Goal: Information Seeking & Learning: Learn about a topic

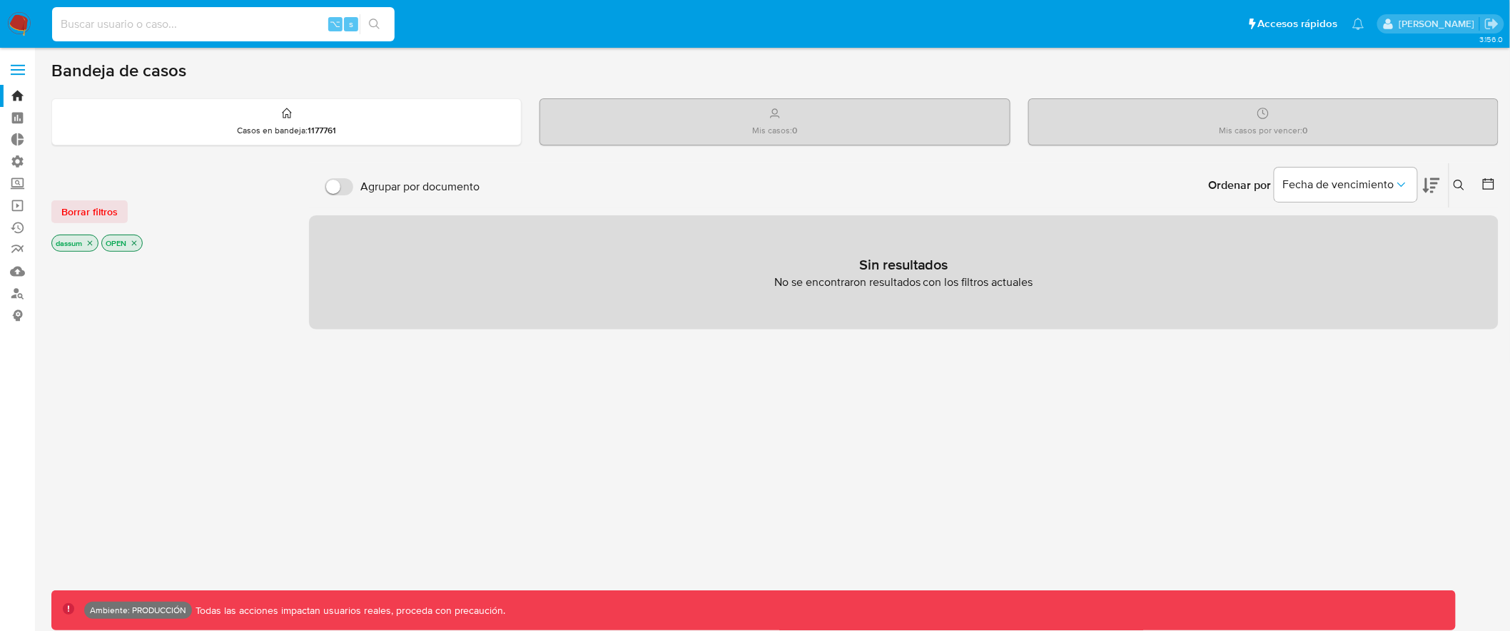
click at [235, 23] on input at bounding box center [223, 24] width 342 height 19
type input "assum.[PERSON_NAME]"
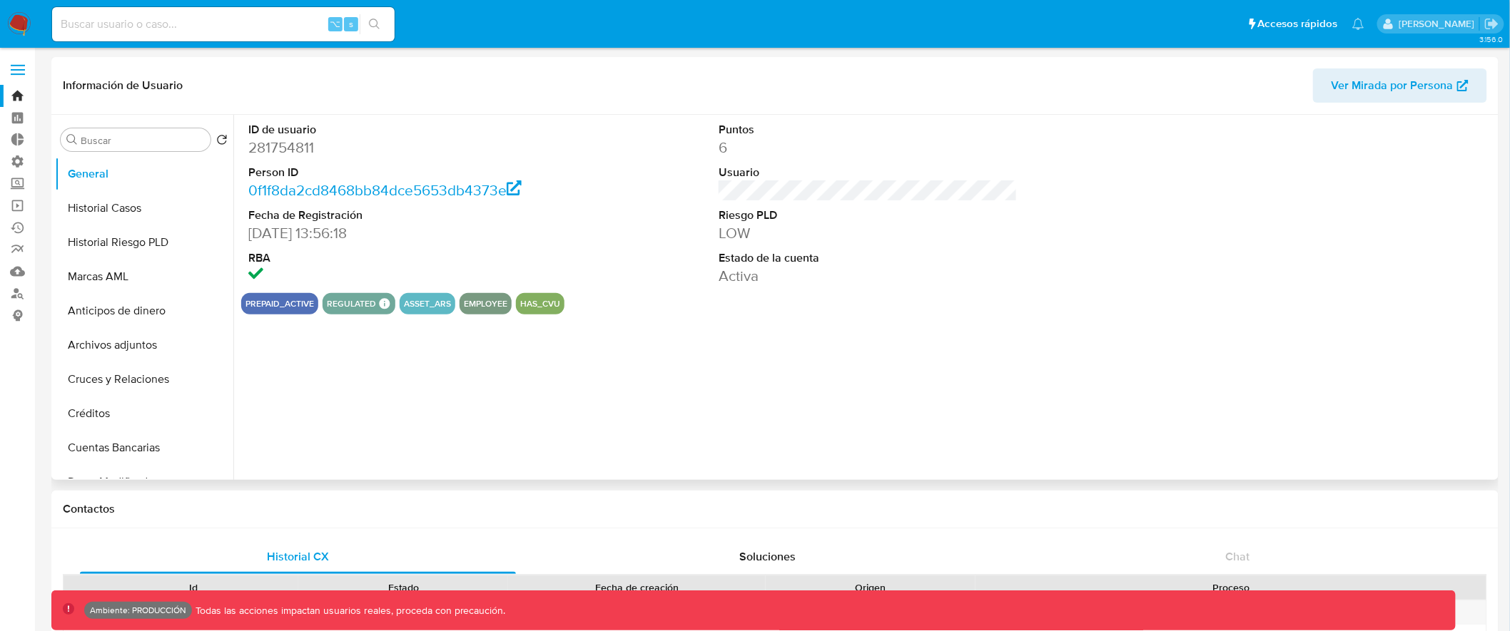
select select "10"
click at [406, 305] on button "asset_ars" at bounding box center [427, 304] width 47 height 6
drag, startPoint x: 403, startPoint y: 306, endPoint x: 437, endPoint y: 307, distance: 33.5
click at [442, 307] on button "asset_ars" at bounding box center [427, 304] width 47 height 6
click at [434, 306] on button "asset_ars" at bounding box center [427, 304] width 47 height 6
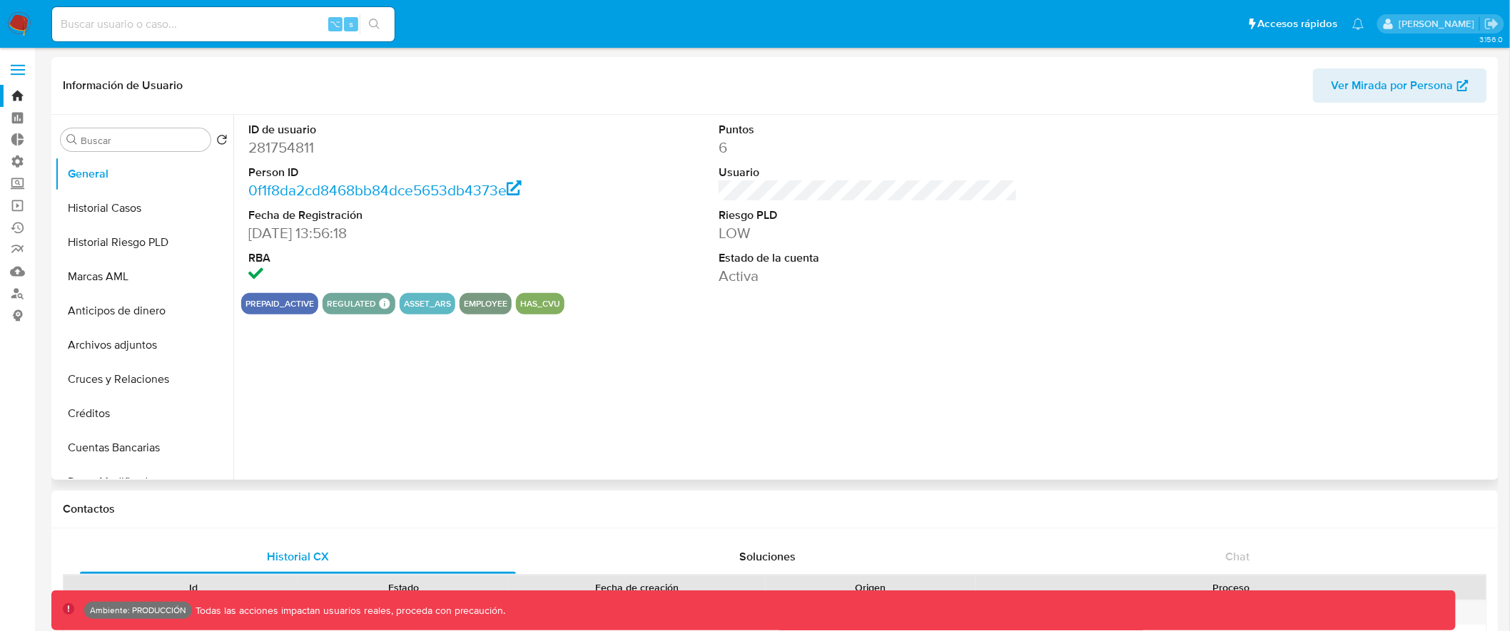
click at [434, 306] on button "asset_ars" at bounding box center [427, 304] width 47 height 6
click at [432, 306] on button "asset_ars" at bounding box center [427, 304] width 47 height 6
click at [143, 141] on input "Buscar" at bounding box center [143, 140] width 124 height 13
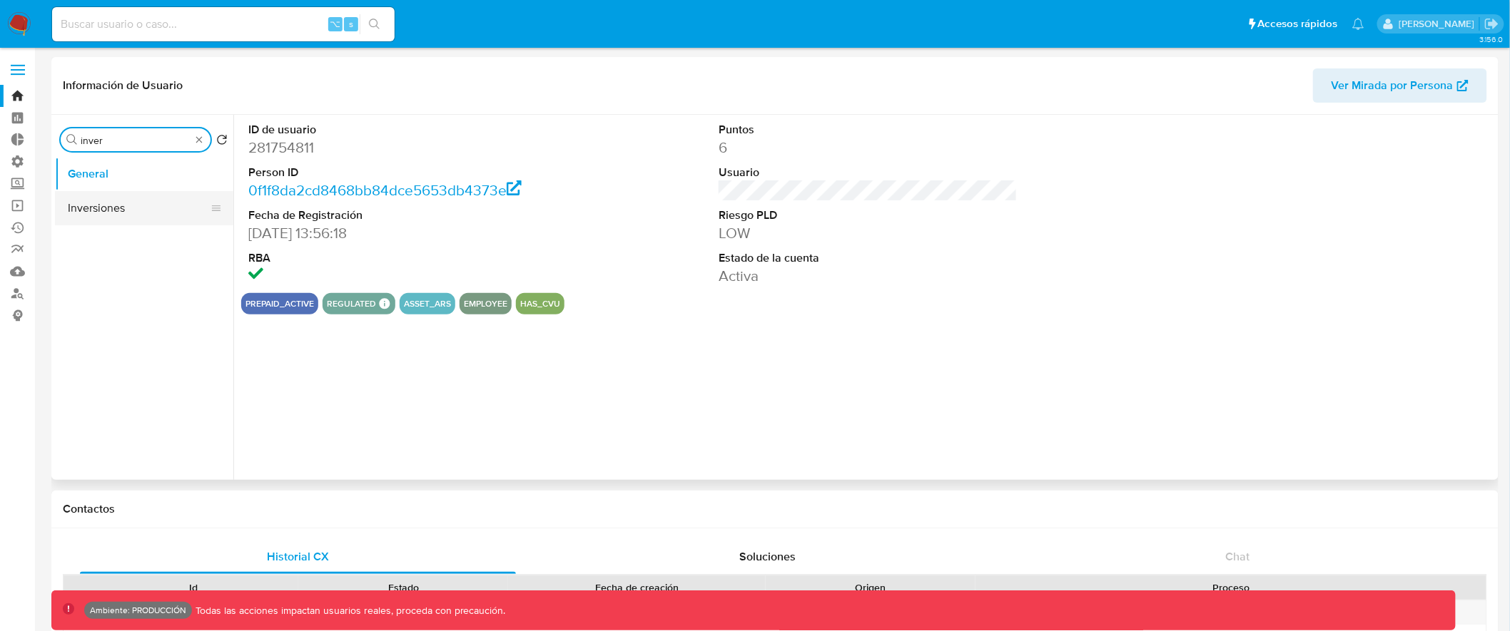
type input "inver"
click at [122, 213] on button "Inversiones" at bounding box center [138, 208] width 167 height 34
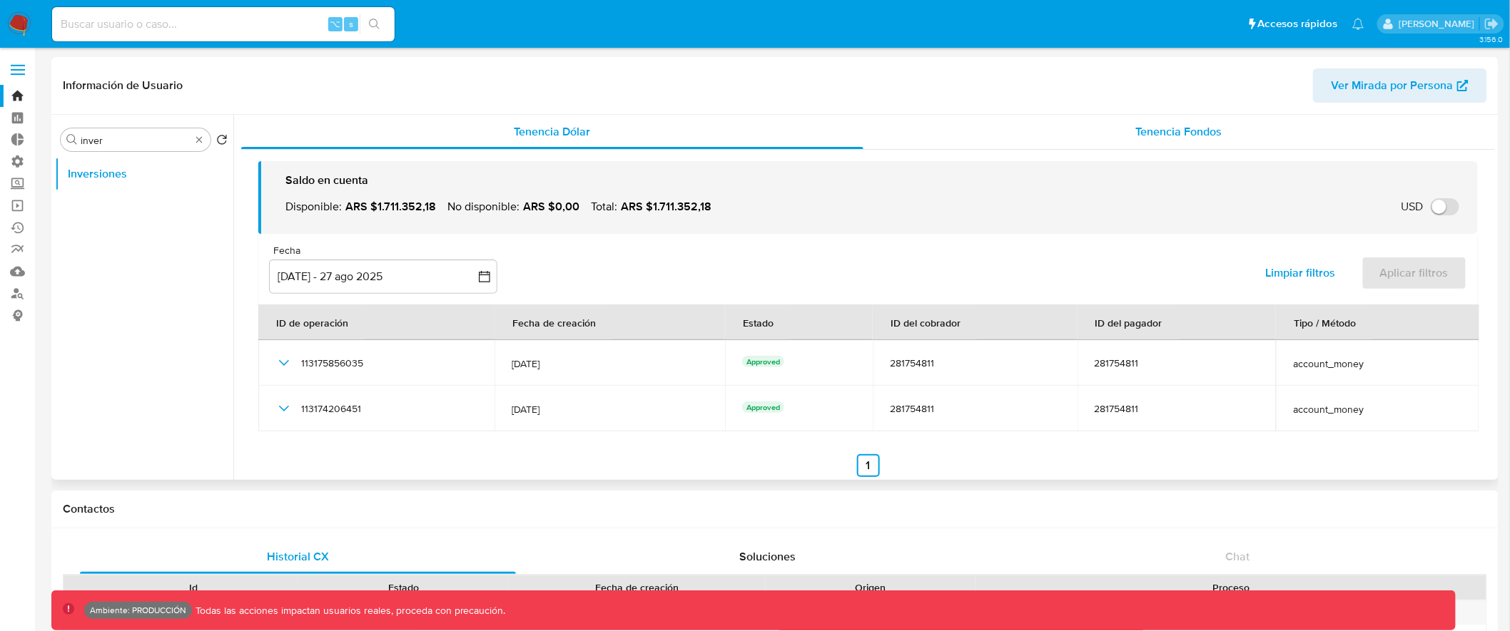
click at [1139, 127] on span "Tenencia Fondos" at bounding box center [1179, 131] width 86 height 16
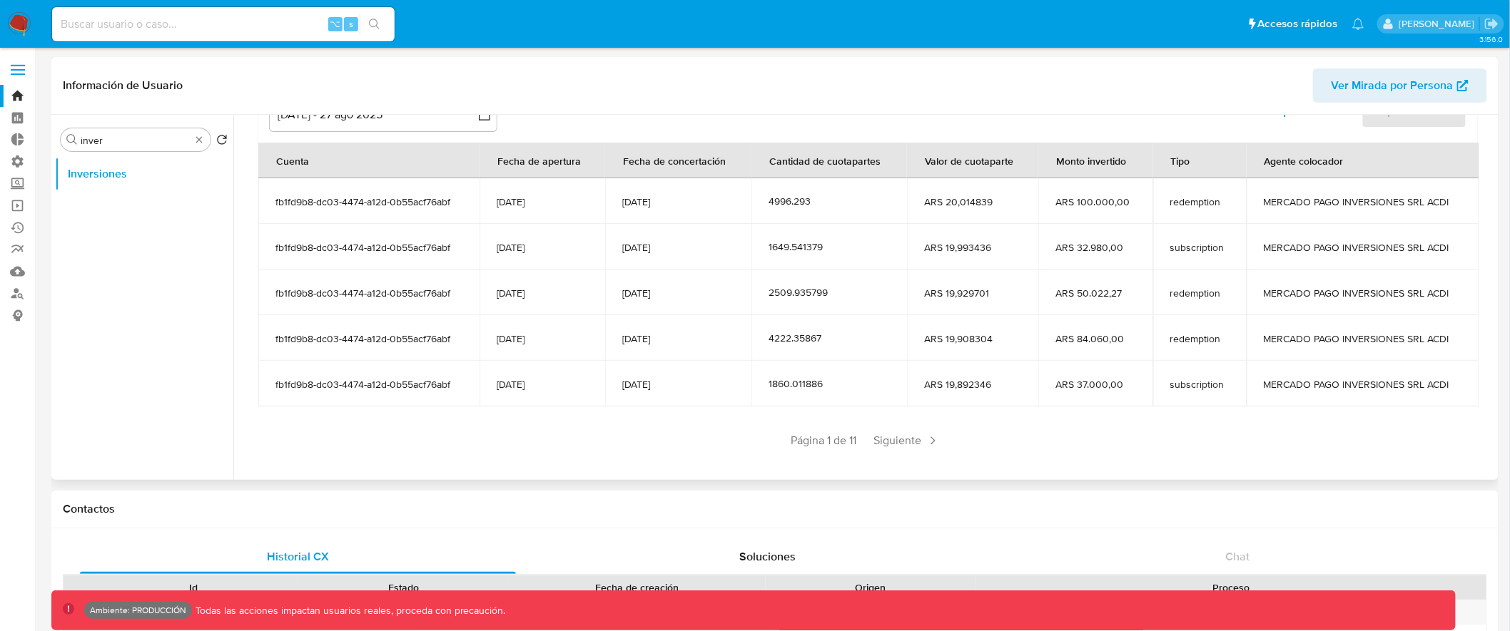
scroll to position [175, 0]
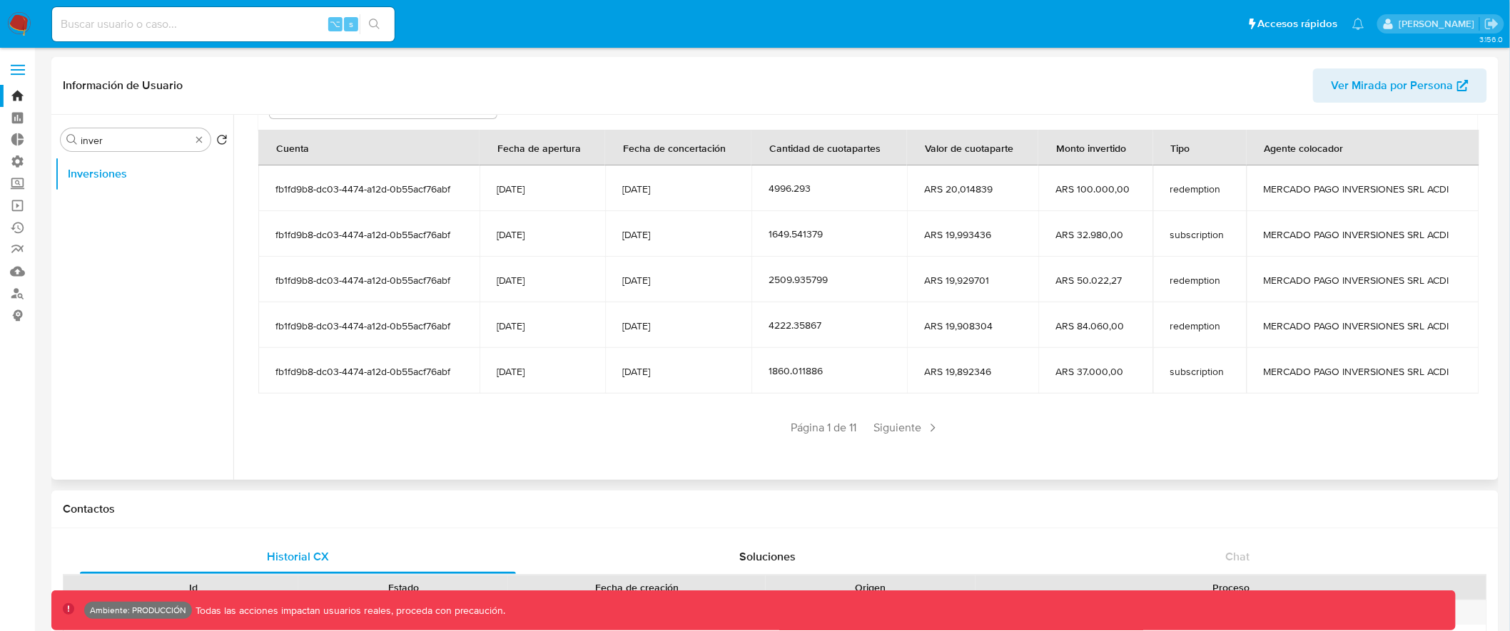
drag, startPoint x: 1067, startPoint y: 196, endPoint x: 1153, endPoint y: 356, distance: 181.6
click at [1153, 356] on tbody "fb1fd9b8-dc03-4474-a12d-0b55acf76abf 21/09/2018 26/08/2025 4996.293 ARS 20,0148…" at bounding box center [868, 280] width 1221 height 228
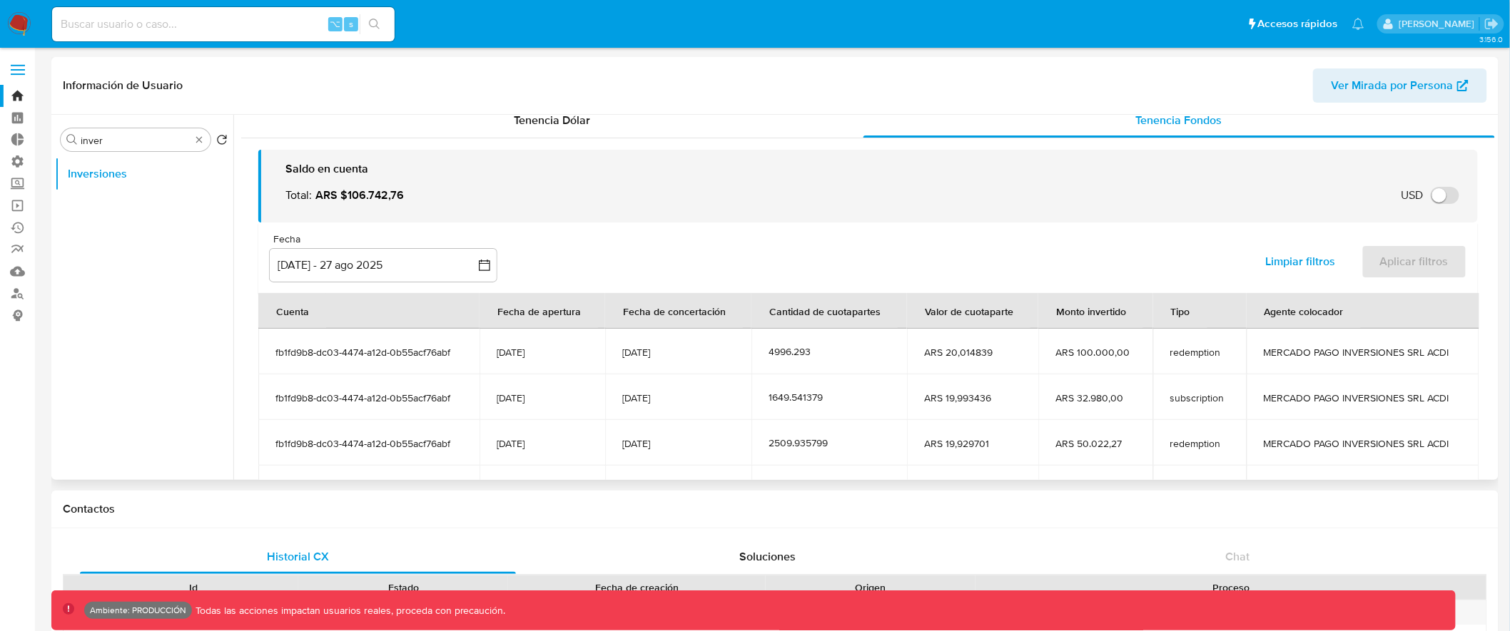
scroll to position [0, 0]
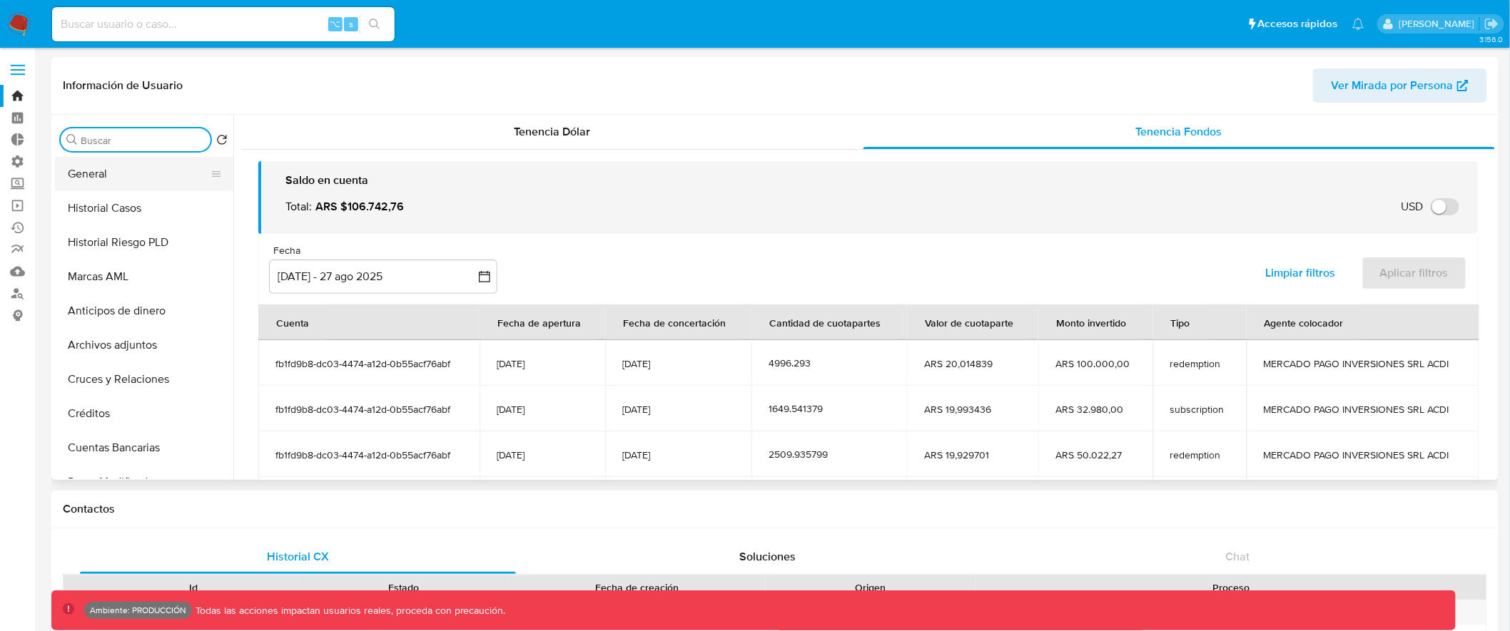
click at [166, 173] on button "General" at bounding box center [138, 174] width 167 height 34
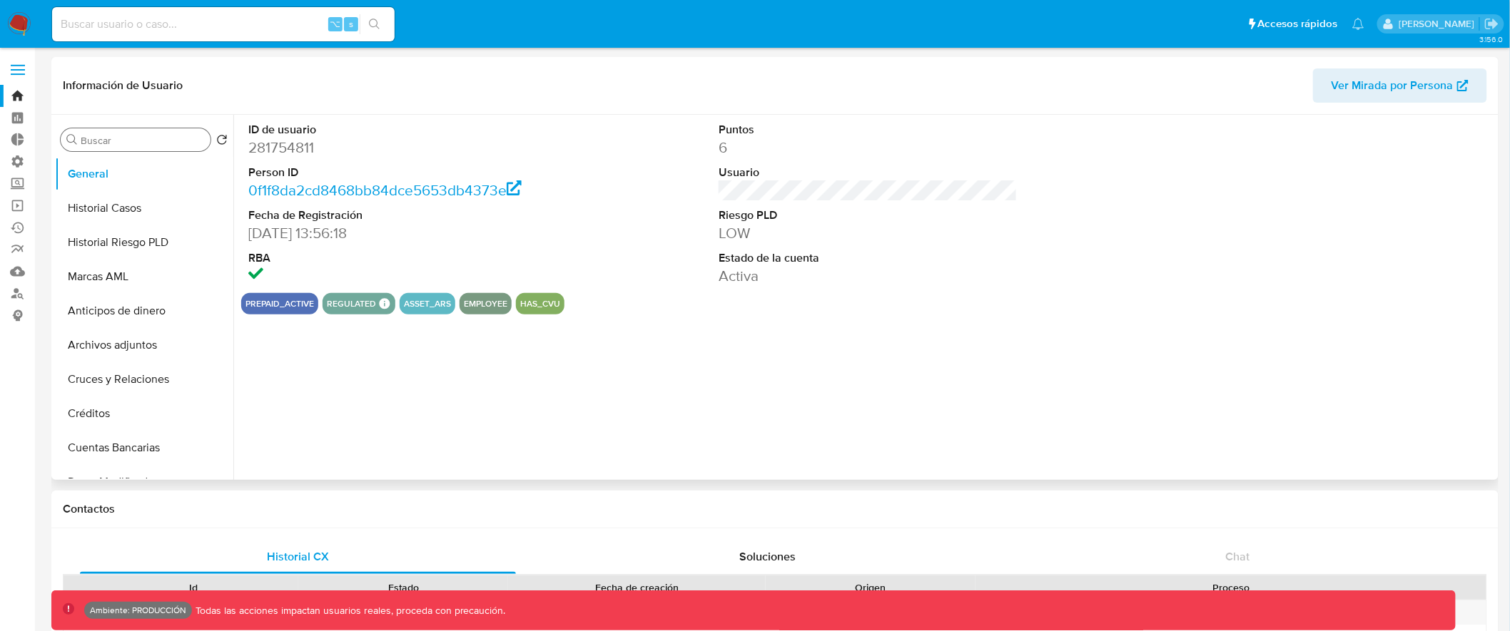
drag, startPoint x: 403, startPoint y: 303, endPoint x: 450, endPoint y: 305, distance: 47.1
click at [450, 305] on div "asset_ars" at bounding box center [428, 303] width 56 height 21
click at [442, 305] on button "asset_ars" at bounding box center [427, 304] width 47 height 6
drag, startPoint x: 395, startPoint y: 303, endPoint x: 446, endPoint y: 305, distance: 51.4
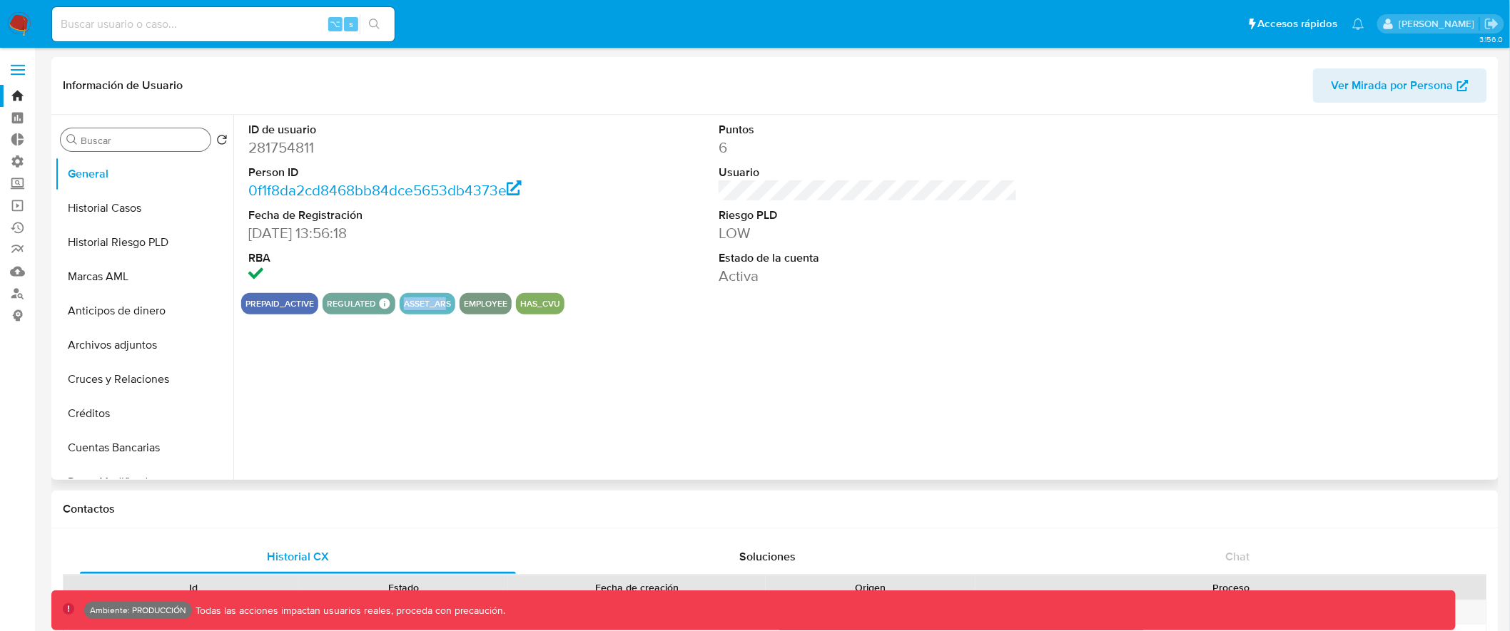
click at [446, 305] on div "prepaid_active regulated Regulated MLA UIF COMPLIES LEGACY Mark Id MLA_UIF Comp…" at bounding box center [867, 303] width 1253 height 21
drag, startPoint x: 449, startPoint y: 305, endPoint x: 398, endPoint y: 305, distance: 51.4
click at [401, 305] on div "asset_ars" at bounding box center [428, 303] width 56 height 21
click at [166, 138] on input "Buscar" at bounding box center [143, 140] width 124 height 13
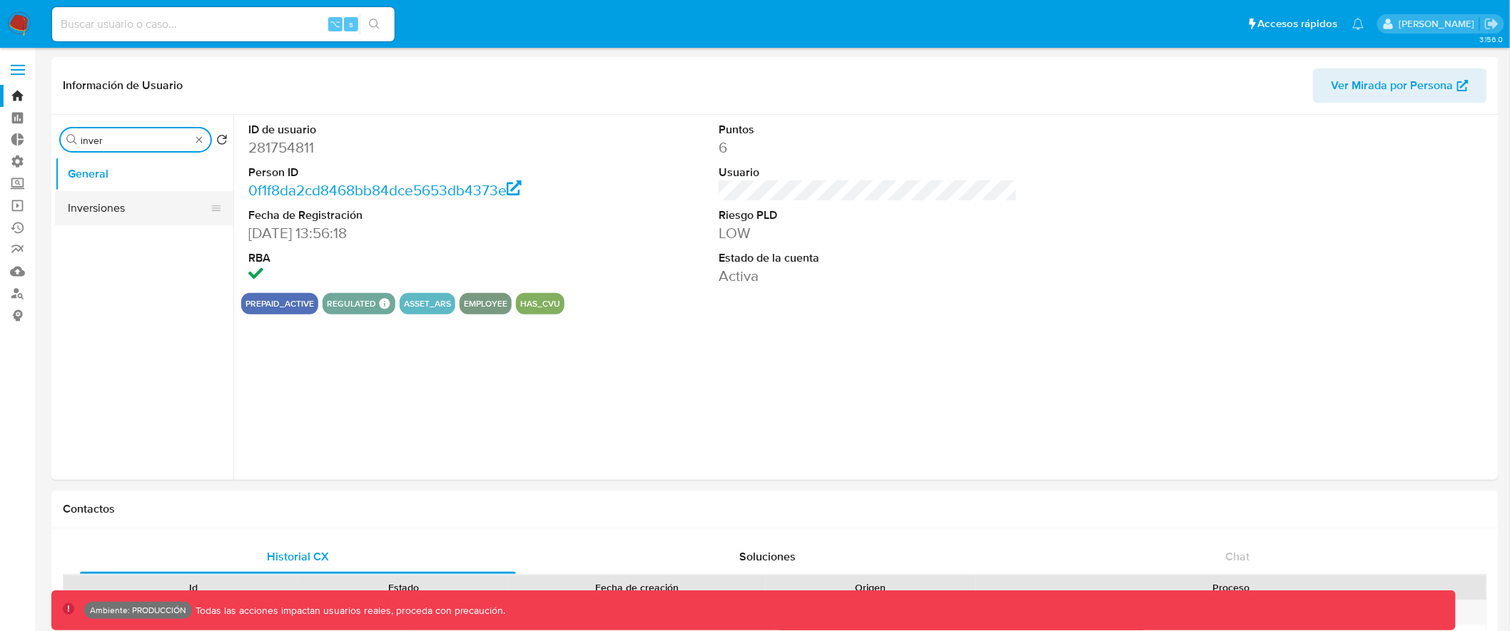
type input "inver"
click at [136, 208] on button "Inversiones" at bounding box center [138, 208] width 167 height 34
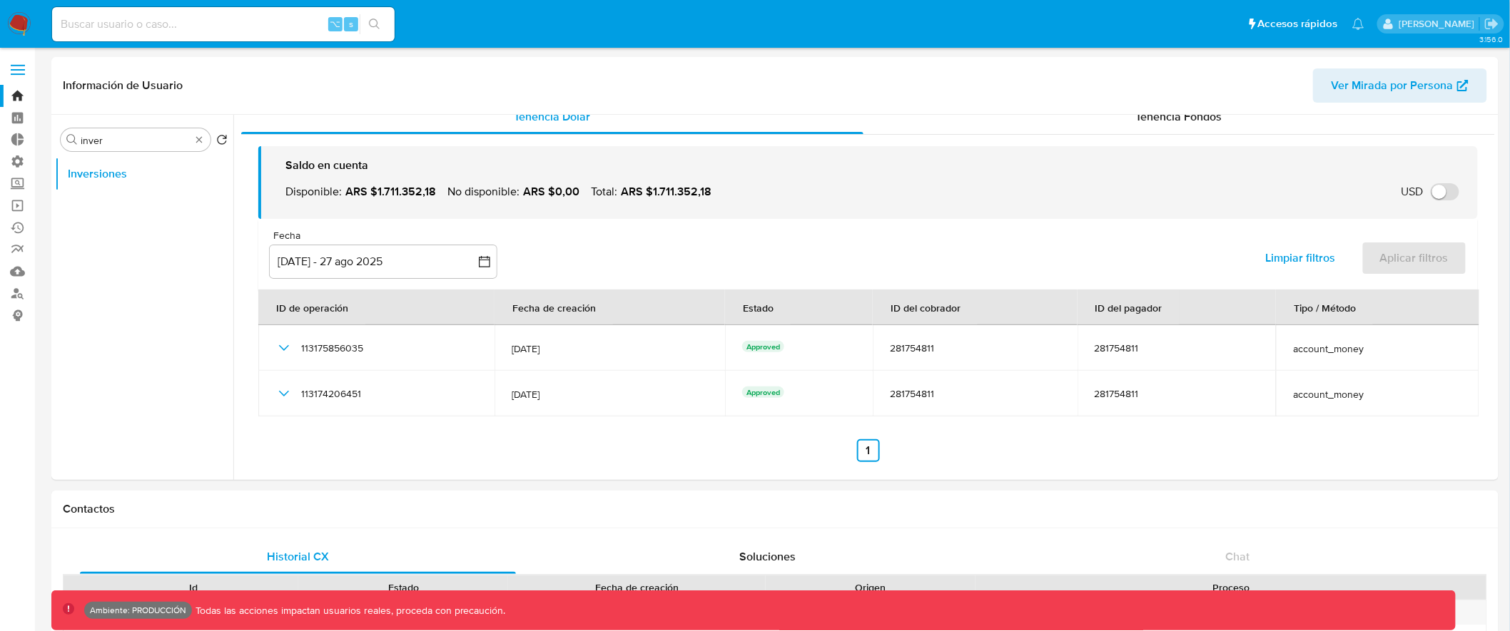
click at [23, 66] on label at bounding box center [18, 70] width 36 height 30
click at [0, 0] on input "checkbox" at bounding box center [0, 0] width 0 height 0
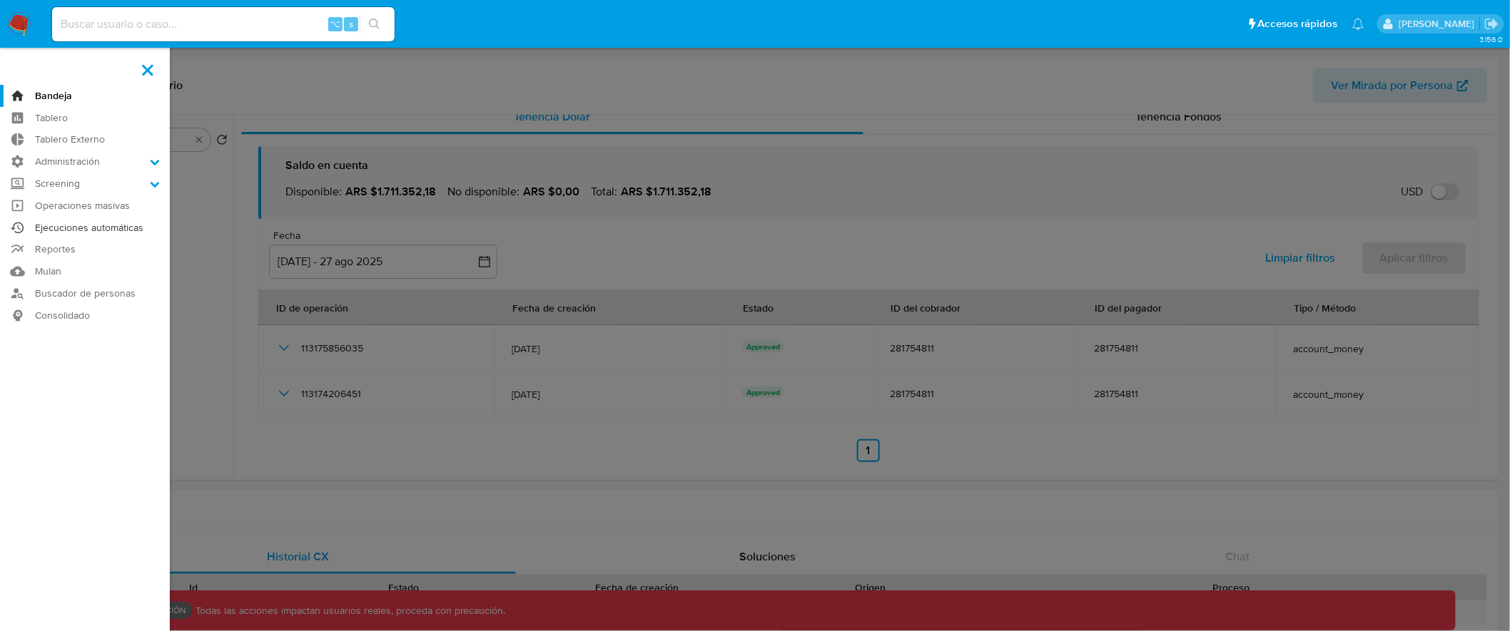
click at [120, 230] on link "Ejecuciones automáticas" at bounding box center [85, 228] width 170 height 22
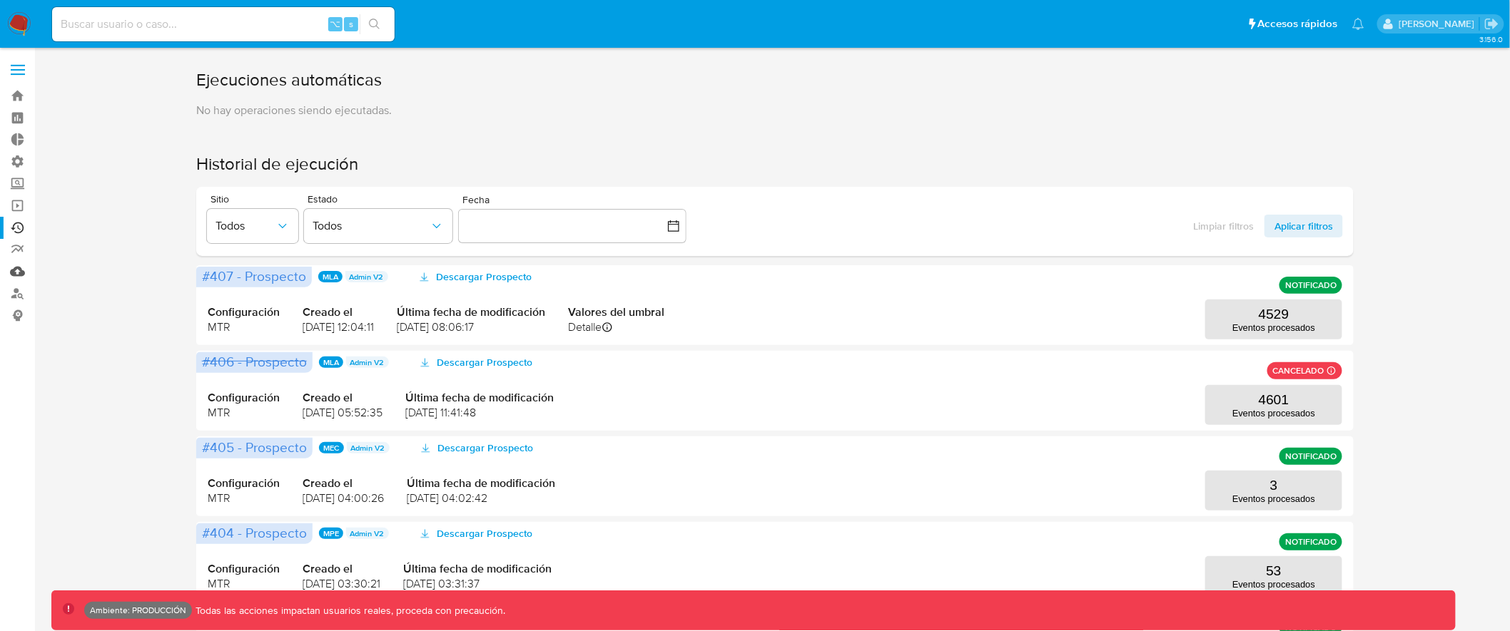
click at [14, 272] on link "Mulan" at bounding box center [85, 271] width 170 height 22
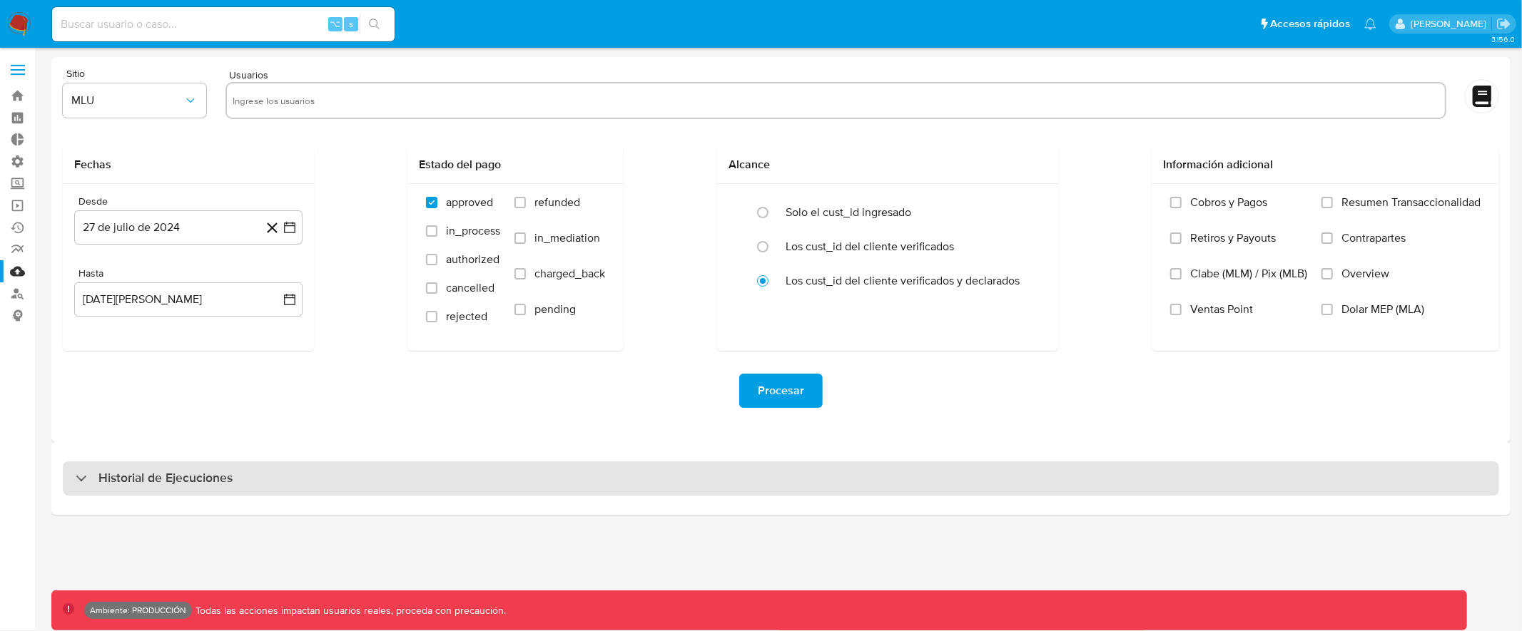
click at [539, 474] on div "Historial de Ejecuciones" at bounding box center [781, 479] width 1436 height 34
select select "10"
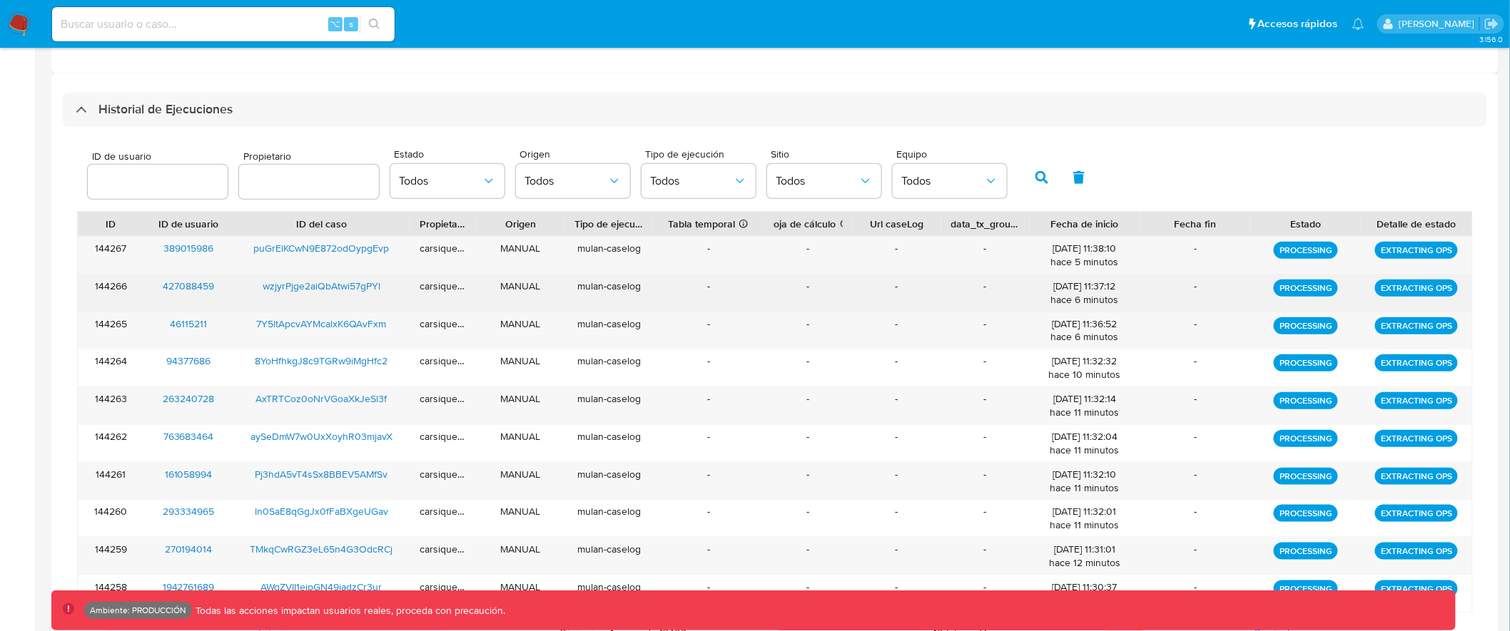
scroll to position [405, 0]
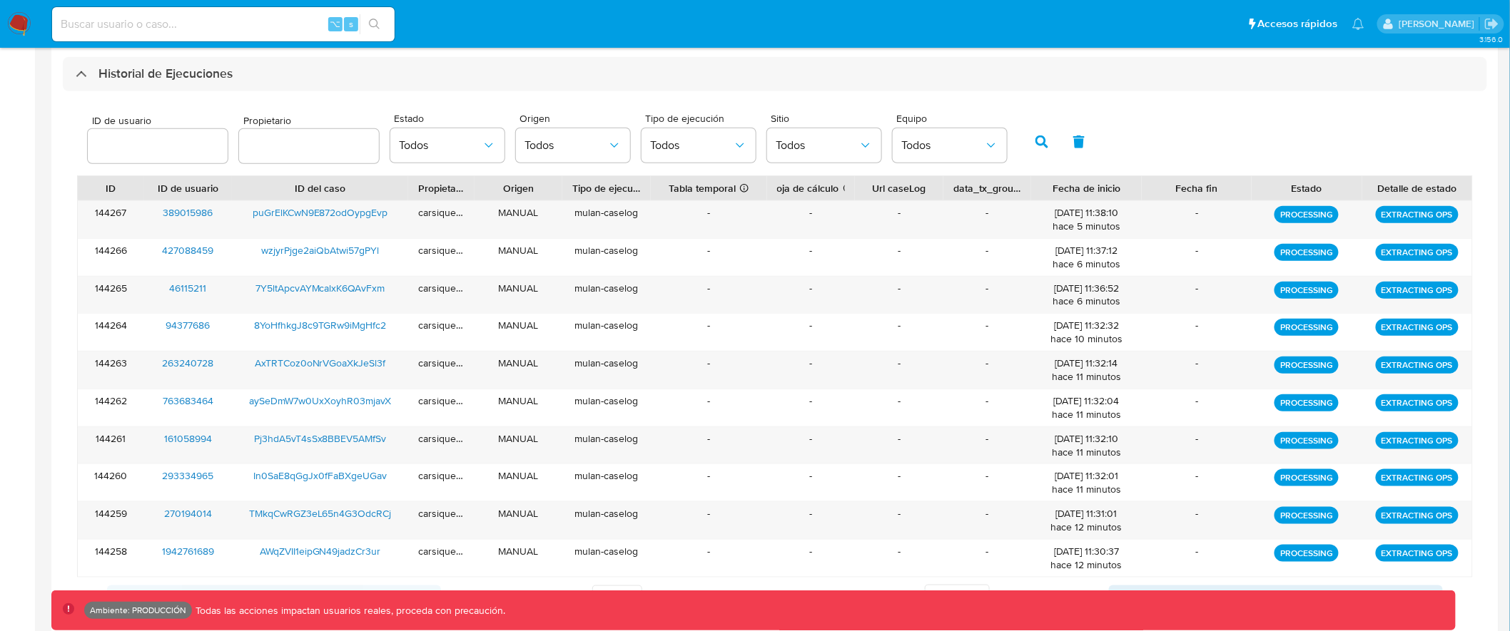
drag, startPoint x: 768, startPoint y: 187, endPoint x: 779, endPoint y: 187, distance: 10.7
click at [779, 187] on div at bounding box center [767, 188] width 26 height 24
drag, startPoint x: 783, startPoint y: 188, endPoint x: 845, endPoint y: 189, distance: 62.8
click at [845, 189] on div "Hoja de cálculo Si el campo esta vacío, es por un error generando Mulan" at bounding box center [814, 188] width 88 height 24
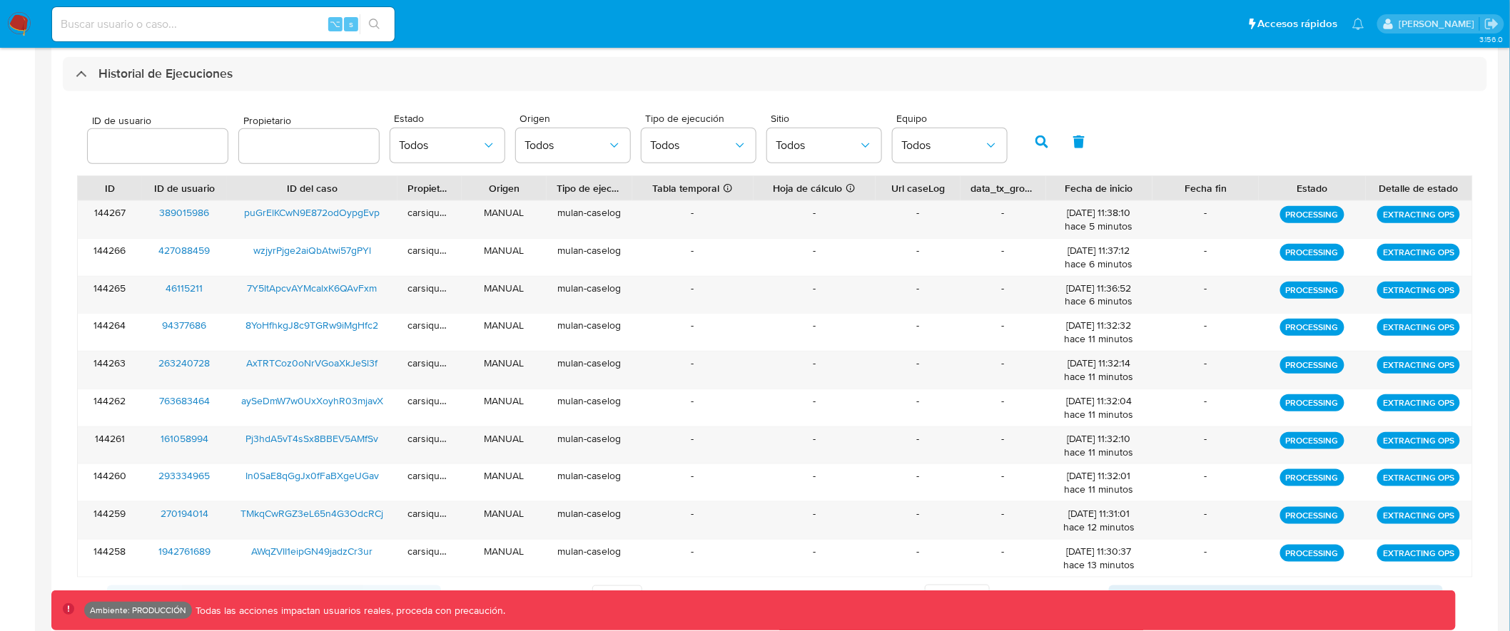
drag, startPoint x: 855, startPoint y: 189, endPoint x: 889, endPoint y: 189, distance: 34.2
click at [889, 189] on div "ID ID de usuario ID del caso Propietario Origen Tipo de ejecución Tabla tempora…" at bounding box center [775, 188] width 1394 height 24
click at [967, 189] on div at bounding box center [963, 188] width 26 height 24
click at [1003, 190] on div "data_tx_grouped_id" at bounding box center [1005, 188] width 65 height 14
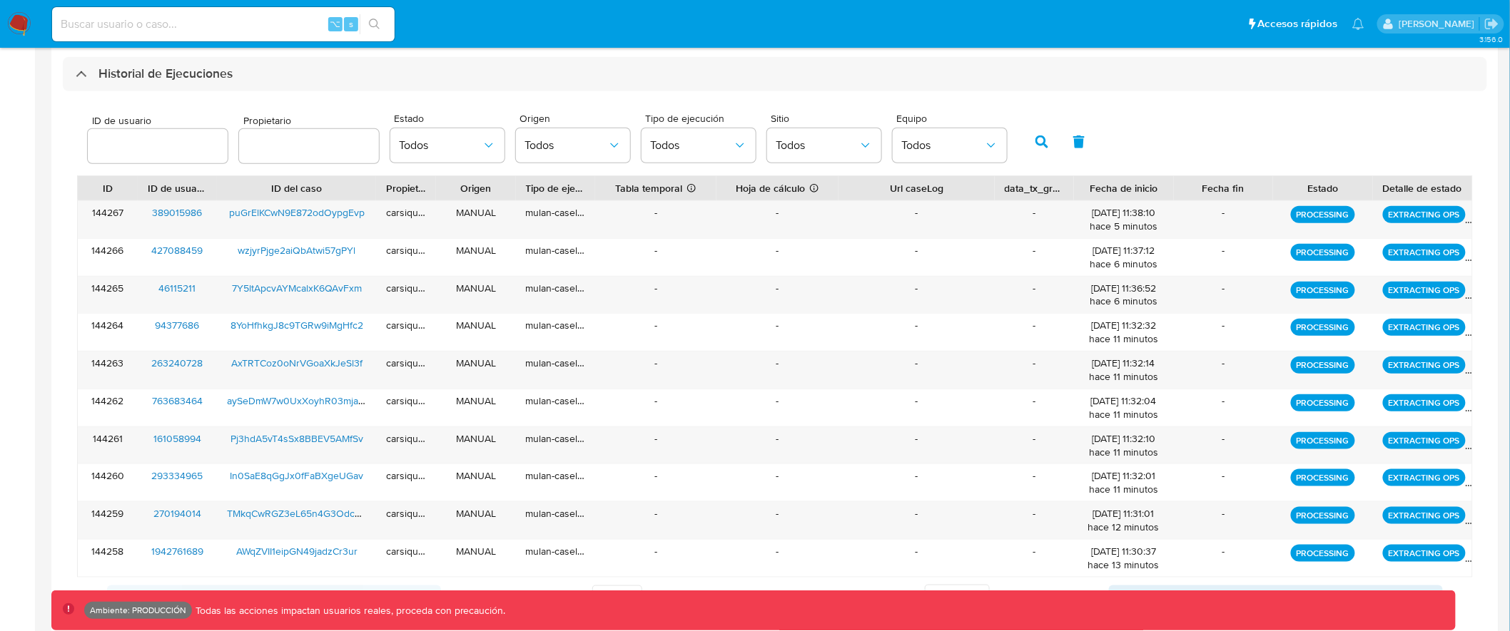
drag, startPoint x: 966, startPoint y: 190, endPoint x: 1034, endPoint y: 190, distance: 67.8
click at [1034, 190] on div "ID ID de usuario ID del caso Propietario Origen Tipo de ejecución Tabla tempora…" at bounding box center [775, 188] width 1394 height 24
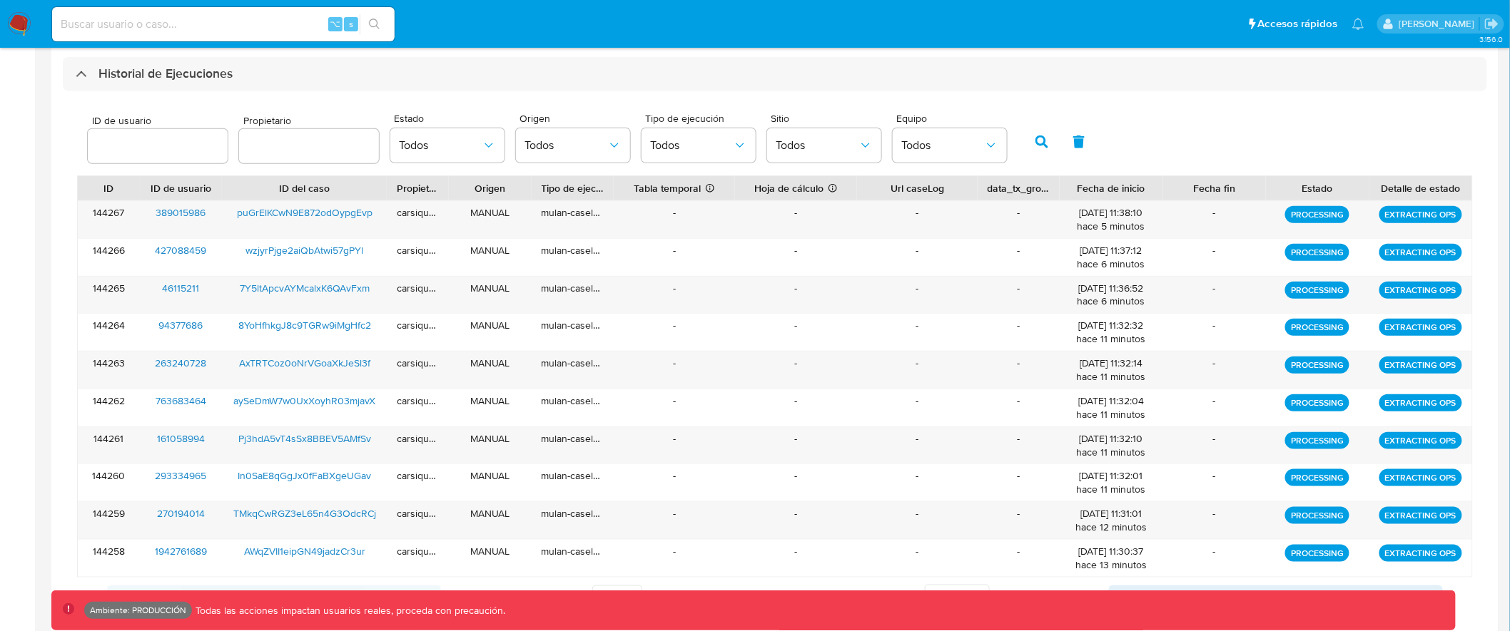
drag, startPoint x: 1004, startPoint y: 190, endPoint x: 965, endPoint y: 190, distance: 38.5
click at [965, 190] on div at bounding box center [978, 188] width 26 height 24
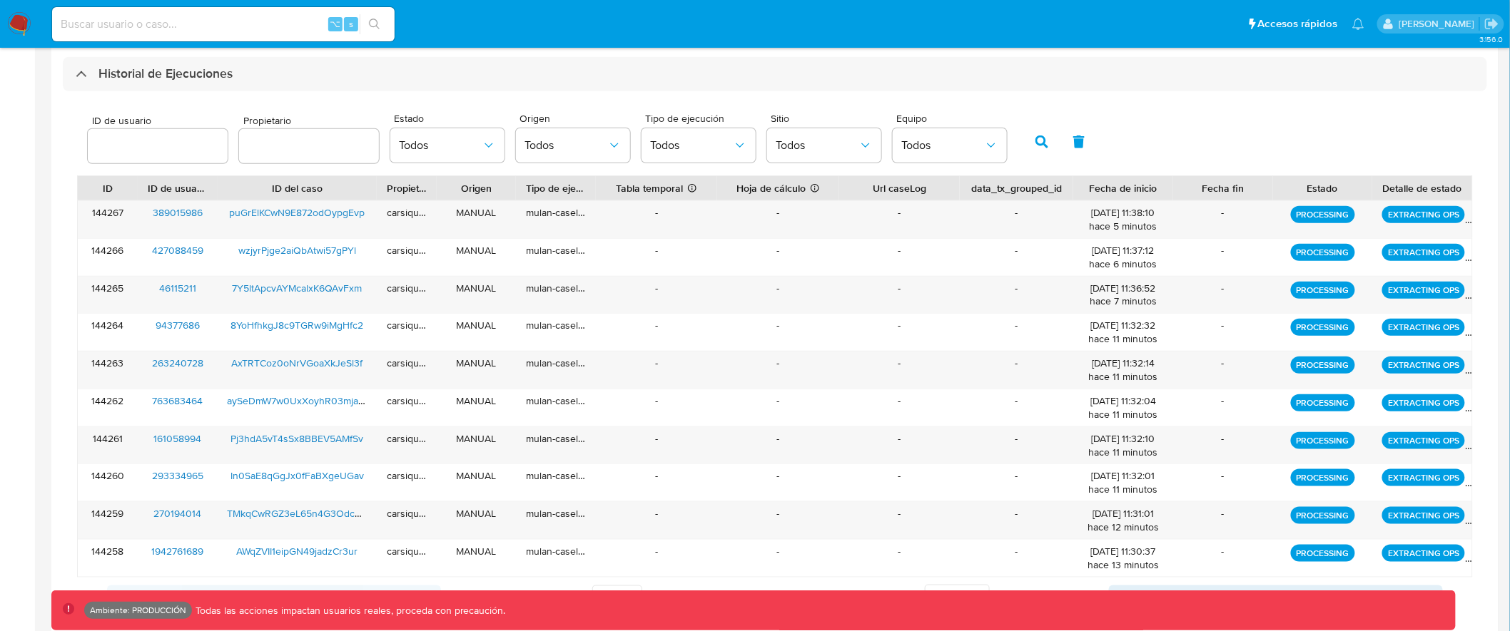
drag, startPoint x: 1059, startPoint y: 185, endPoint x: 1088, endPoint y: 181, distance: 28.8
click at [1090, 181] on div "ID ID de usuario ID del caso Propietario Origen Tipo de ejecución Tabla tempora…" at bounding box center [775, 188] width 1394 height 24
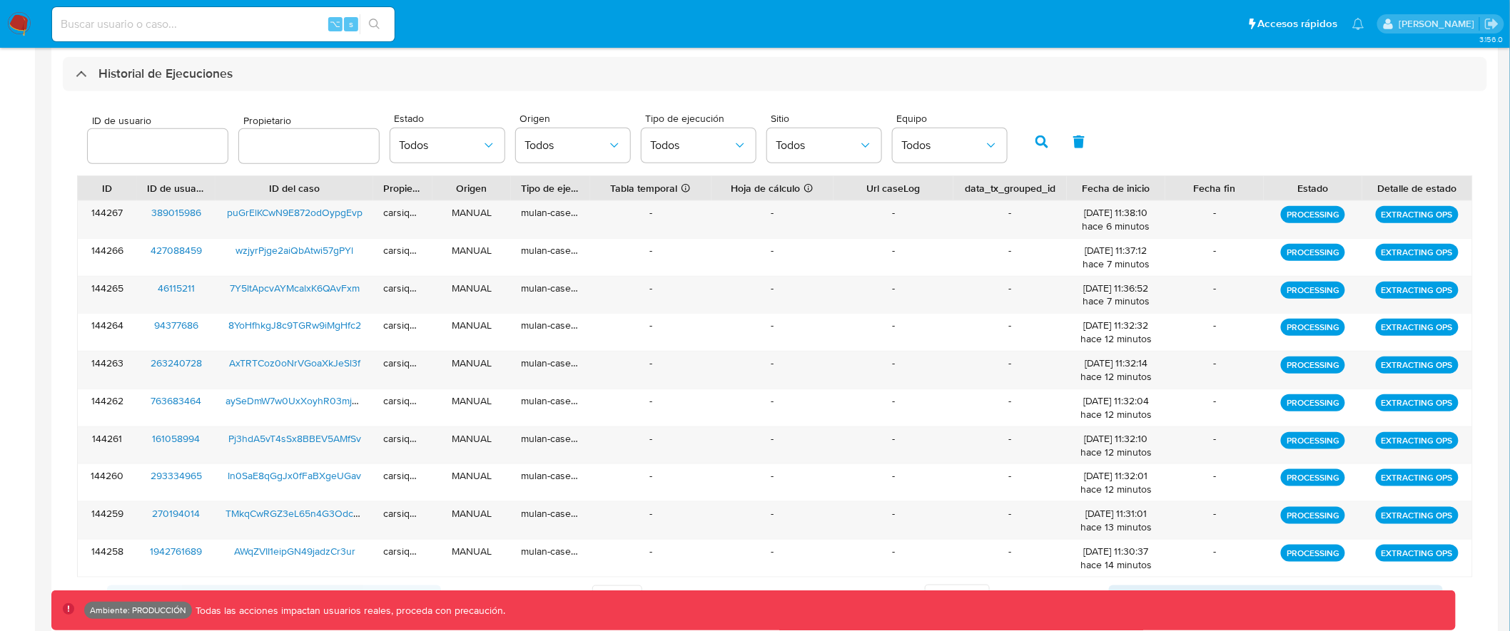
drag, startPoint x: 1470, startPoint y: 190, endPoint x: 1480, endPoint y: 188, distance: 10.2
click at [1480, 188] on div "ID de usuario Propietario Estado Todos Origen Todos Tipo de ejecución Todos Sit…" at bounding box center [775, 360] width 1424 height 539
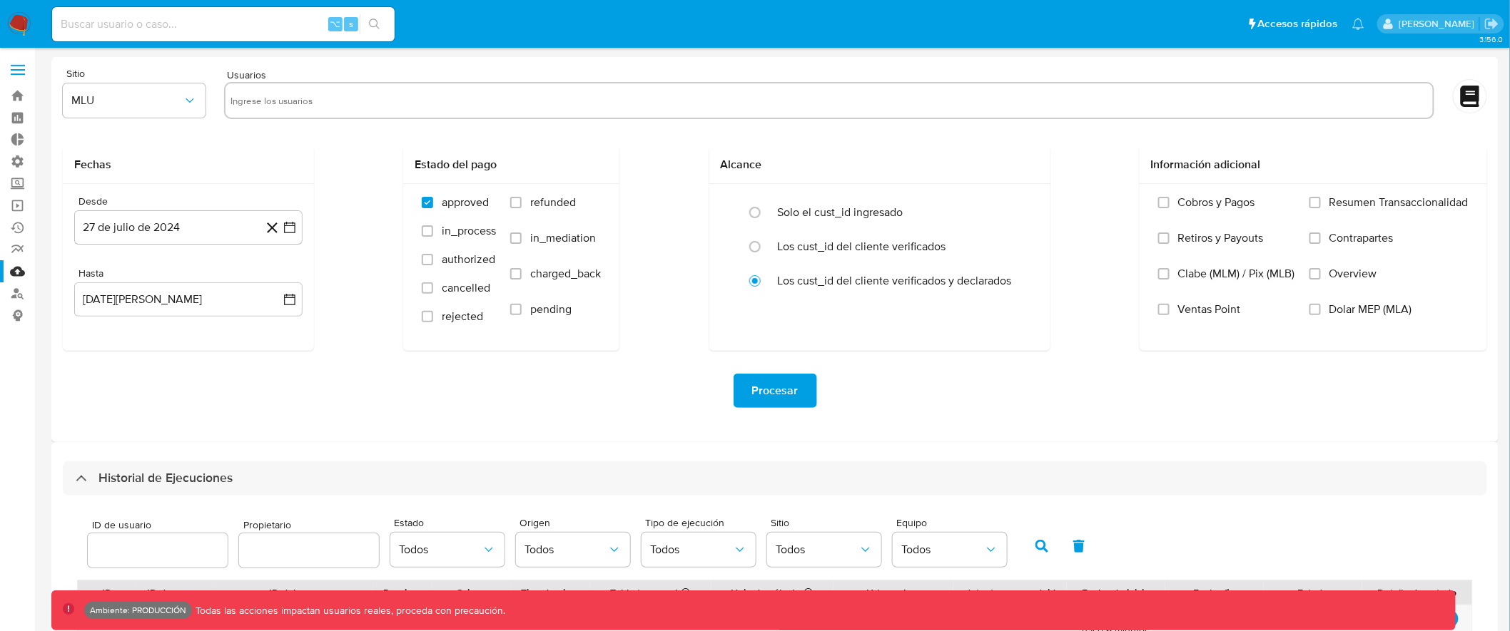
click at [11, 66] on span at bounding box center [18, 65] width 14 height 2
click at [0, 0] on input "checkbox" at bounding box center [0, 0] width 0 height 0
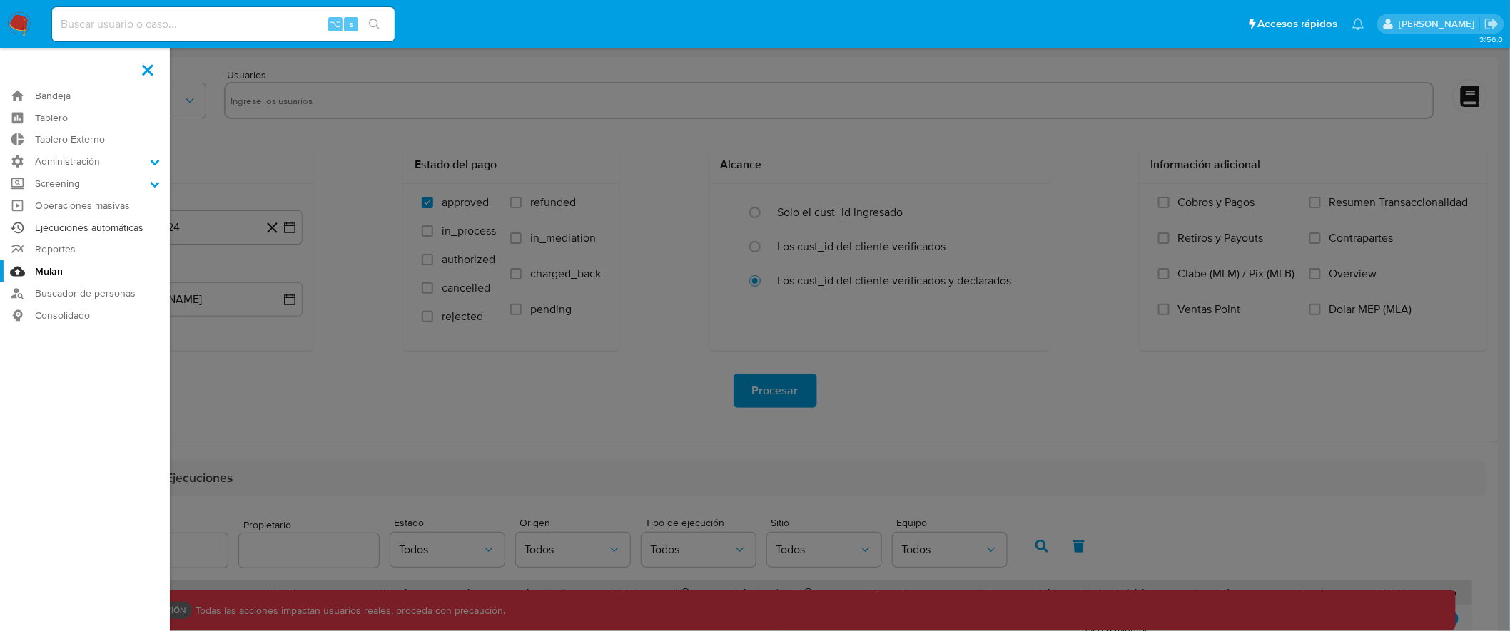
click at [109, 230] on link "Ejecuciones automáticas" at bounding box center [85, 228] width 170 height 22
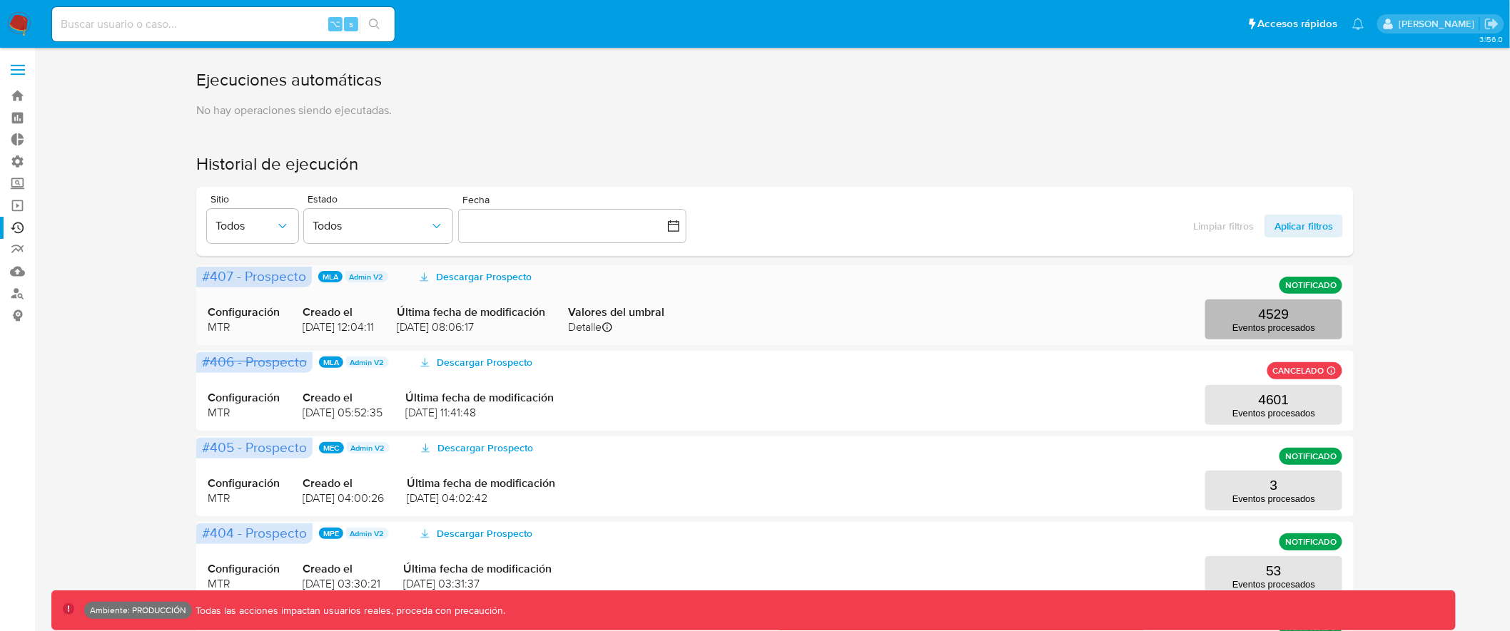
click at [1263, 327] on p "Eventos procesados" at bounding box center [1273, 327] width 83 height 11
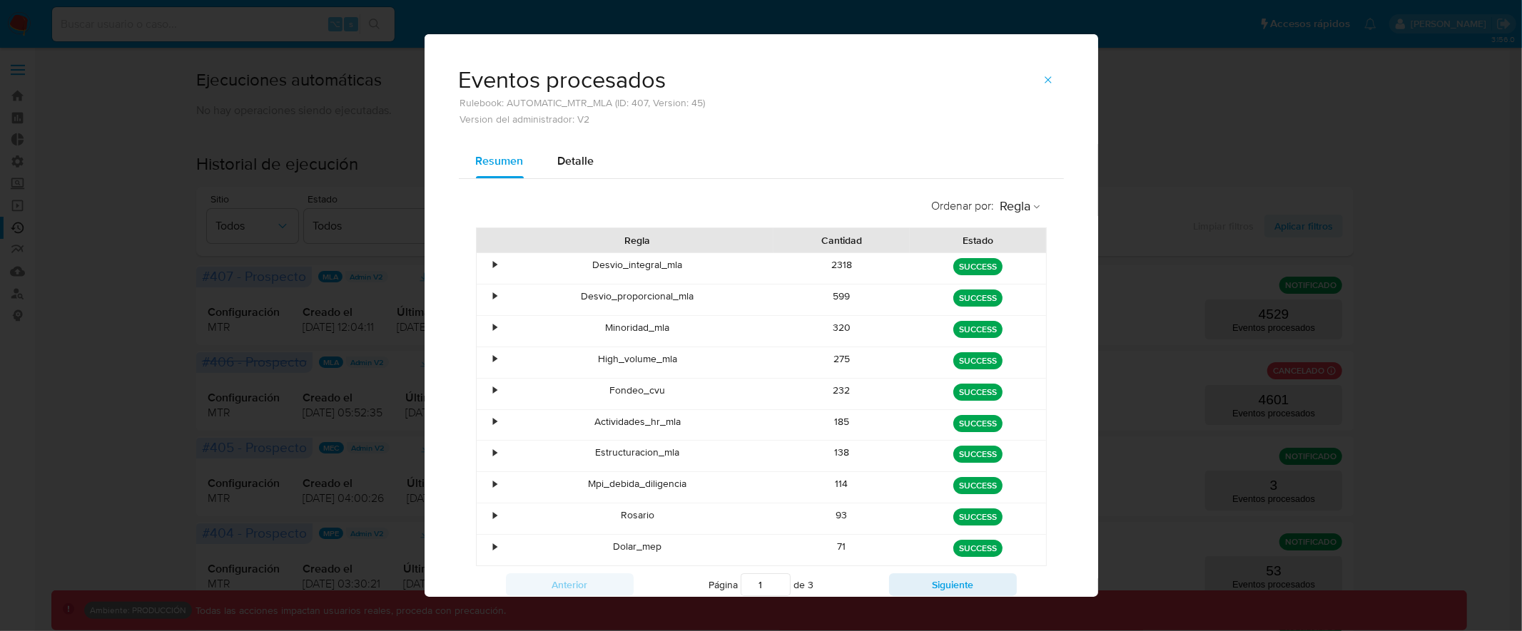
click at [1046, 84] on icon "button" at bounding box center [1047, 79] width 11 height 11
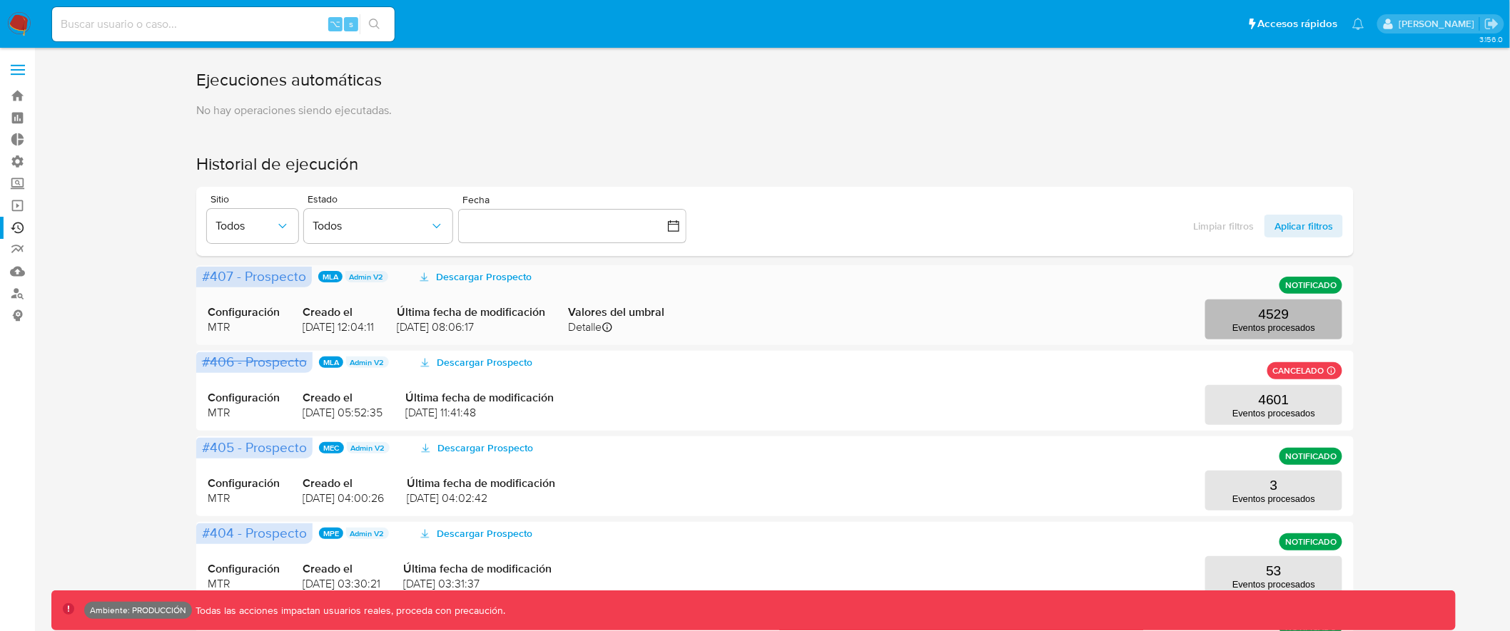
click at [1279, 302] on button "4529 Eventos procesados" at bounding box center [1273, 320] width 137 height 40
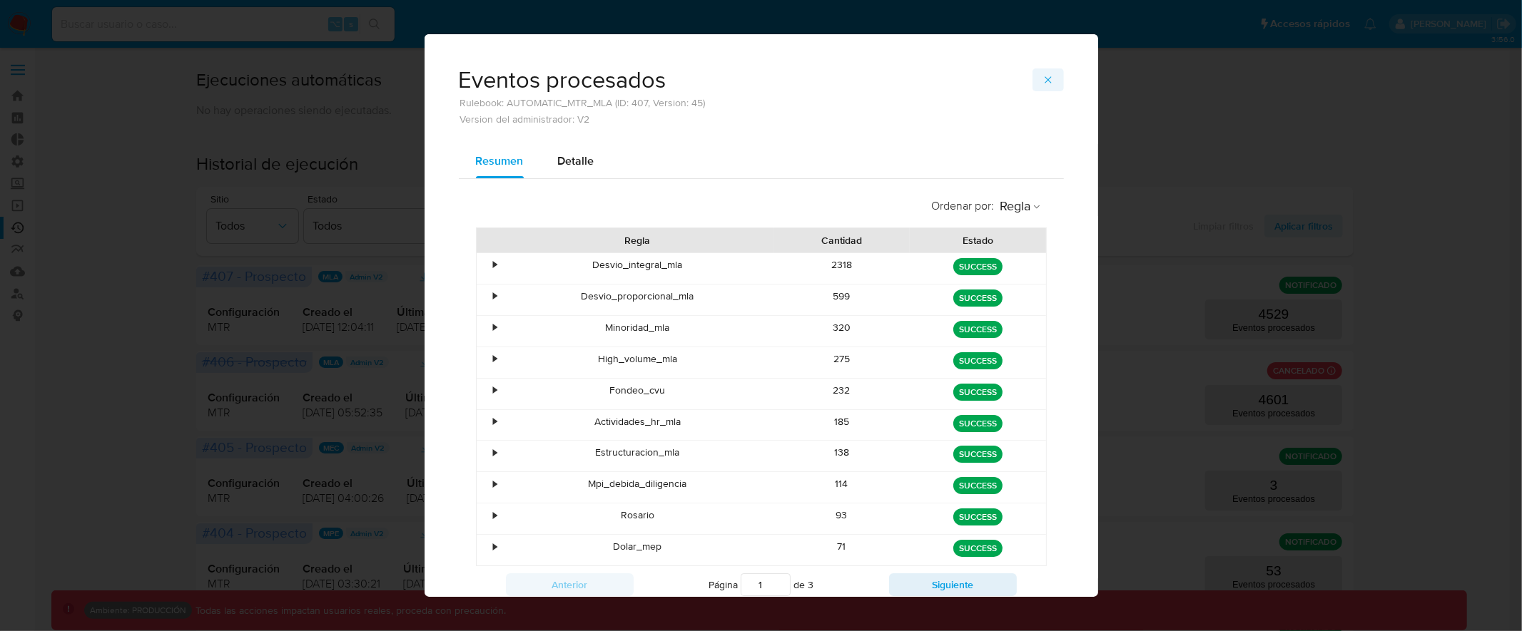
click at [1042, 78] on icon "button" at bounding box center [1047, 79] width 11 height 11
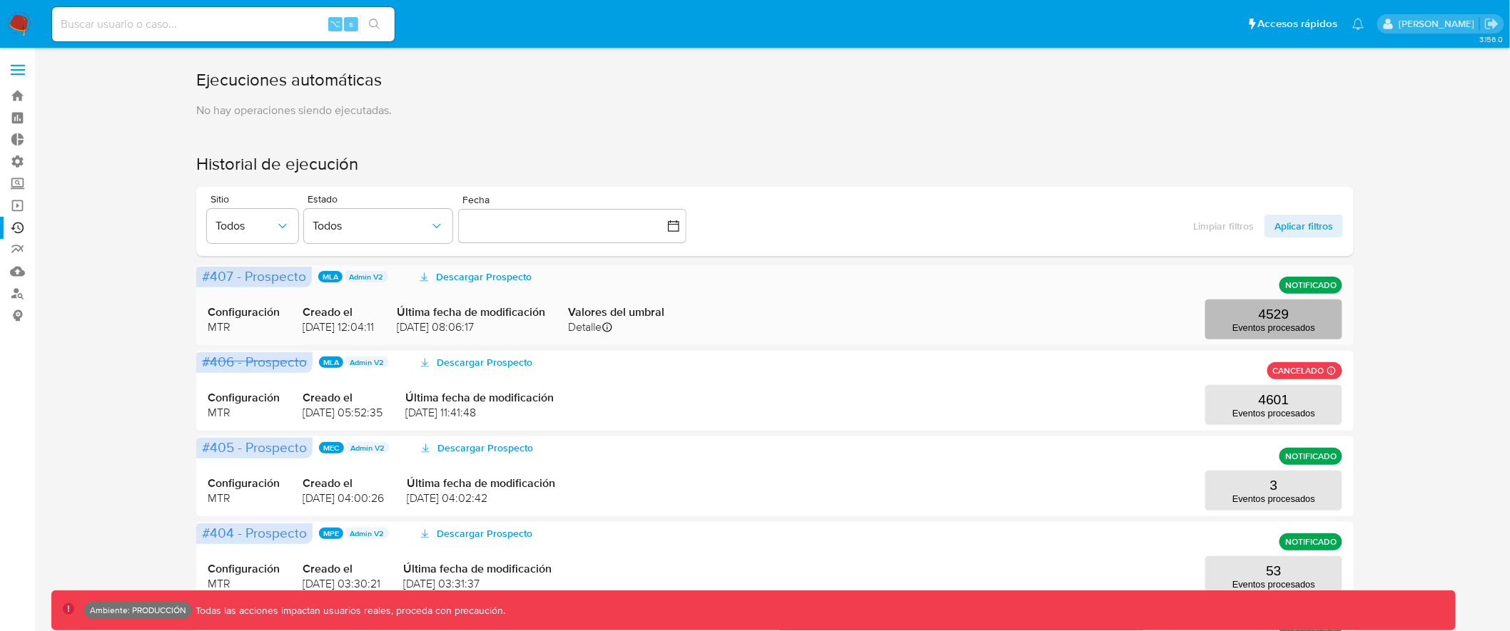
click at [1291, 334] on button "4529 Eventos procesados" at bounding box center [1273, 320] width 137 height 40
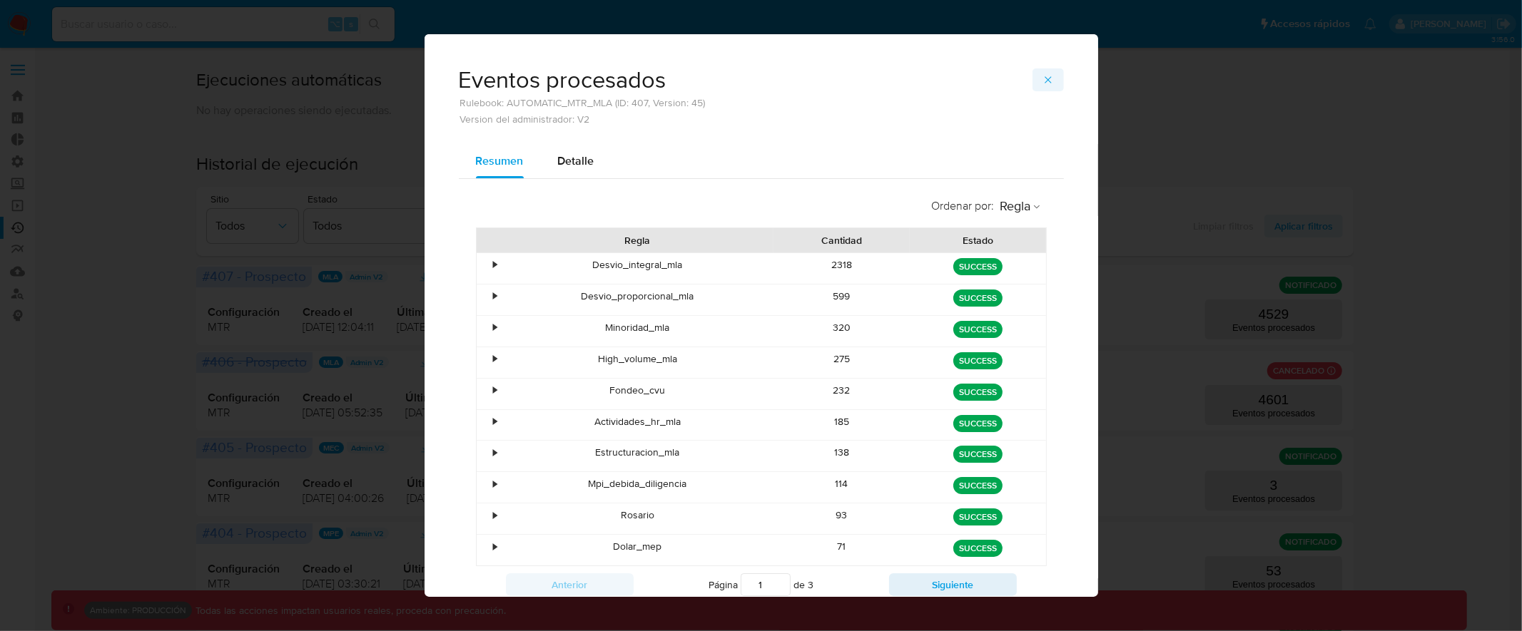
click at [1042, 83] on icon "button" at bounding box center [1047, 79] width 11 height 11
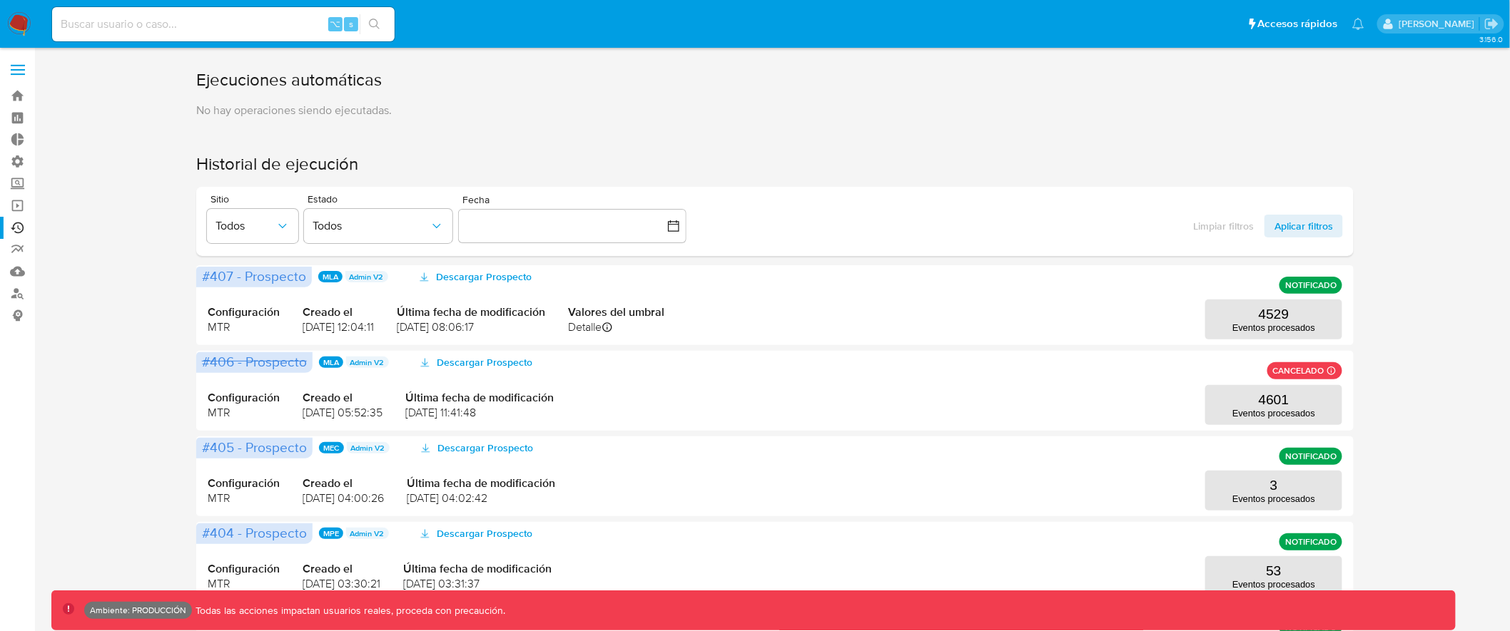
click at [146, 15] on input at bounding box center [223, 24] width 342 height 19
type input "assum.diego"
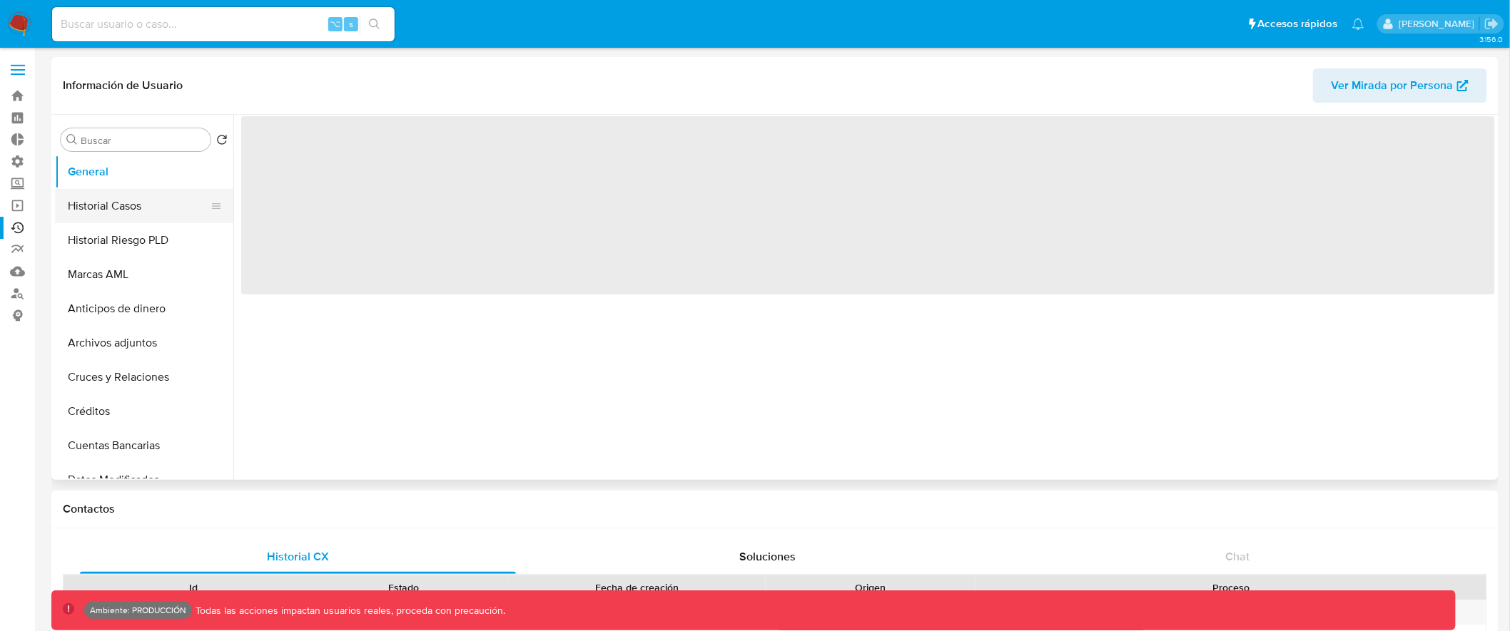
scroll to position [3, 0]
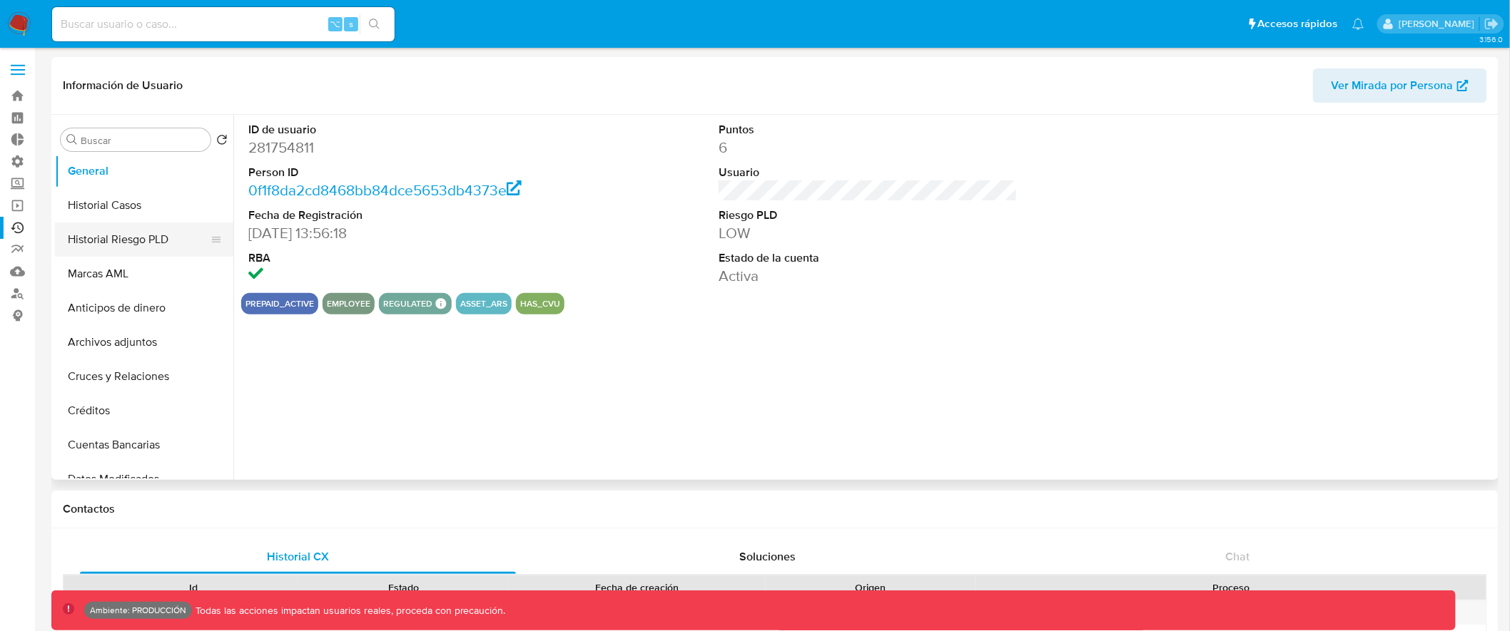
click at [141, 233] on button "Historial Riesgo PLD" at bounding box center [138, 240] width 167 height 34
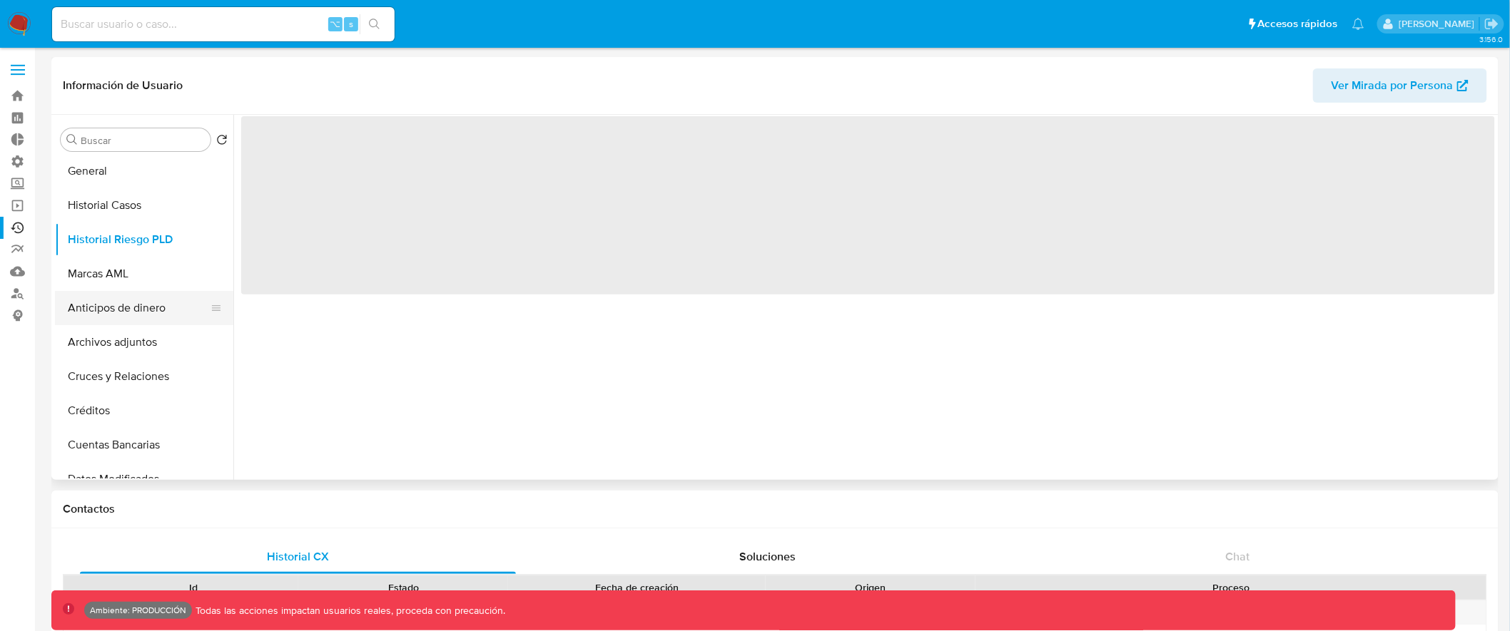
select select "10"
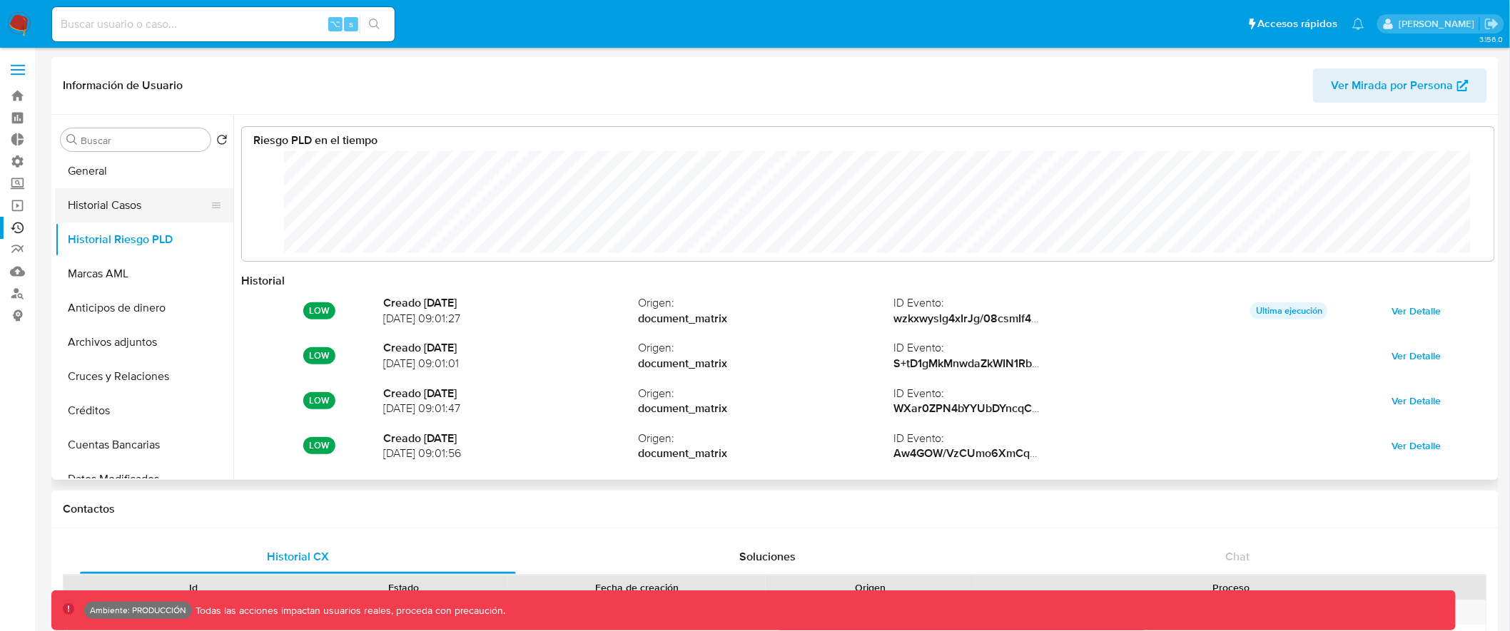
scroll to position [713318, 712201]
click at [23, 63] on label at bounding box center [18, 70] width 36 height 30
click at [0, 0] on input "checkbox" at bounding box center [0, 0] width 0 height 0
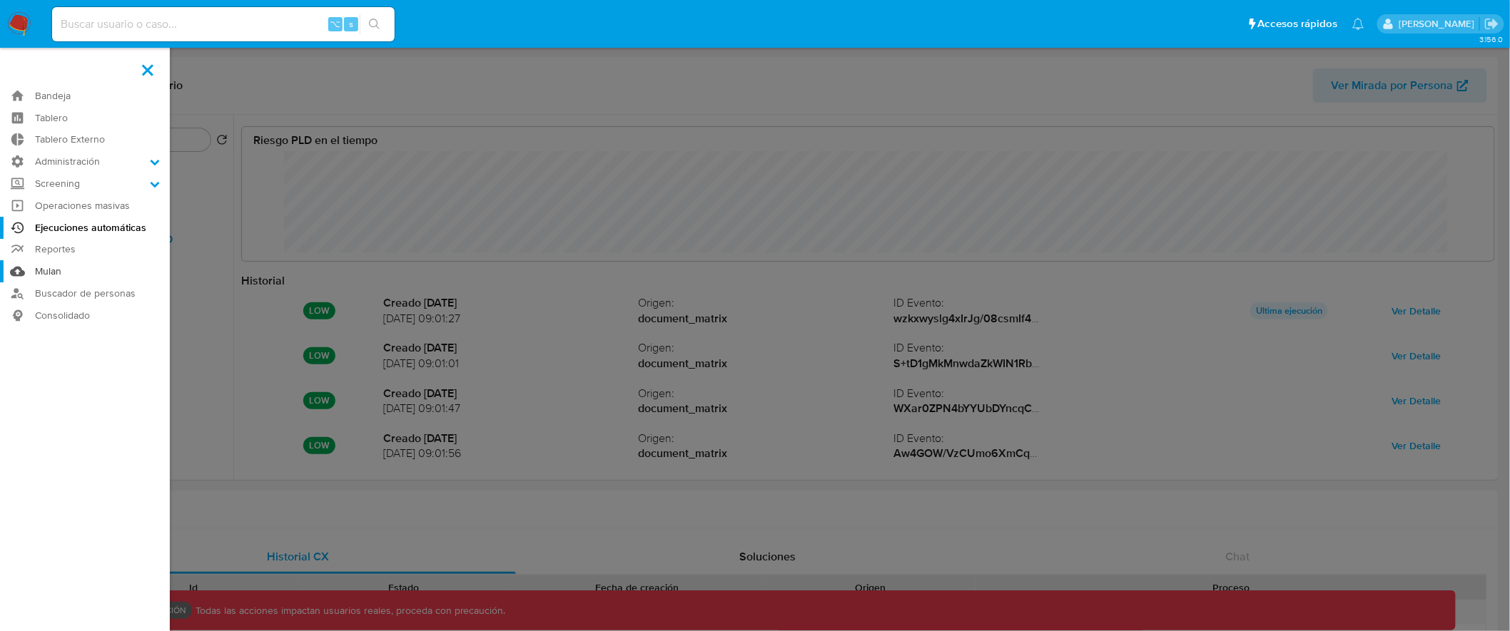
click at [54, 265] on link "Mulan" at bounding box center [85, 271] width 170 height 22
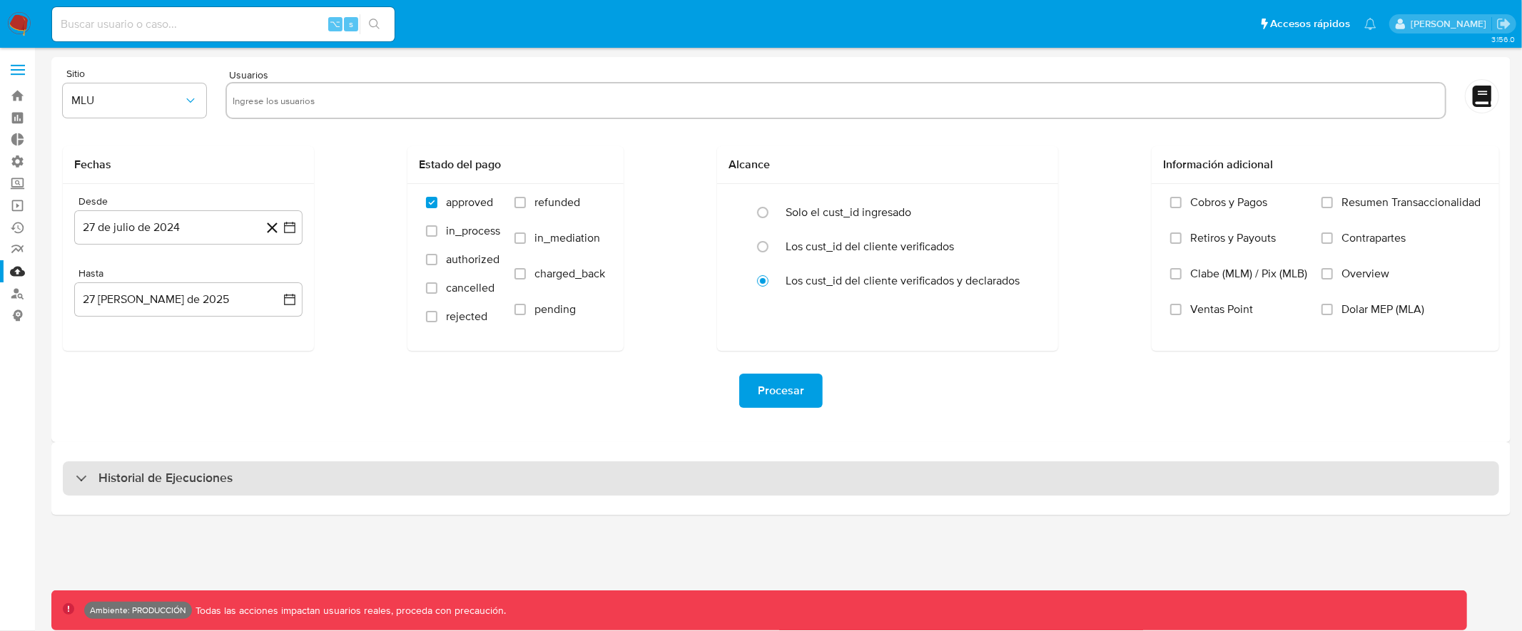
click at [1236, 488] on div "Historial de Ejecuciones" at bounding box center [781, 479] width 1436 height 34
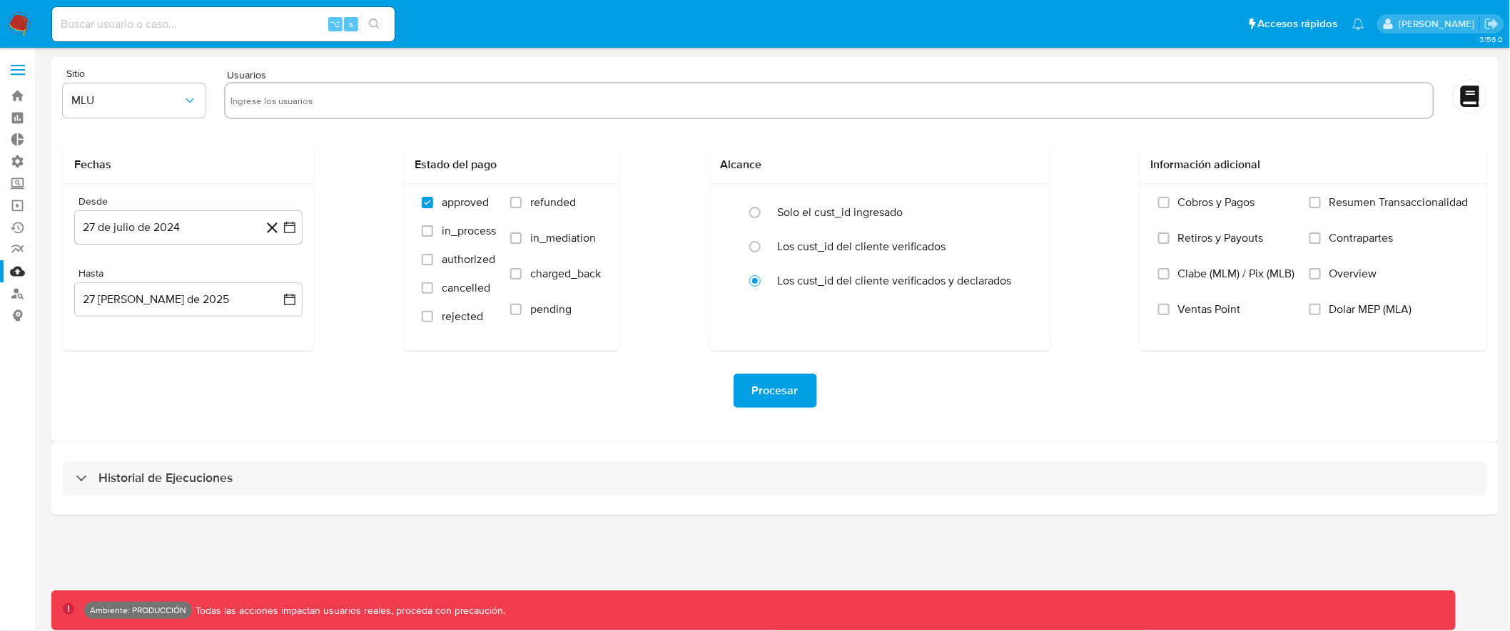
select select "10"
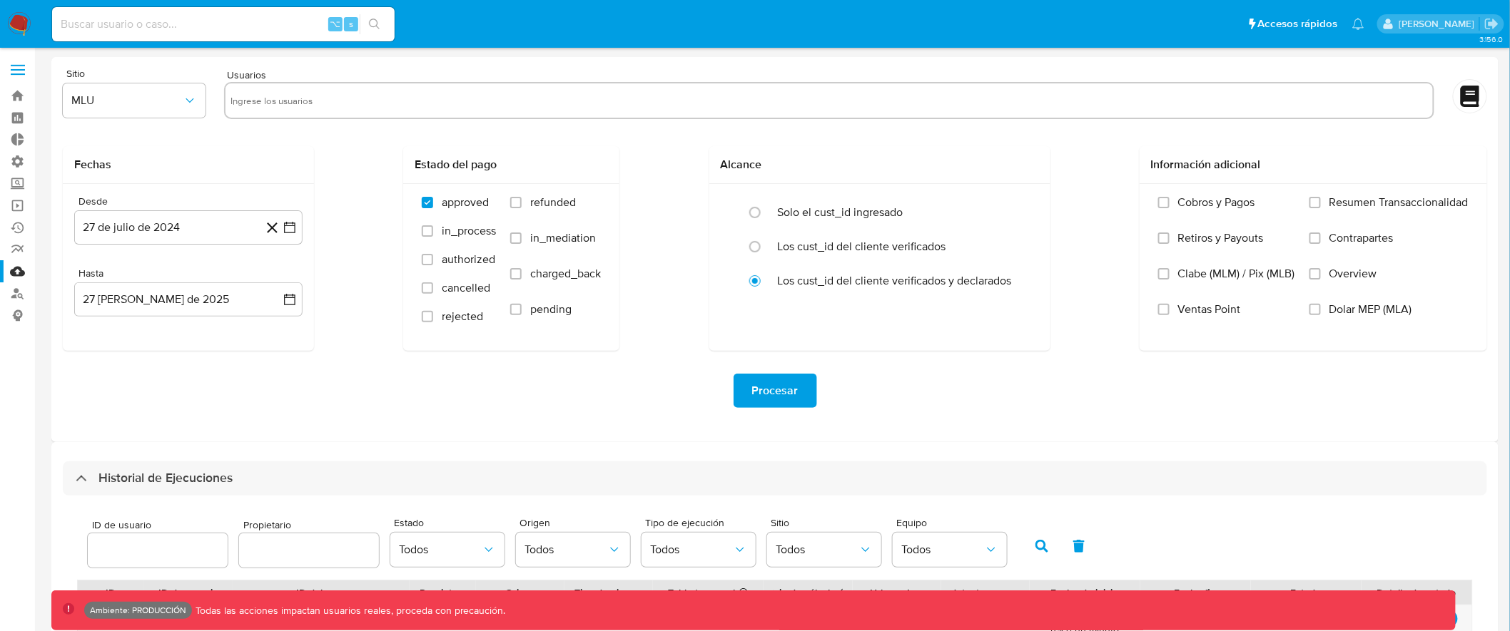
scroll to position [432, 0]
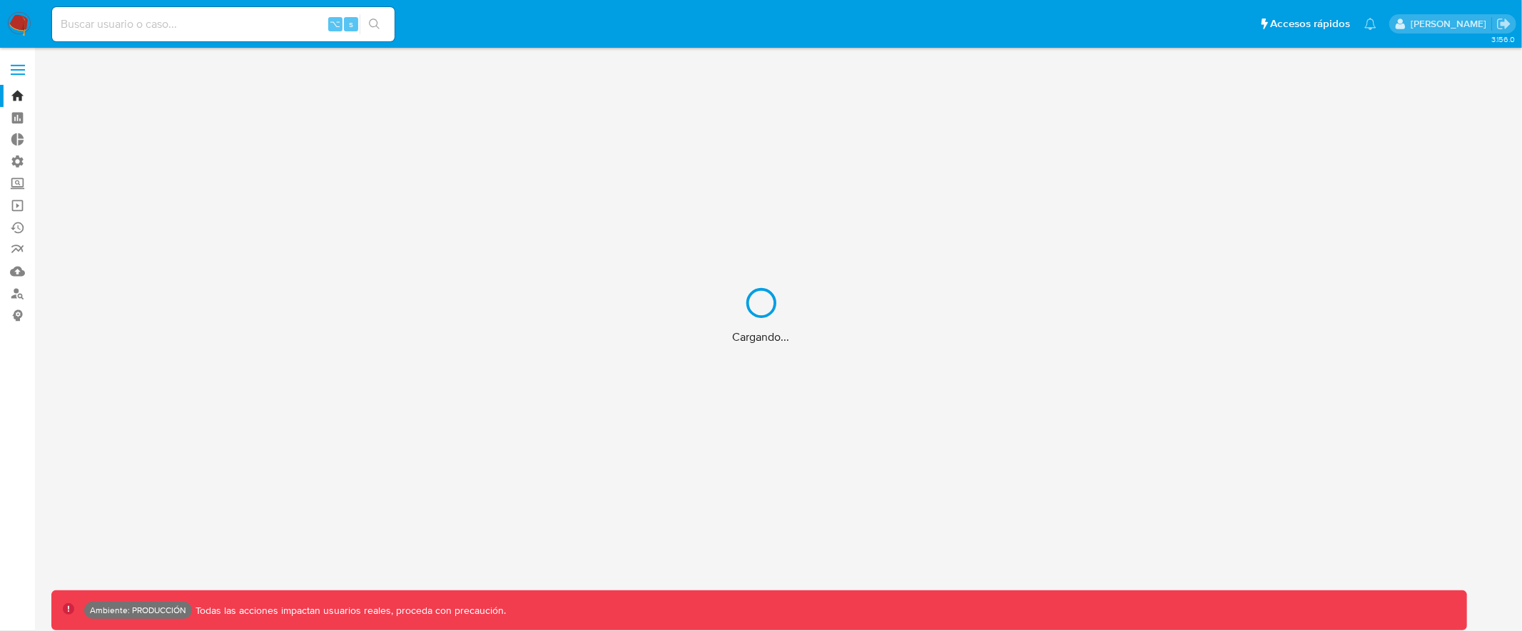
click at [21, 73] on div "Cargando..." at bounding box center [761, 315] width 1522 height 631
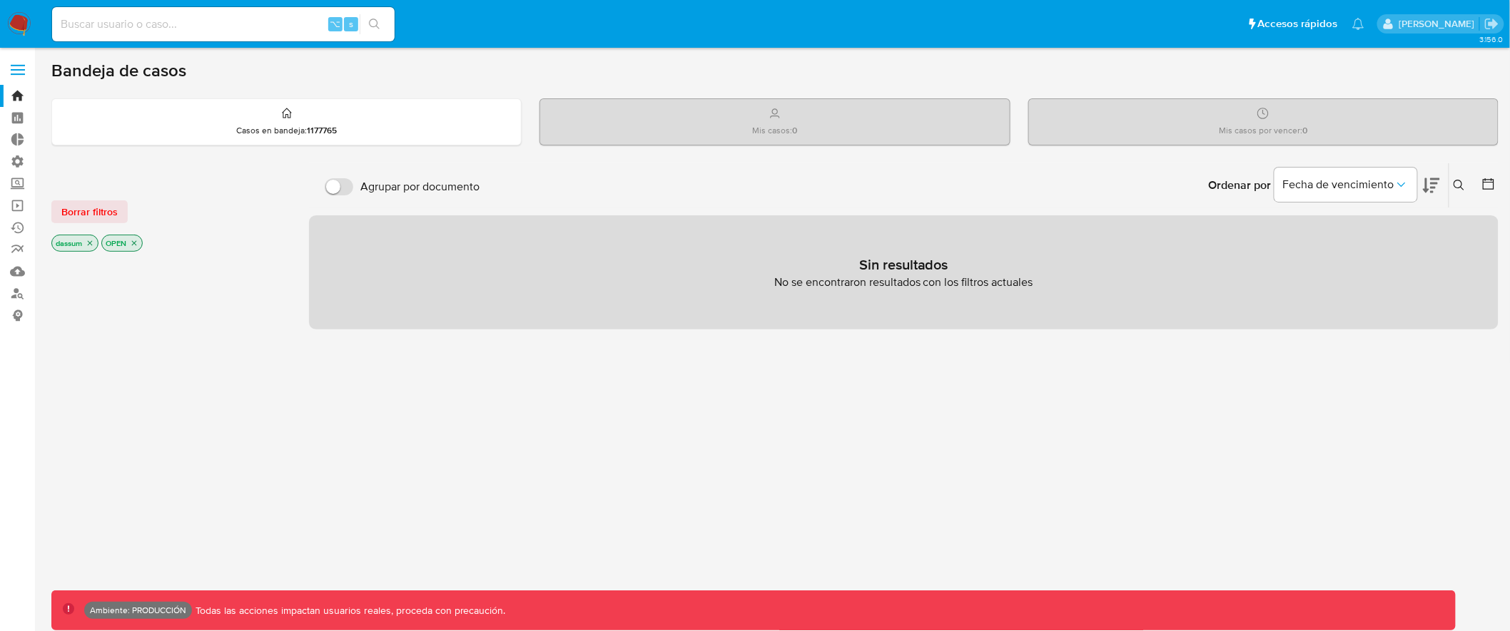
click at [19, 67] on label at bounding box center [18, 70] width 36 height 30
click at [0, 0] on input "checkbox" at bounding box center [0, 0] width 0 height 0
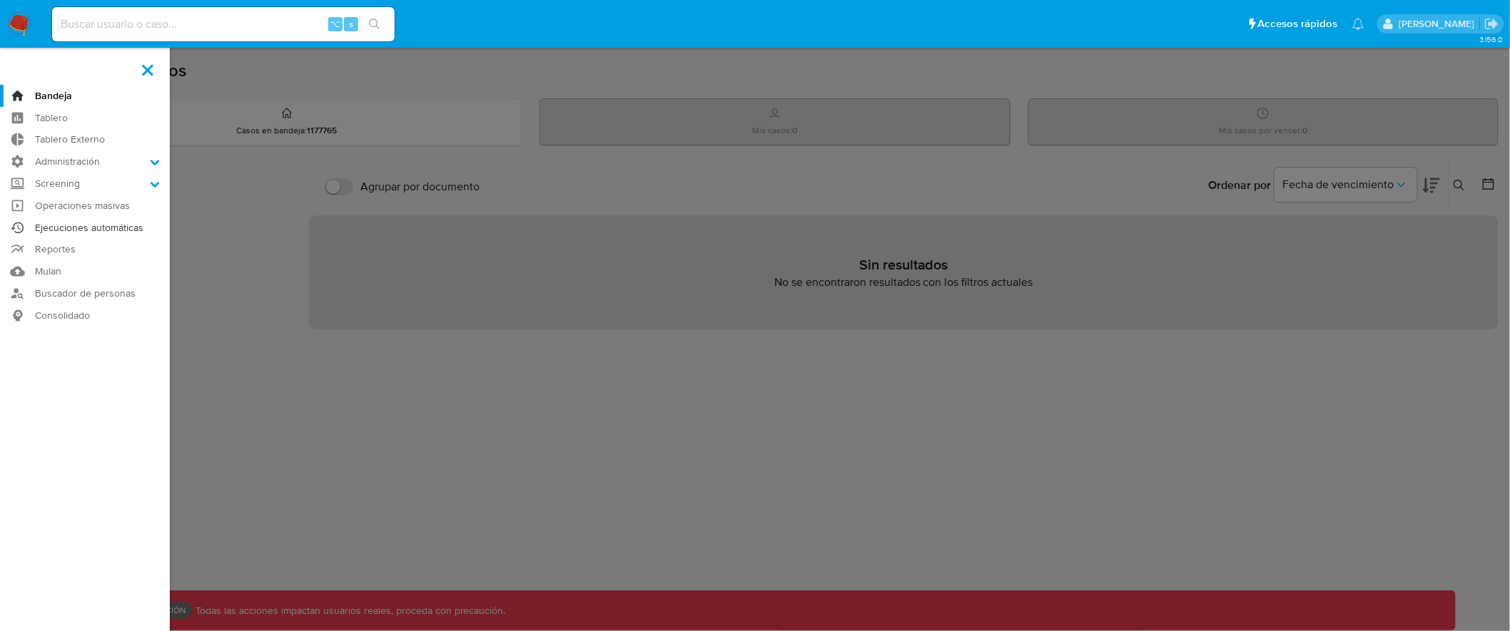
click at [107, 225] on link "Ejecuciones automáticas" at bounding box center [85, 228] width 170 height 22
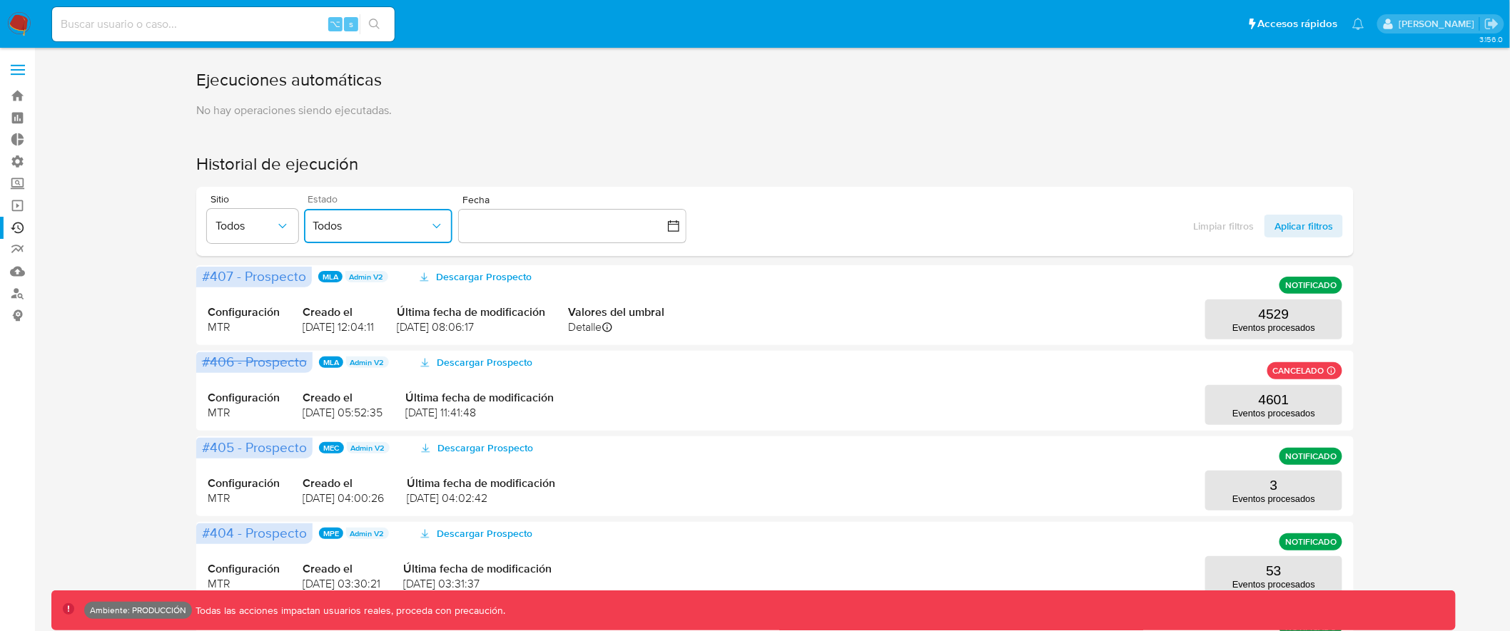
click at [391, 227] on span "Todos" at bounding box center [370, 226] width 117 height 14
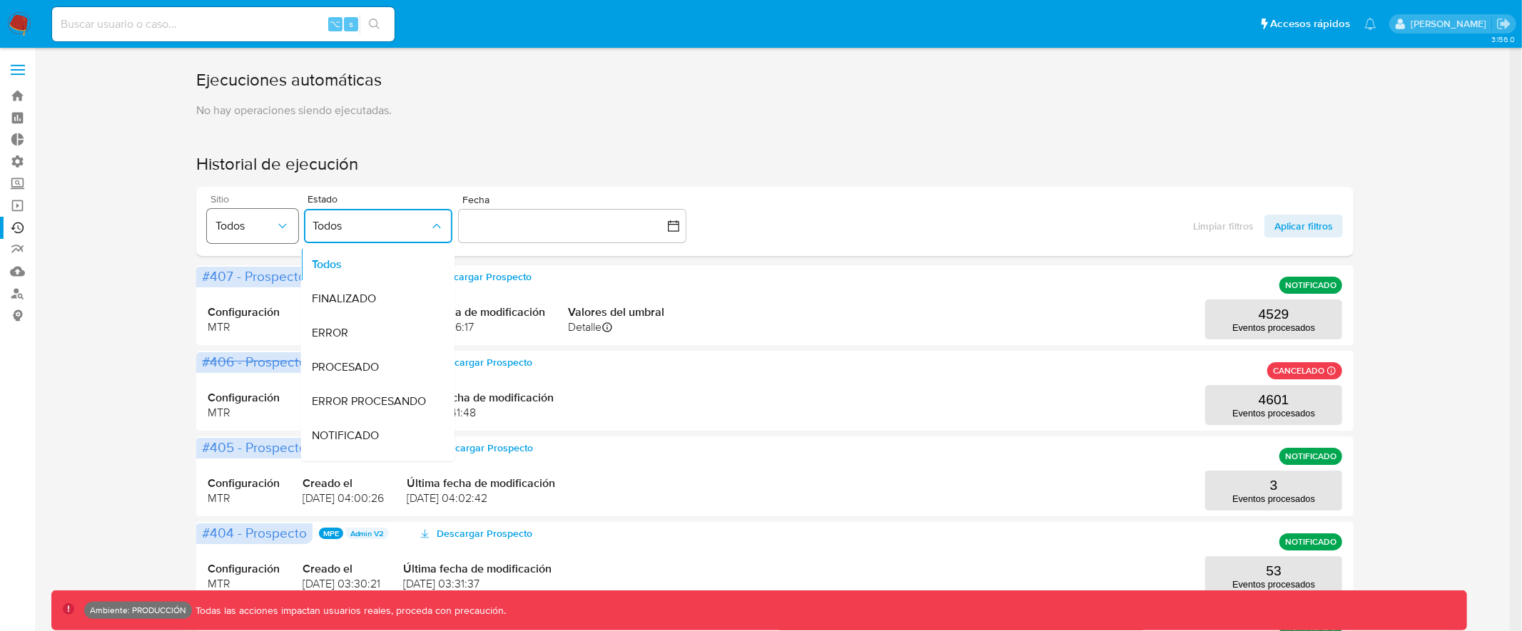
click at [267, 233] on span "Todos" at bounding box center [245, 226] width 60 height 14
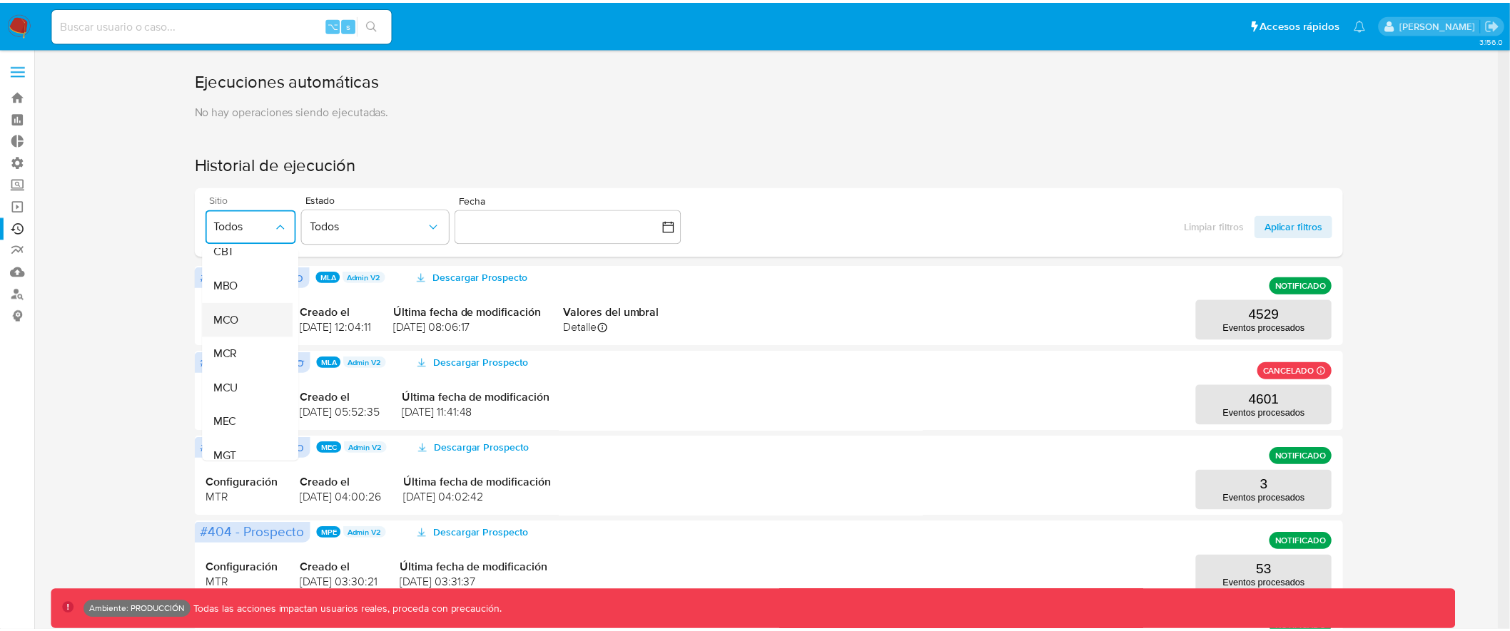
scroll to position [98, 0]
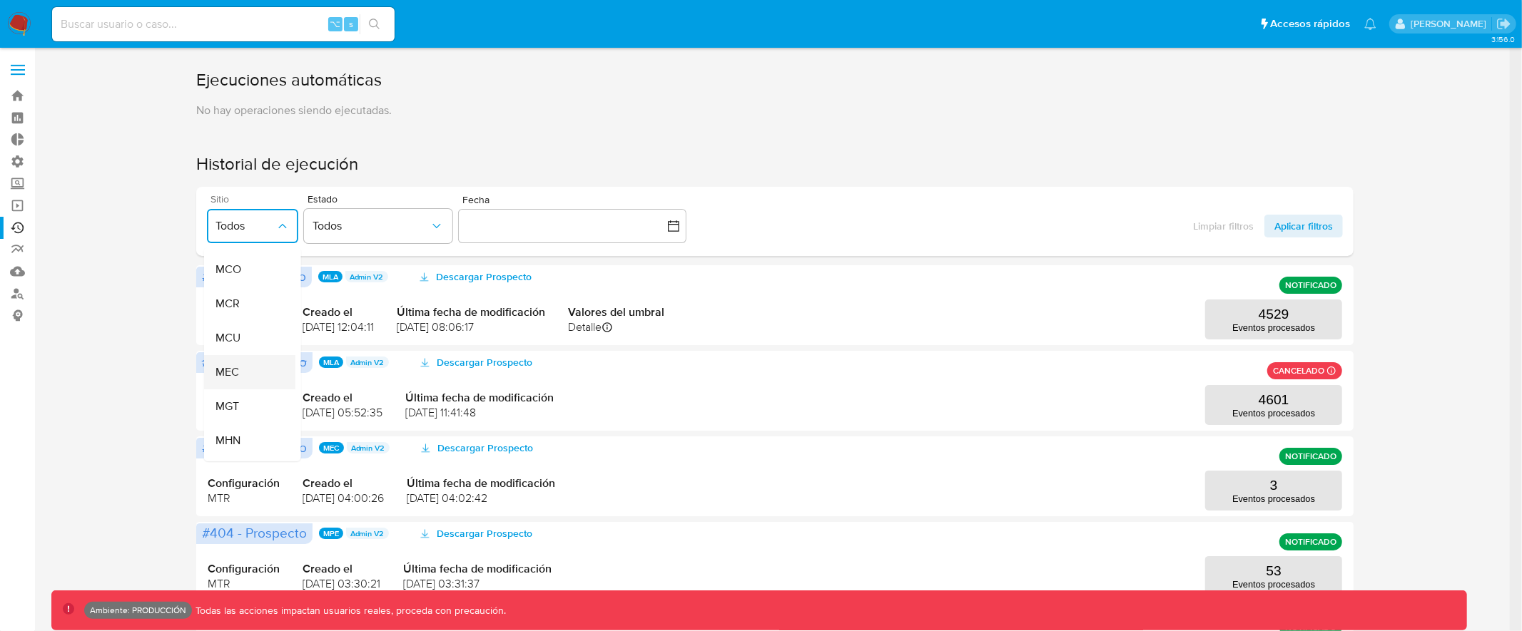
click at [252, 376] on div "MEC" at bounding box center [245, 372] width 60 height 34
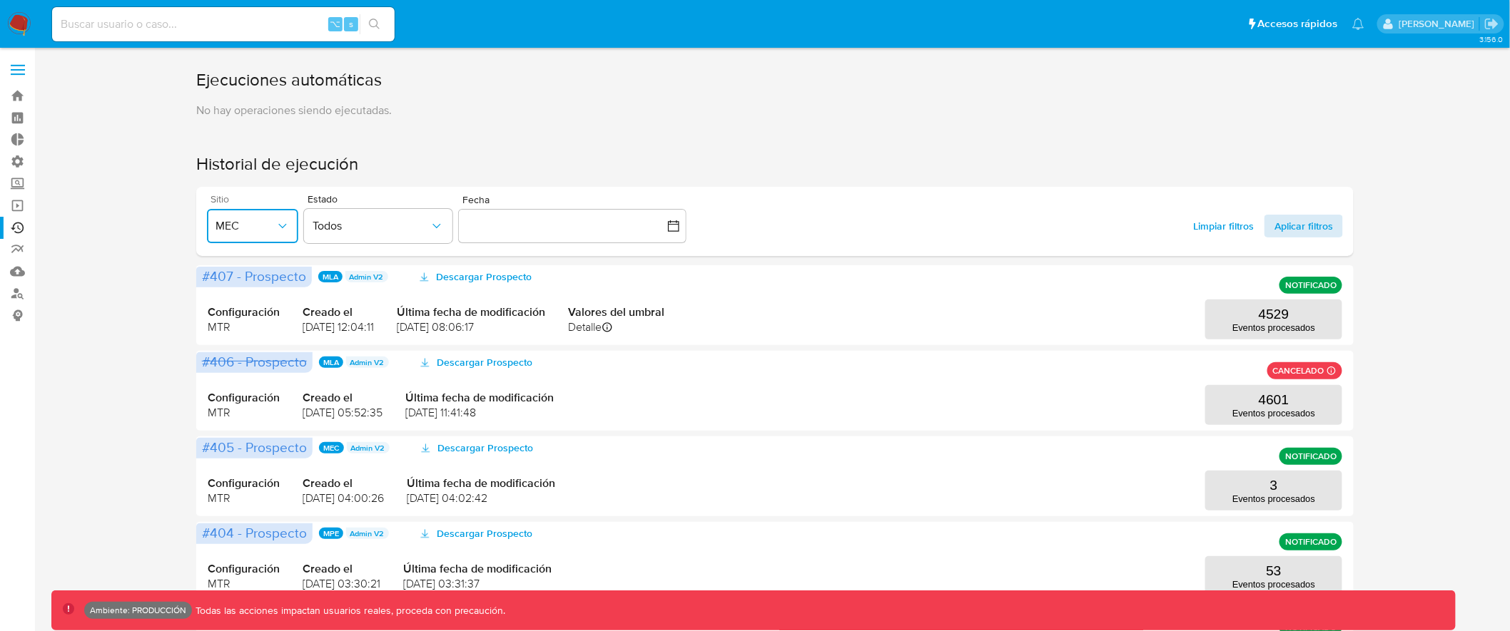
click at [1318, 233] on span "Aplicar filtros" at bounding box center [1303, 226] width 59 height 23
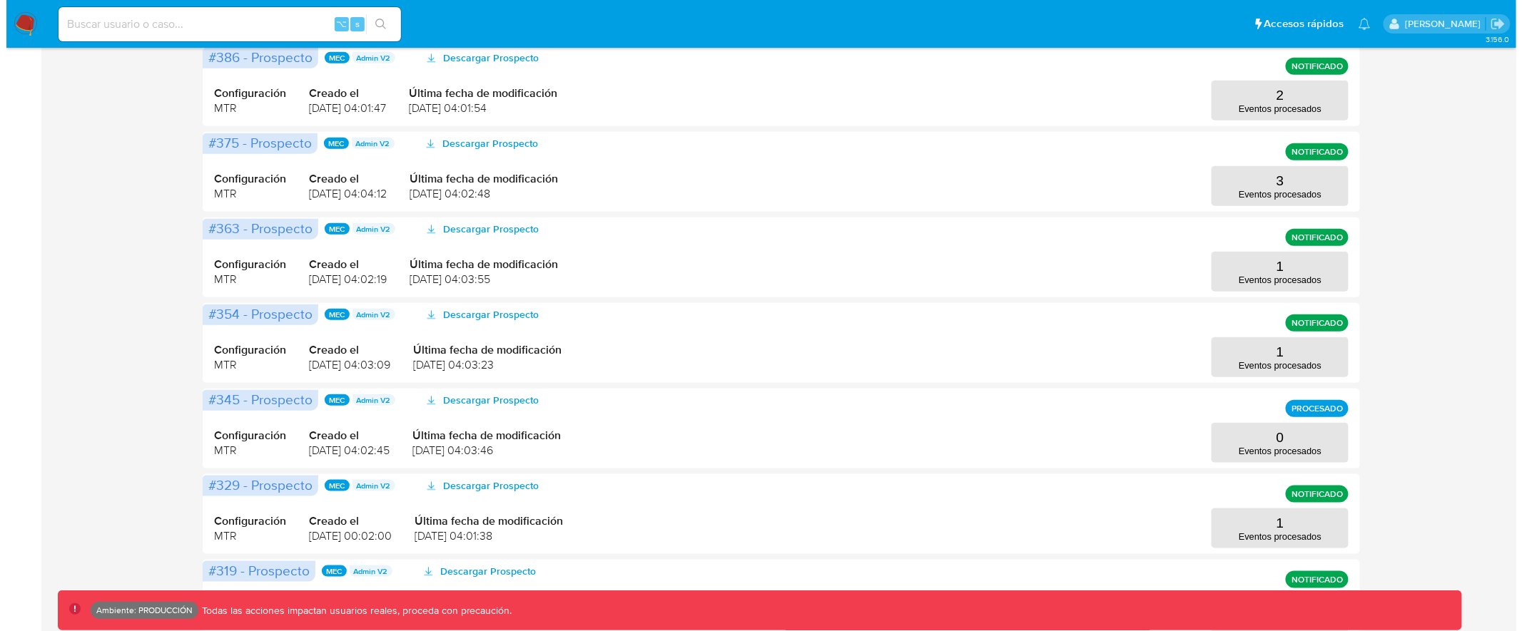
scroll to position [15, 0]
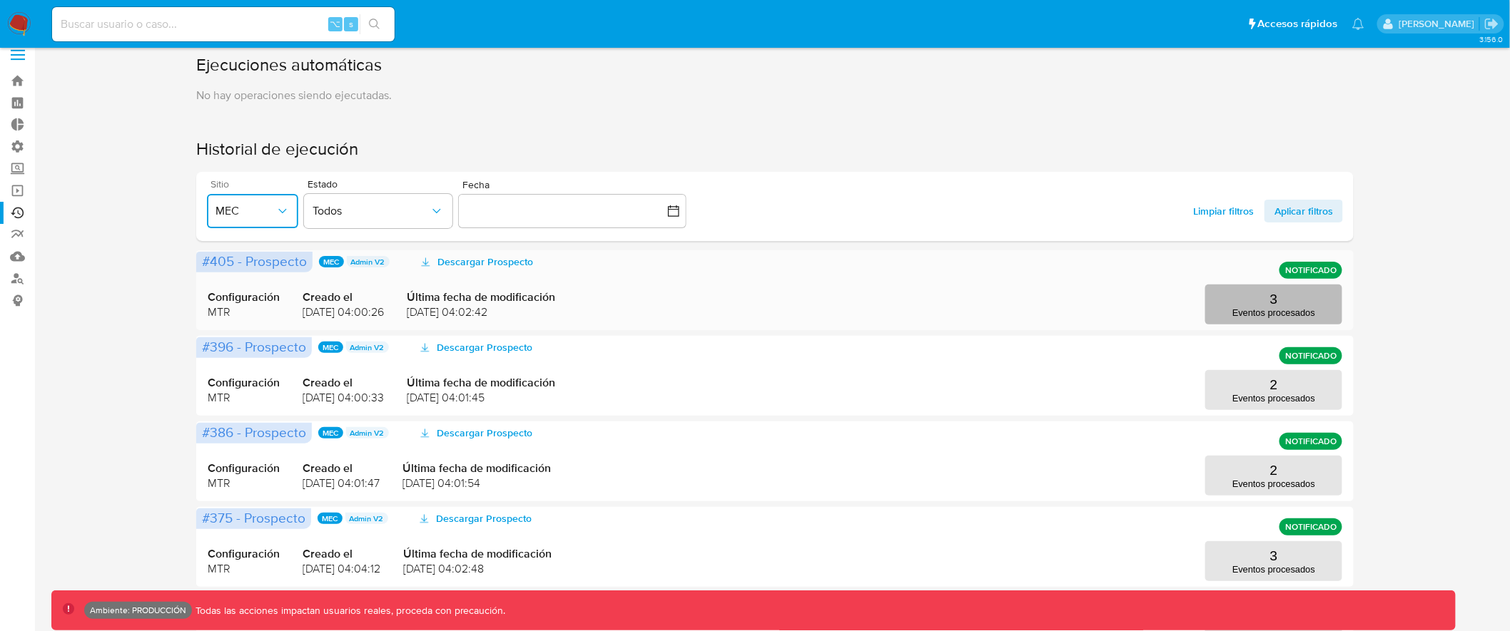
click at [1270, 300] on p "3" at bounding box center [1274, 300] width 8 height 16
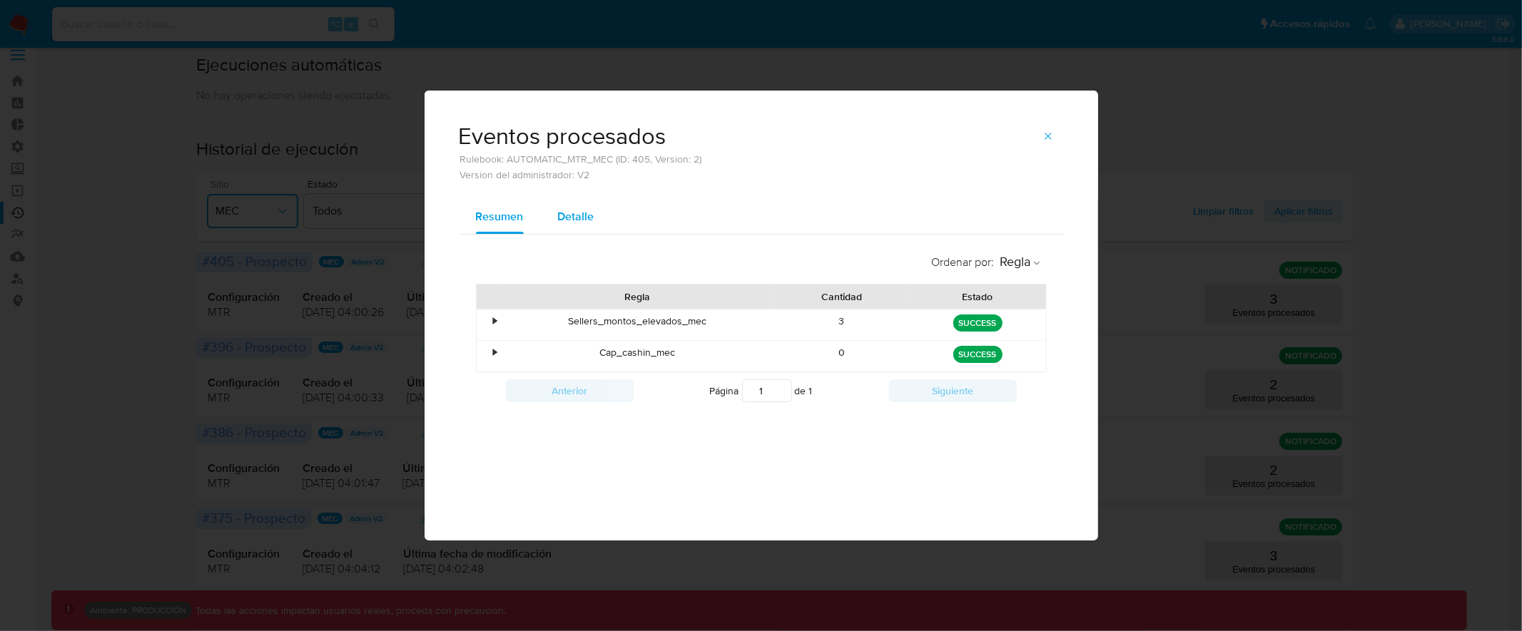
click at [580, 217] on span "Detalle" at bounding box center [576, 216] width 36 height 16
select select "10"
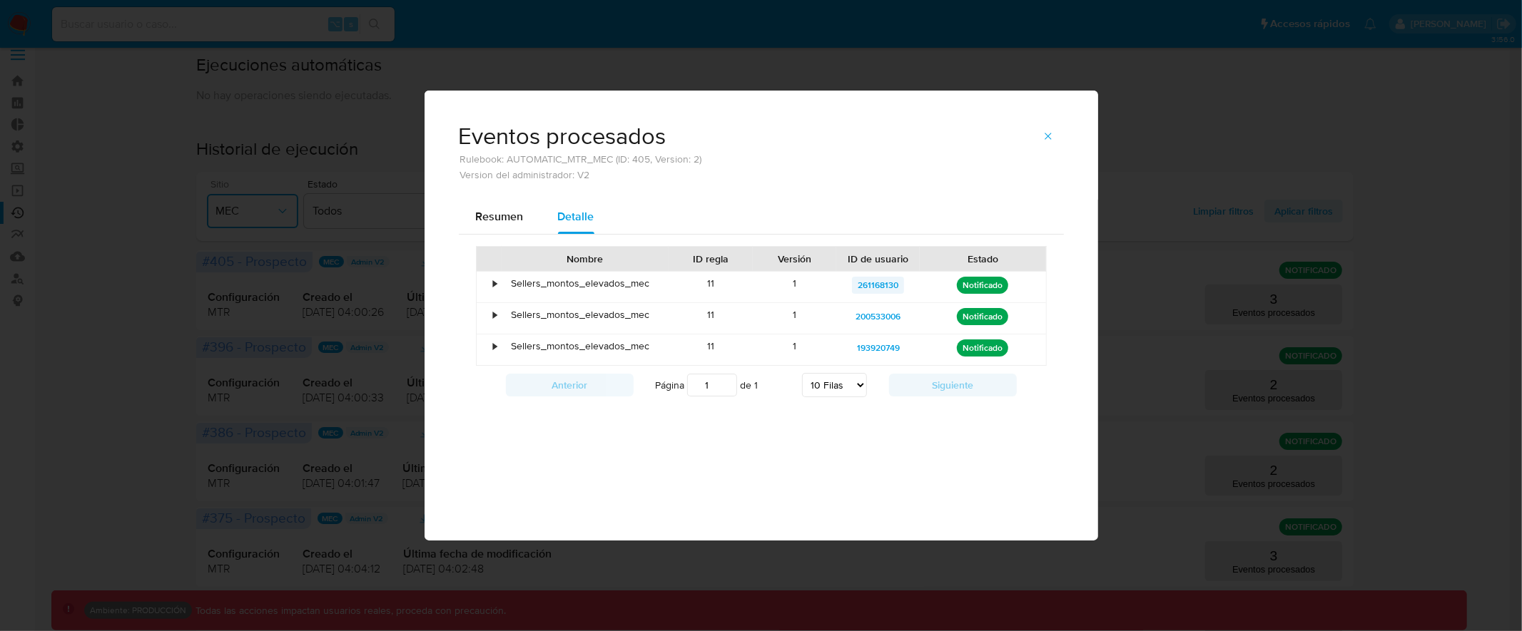
click at [885, 285] on span "261168130" at bounding box center [878, 285] width 41 height 17
click at [494, 286] on div "•" at bounding box center [496, 284] width 4 height 14
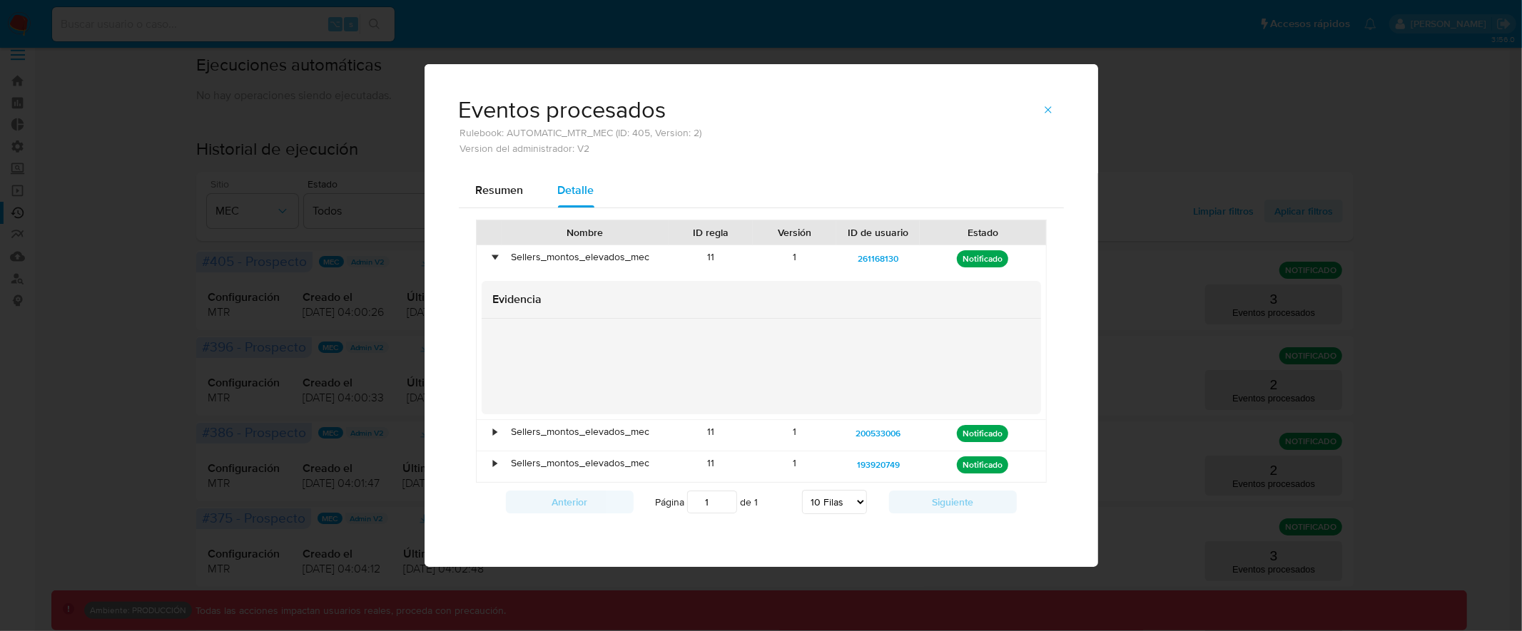
click at [647, 398] on div at bounding box center [761, 367] width 559 height 96
click at [522, 185] on span "Resumen" at bounding box center [500, 190] width 48 height 16
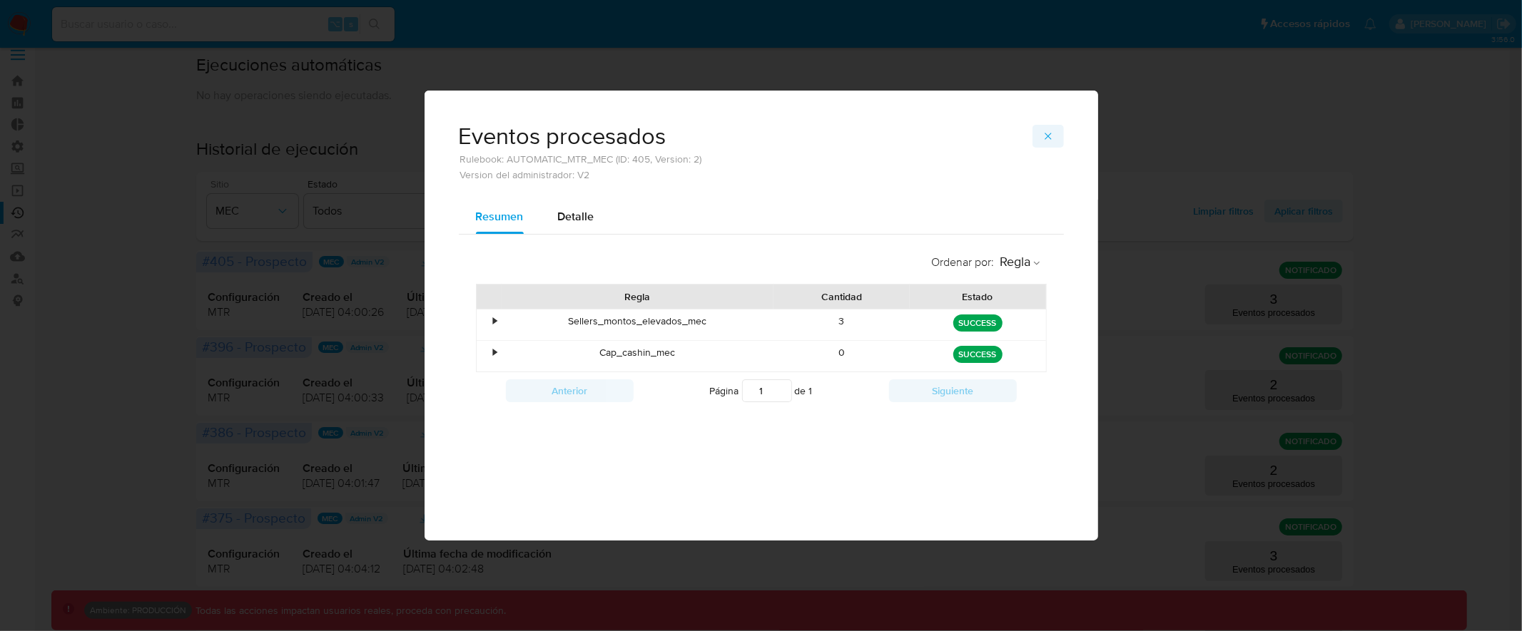
click at [1051, 131] on icon "button" at bounding box center [1047, 136] width 11 height 11
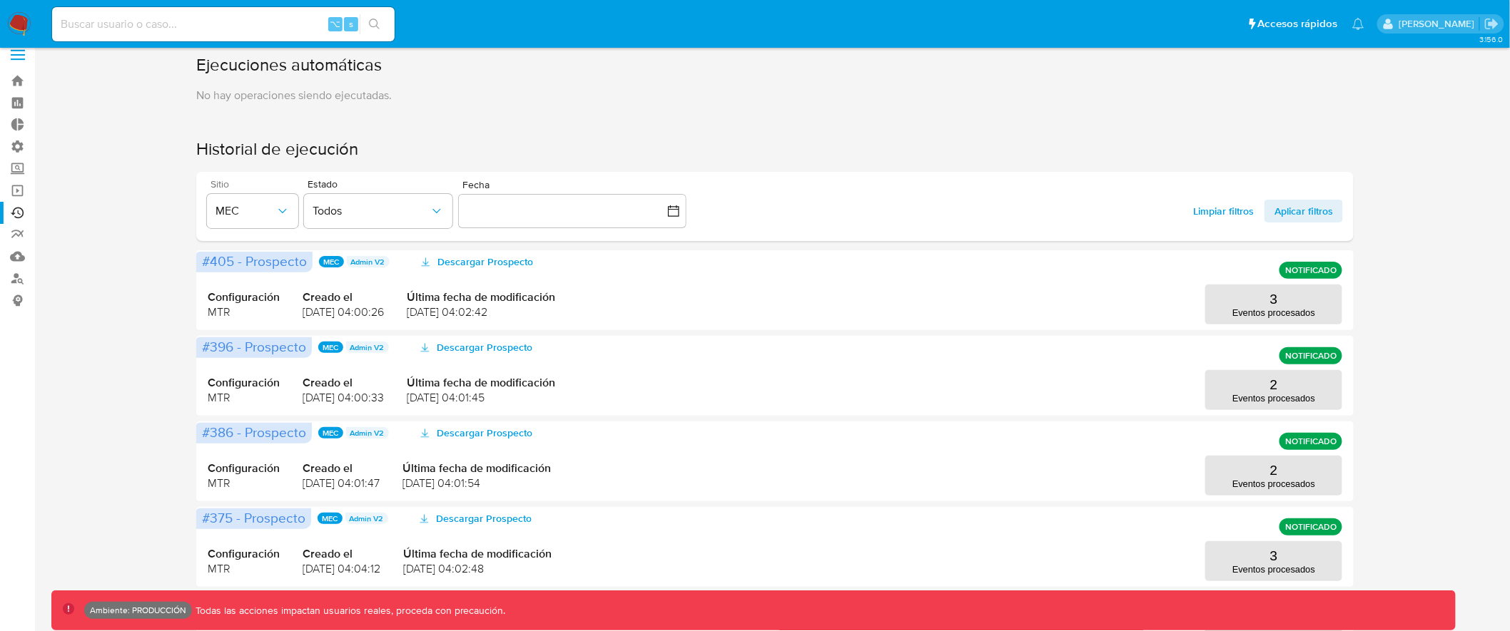
click at [1243, 208] on span "Limpiar filtros" at bounding box center [1223, 211] width 61 height 23
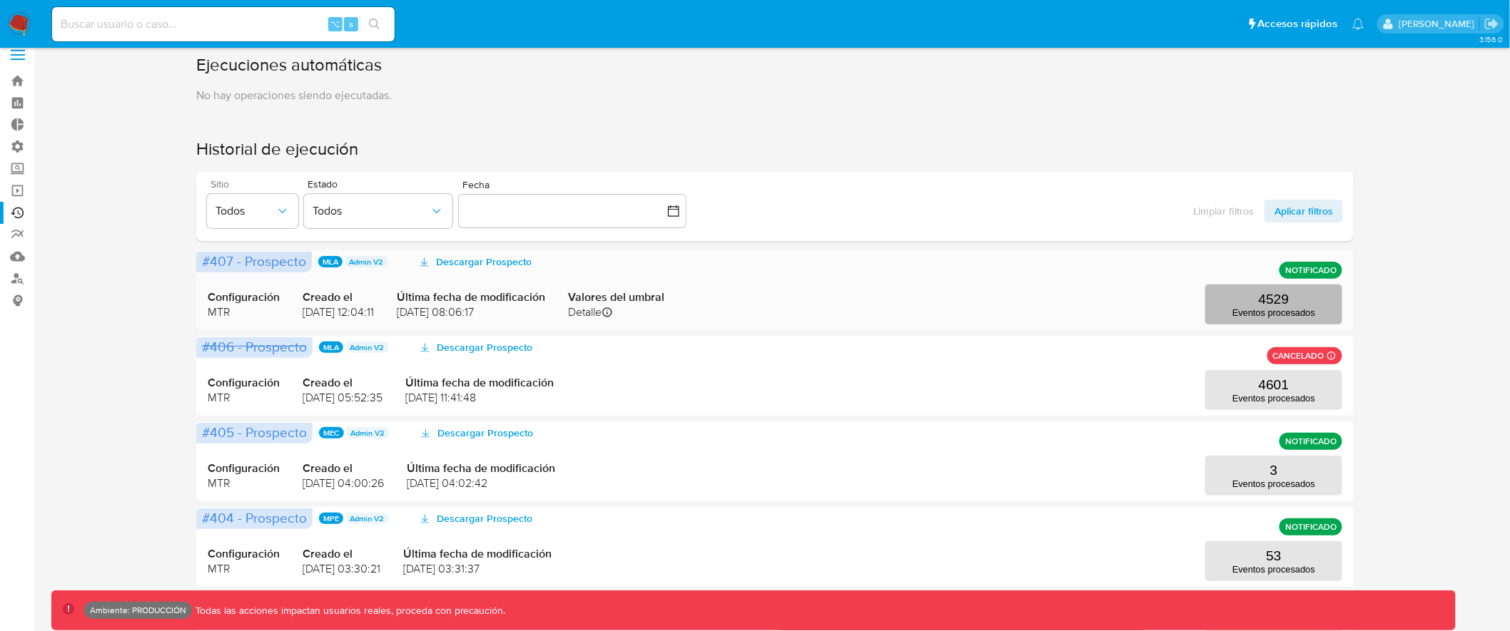
click at [1269, 303] on p "4529" at bounding box center [1273, 300] width 31 height 16
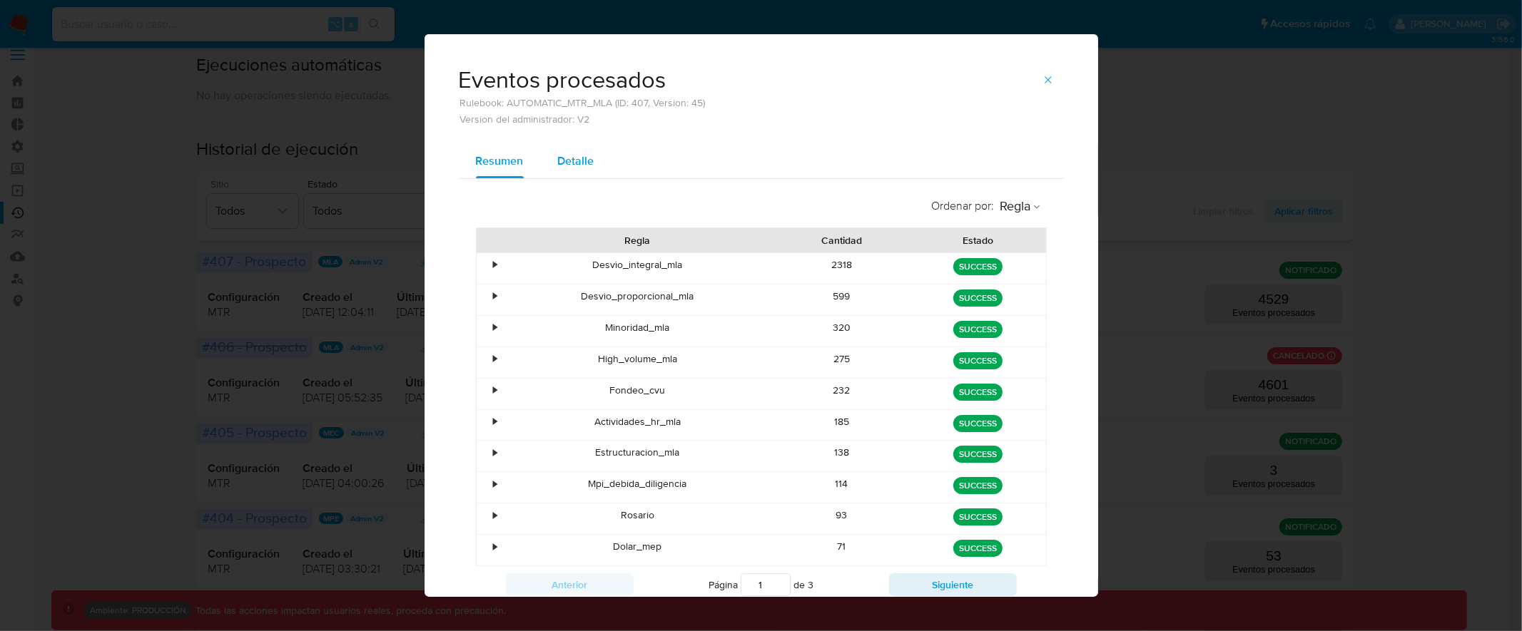
click at [576, 165] on span "Detalle" at bounding box center [576, 161] width 36 height 16
select select "10"
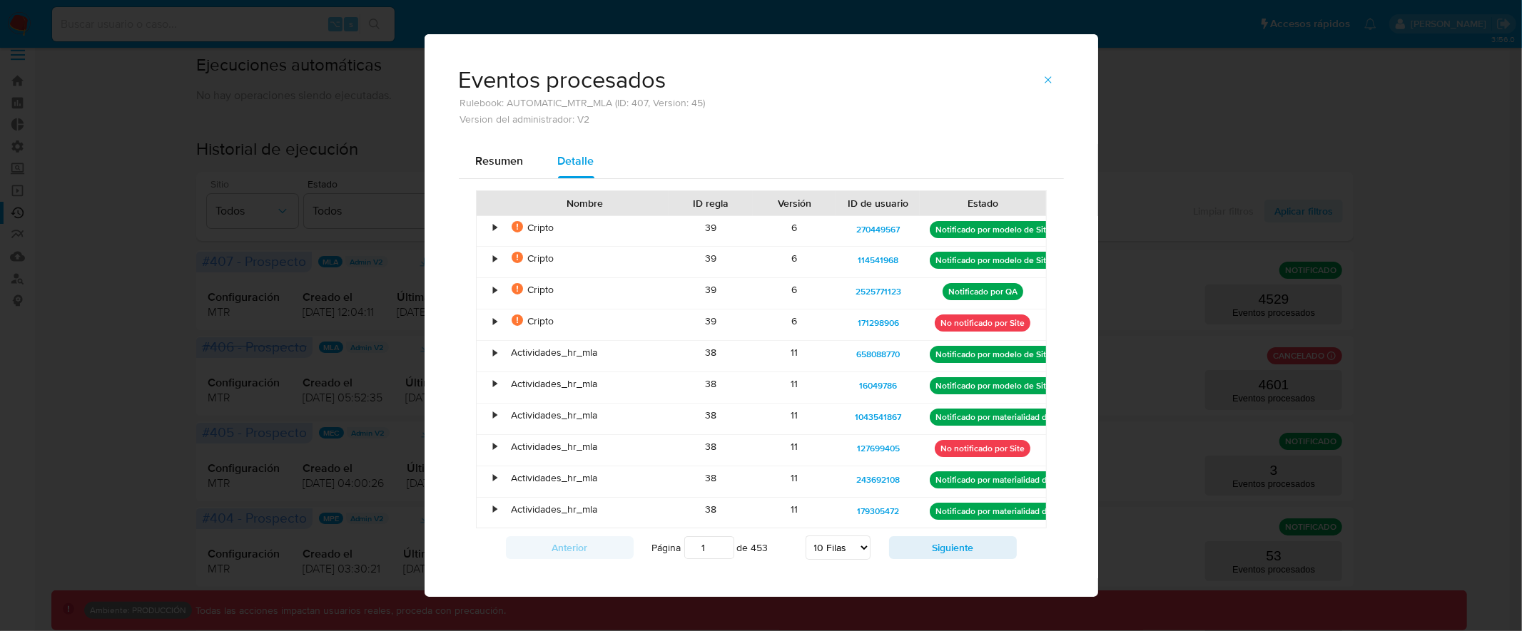
click at [492, 229] on div "•" at bounding box center [489, 231] width 25 height 31
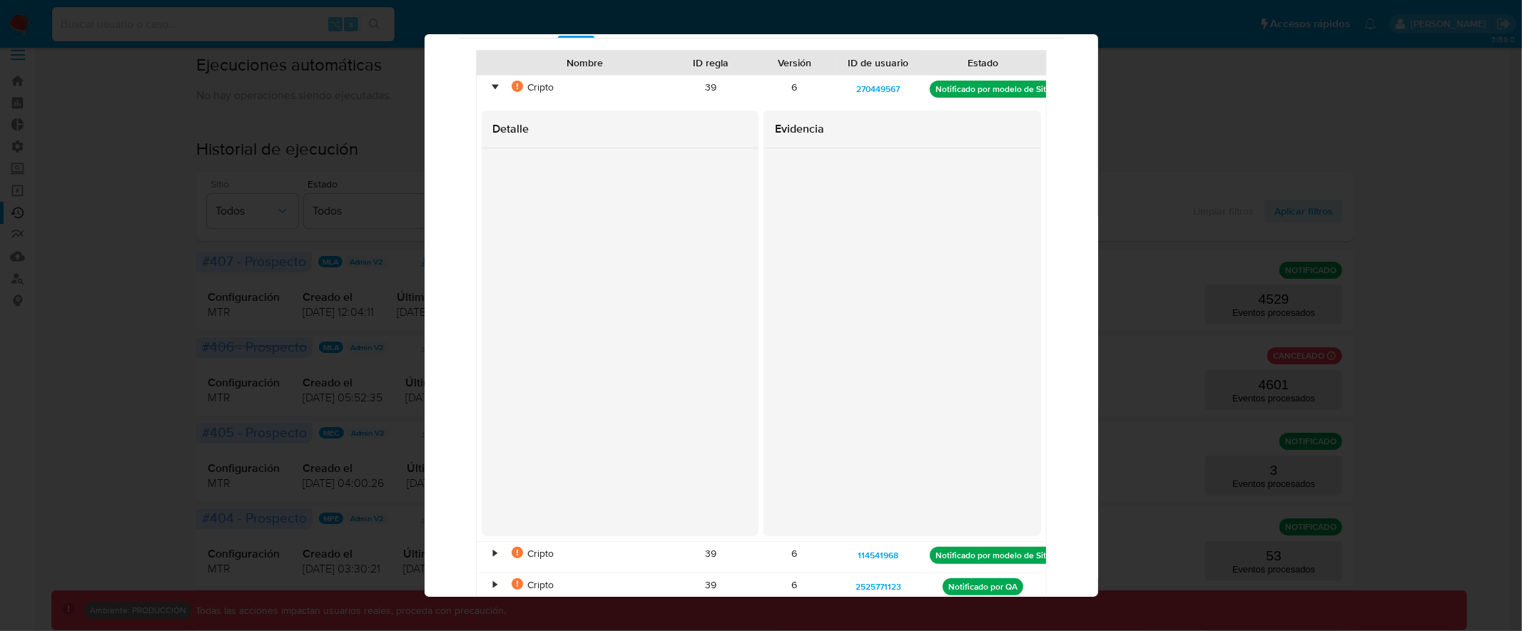
scroll to position [0, 0]
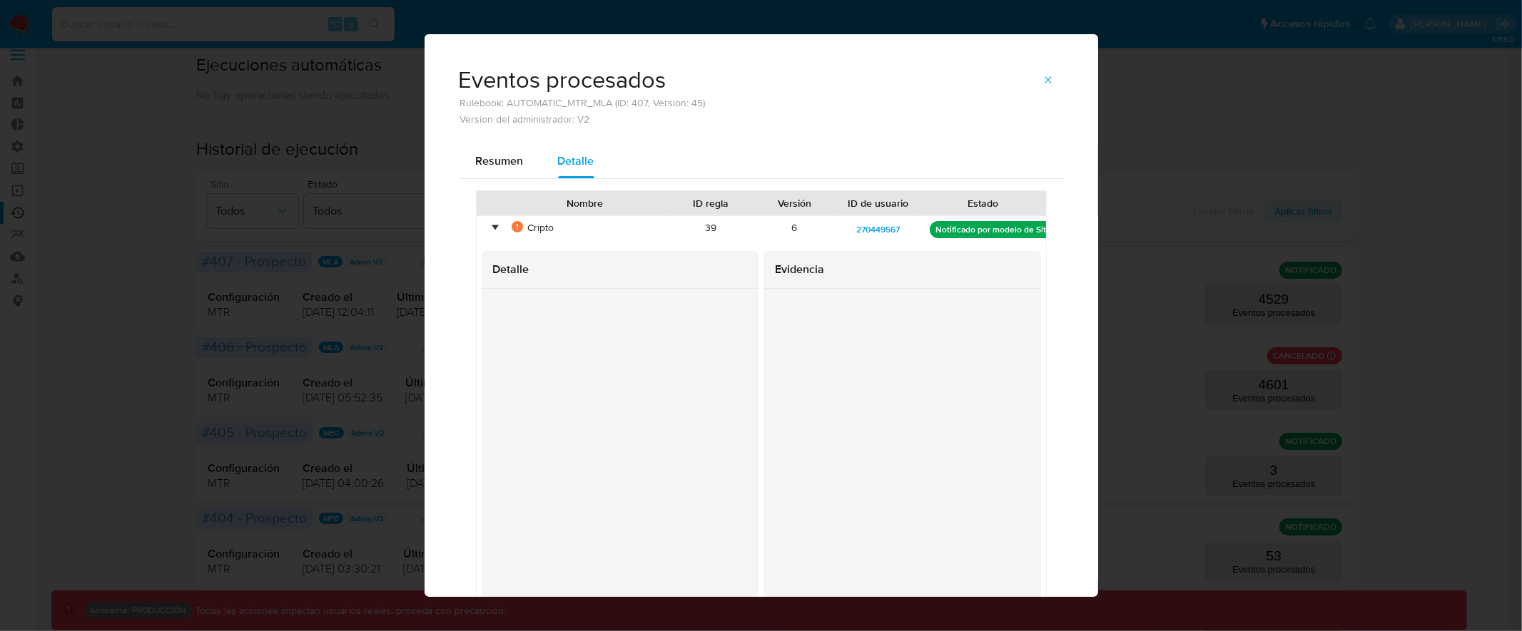
click at [494, 229] on div "•" at bounding box center [496, 228] width 4 height 14
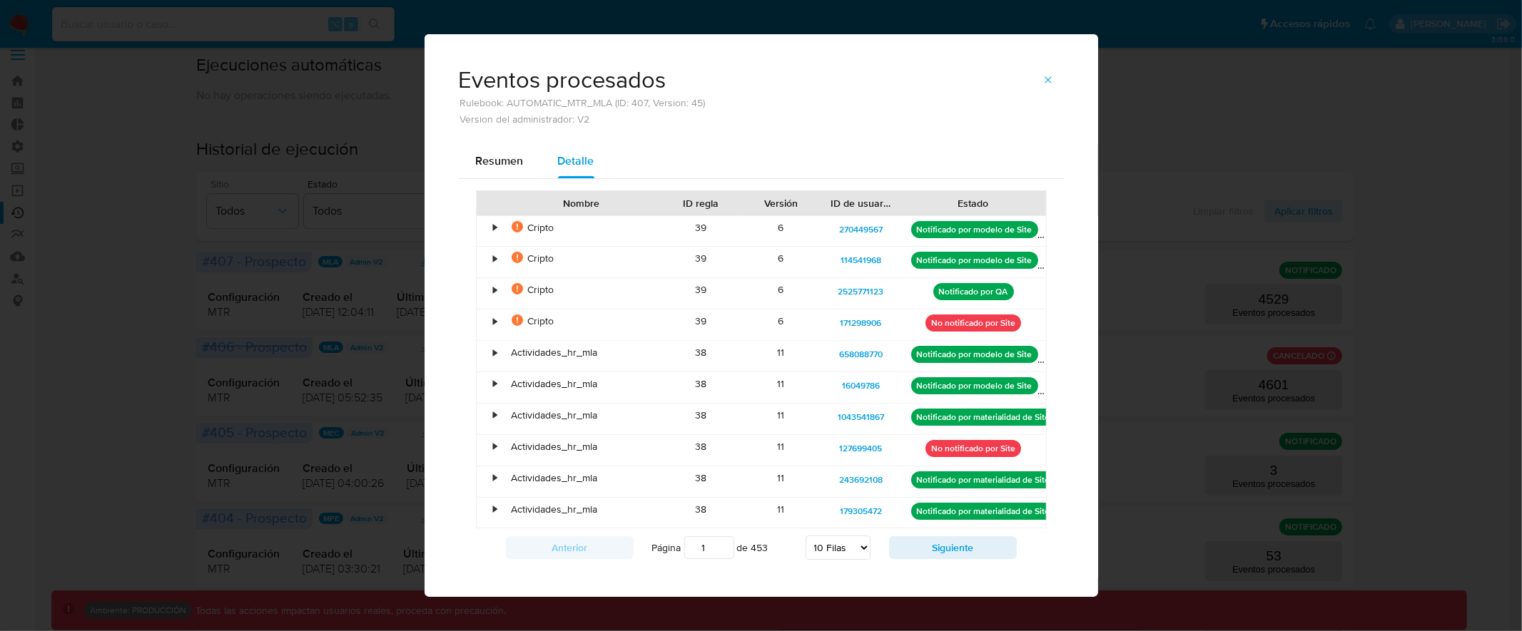
drag, startPoint x: 1039, startPoint y: 201, endPoint x: 1061, endPoint y: 198, distance: 22.4
click at [1061, 198] on div "Resumen Detalle Nombre ID regla Versión ID de usuario Estado • La evidencia del…" at bounding box center [760, 378] width 673 height 469
click at [494, 256] on div "•" at bounding box center [496, 259] width 4 height 14
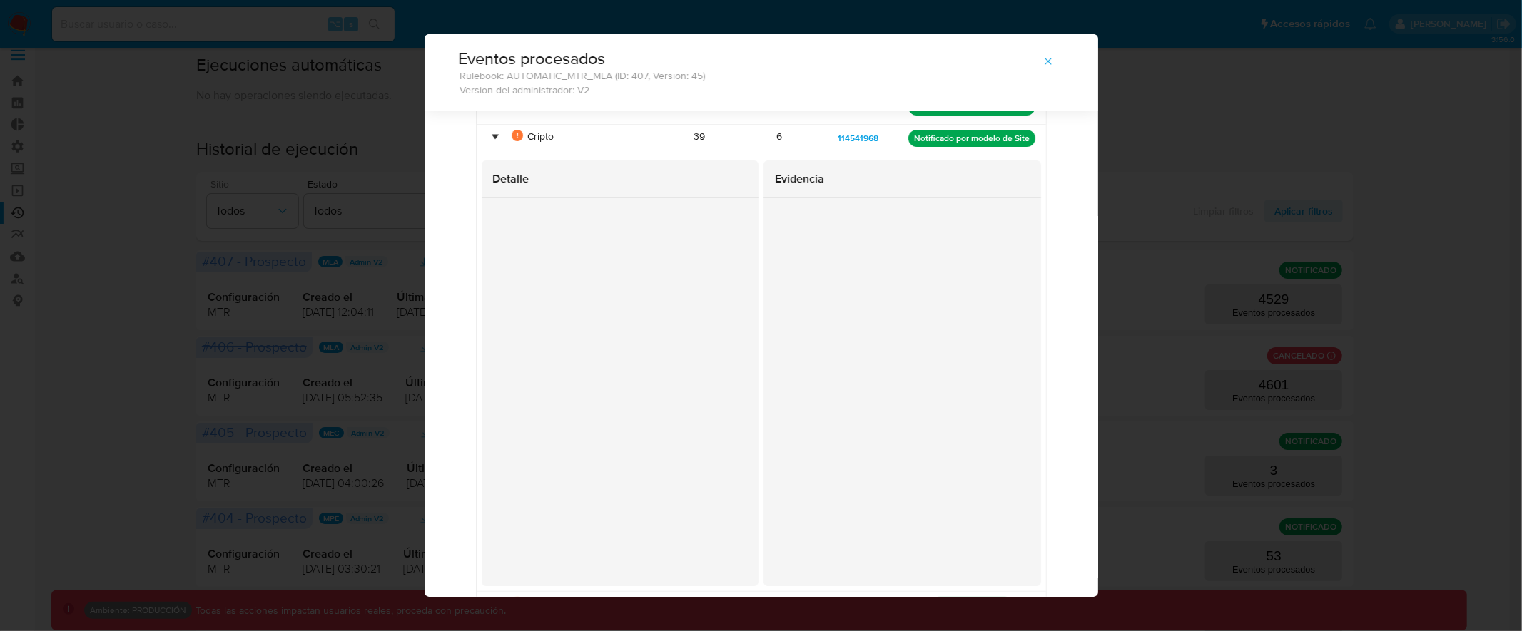
scroll to position [75, 0]
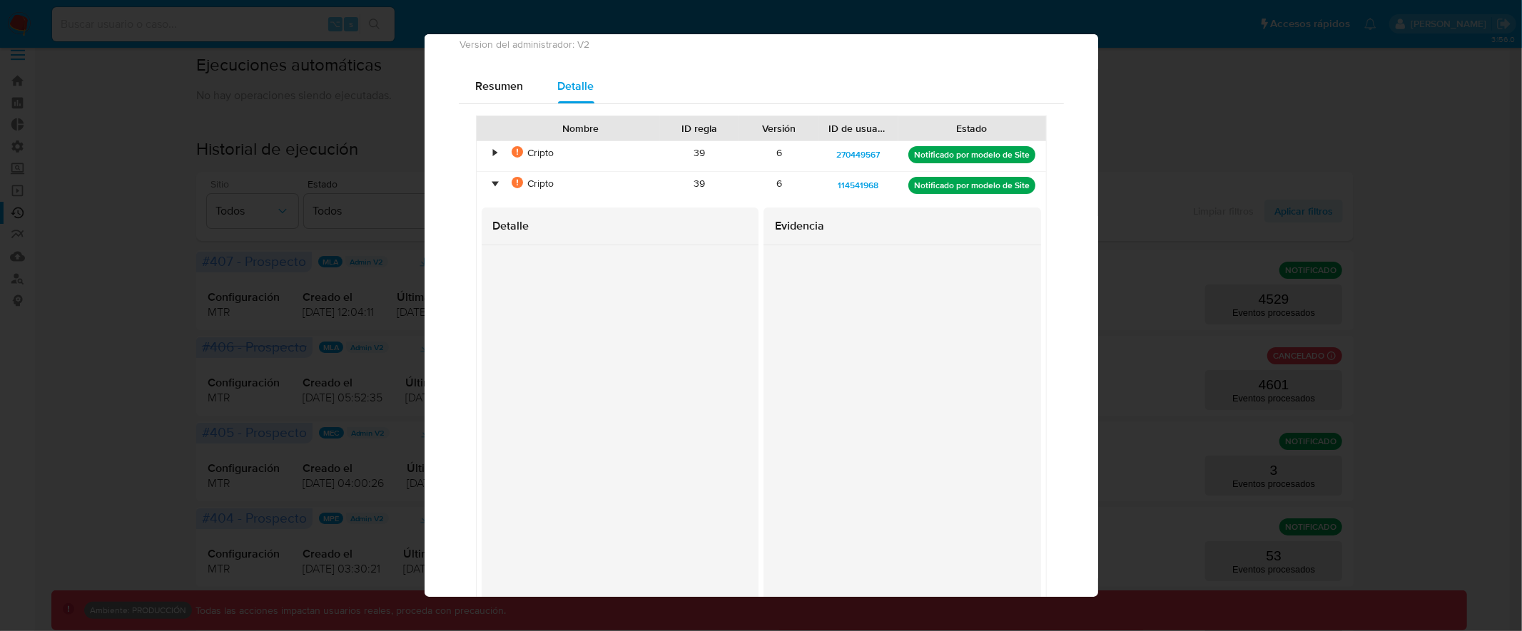
click at [494, 187] on div "•" at bounding box center [496, 184] width 4 height 14
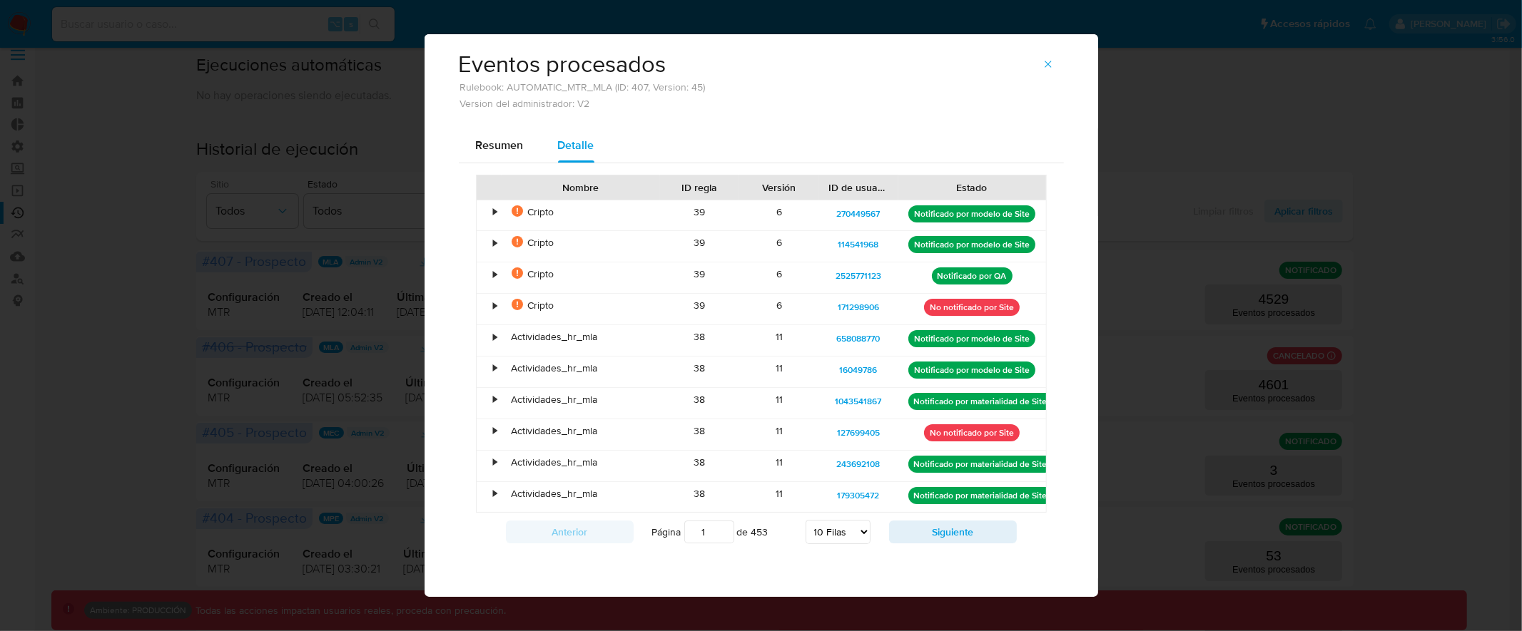
scroll to position [11, 0]
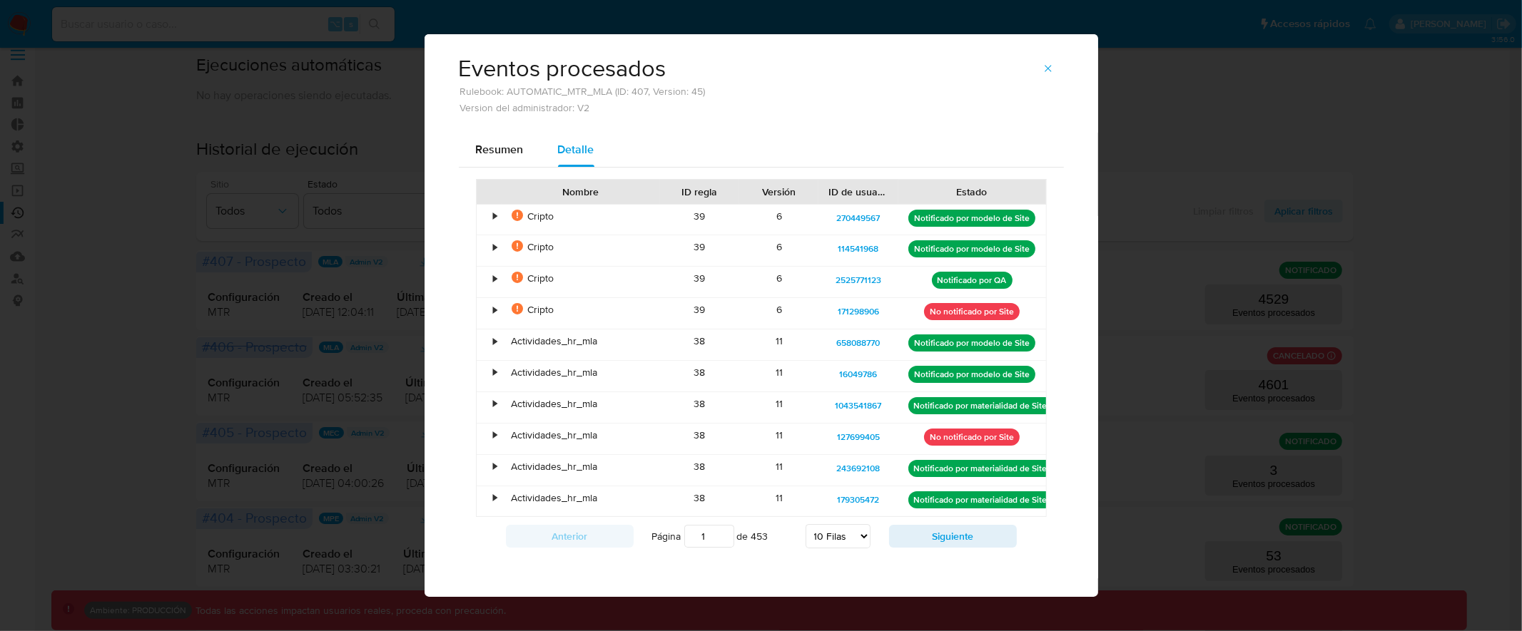
click at [494, 216] on div "•" at bounding box center [496, 217] width 4 height 14
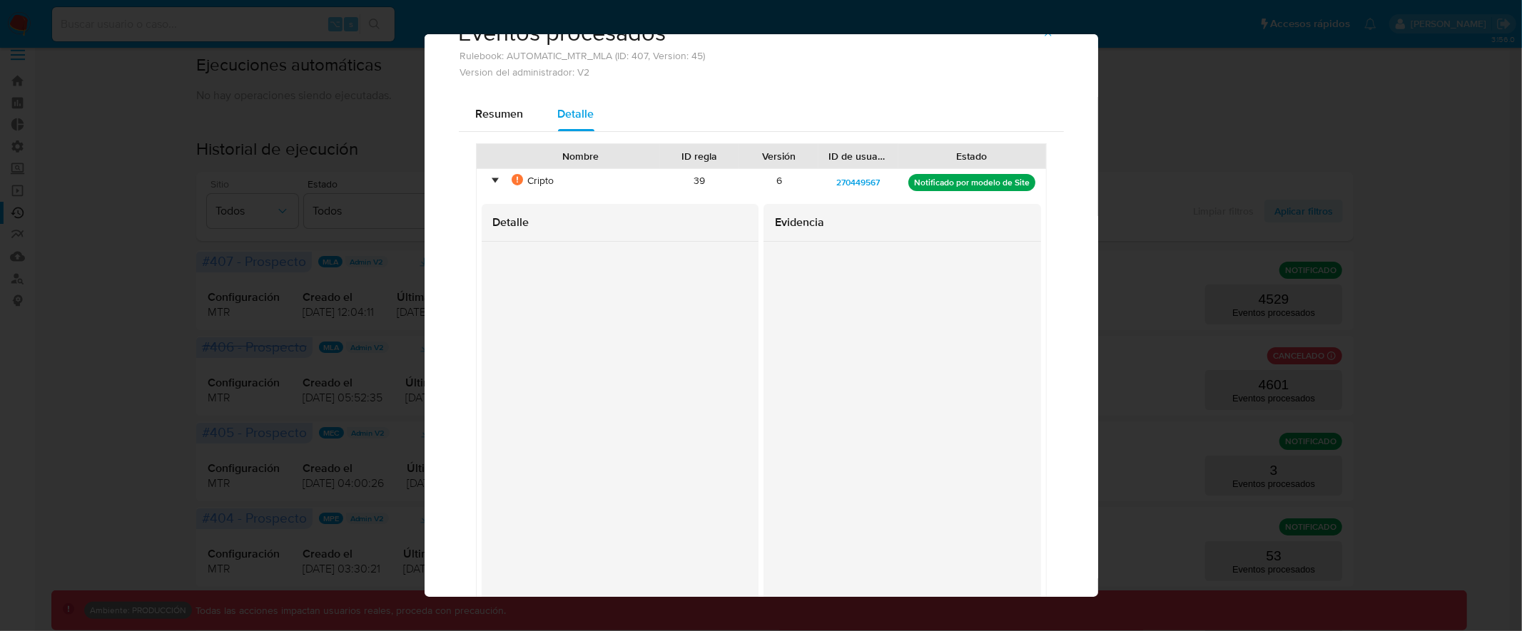
scroll to position [26, 0]
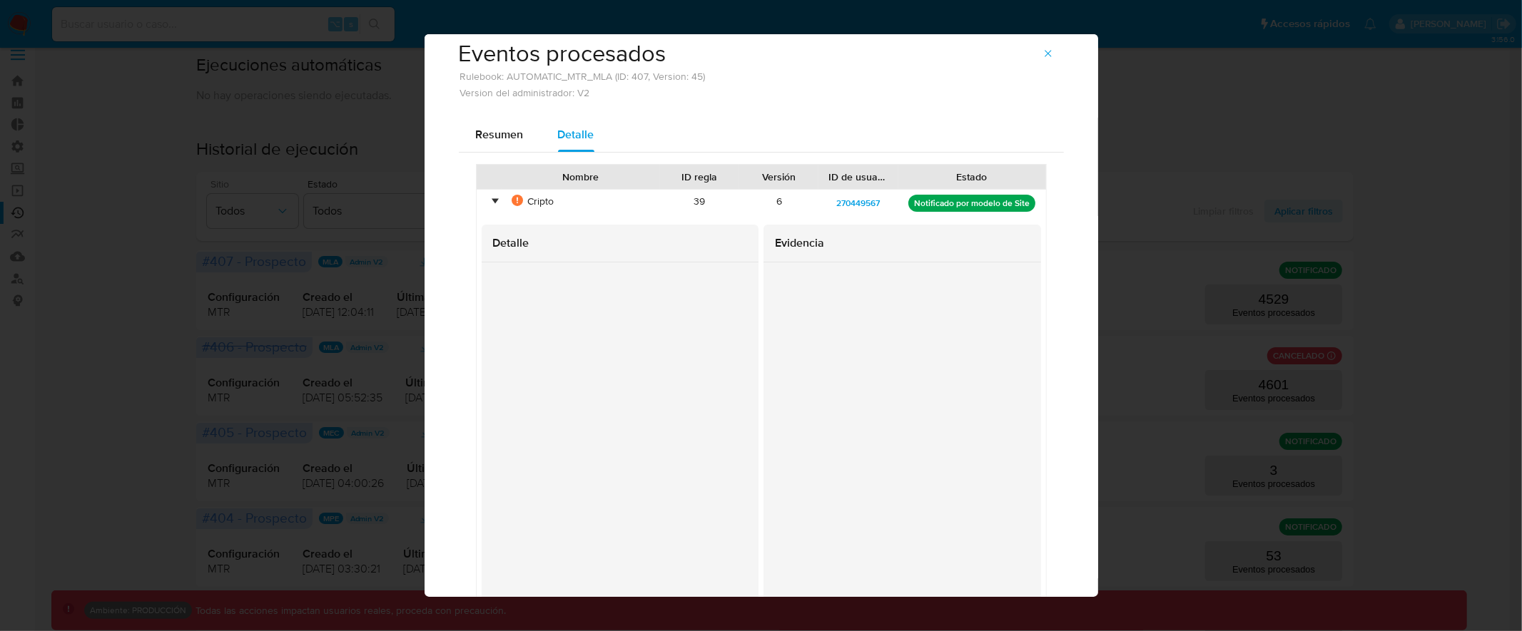
click at [494, 198] on div "•" at bounding box center [496, 202] width 4 height 14
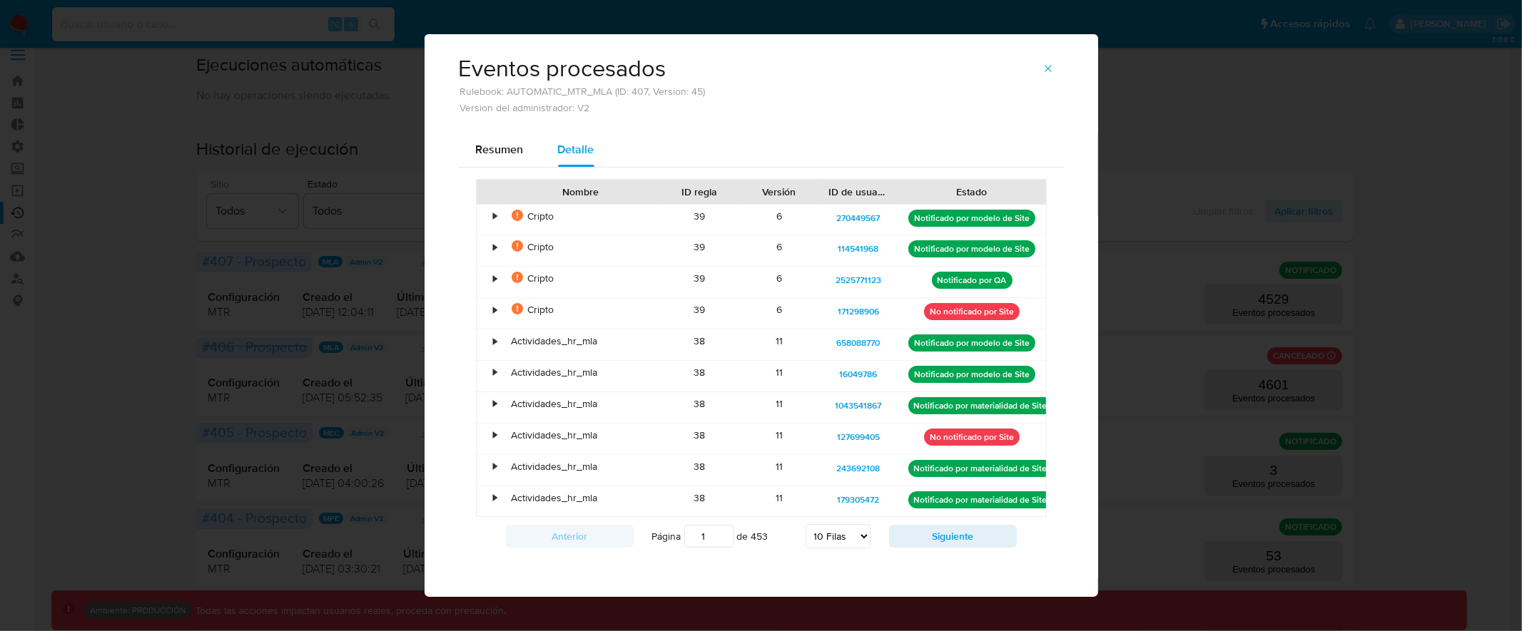
click at [494, 248] on div "•" at bounding box center [496, 247] width 4 height 14
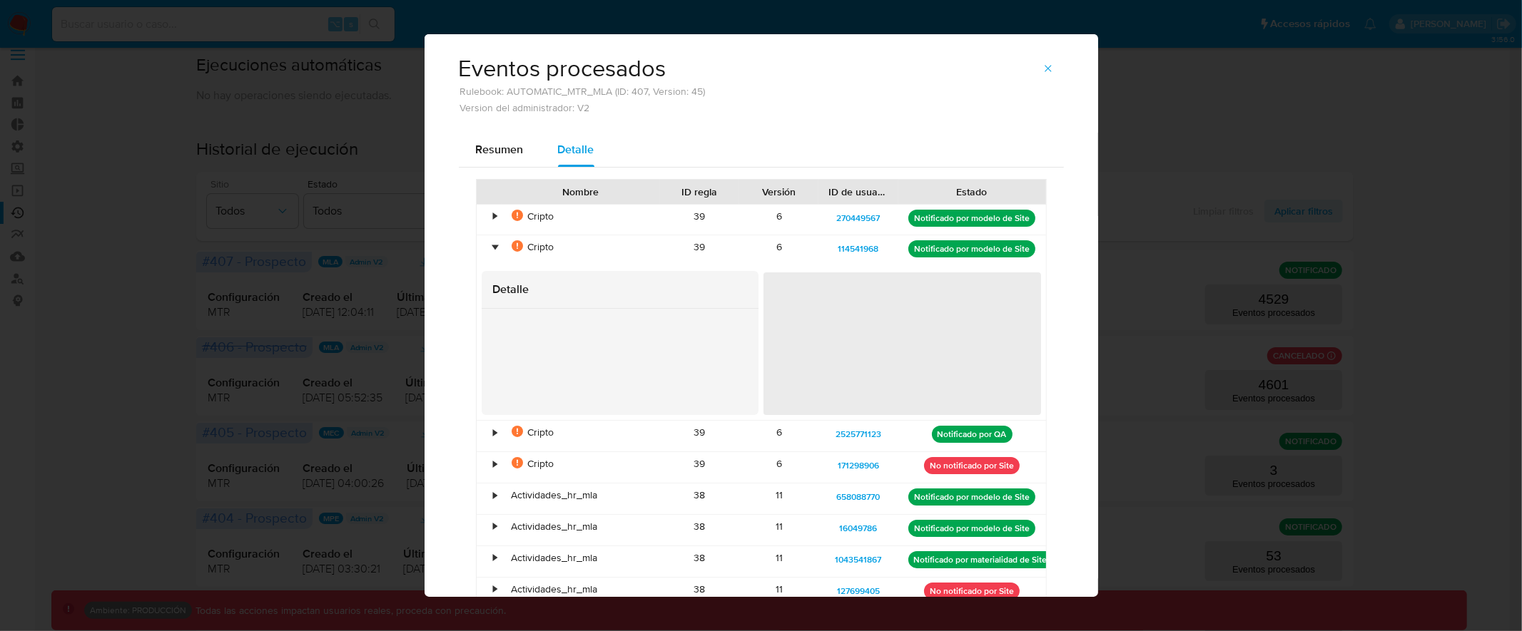
scroll to position [26, 0]
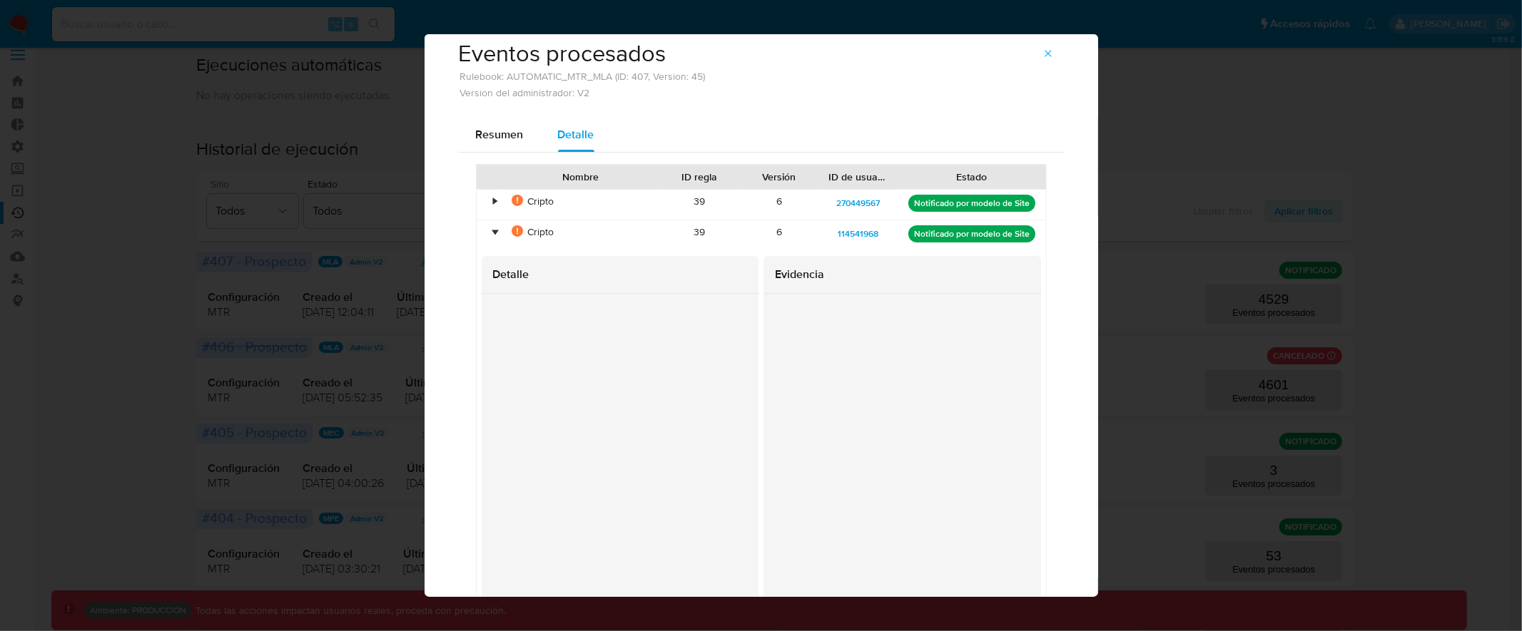
click at [494, 233] on div "•" at bounding box center [496, 232] width 4 height 14
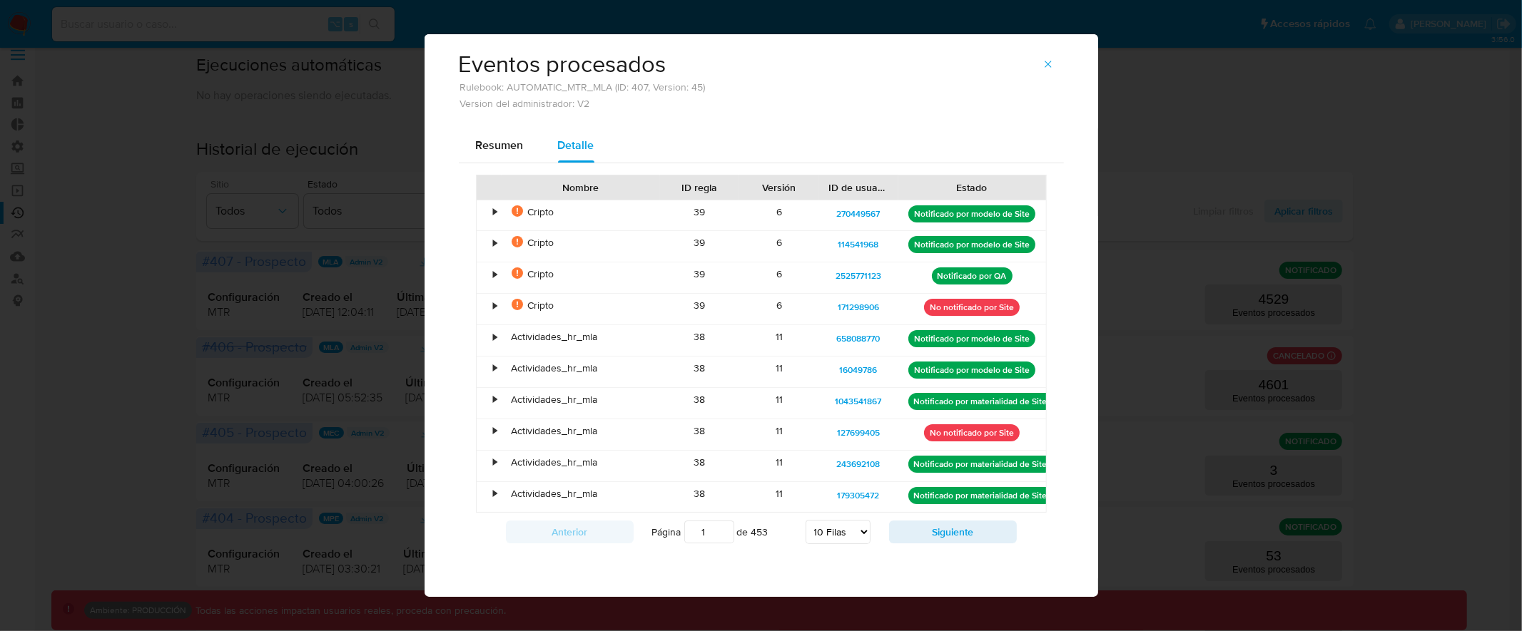
scroll to position [11, 0]
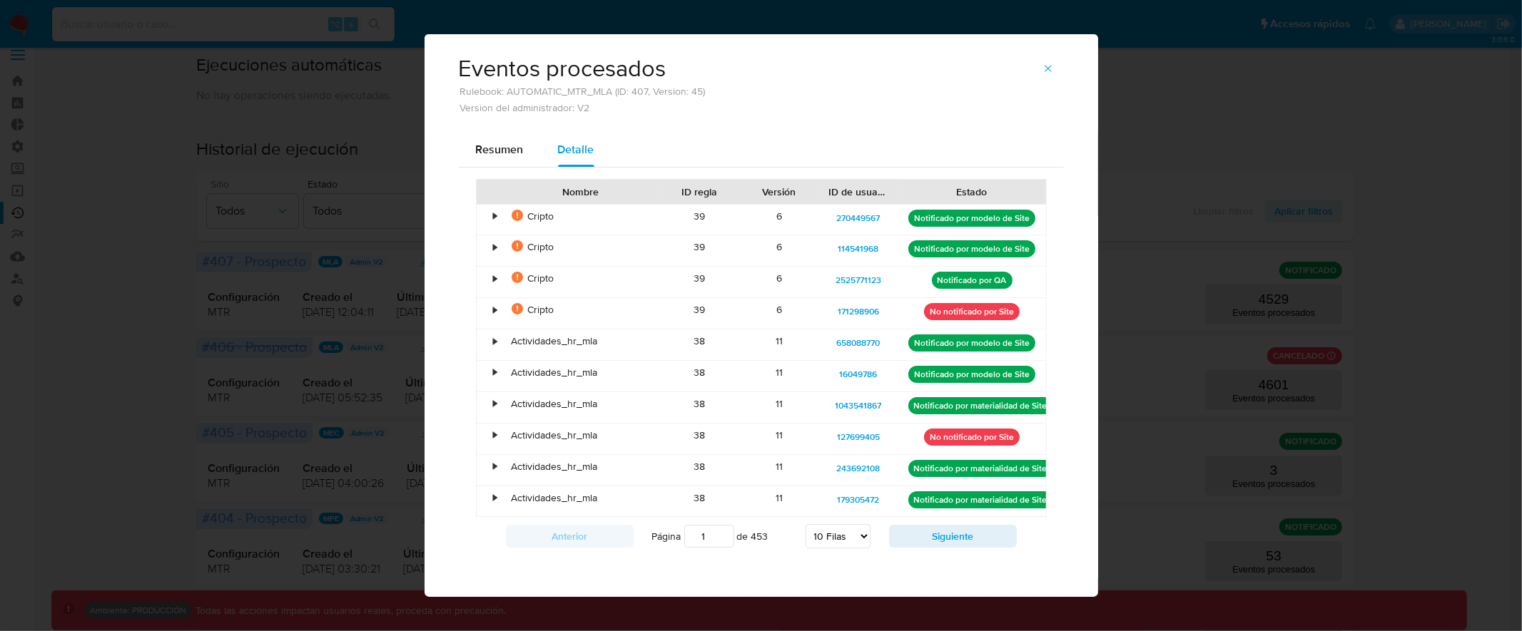
click at [494, 247] on div "•" at bounding box center [496, 247] width 4 height 14
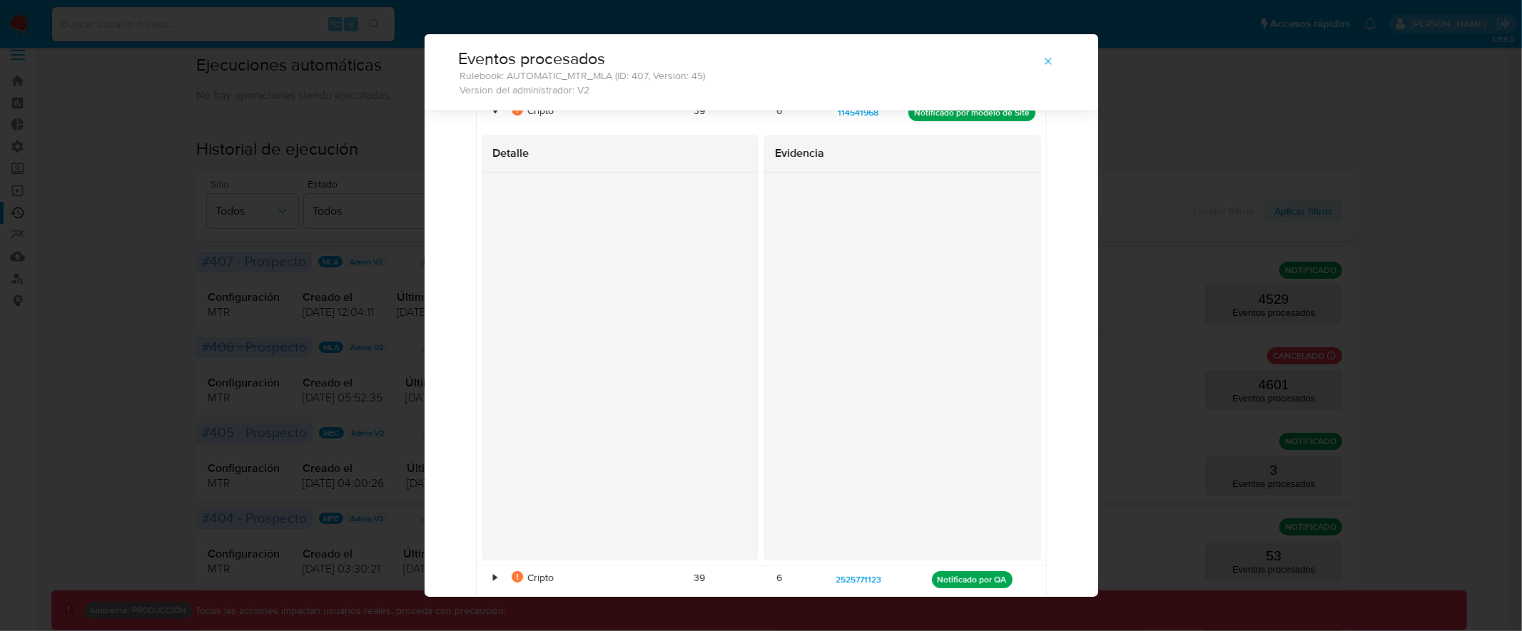
scroll to position [122, 0]
click at [763, 382] on div at bounding box center [902, 360] width 278 height 388
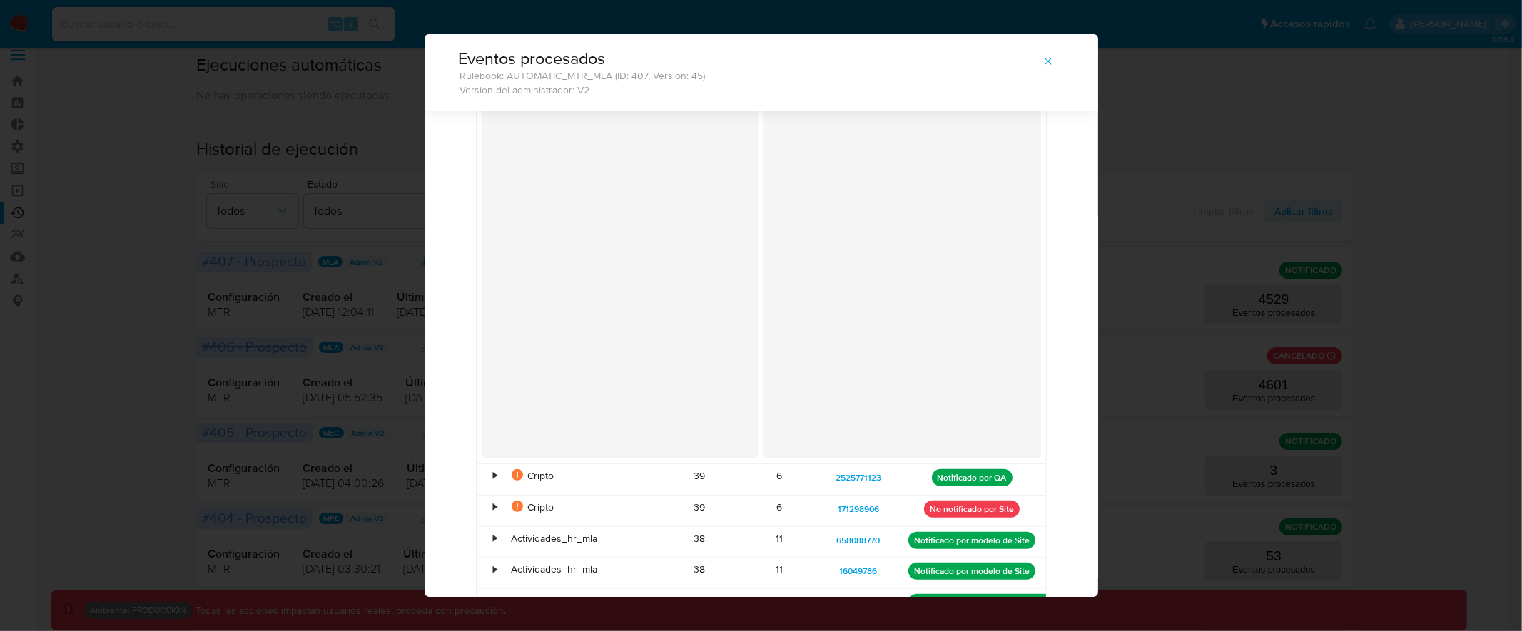
scroll to position [250, 0]
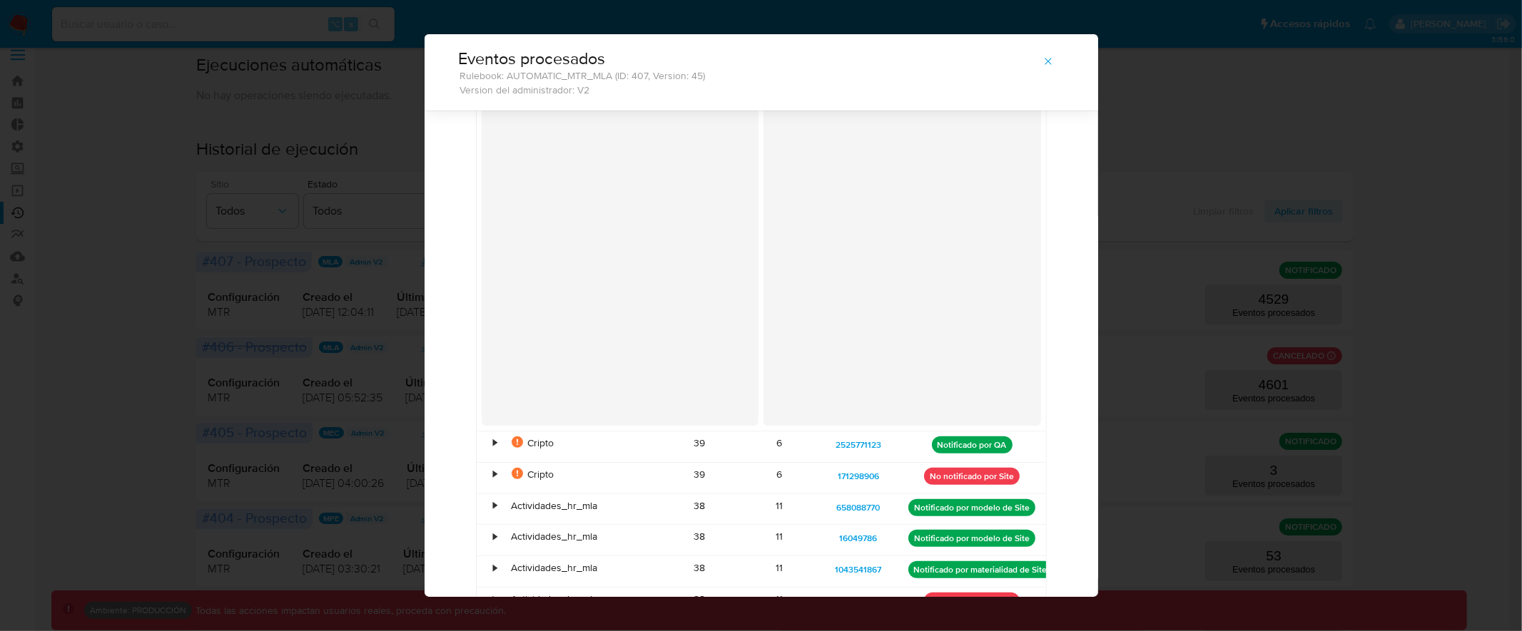
click at [494, 507] on div "•" at bounding box center [489, 509] width 25 height 31
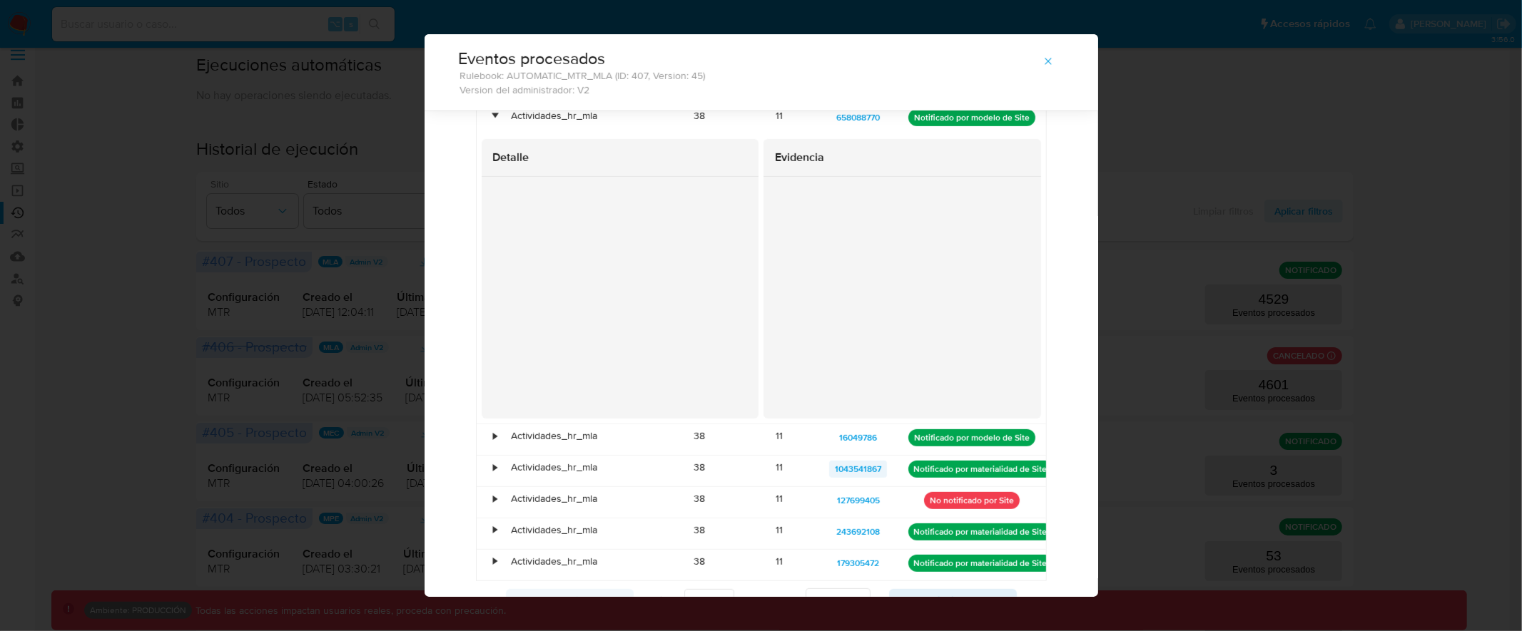
scroll to position [628, 0]
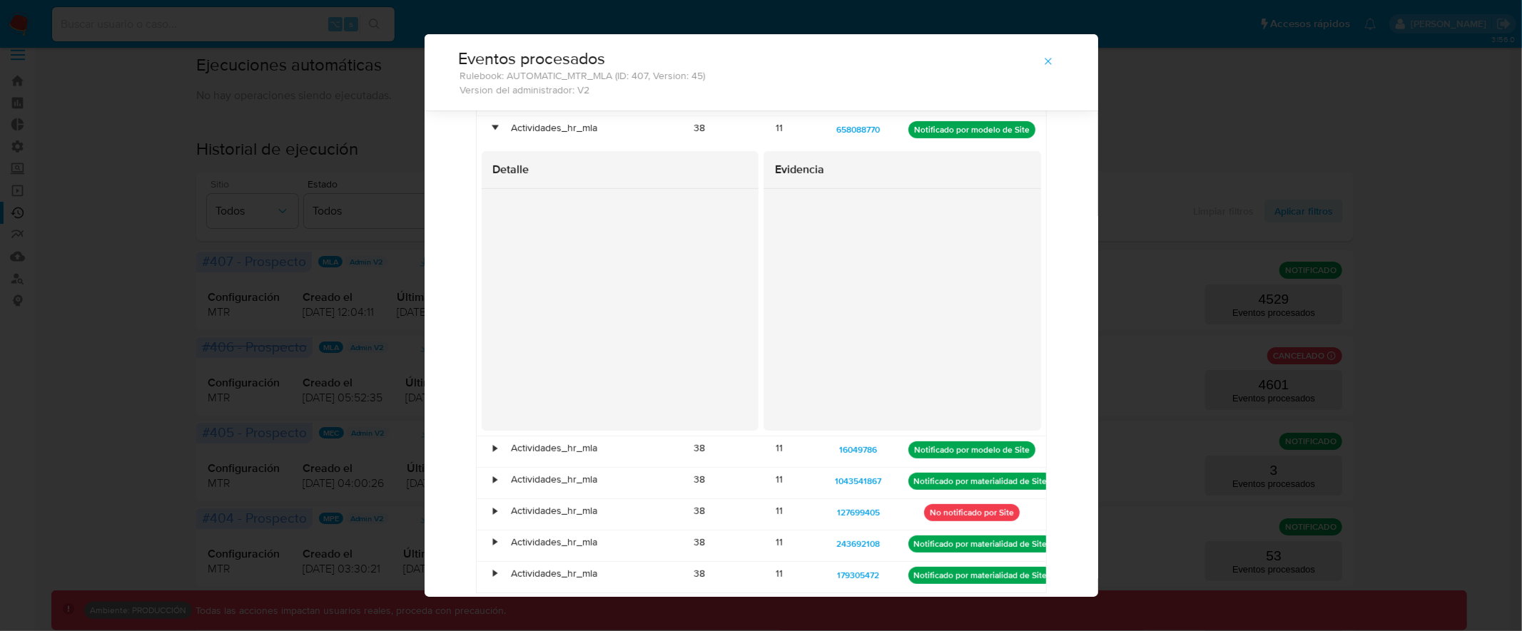
click at [494, 130] on div "•" at bounding box center [496, 128] width 4 height 14
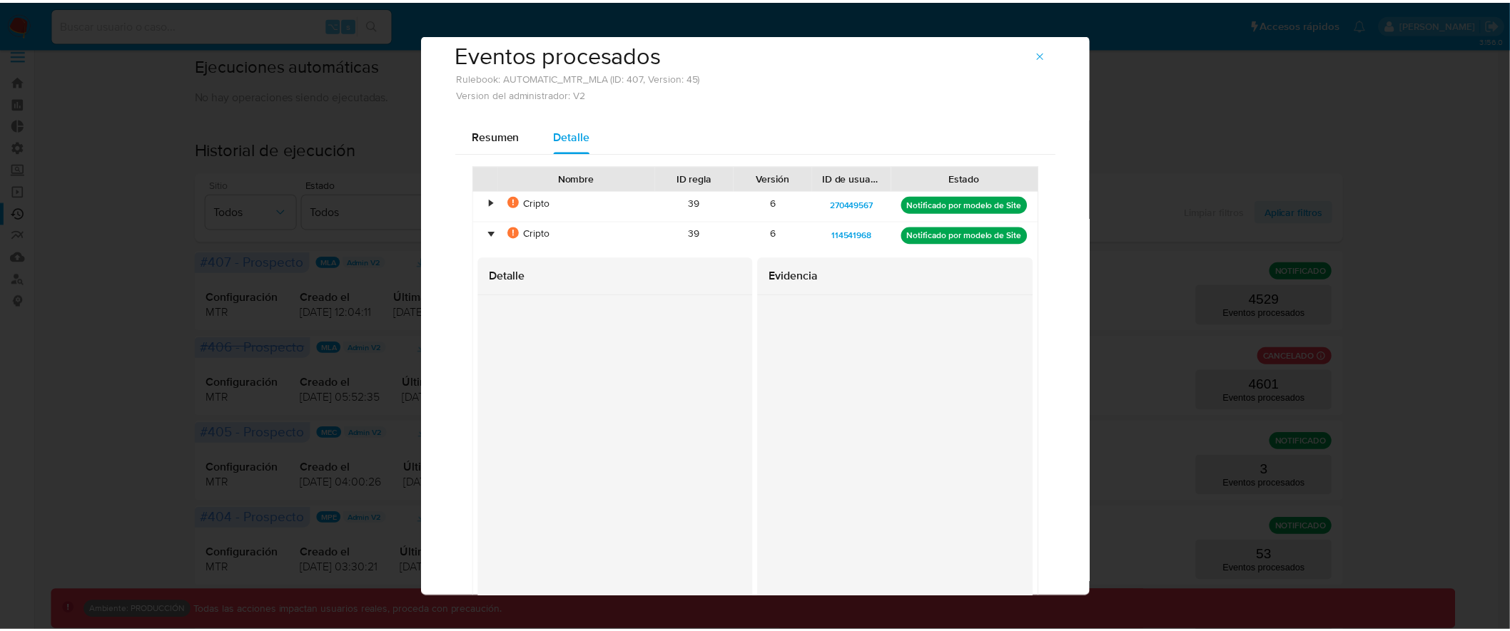
scroll to position [0, 0]
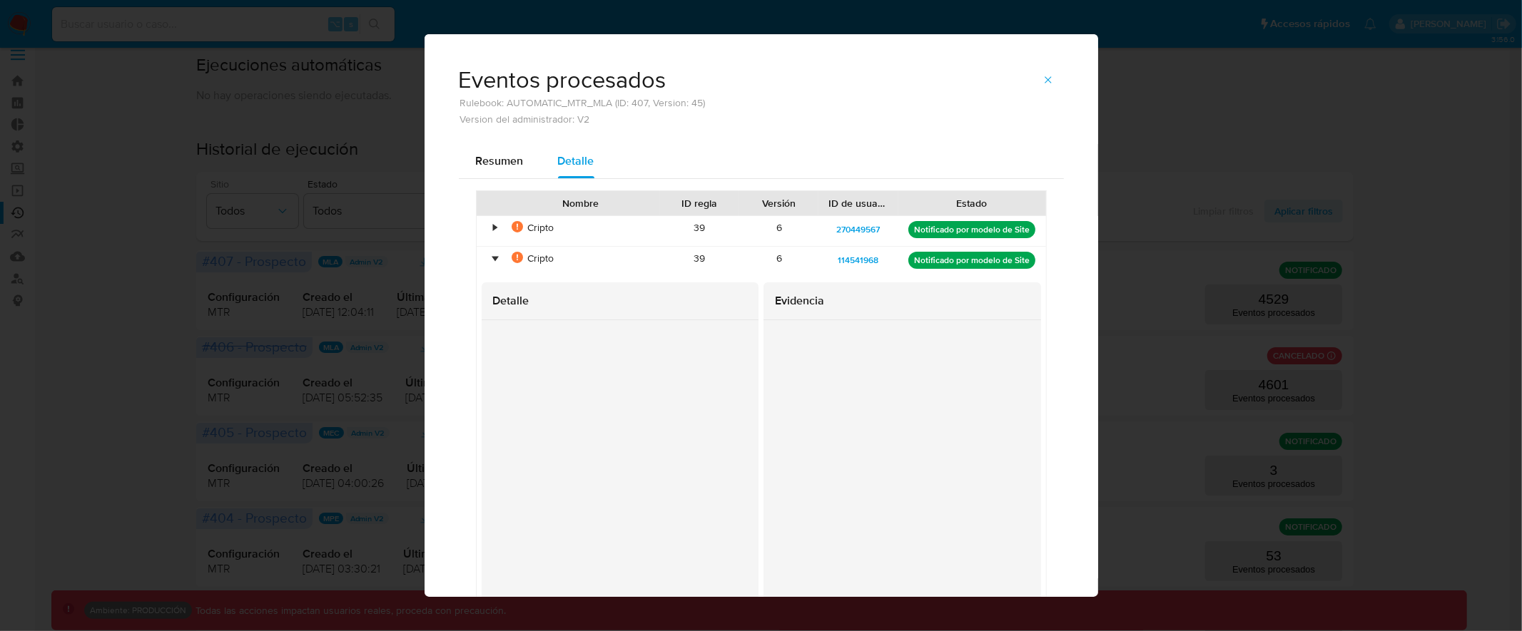
click at [494, 255] on div "•" at bounding box center [496, 259] width 4 height 14
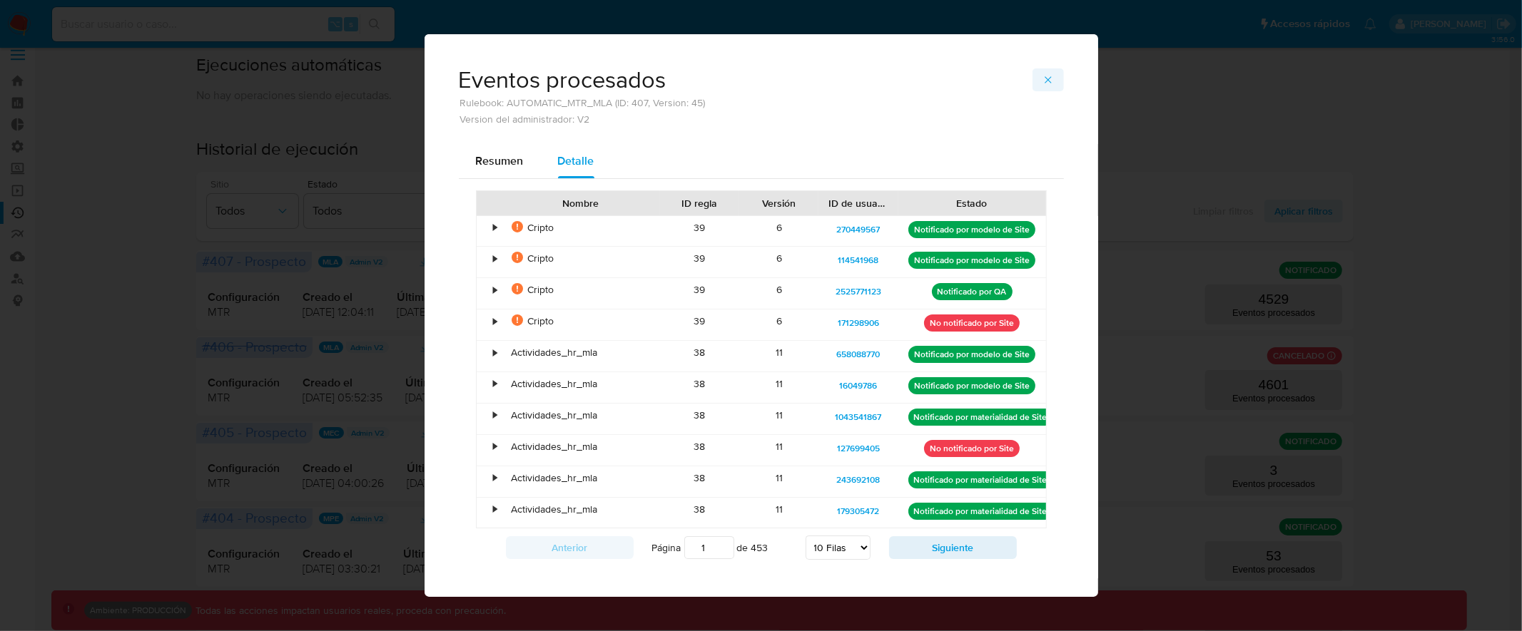
click at [1042, 78] on icon "button" at bounding box center [1047, 79] width 11 height 11
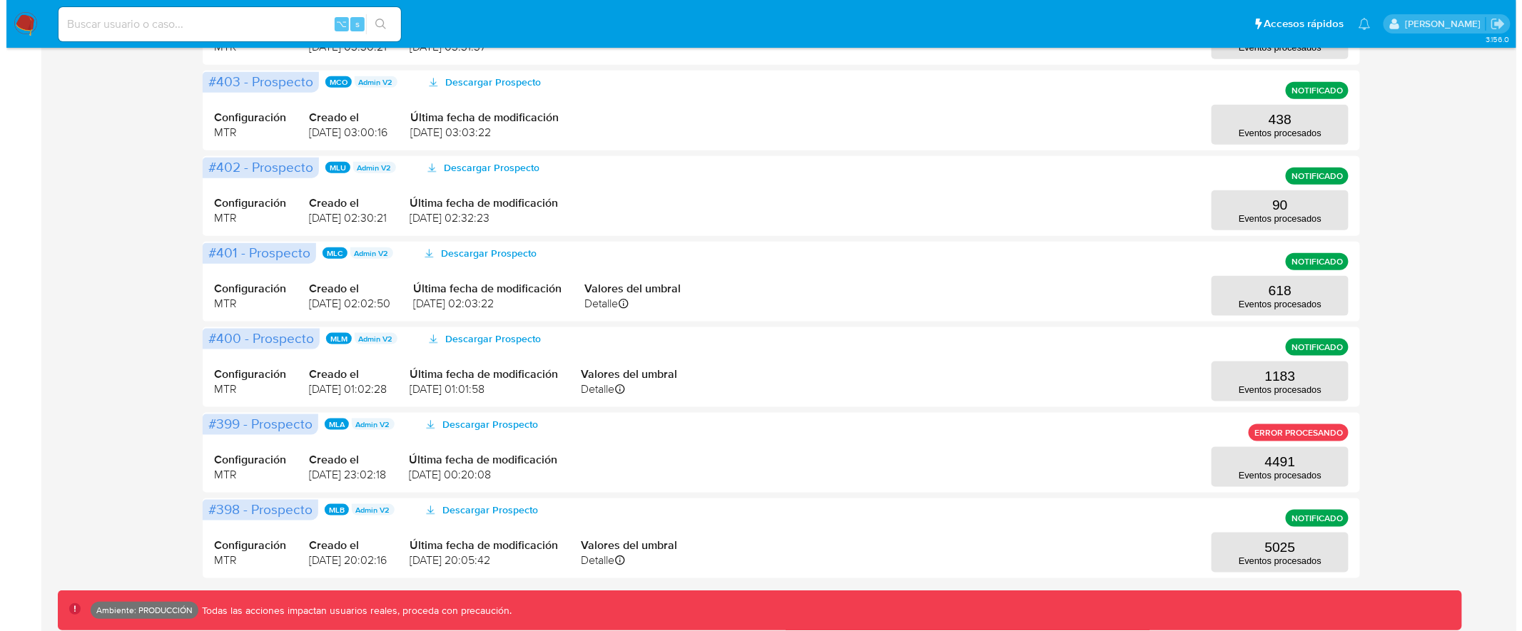
scroll to position [539, 0]
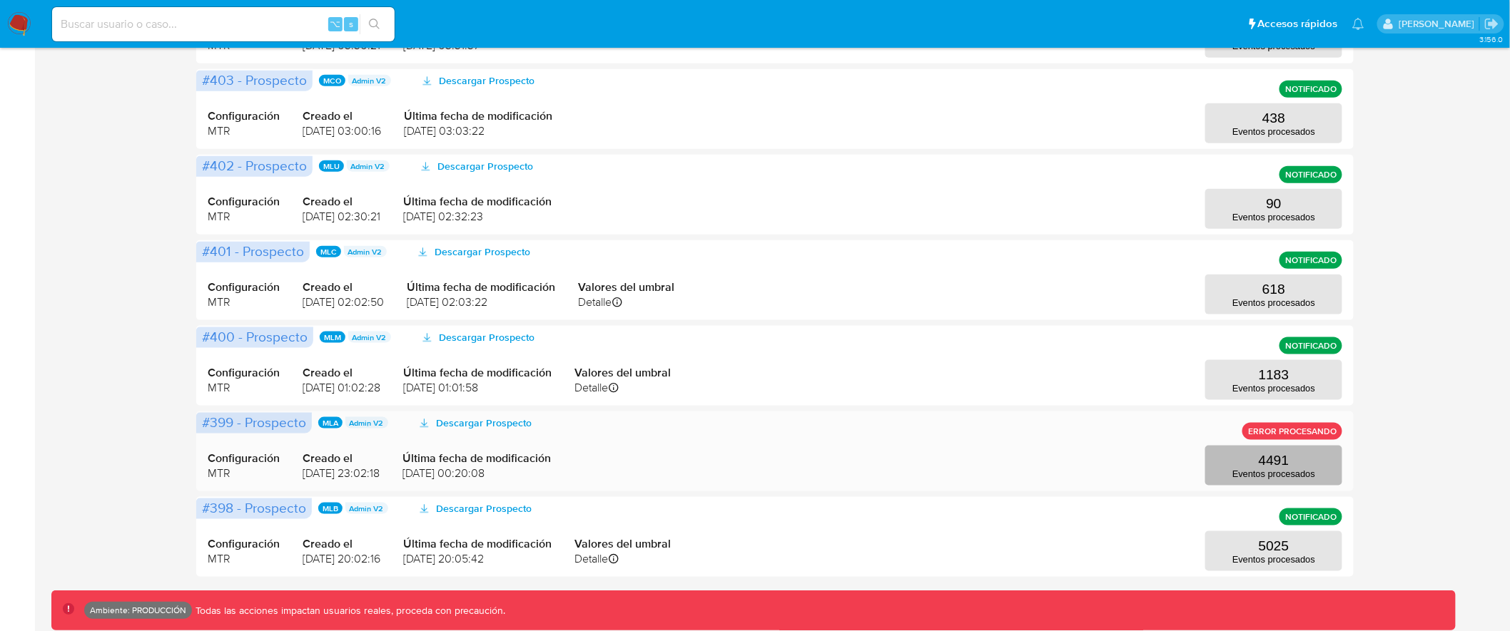
click at [1278, 450] on button "4491 Eventos procesados" at bounding box center [1273, 466] width 137 height 40
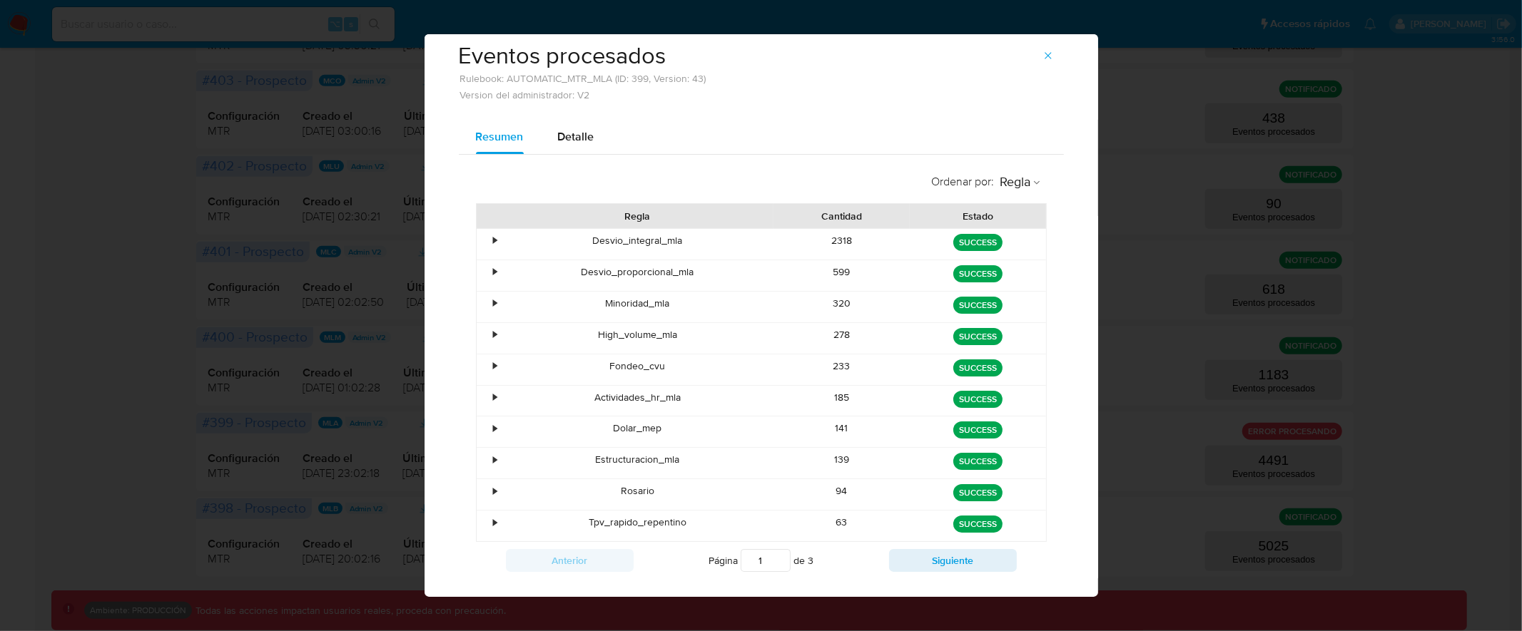
scroll to position [26, 0]
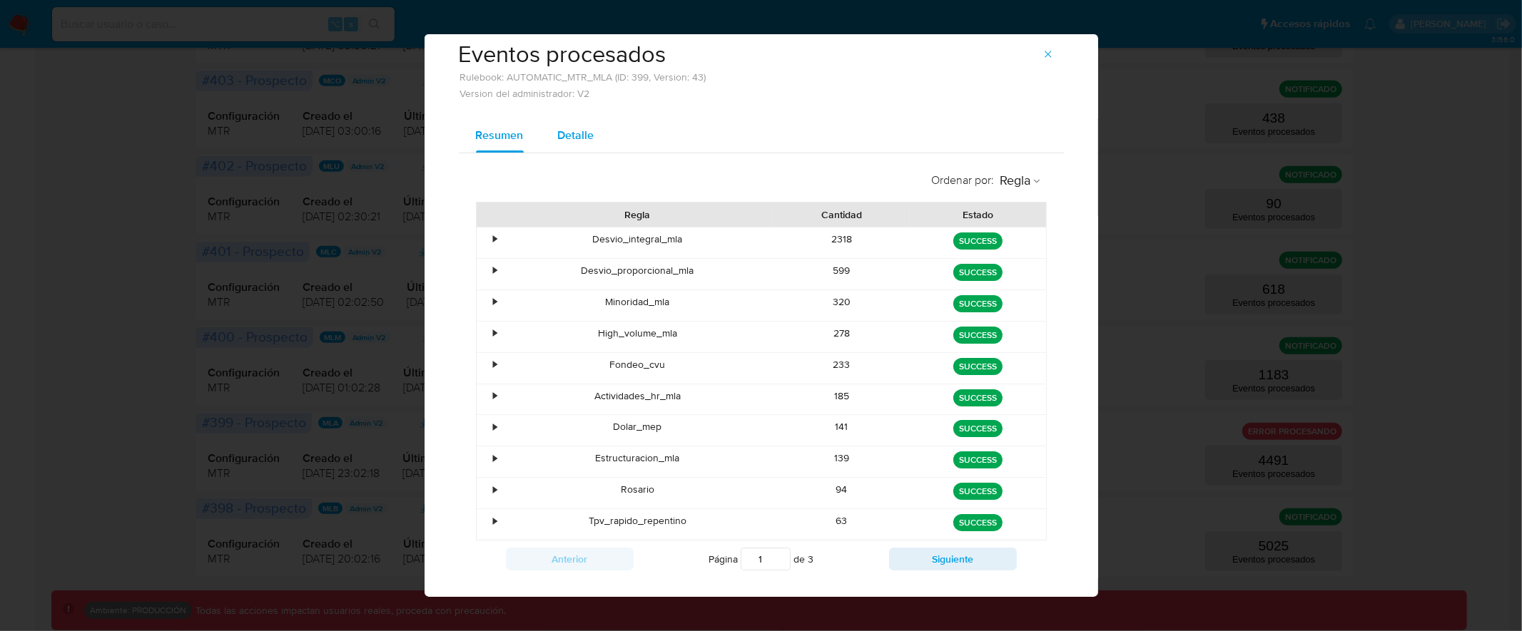
click at [578, 130] on span "Detalle" at bounding box center [576, 135] width 36 height 16
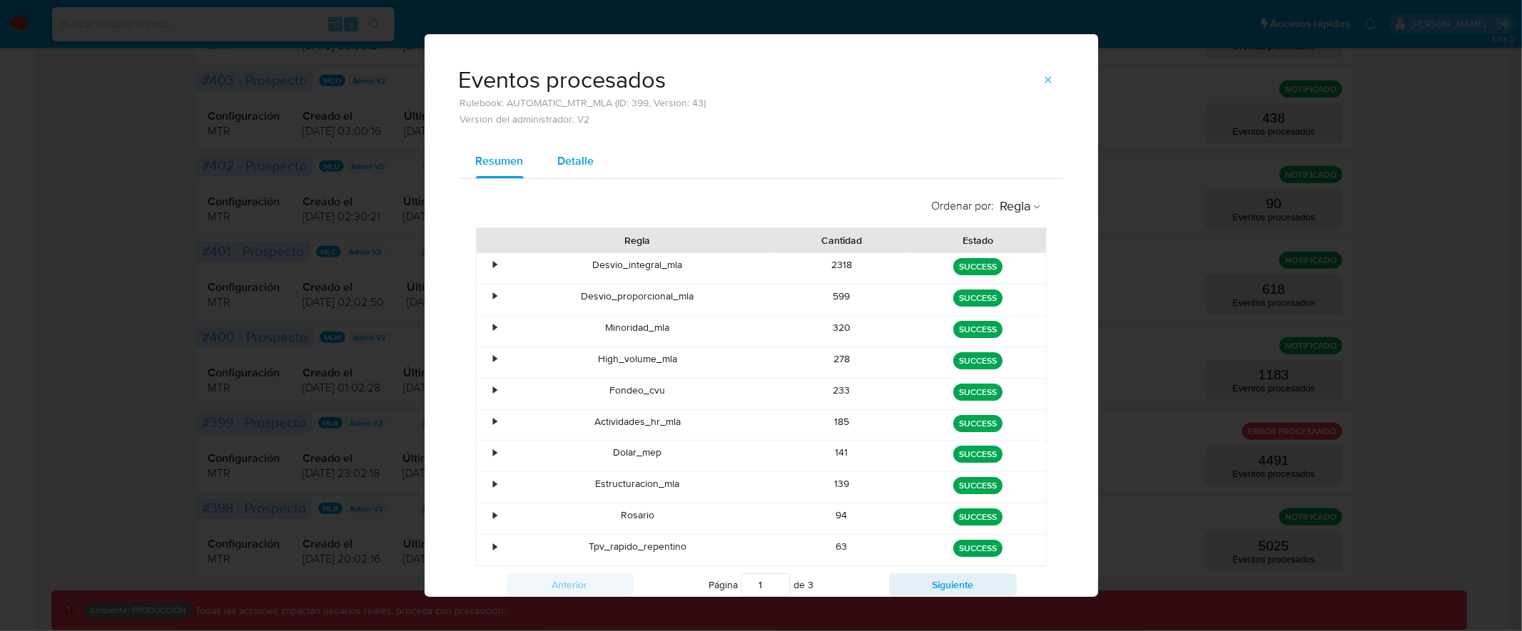
select select "10"
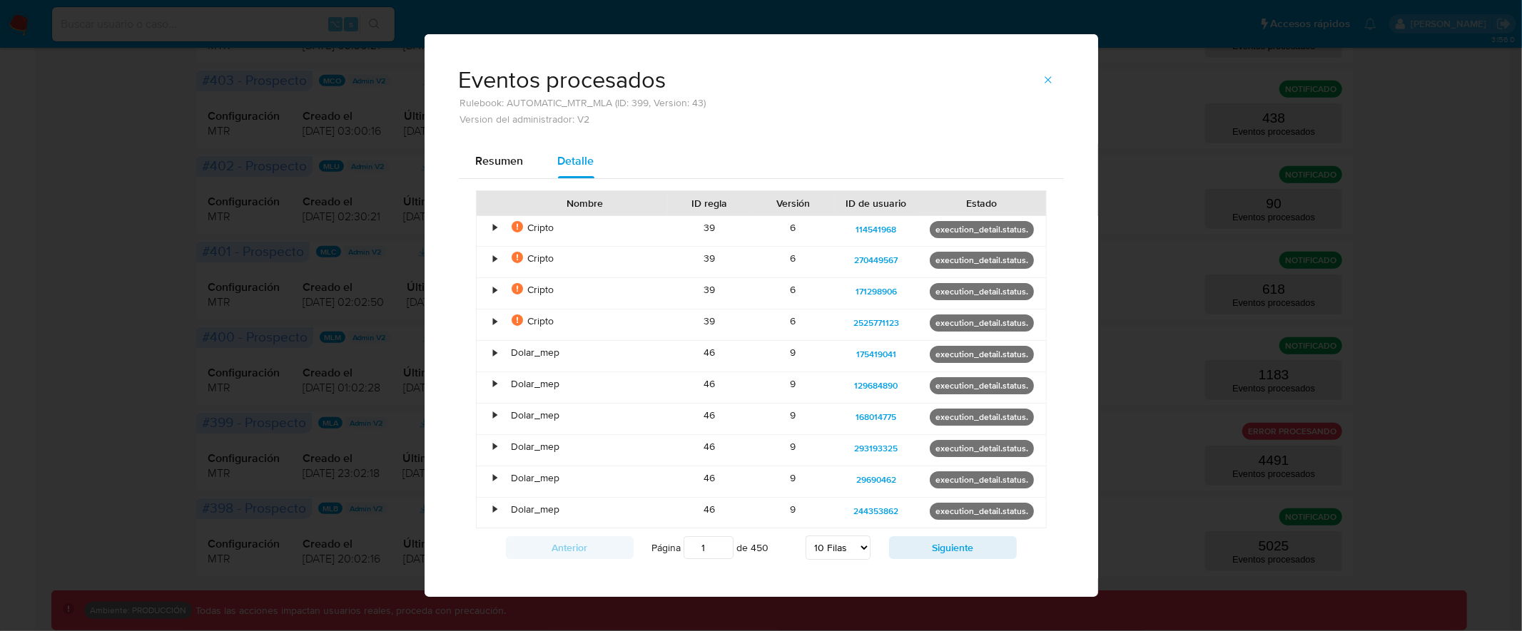
click at [1039, 203] on div at bounding box center [1046, 203] width 26 height 24
drag, startPoint x: 929, startPoint y: 233, endPoint x: 1024, endPoint y: 233, distance: 94.9
click at [1024, 233] on p "execution_detail.status." at bounding box center [982, 229] width 104 height 17
click at [494, 228] on div "•" at bounding box center [496, 228] width 4 height 14
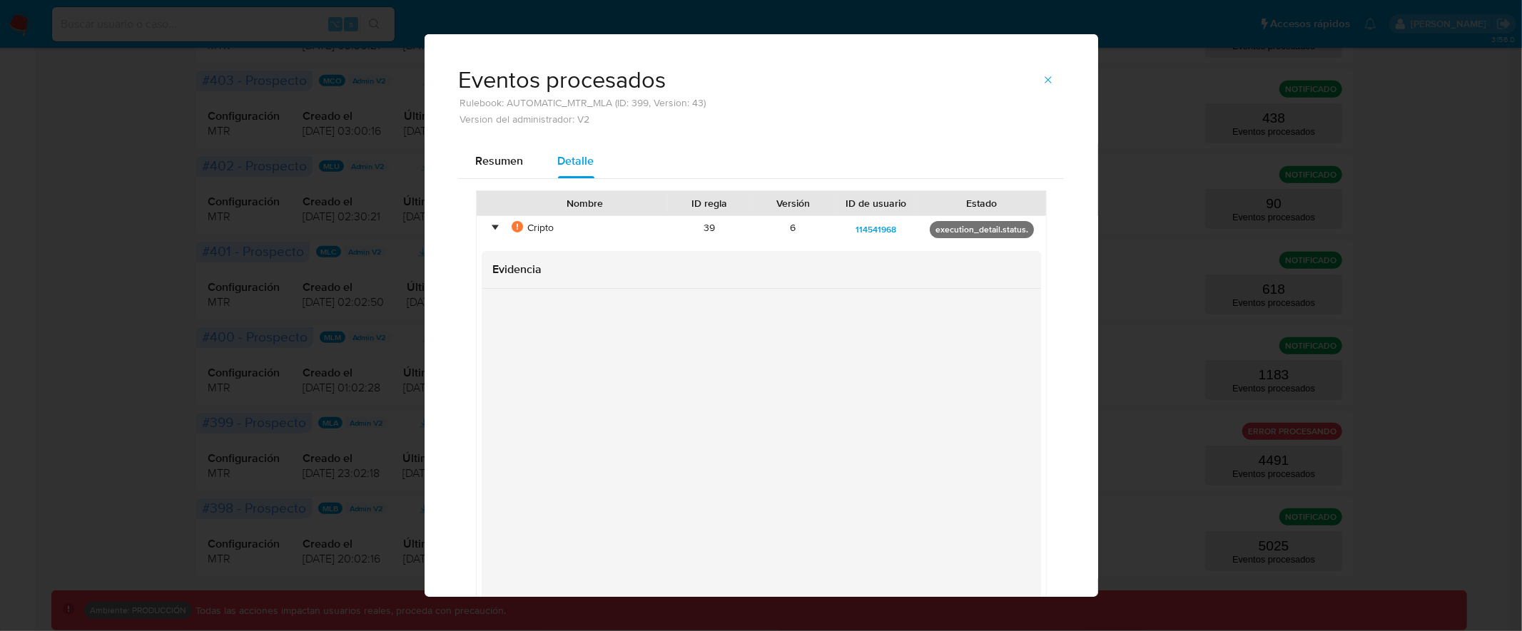
click at [494, 228] on div "•" at bounding box center [496, 228] width 4 height 14
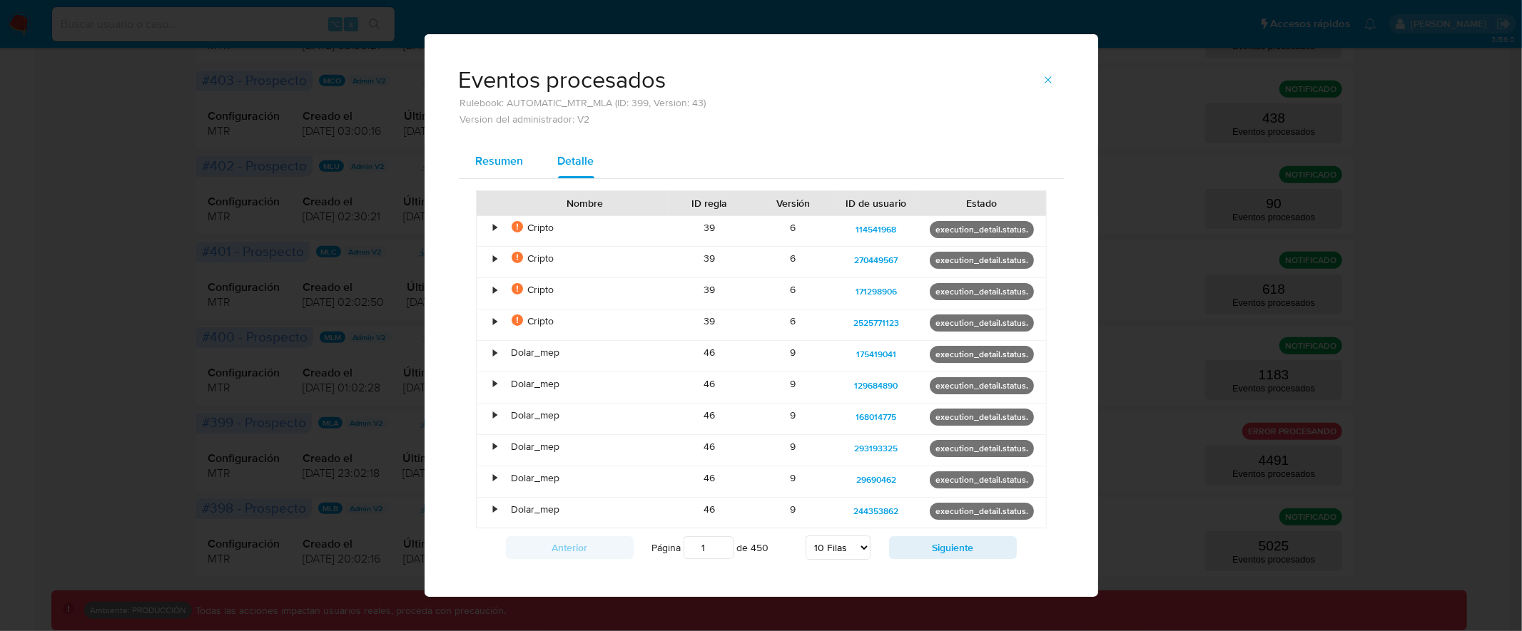
click at [495, 159] on span "Resumen" at bounding box center [500, 161] width 48 height 16
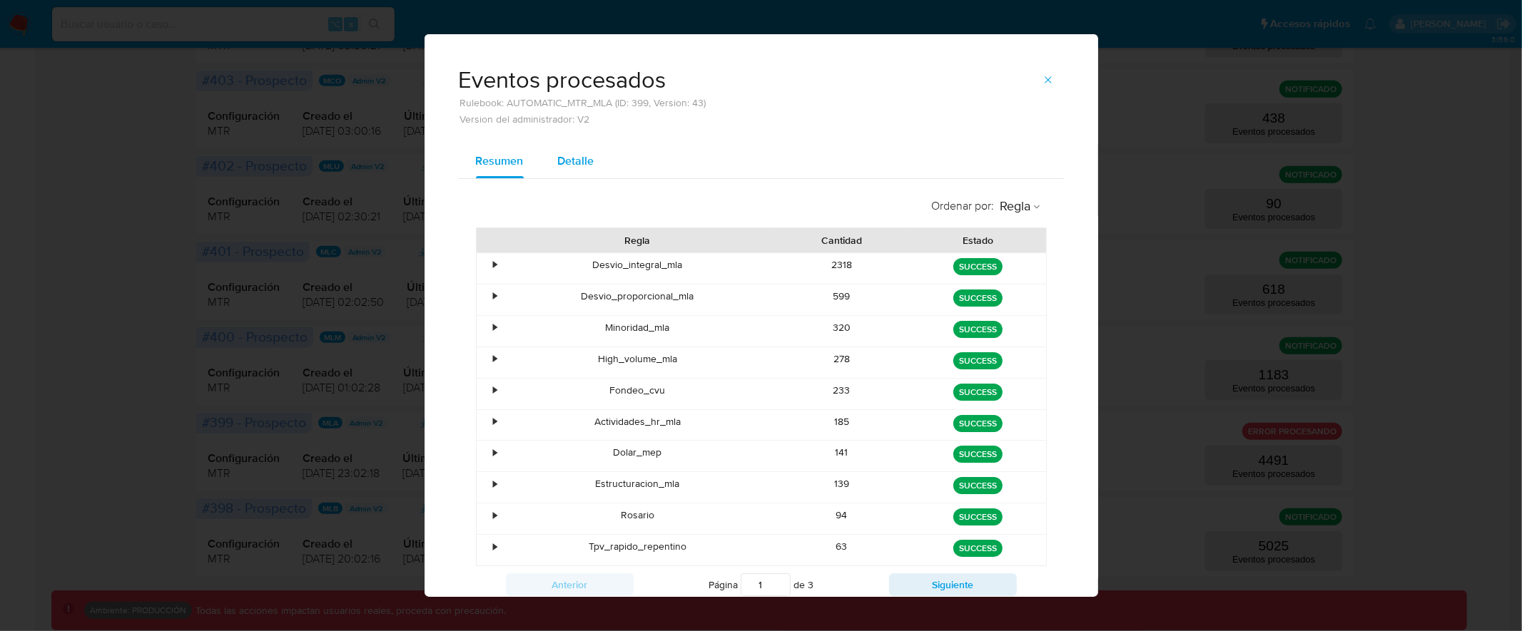
click at [566, 156] on span "Detalle" at bounding box center [576, 161] width 36 height 16
select select "10"
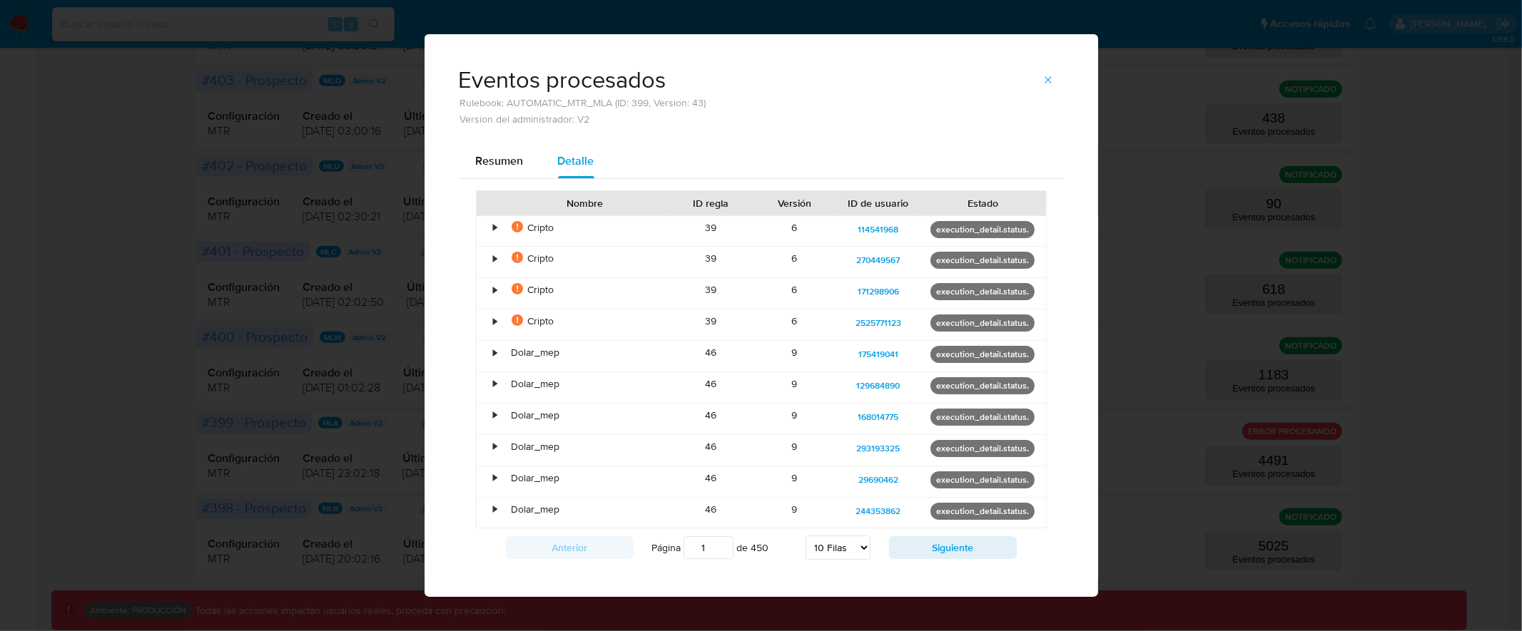
drag, startPoint x: 930, startPoint y: 230, endPoint x: 1017, endPoint y: 230, distance: 87.0
click at [1018, 230] on p "execution_detail.status." at bounding box center [982, 229] width 104 height 17
click at [494, 227] on div "•" at bounding box center [496, 228] width 4 height 14
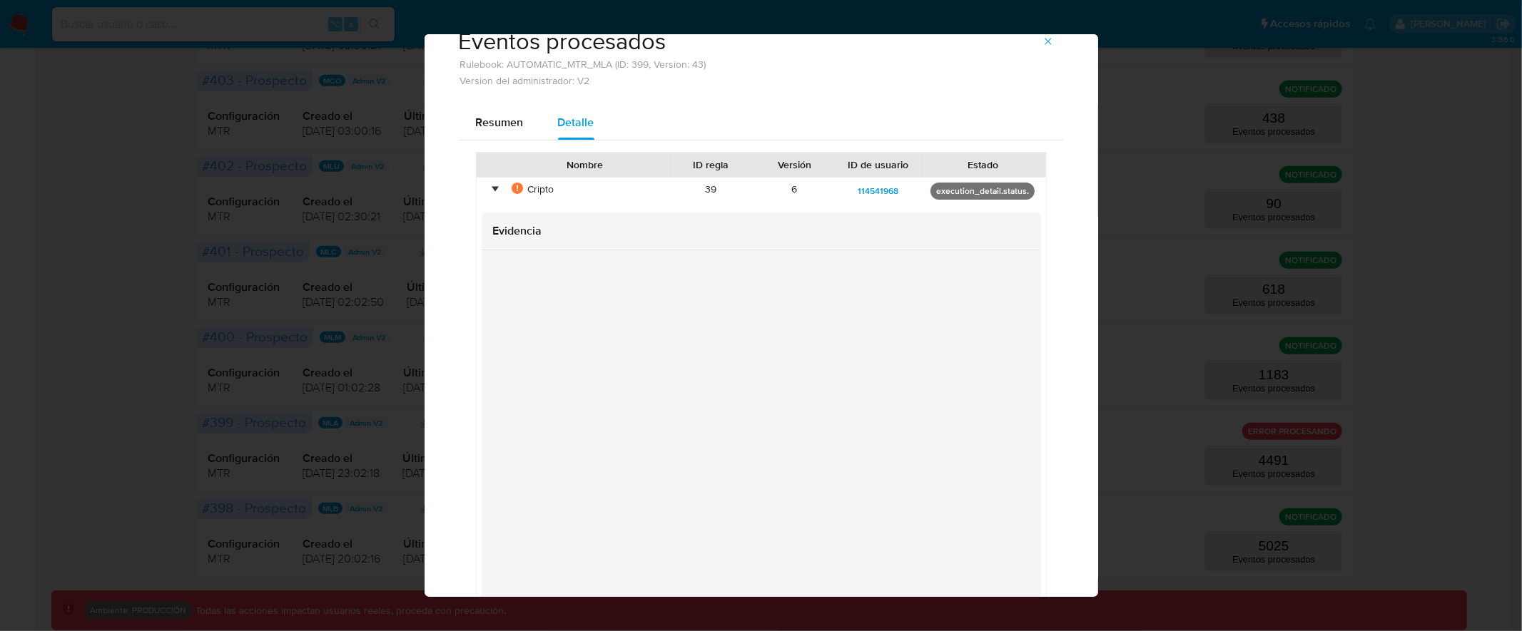
scroll to position [26, 0]
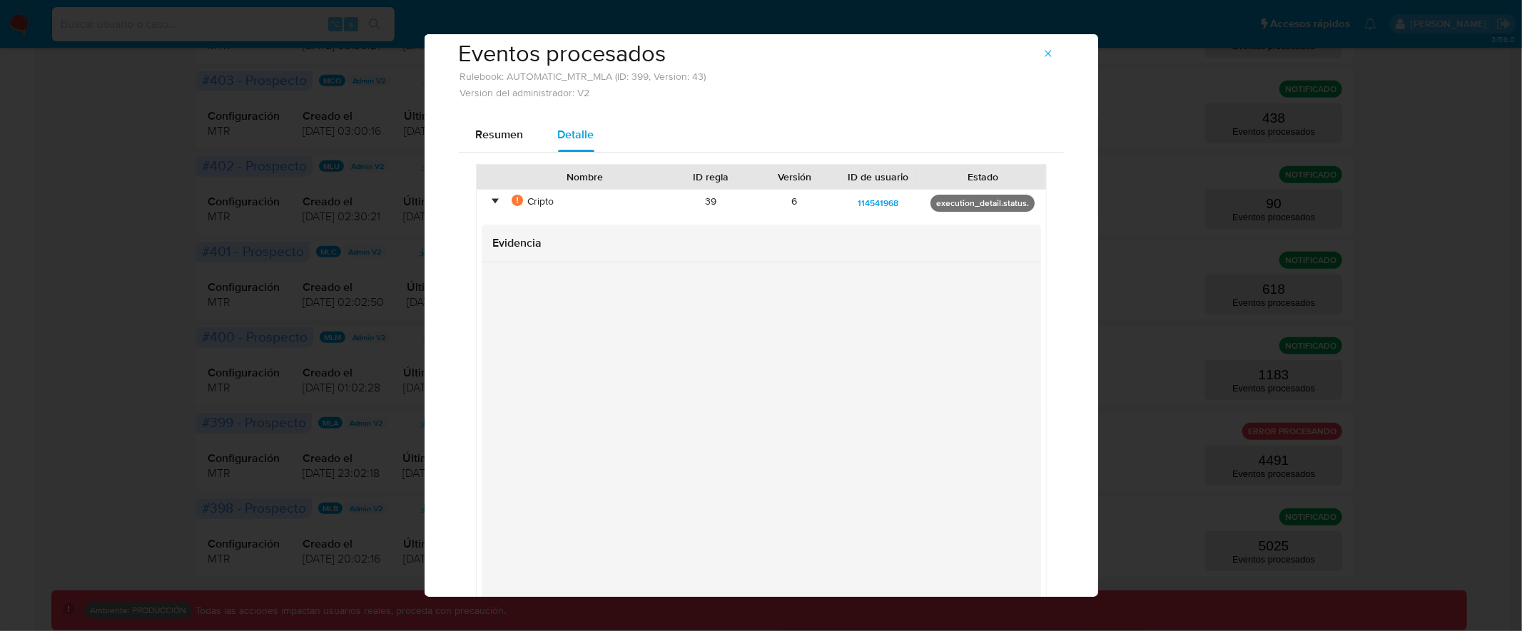
click at [494, 201] on div "•" at bounding box center [496, 202] width 4 height 14
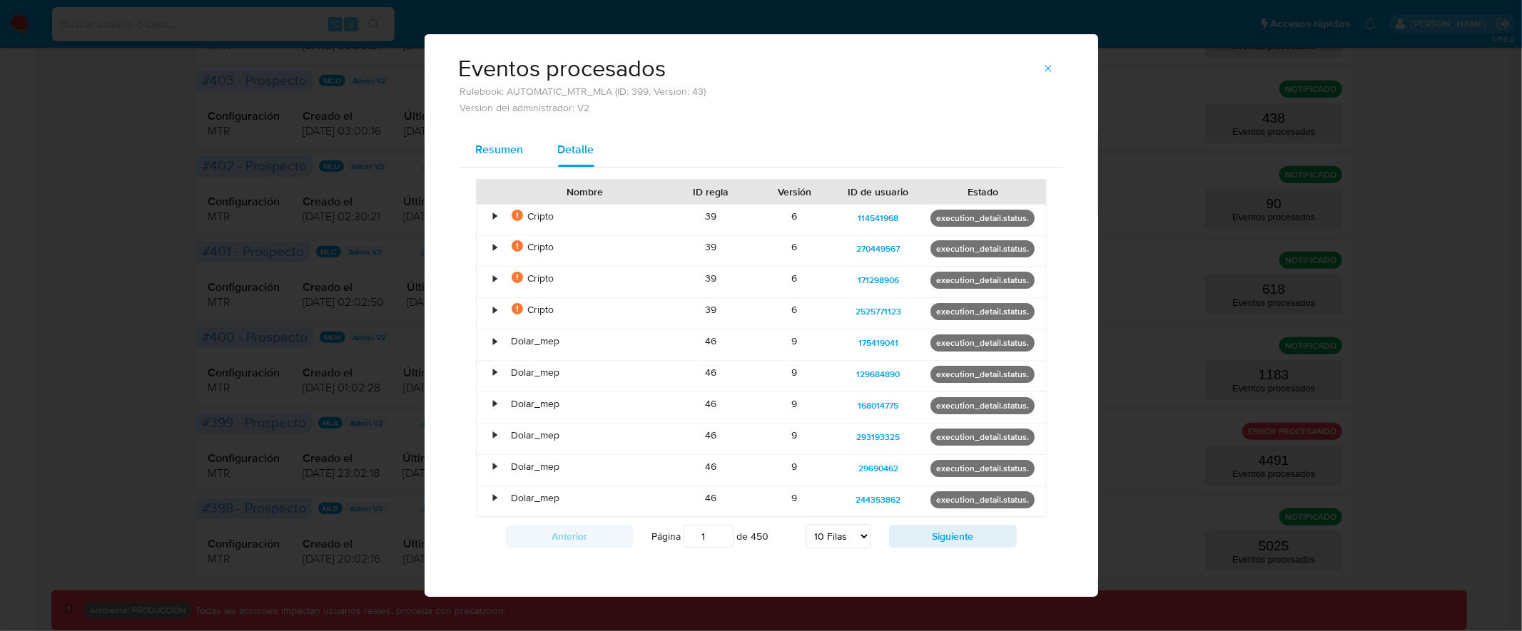
click at [495, 153] on span "Resumen" at bounding box center [500, 149] width 48 height 16
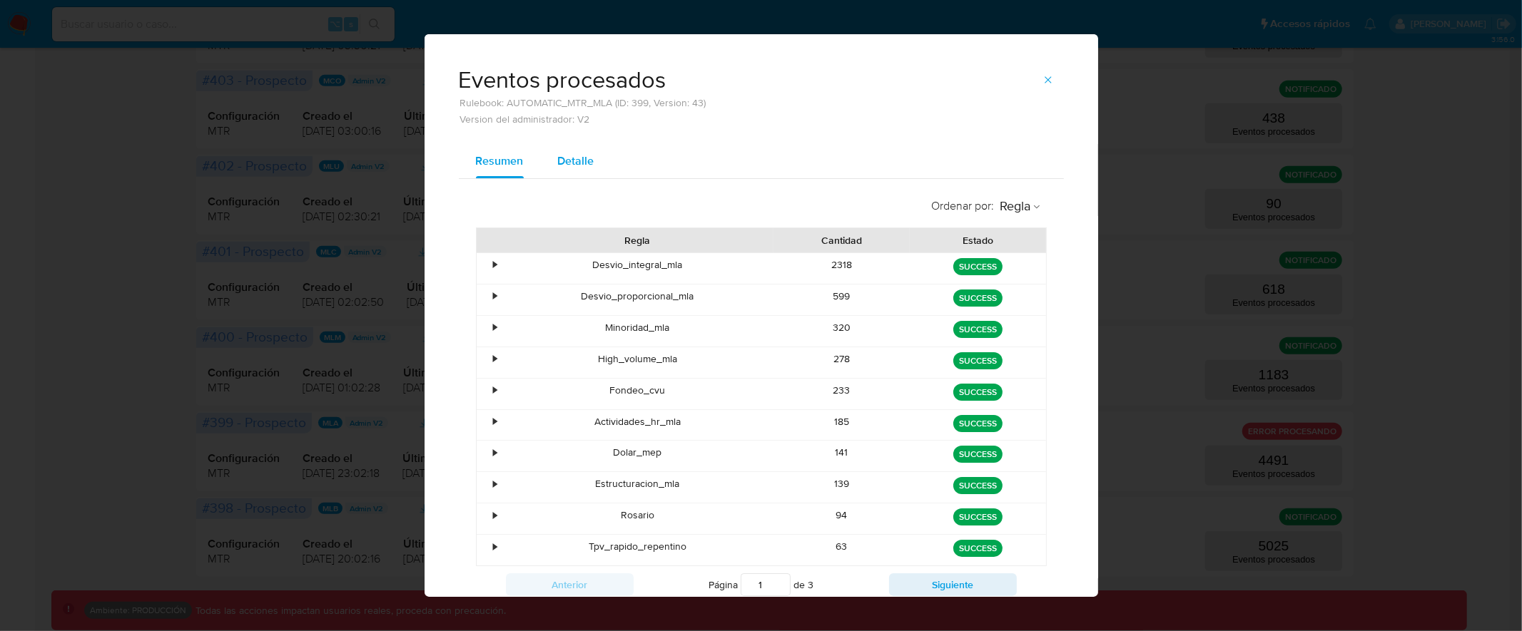
click at [575, 161] on span "Detalle" at bounding box center [576, 161] width 36 height 16
select select "10"
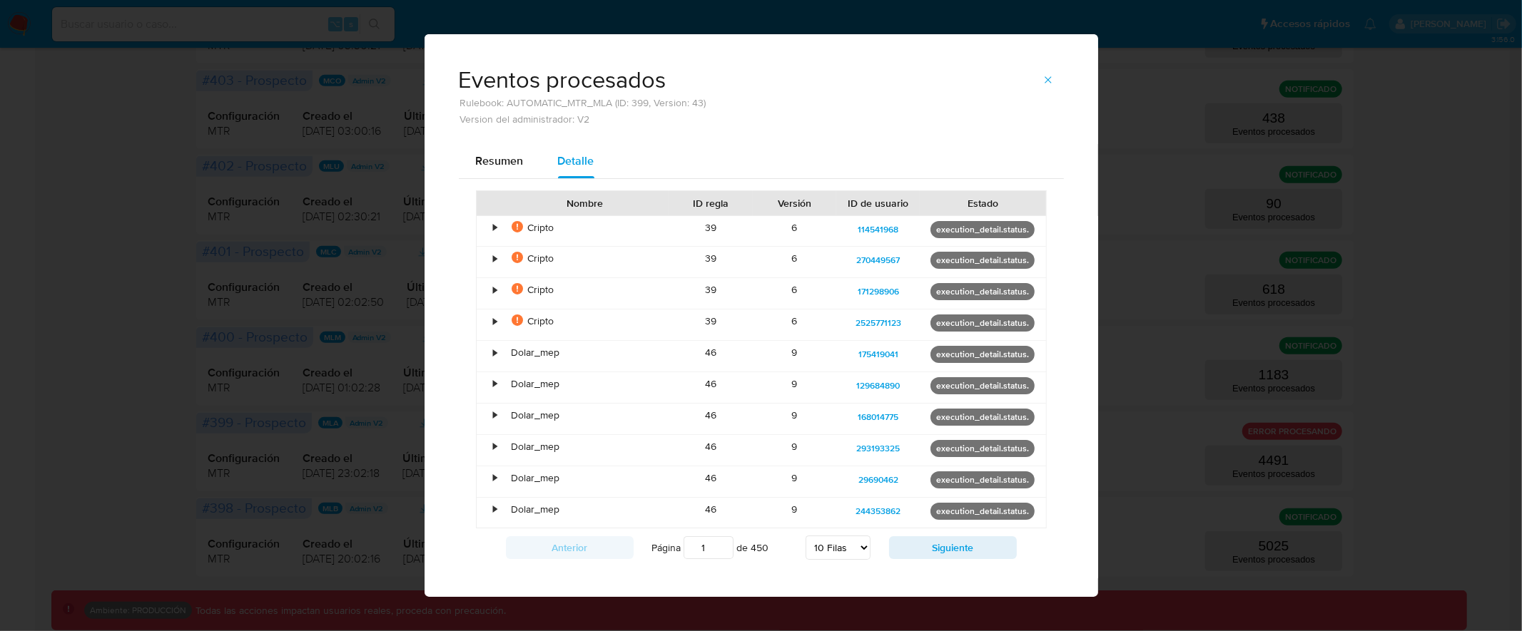
click at [494, 350] on div "•" at bounding box center [496, 353] width 4 height 14
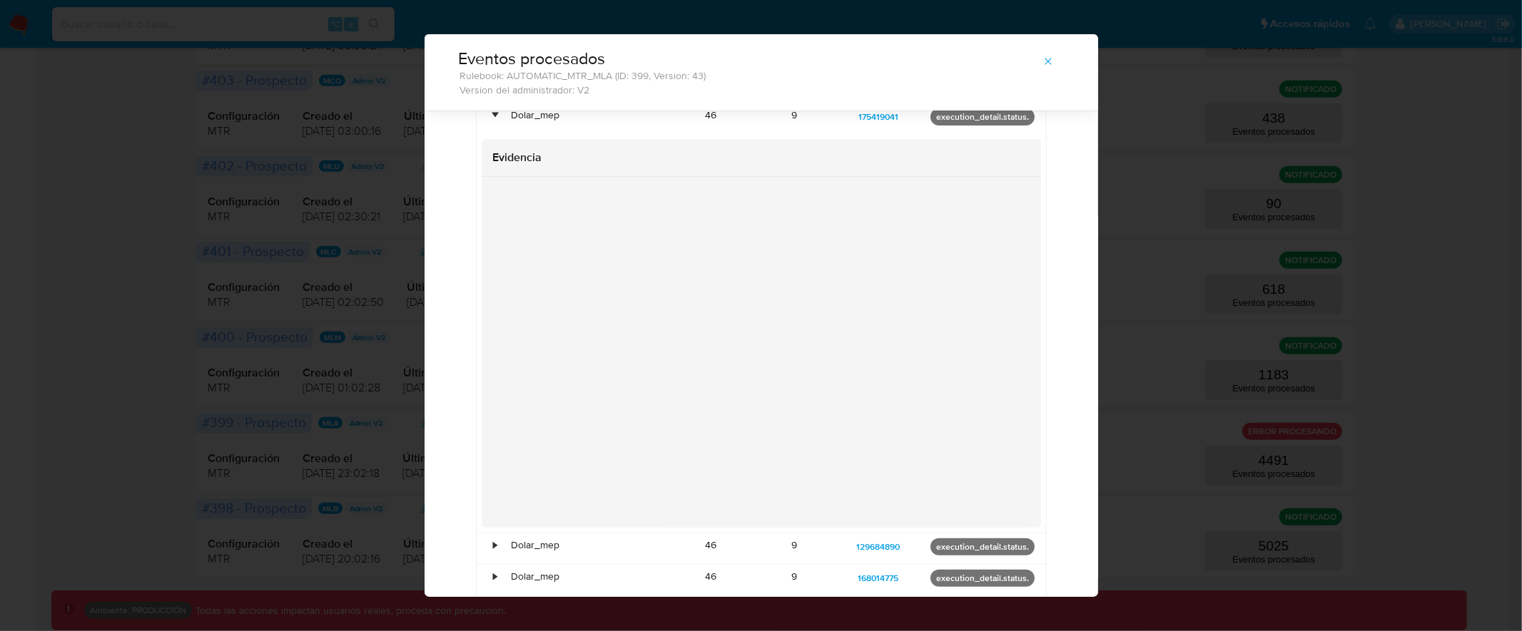
scroll to position [169, 0]
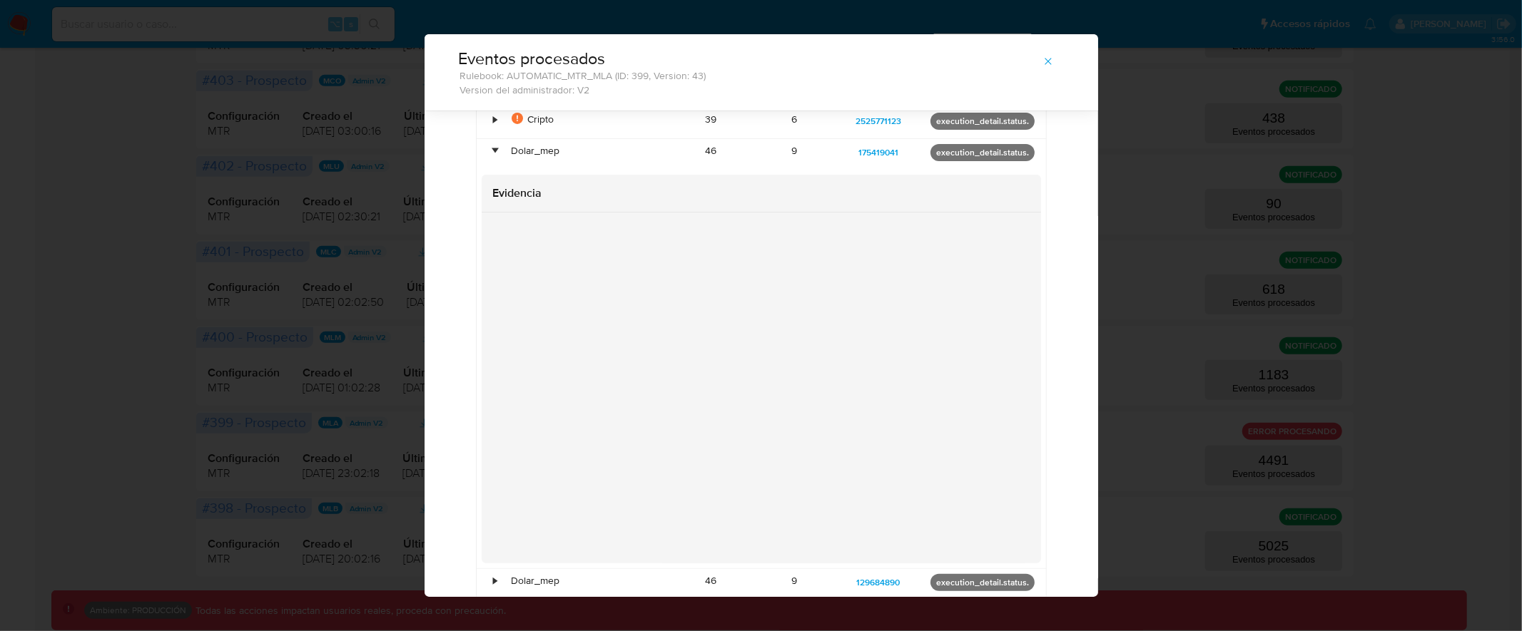
click at [486, 522] on div at bounding box center [761, 388] width 559 height 351
click at [494, 151] on div "•" at bounding box center [496, 151] width 4 height 14
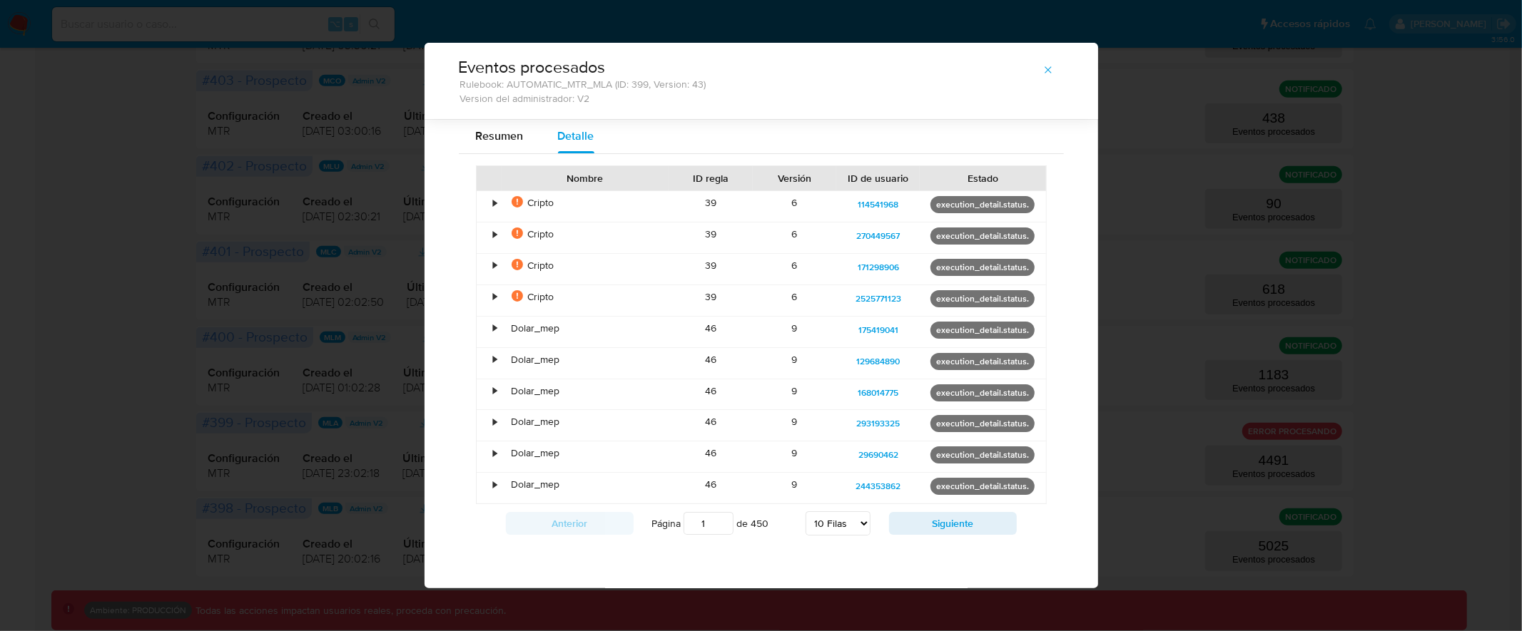
click at [495, 296] on div "•" at bounding box center [496, 297] width 4 height 14
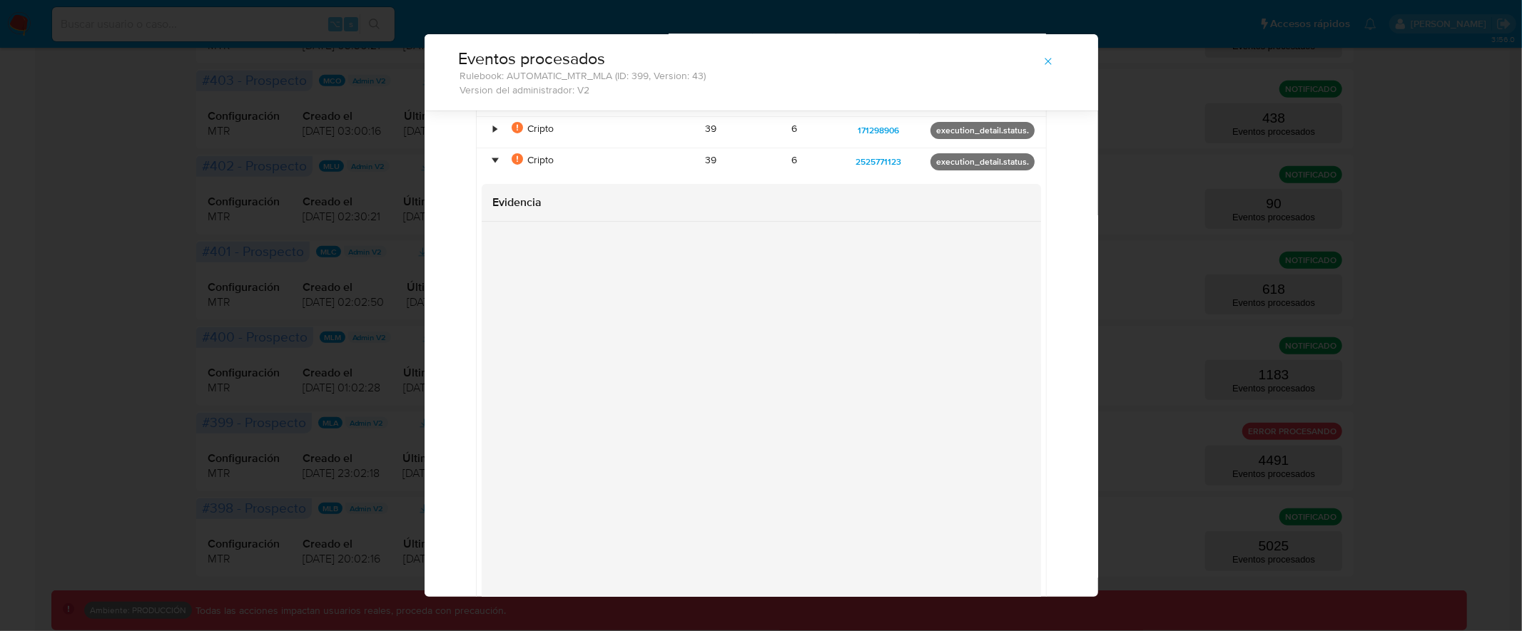
scroll to position [118, 0]
click at [482, 427] on div at bounding box center [761, 427] width 559 height 388
click at [482, 446] on div at bounding box center [761, 427] width 559 height 388
click at [494, 168] on div "•" at bounding box center [496, 171] width 4 height 14
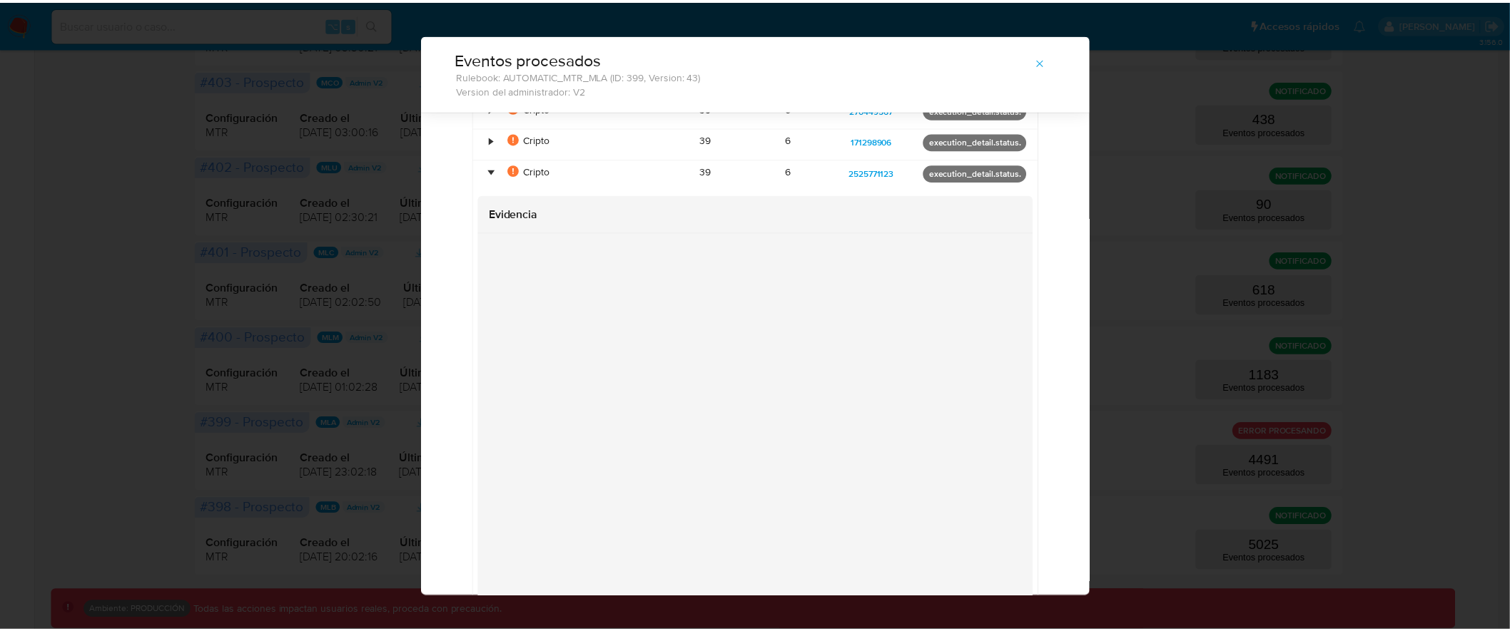
scroll to position [0, 0]
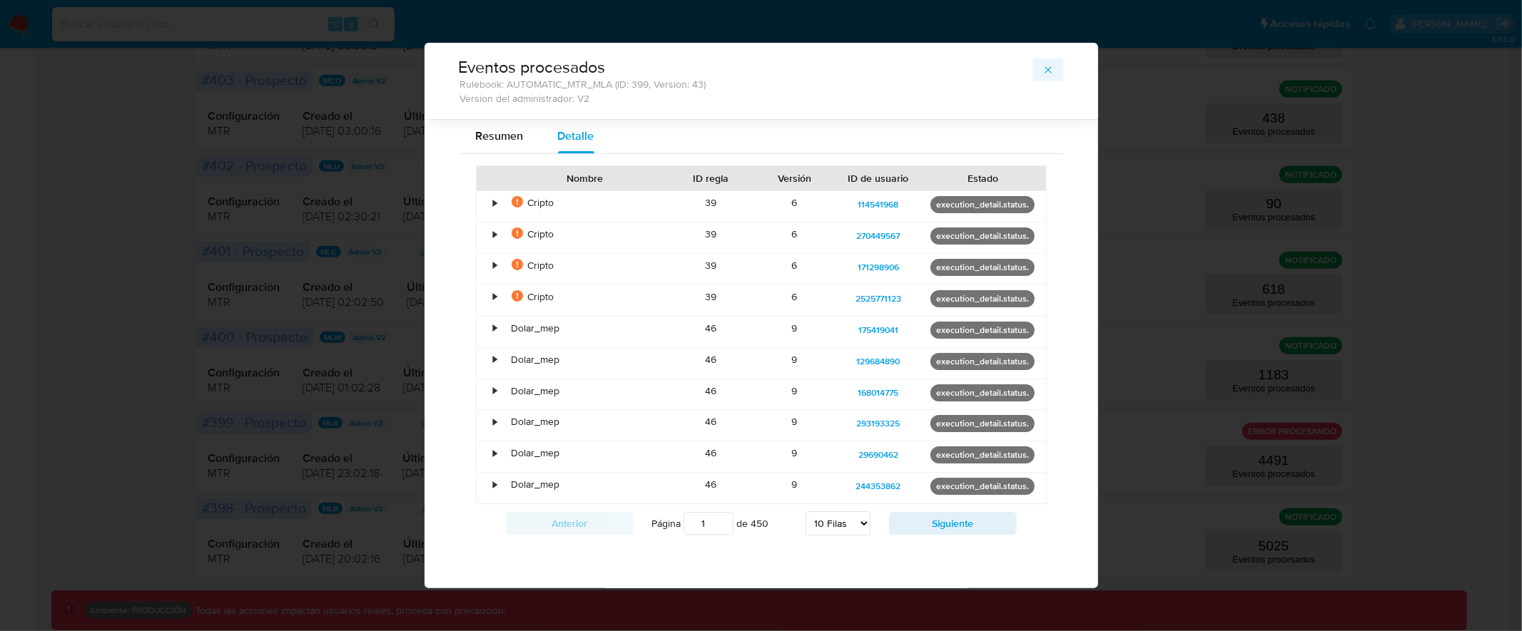
click at [1037, 70] on button "button" at bounding box center [1047, 70] width 31 height 23
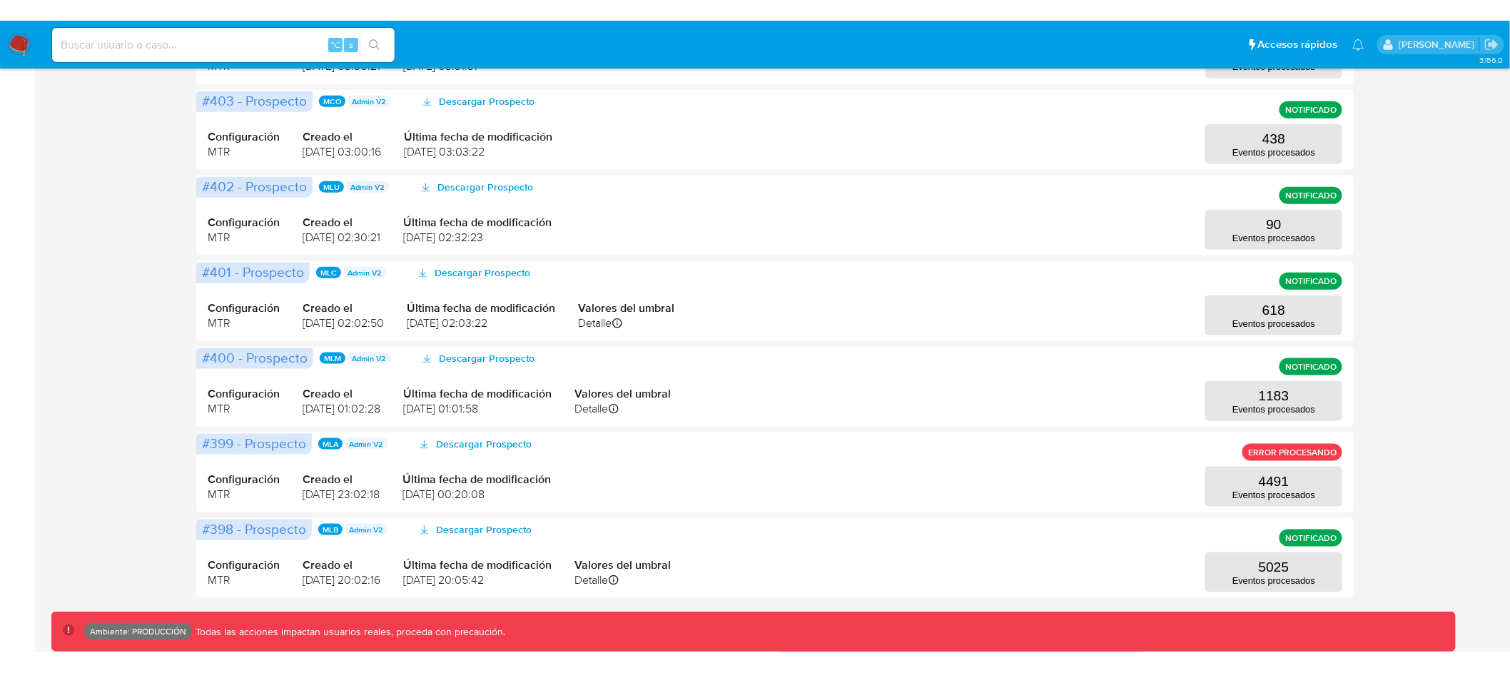
scroll to position [497, 0]
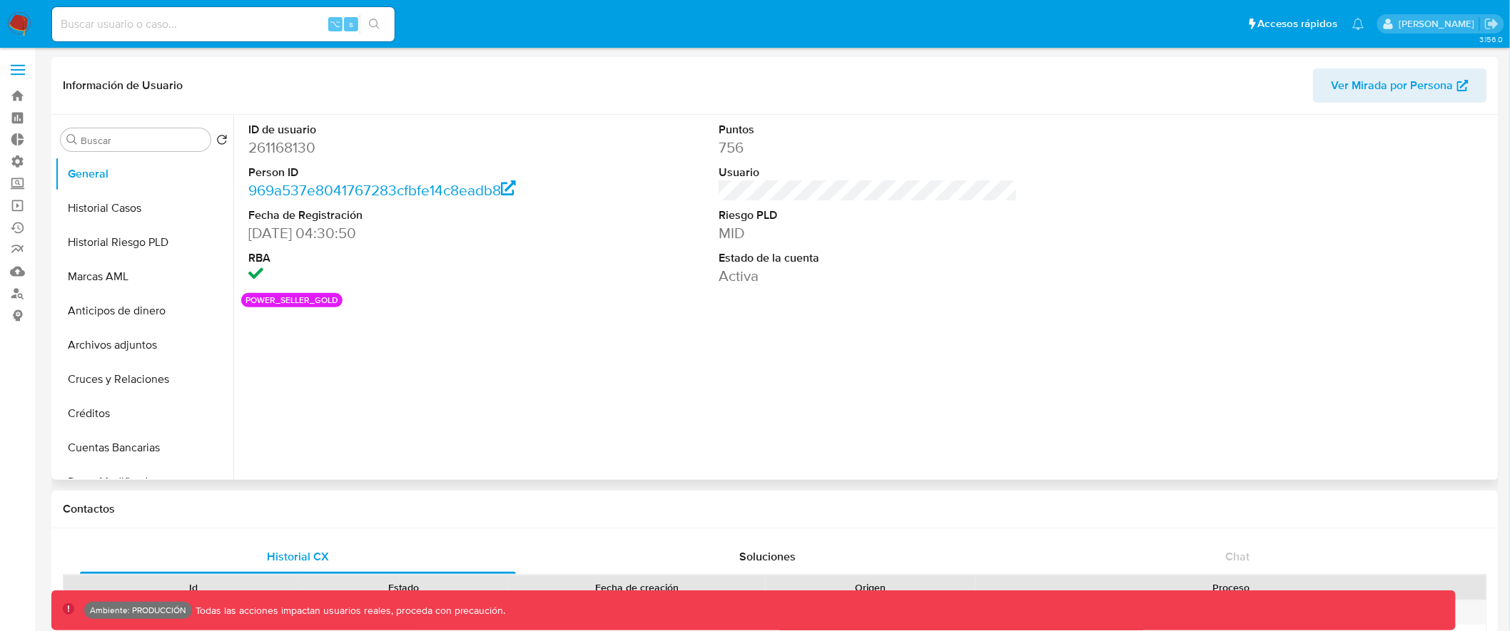
select select "10"
click at [127, 203] on button "Historial Casos" at bounding box center [138, 208] width 167 height 34
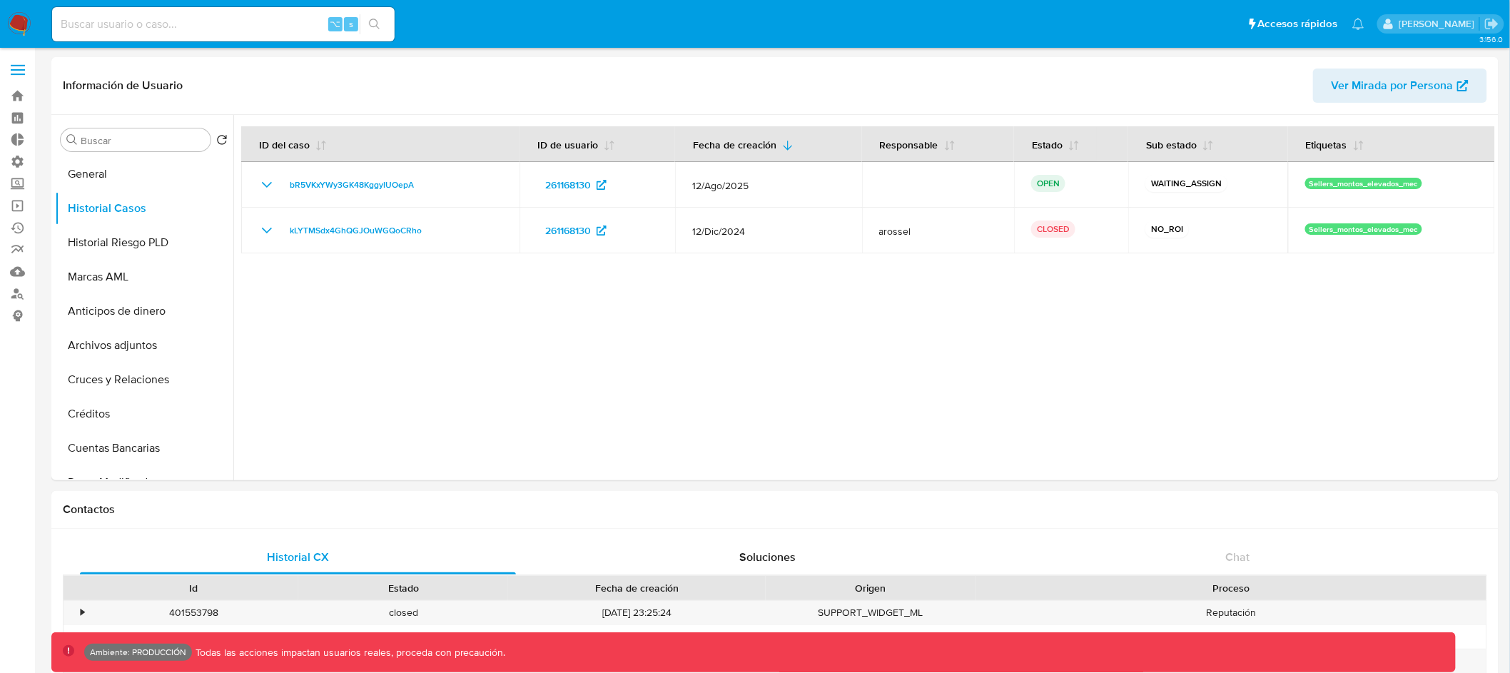
click at [150, 34] on div "⌥ s" at bounding box center [223, 24] width 342 height 34
click at [153, 29] on input at bounding box center [223, 24] width 342 height 19
type input "fravega"
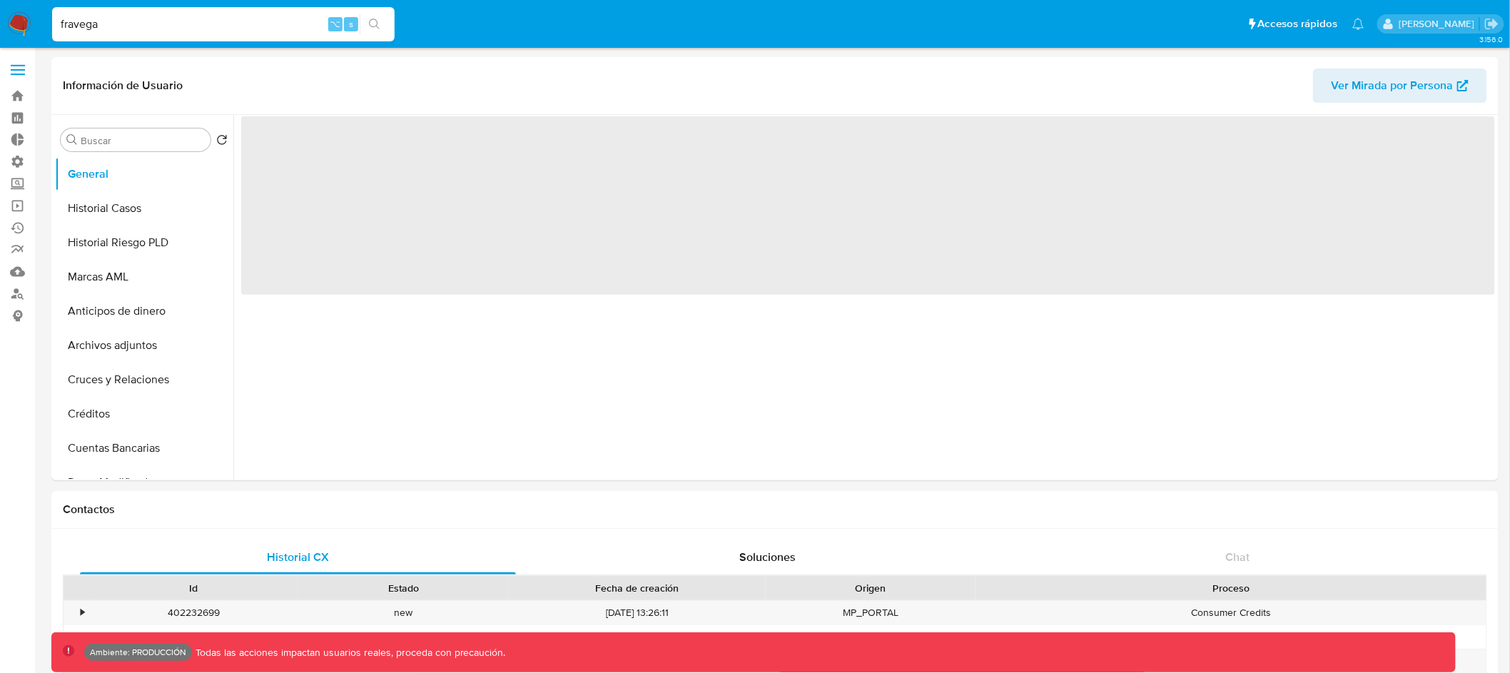
select select "10"
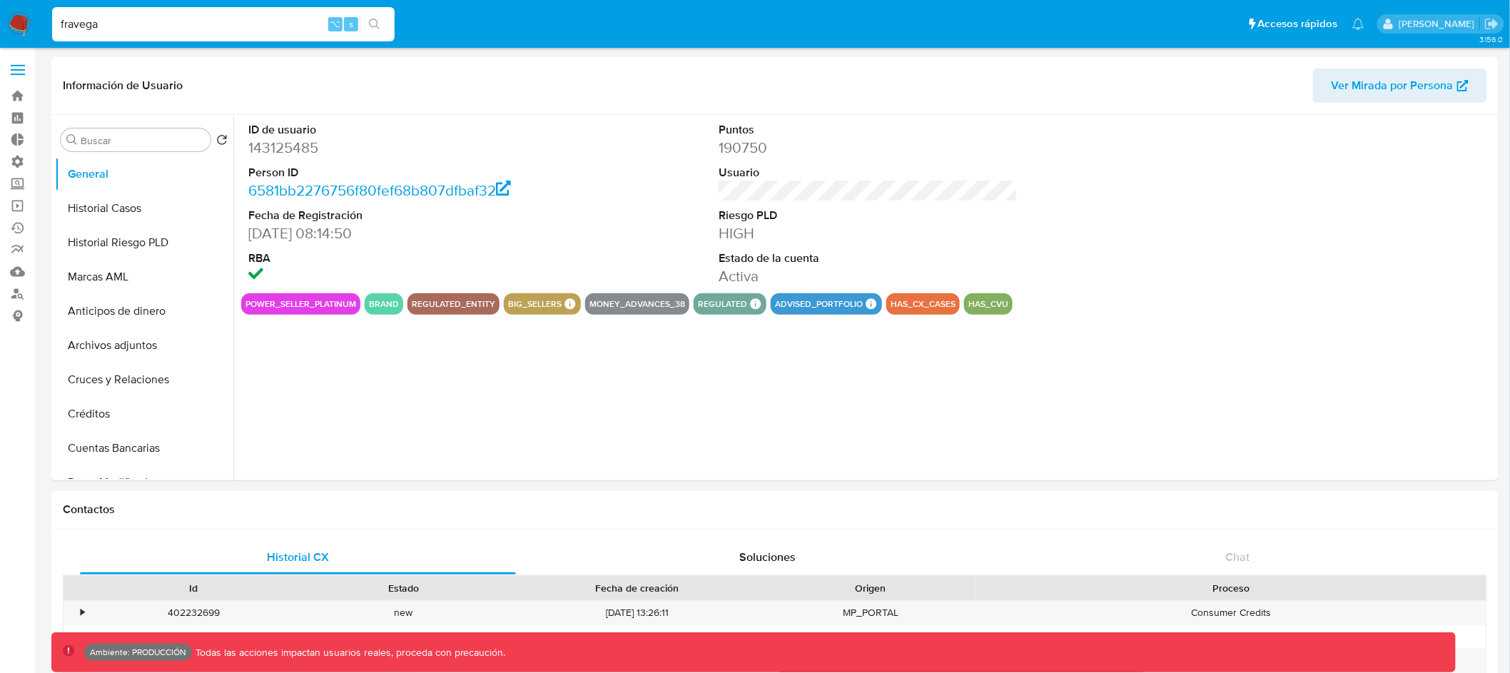
click at [16, 68] on label at bounding box center [18, 70] width 36 height 30
click at [0, 0] on input "checkbox" at bounding box center [0, 0] width 0 height 0
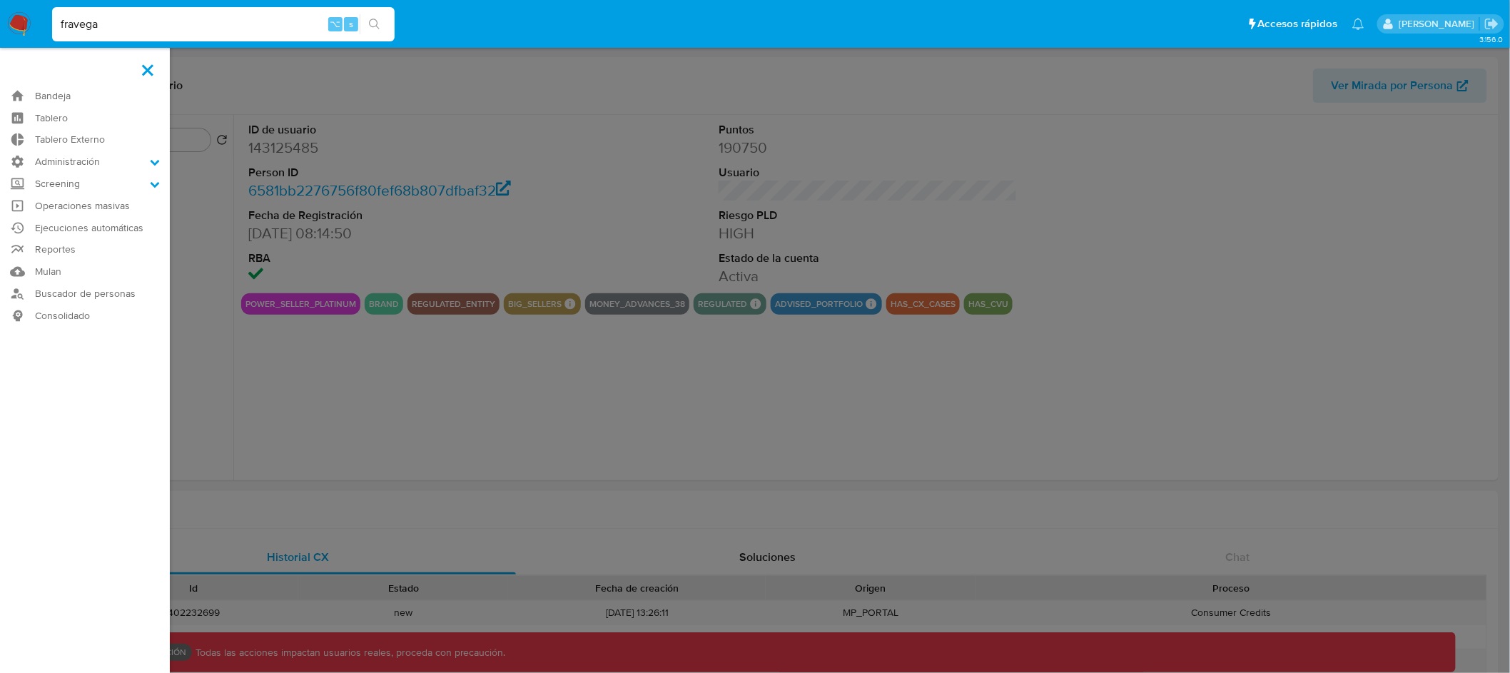
click at [342, 77] on label at bounding box center [755, 336] width 1510 height 673
click at [0, 0] on input "checkbox" at bounding box center [0, 0] width 0 height 0
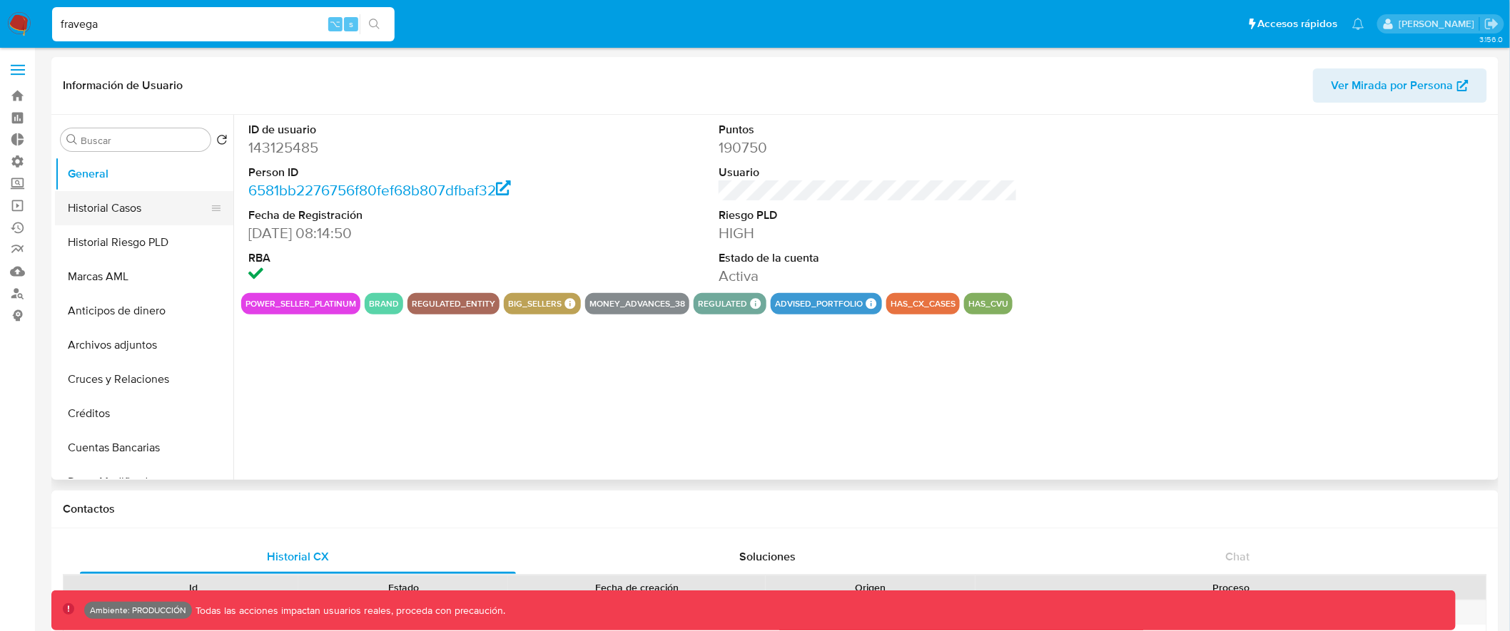
click at [164, 201] on button "Historial Casos" at bounding box center [138, 208] width 167 height 34
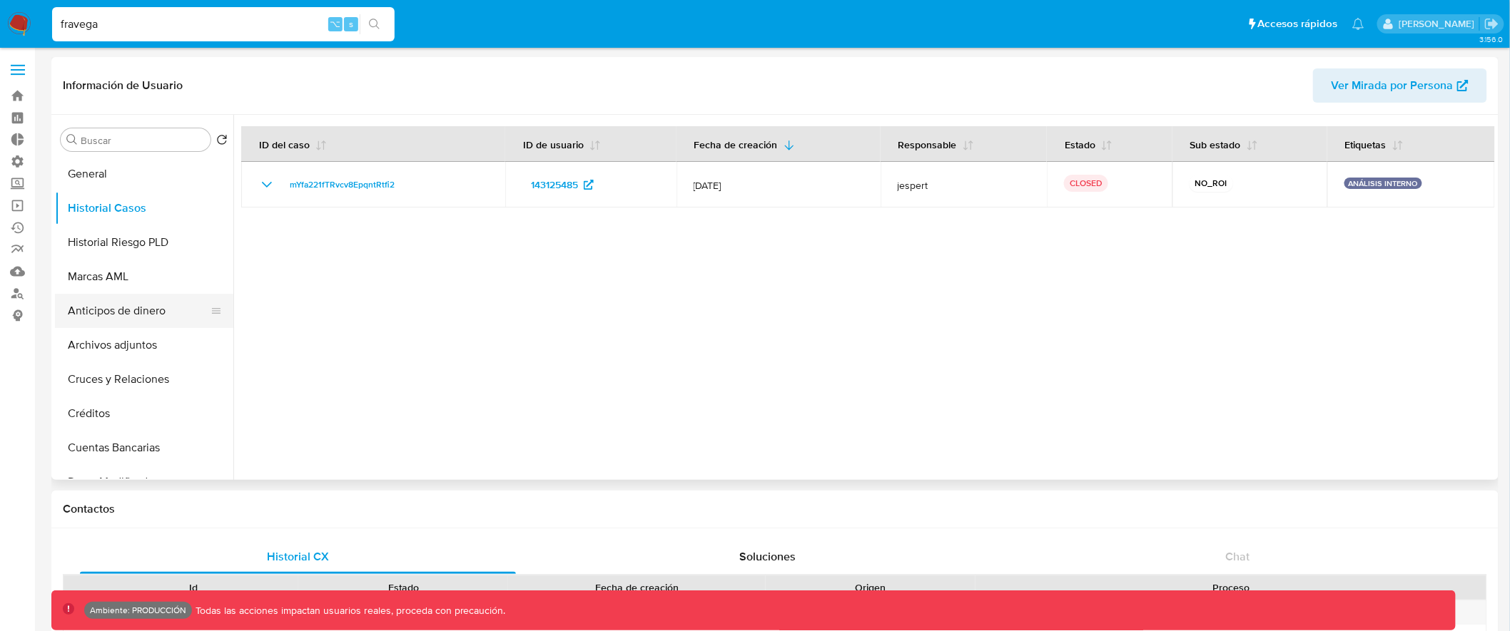
click at [142, 308] on button "Anticipos de dinero" at bounding box center [138, 311] width 167 height 34
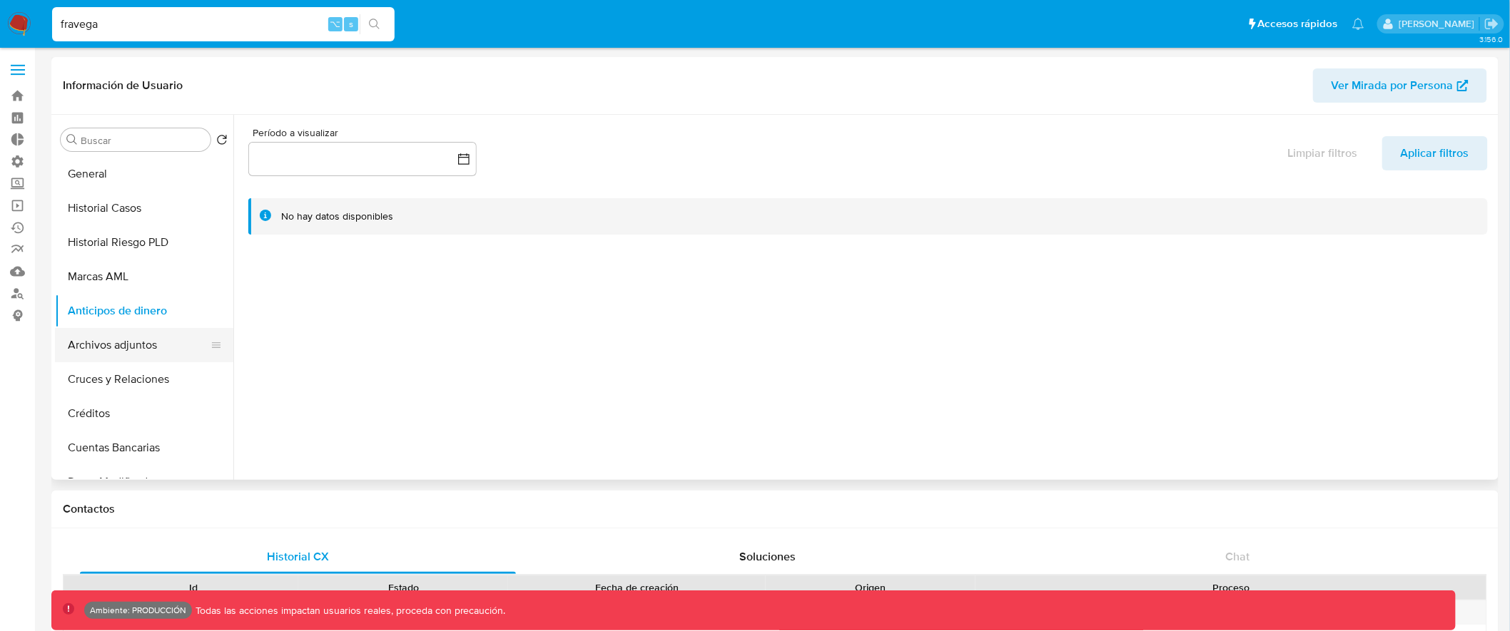
click at [150, 346] on button "Archivos adjuntos" at bounding box center [138, 345] width 167 height 34
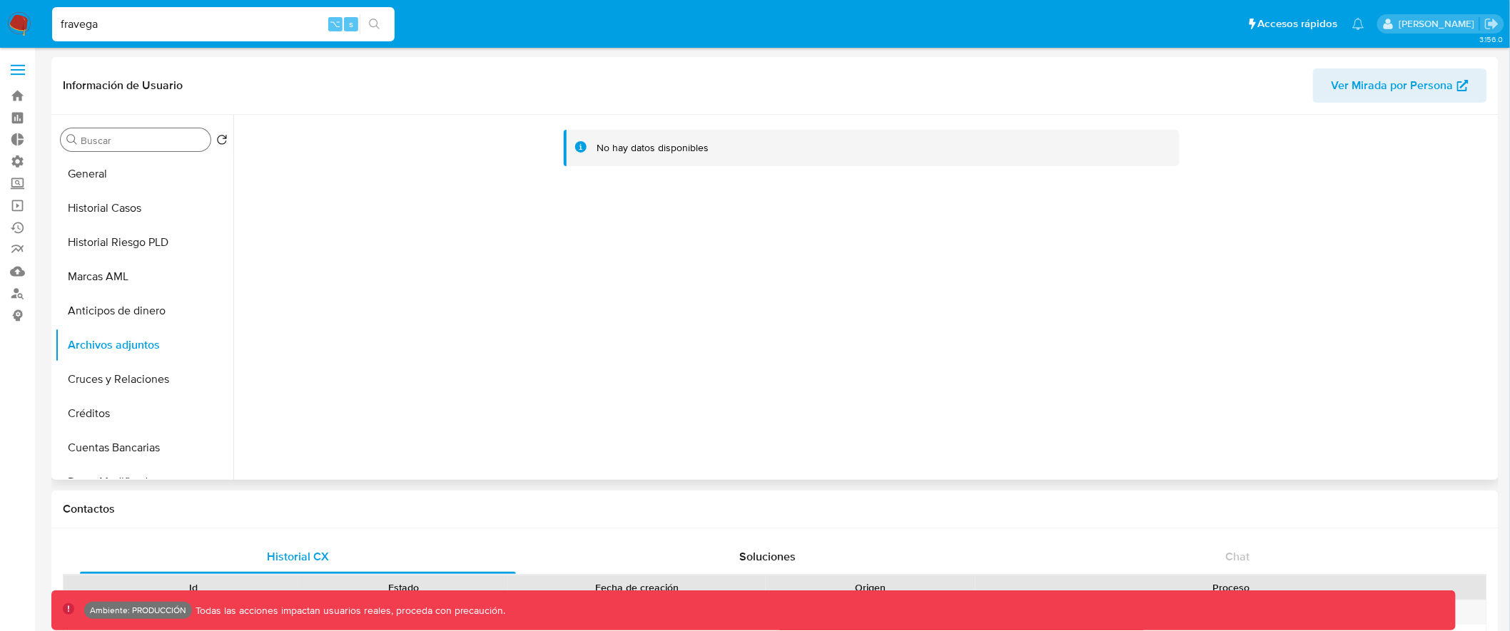
click at [133, 137] on input "Buscar" at bounding box center [143, 140] width 124 height 13
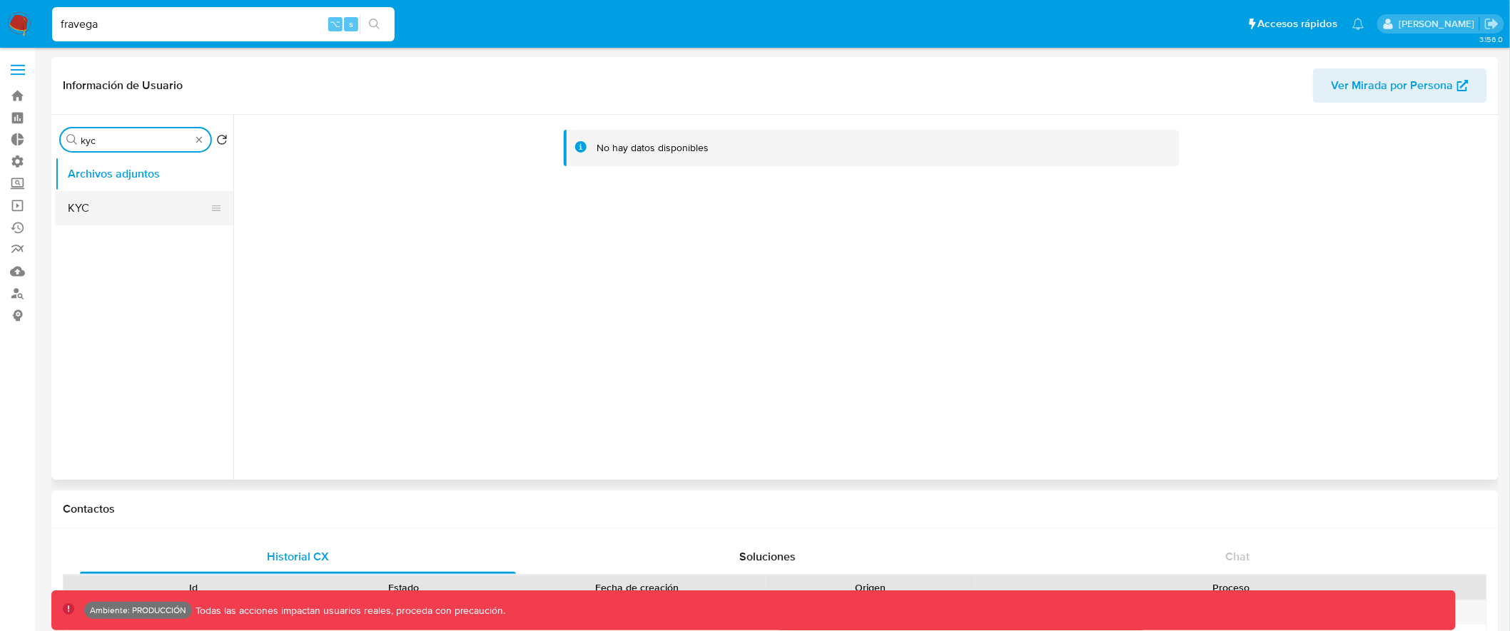
type input "kyc"
click at [114, 213] on button "KYC" at bounding box center [138, 208] width 167 height 34
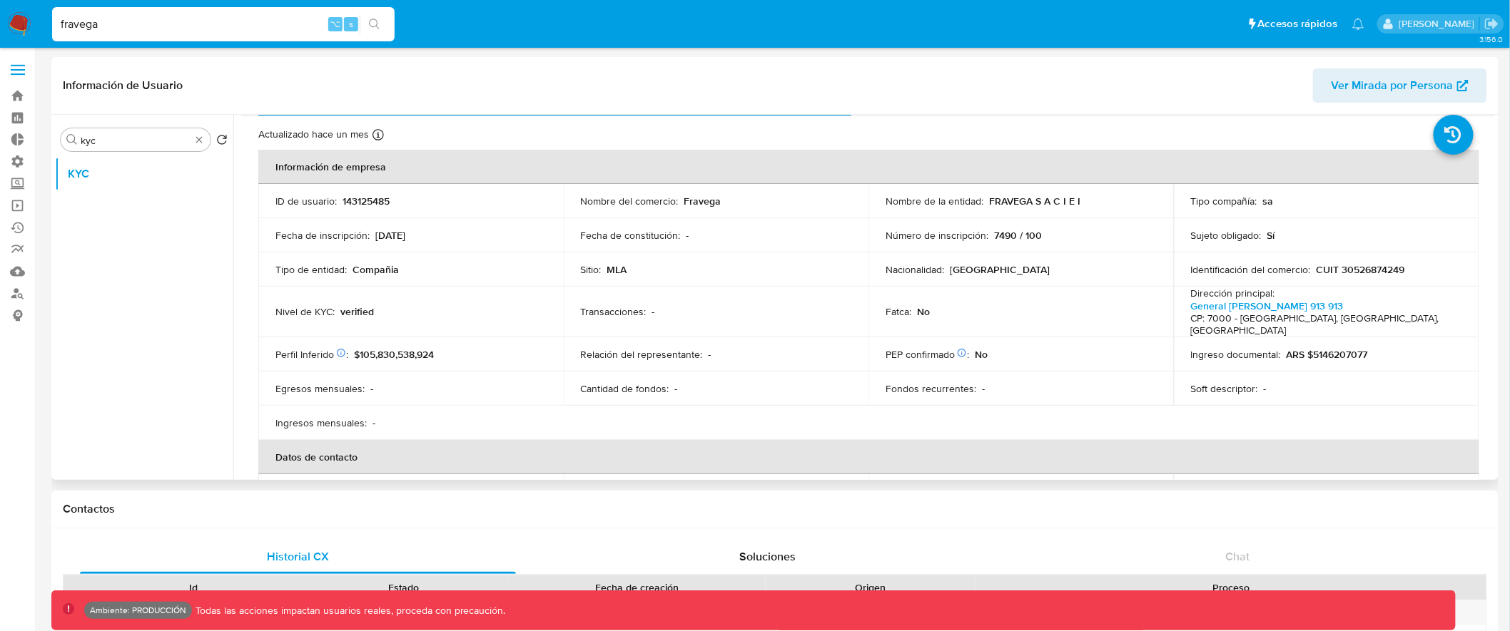
scroll to position [51, 0]
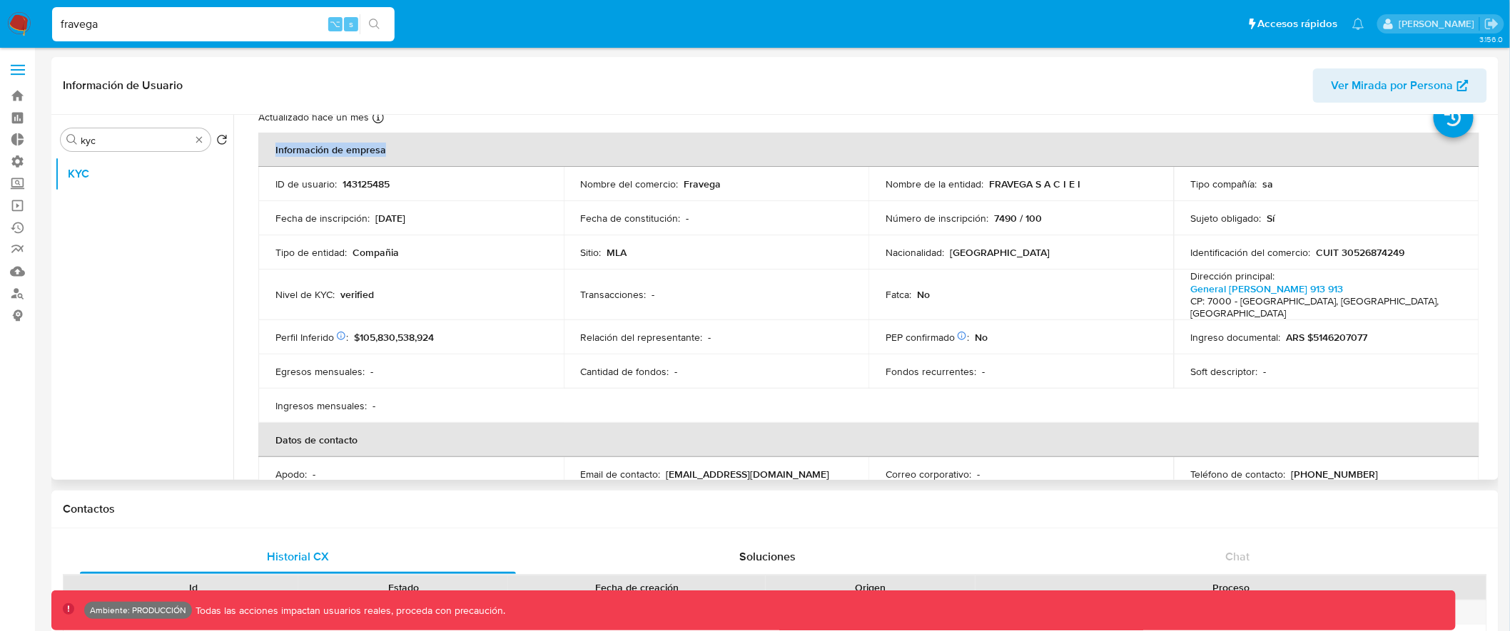
drag, startPoint x: 272, startPoint y: 146, endPoint x: 451, endPoint y: 146, distance: 179.1
click at [451, 146] on th "Información de empresa" at bounding box center [868, 150] width 1221 height 34
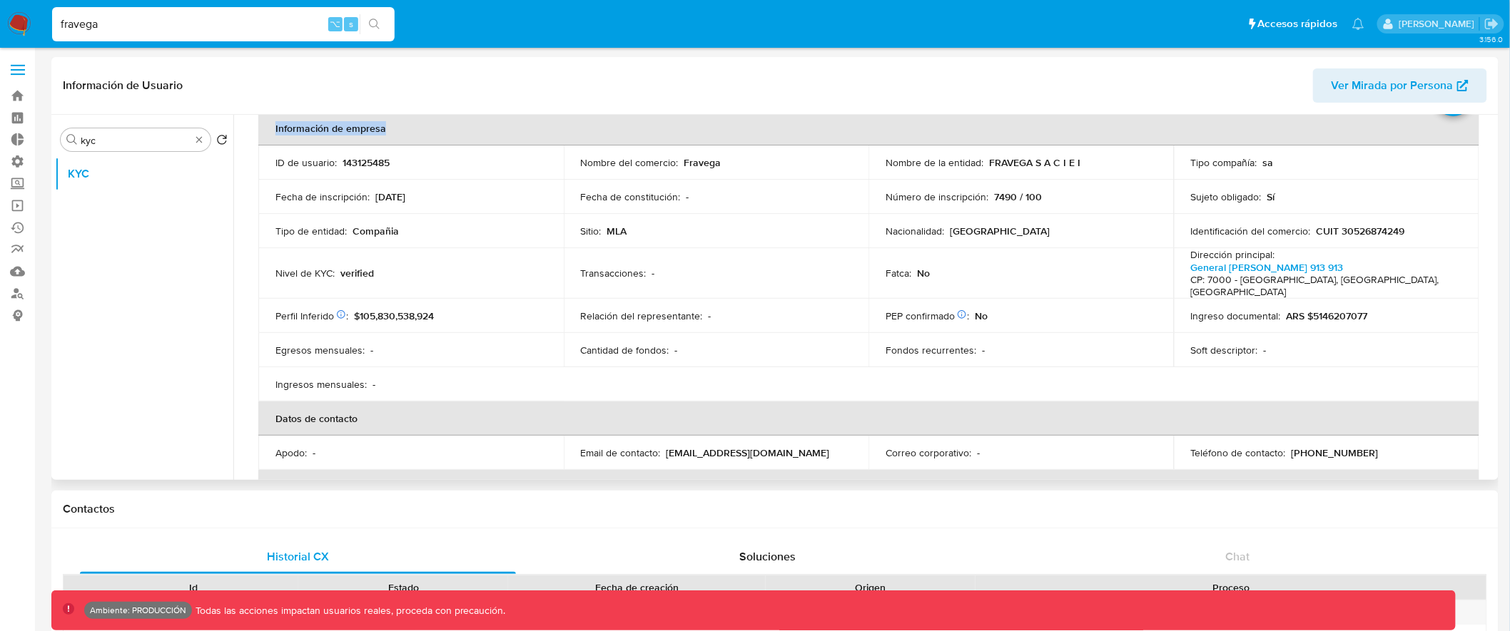
scroll to position [73, 0]
drag, startPoint x: 278, startPoint y: 265, endPoint x: 407, endPoint y: 260, distance: 130.0
click at [407, 266] on div "Nivel de KYC : verified" at bounding box center [410, 272] width 271 height 13
drag, startPoint x: 339, startPoint y: 263, endPoint x: 392, endPoint y: 263, distance: 52.8
click at [392, 266] on div "Nivel de KYC : verified" at bounding box center [410, 272] width 271 height 13
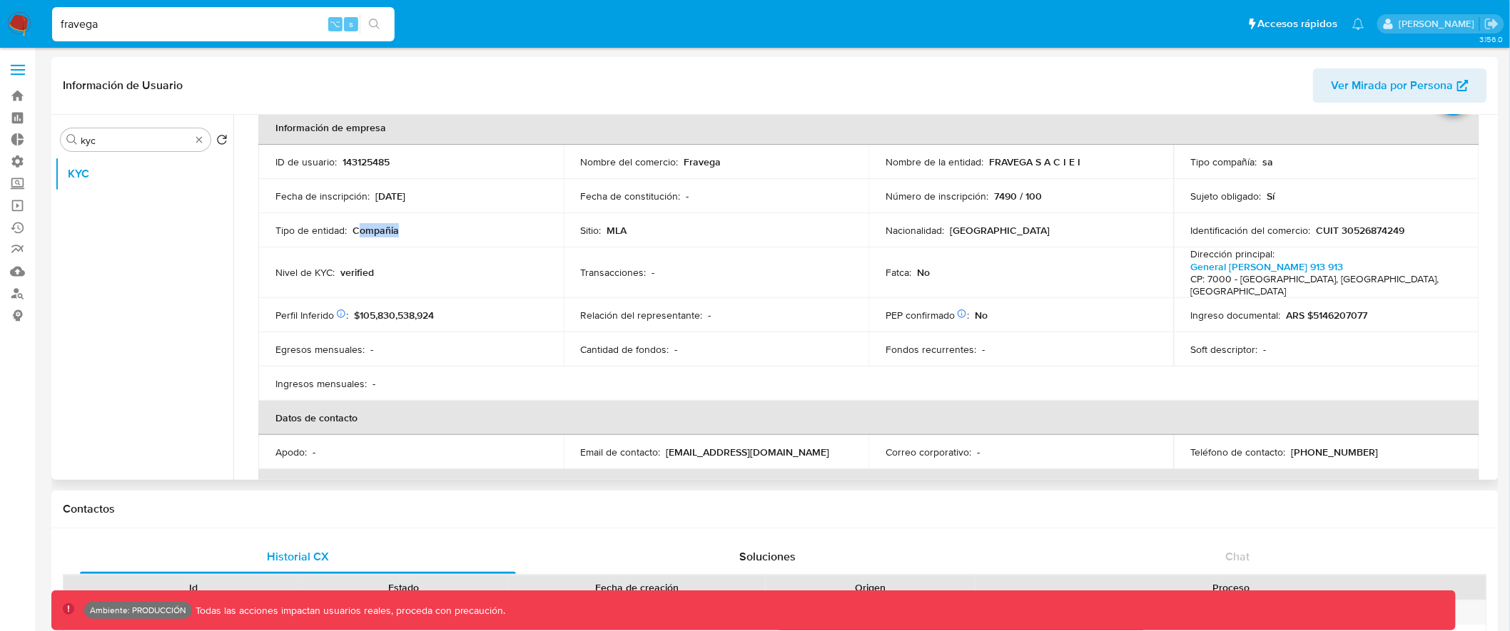
drag, startPoint x: 358, startPoint y: 225, endPoint x: 415, endPoint y: 224, distance: 57.1
click at [413, 225] on div "Tipo de entidad : Compañia" at bounding box center [410, 230] width 271 height 13
drag, startPoint x: 385, startPoint y: 196, endPoint x: 444, endPoint y: 191, distance: 60.1
click at [444, 191] on div "Fecha de inscripción : 05/08/2020" at bounding box center [410, 196] width 271 height 13
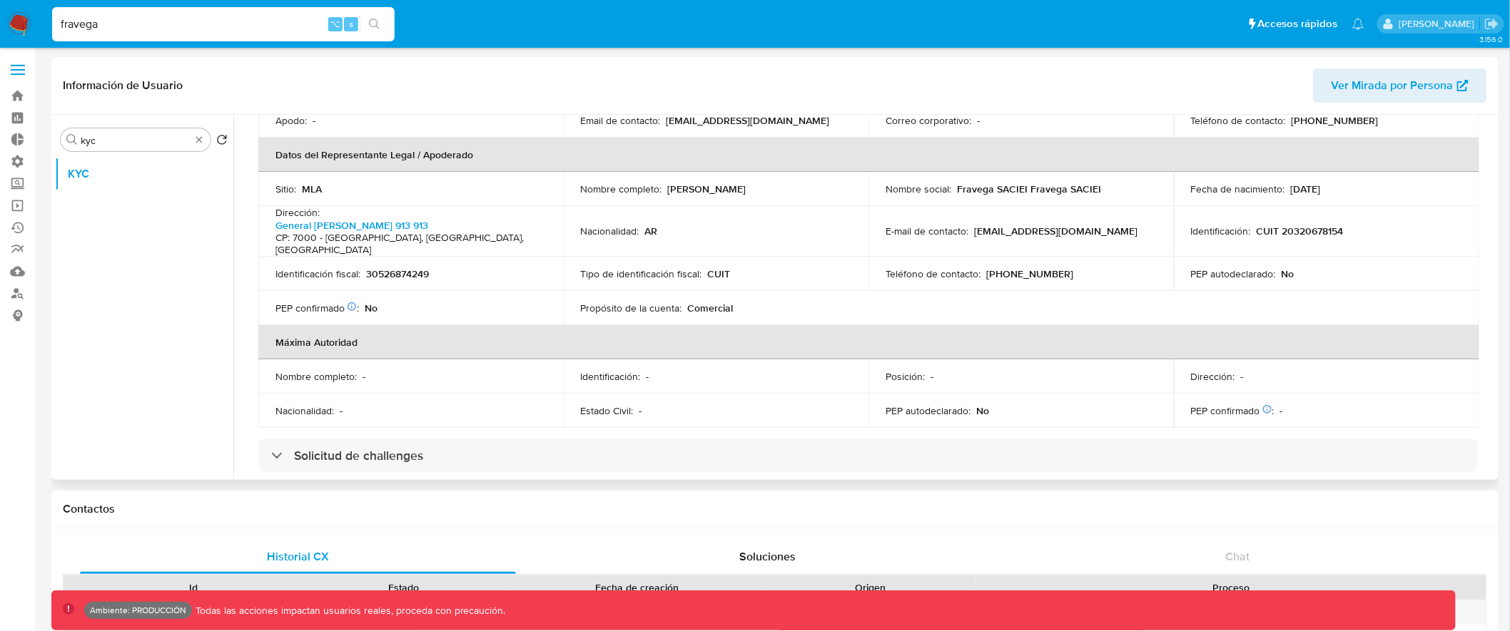
scroll to position [417, 0]
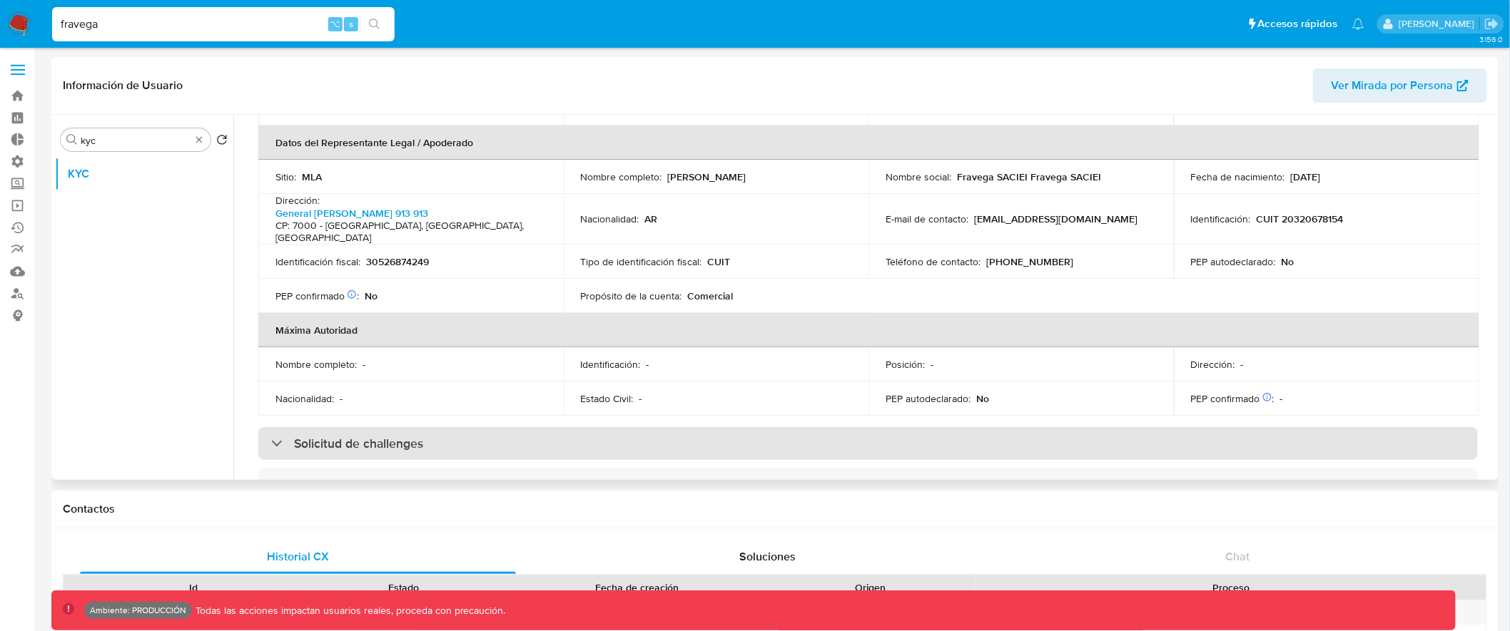
click at [446, 427] on div "Solicitud de challenges" at bounding box center [867, 443] width 1219 height 33
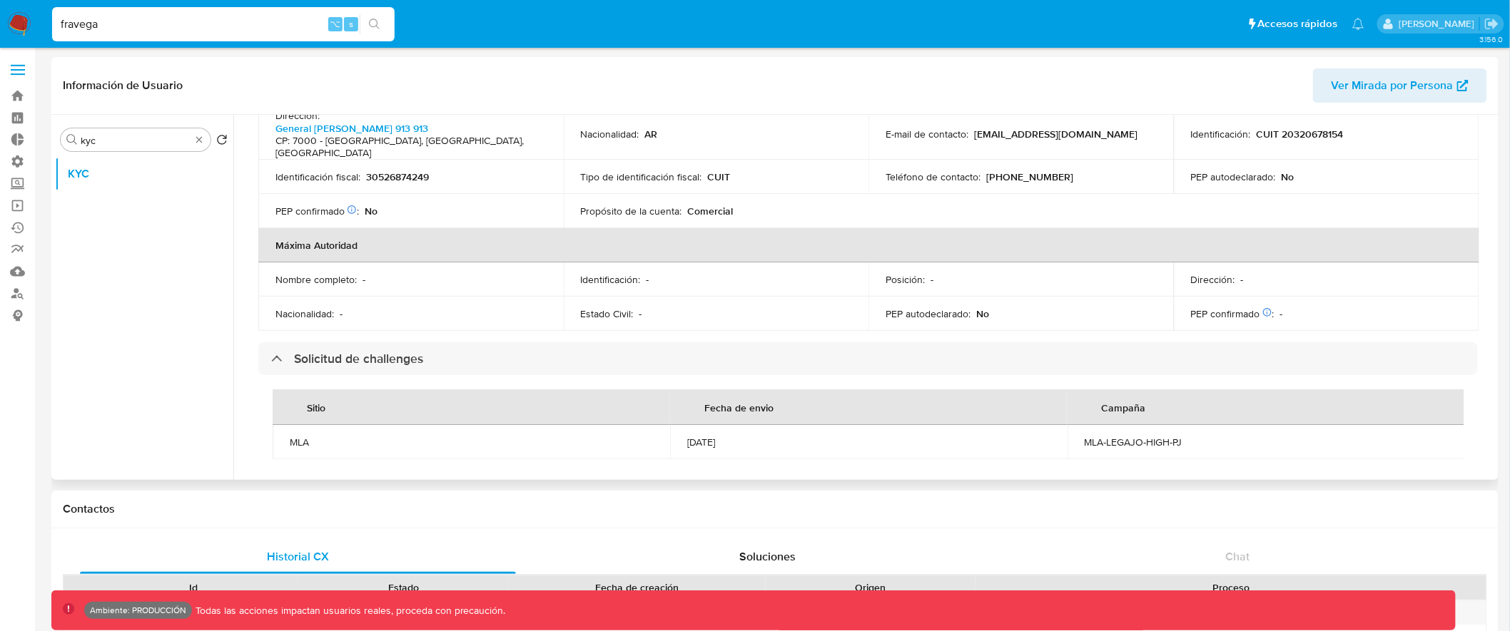
scroll to position [718, 0]
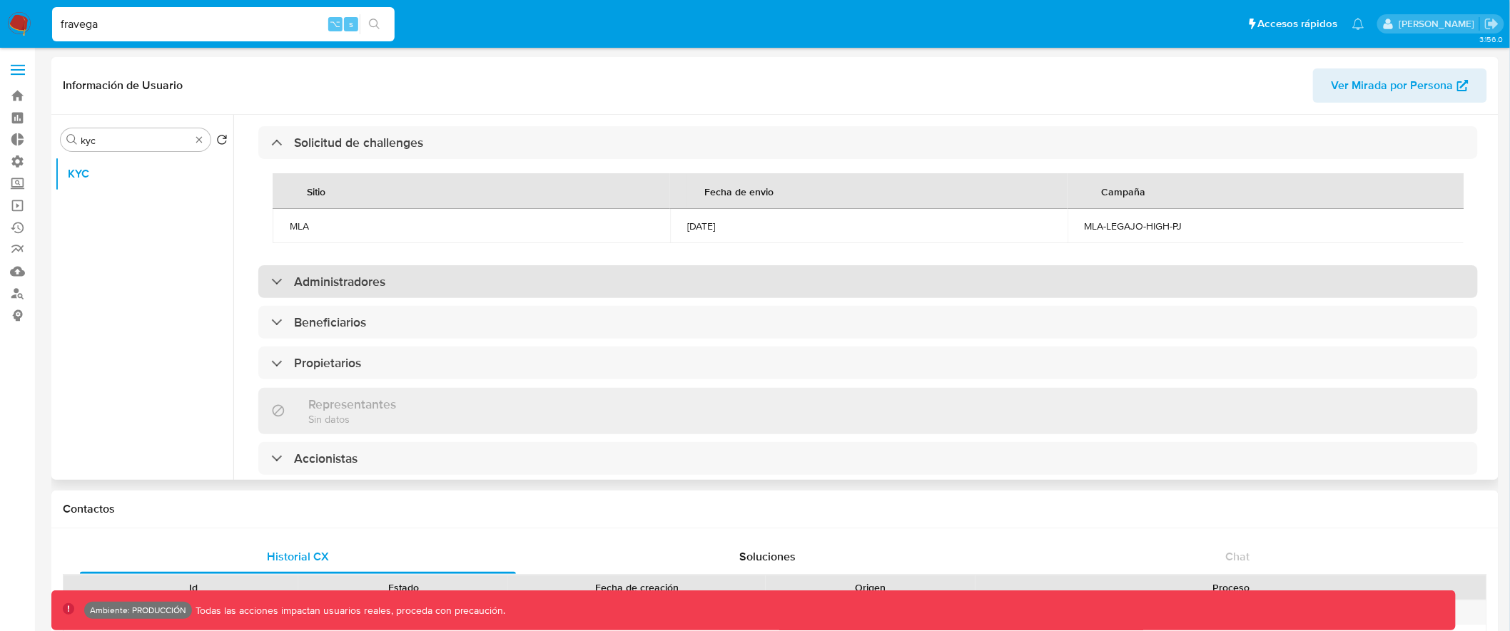
click at [517, 265] on div "Administradores" at bounding box center [867, 281] width 1219 height 33
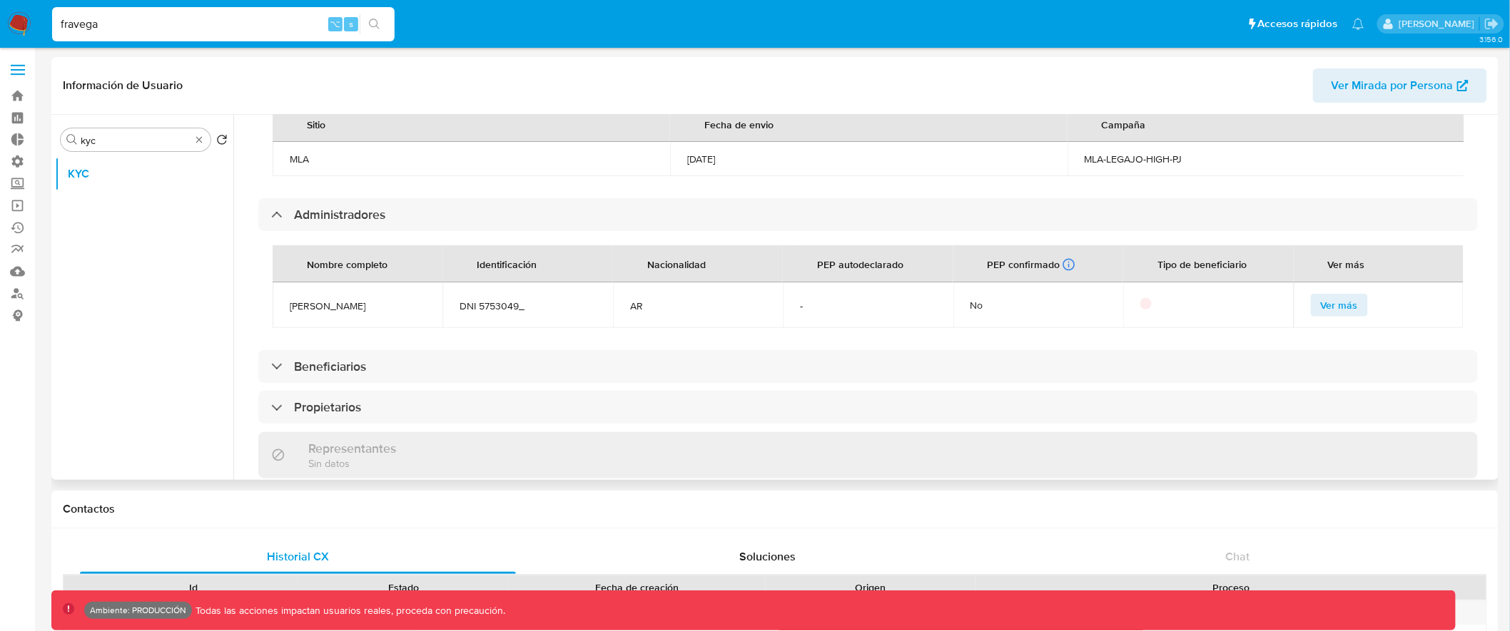
scroll to position [858, 0]
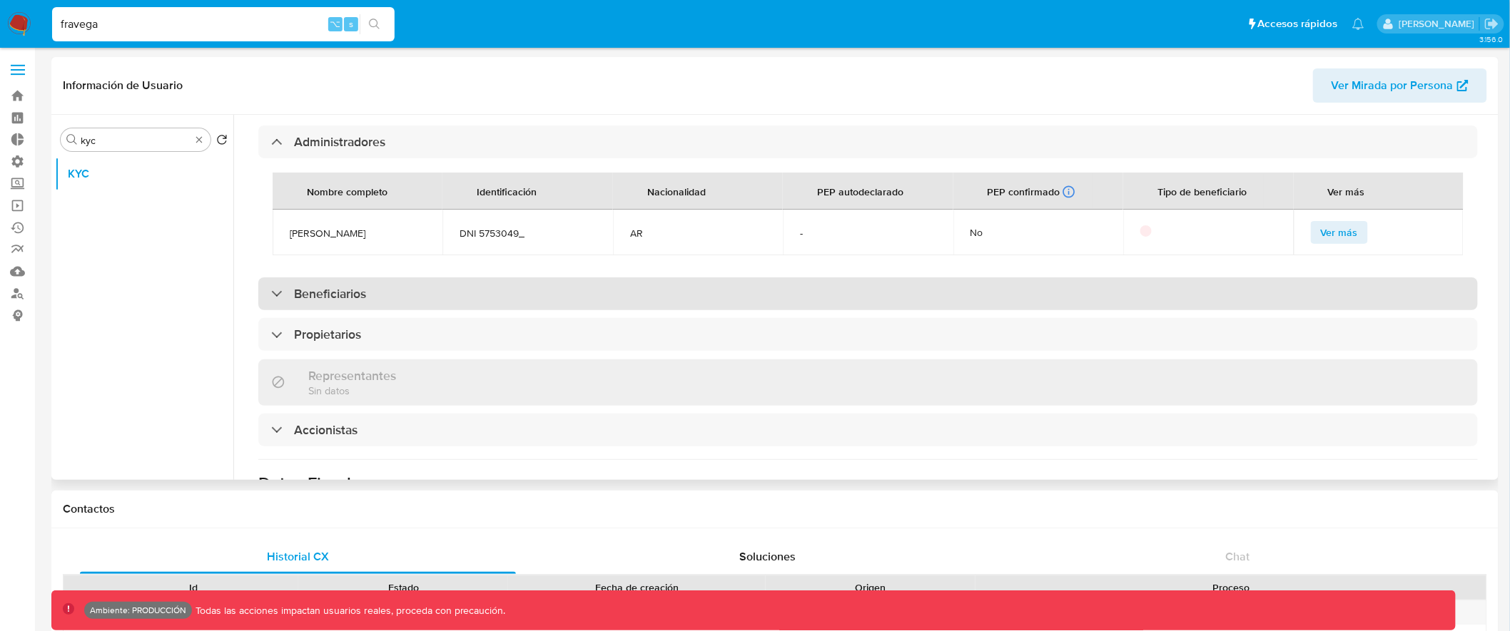
click at [479, 293] on div "Beneficiarios" at bounding box center [867, 294] width 1219 height 33
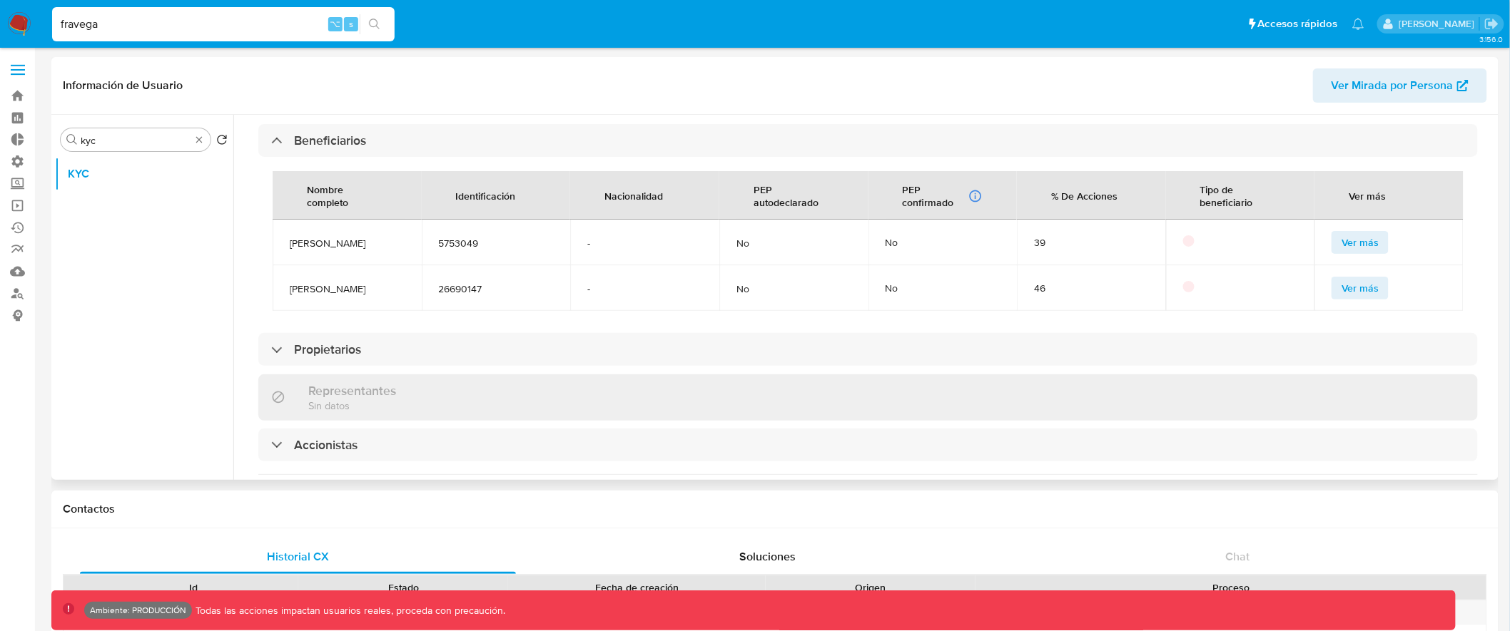
scroll to position [1174, 0]
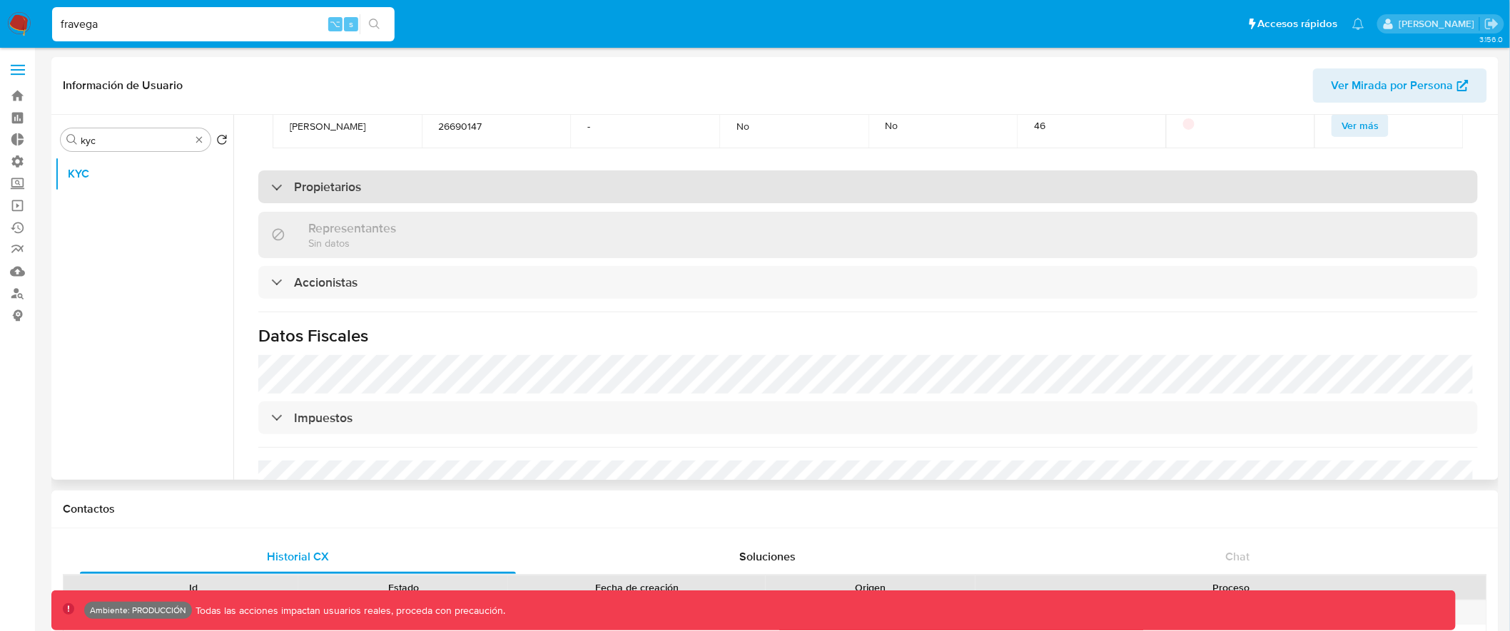
click at [499, 190] on div "Propietarios" at bounding box center [867, 187] width 1219 height 33
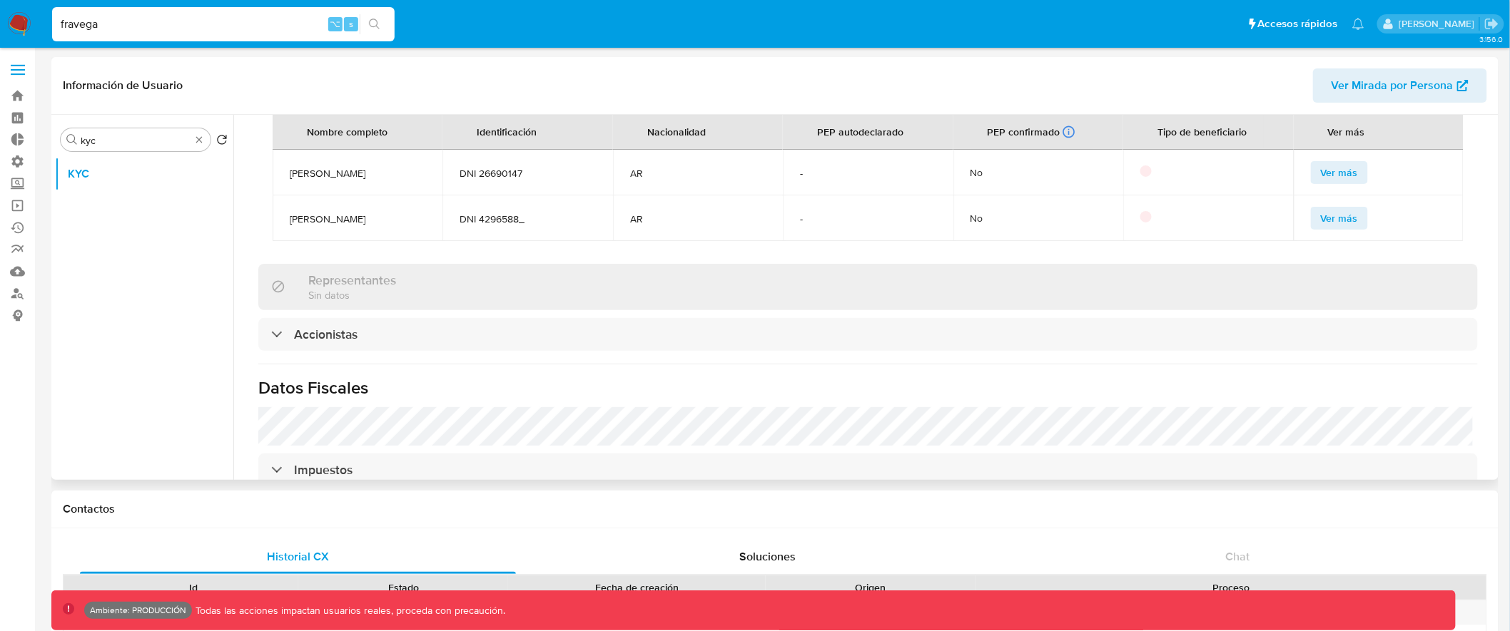
scroll to position [1282, 0]
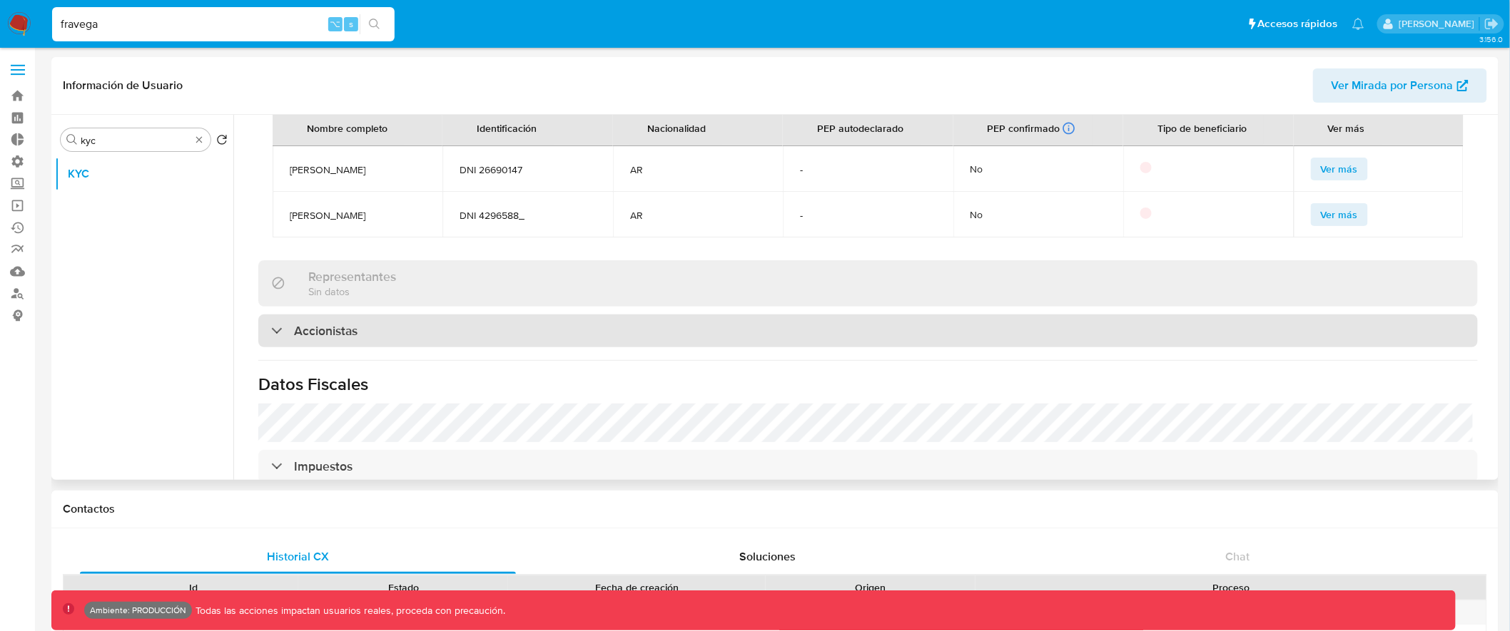
click at [429, 330] on div "Accionistas" at bounding box center [867, 331] width 1219 height 33
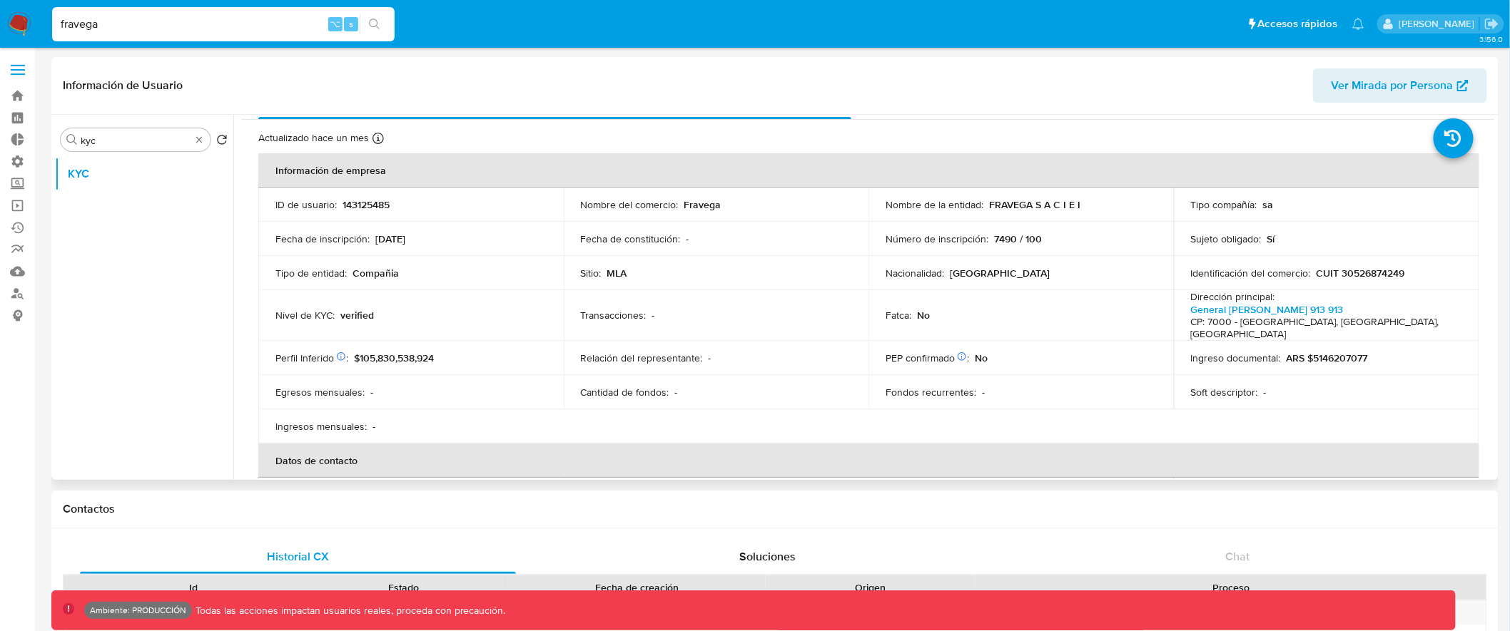
scroll to position [0, 0]
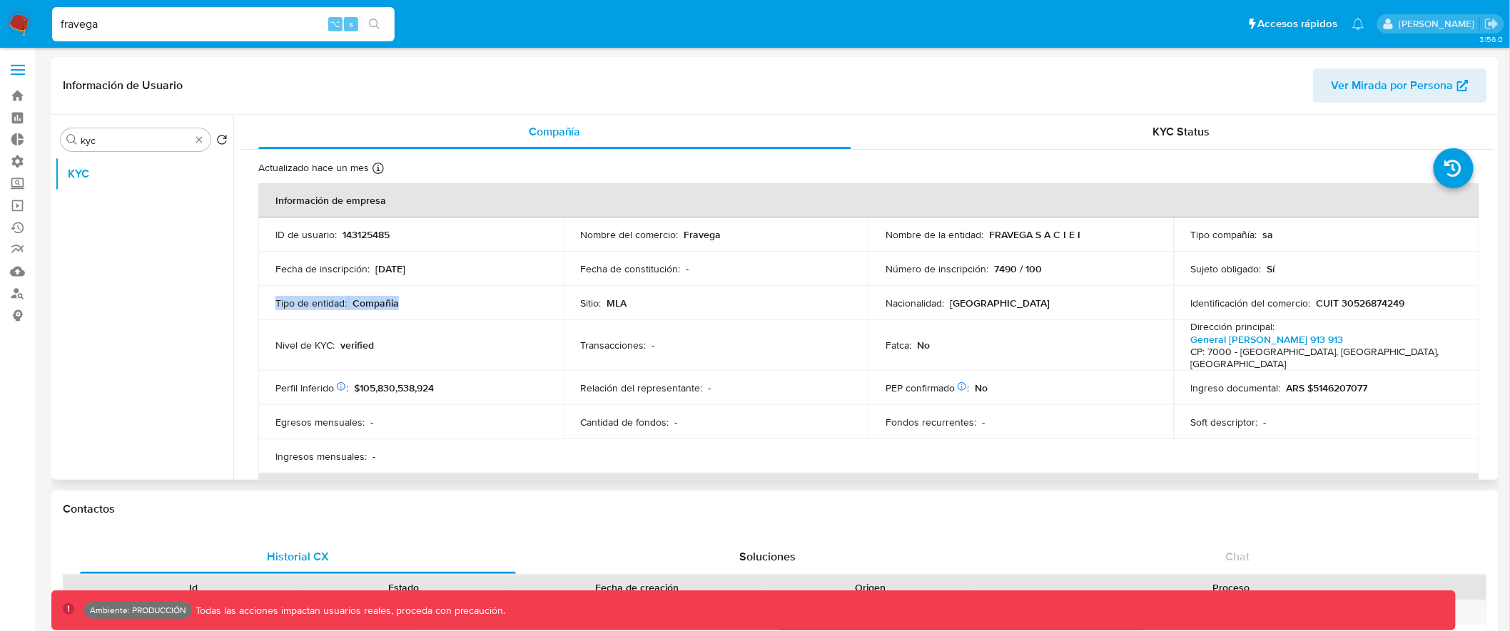
drag, startPoint x: 275, startPoint y: 307, endPoint x: 417, endPoint y: 305, distance: 142.0
click at [417, 305] on div "Tipo de entidad : Compañia" at bounding box center [410, 303] width 271 height 13
click at [472, 300] on div "Tipo de entidad : Compañia" at bounding box center [410, 303] width 271 height 13
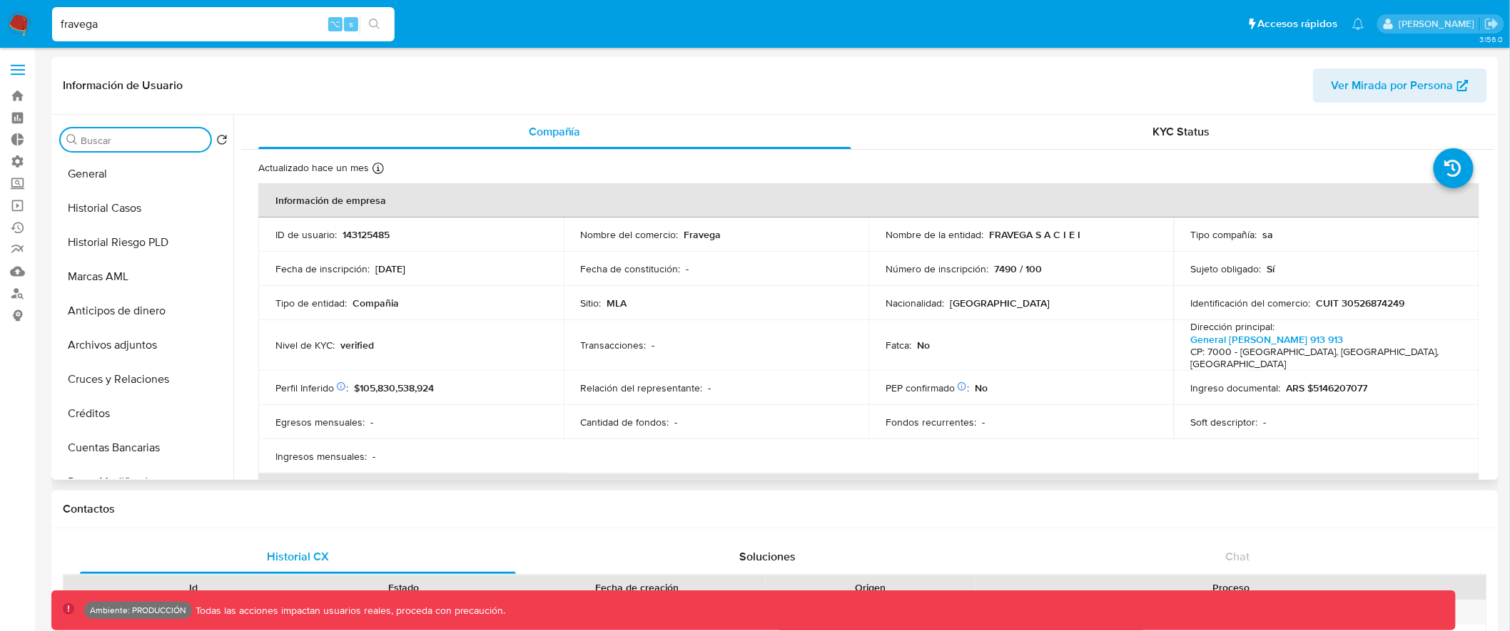
click at [125, 143] on input "Buscar" at bounding box center [143, 140] width 124 height 13
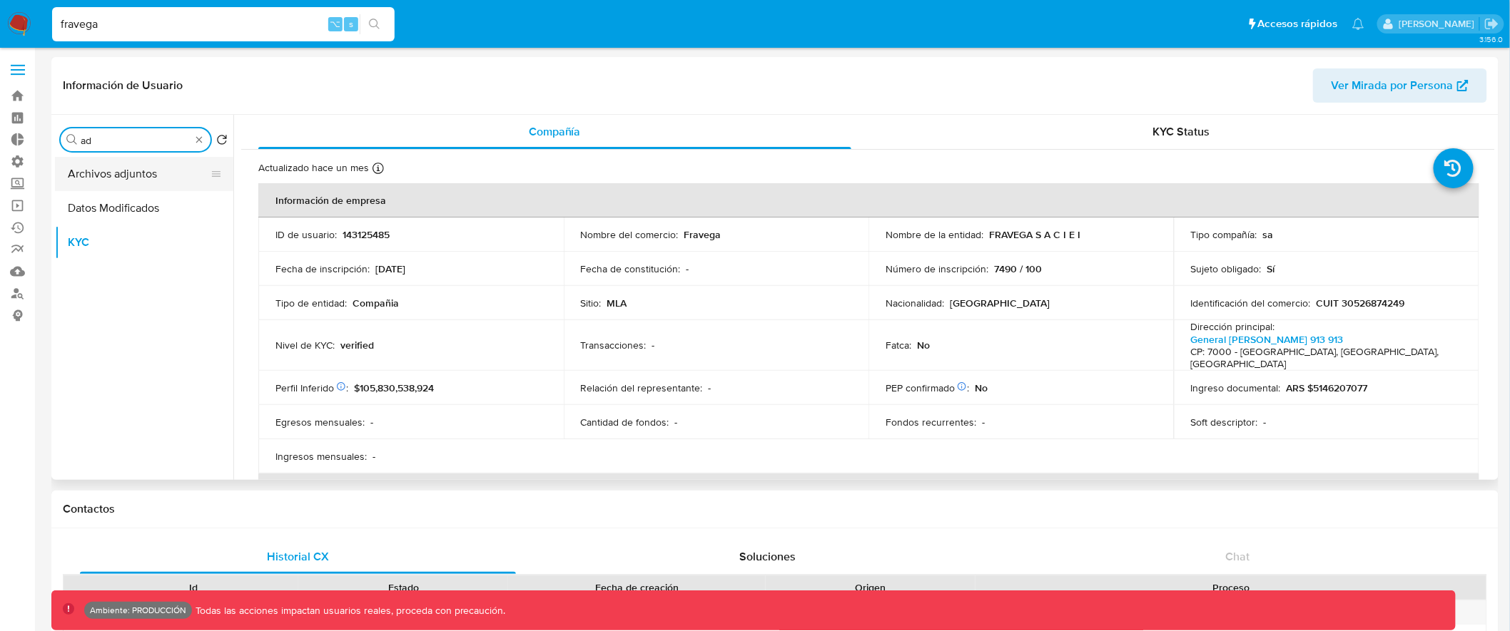
type input "ad"
click at [122, 163] on button "Archivos adjuntos" at bounding box center [138, 174] width 167 height 34
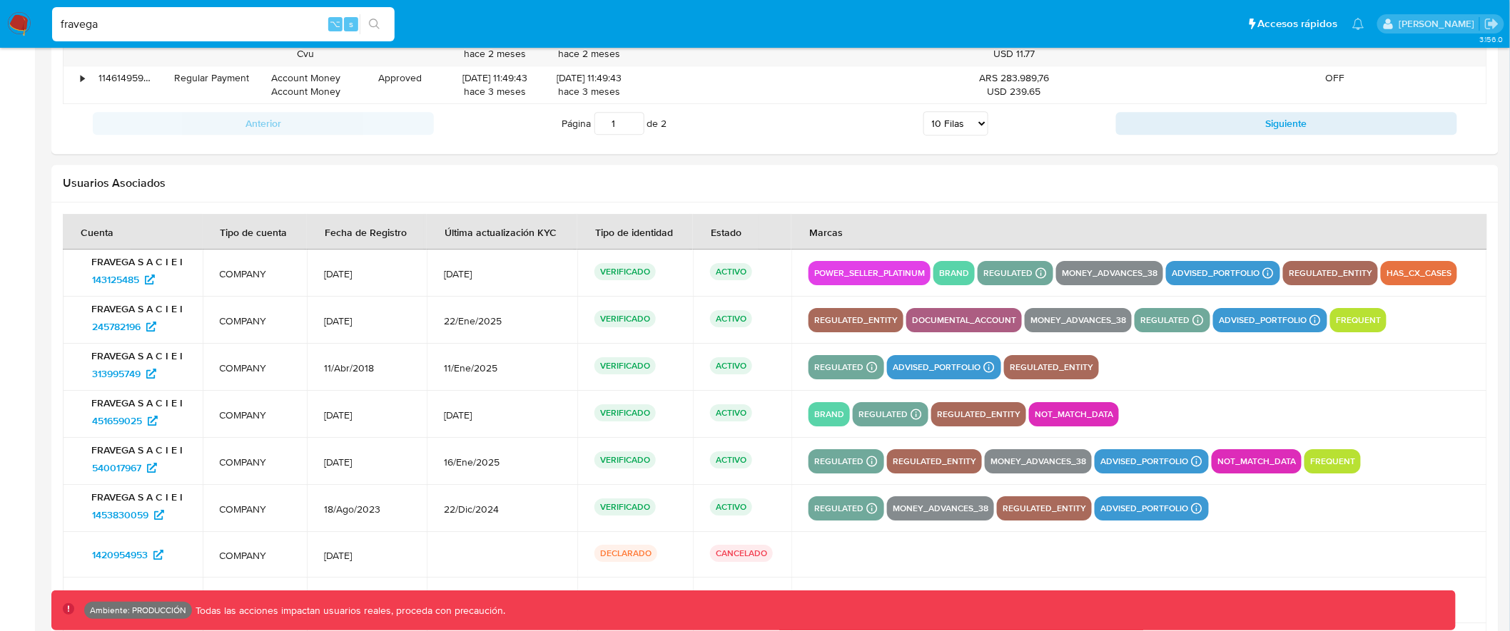
scroll to position [1971, 0]
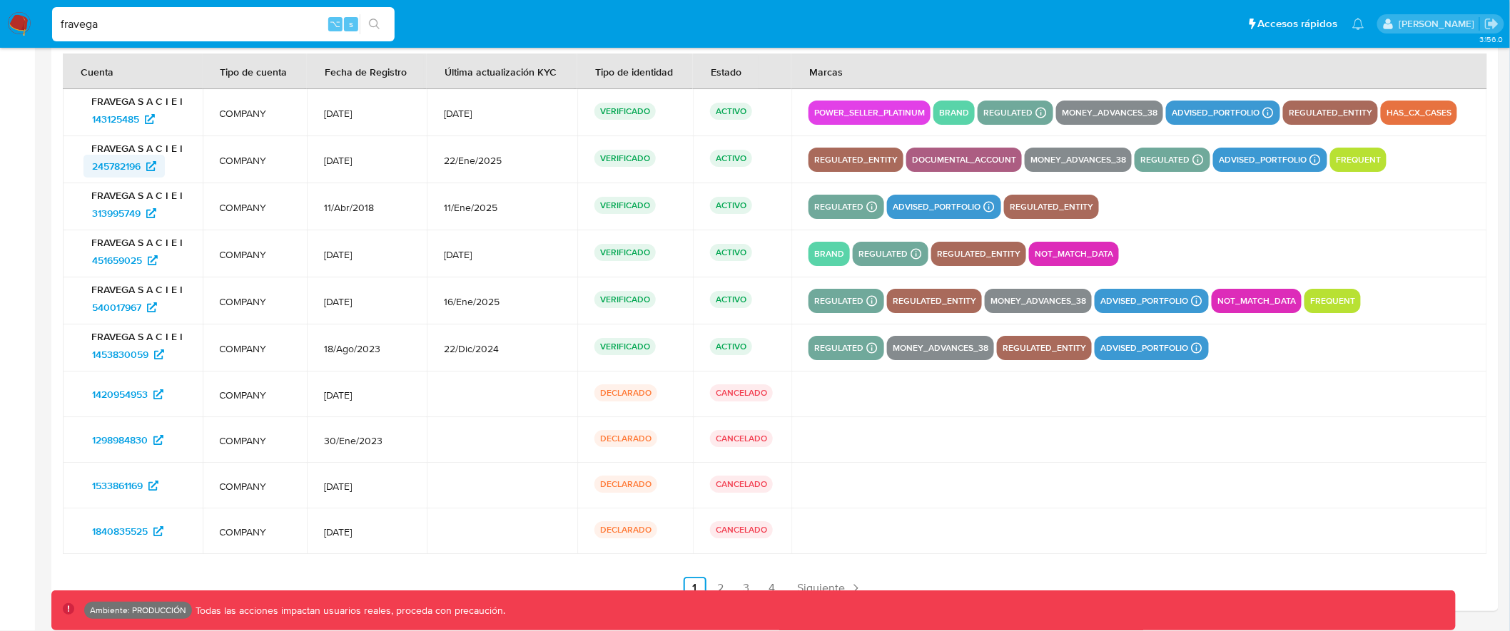
click at [108, 161] on span "245782196" at bounding box center [116, 166] width 49 height 23
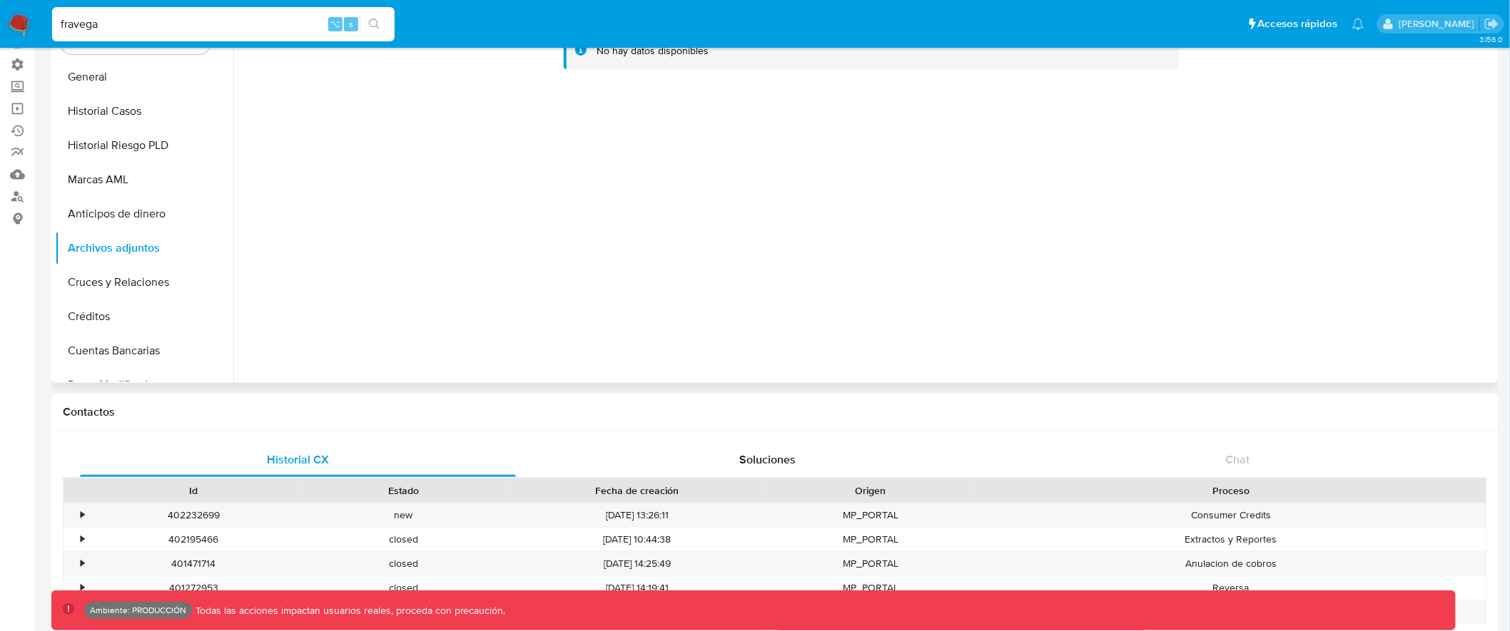
scroll to position [0, 0]
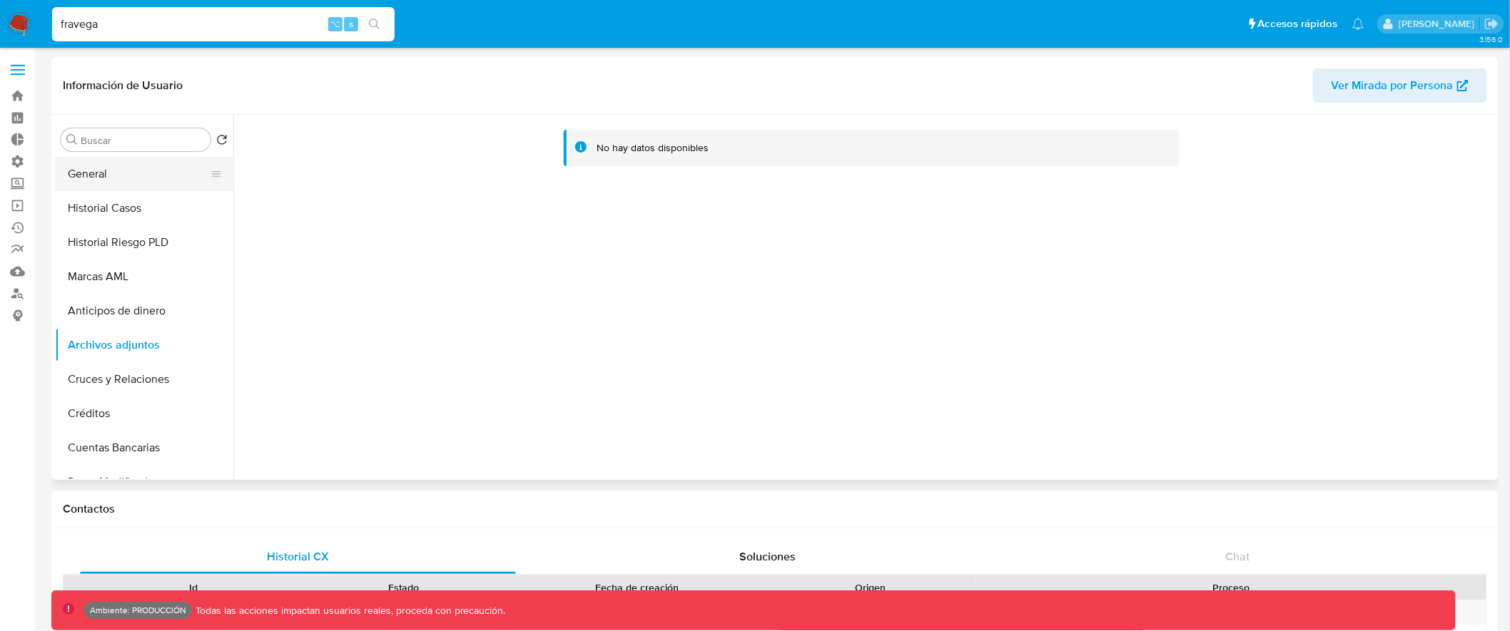
click at [161, 177] on button "General" at bounding box center [138, 174] width 167 height 34
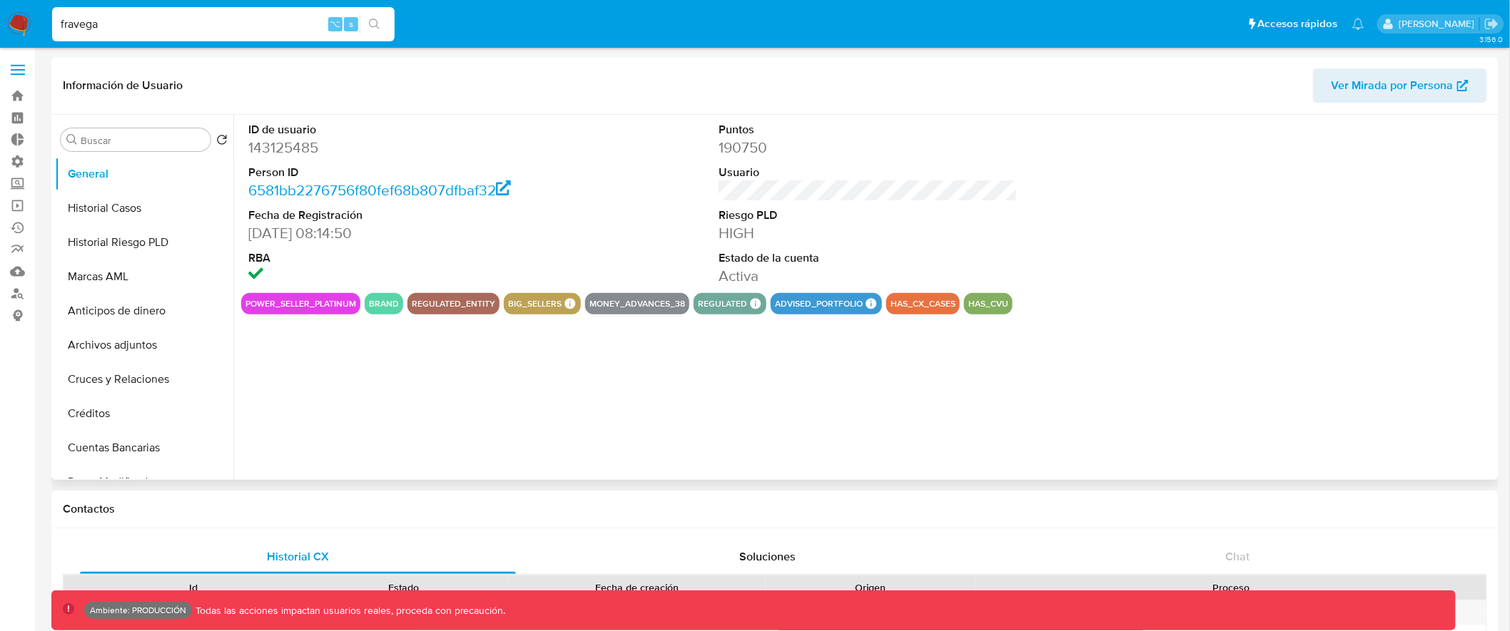
drag, startPoint x: 888, startPoint y: 305, endPoint x: 937, endPoint y: 300, distance: 48.8
click at [937, 301] on button "has_cx_cases" at bounding box center [922, 304] width 65 height 6
click at [156, 204] on button "Historial Casos" at bounding box center [138, 208] width 167 height 34
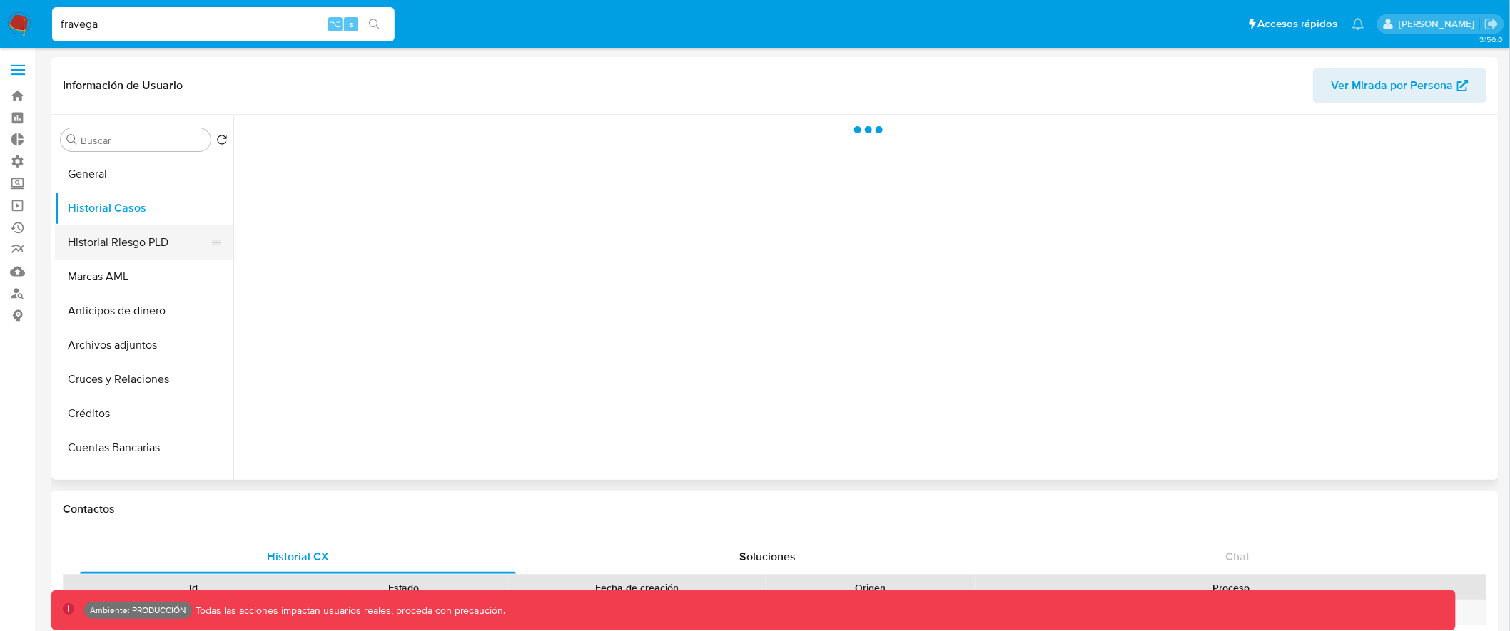
click at [163, 240] on button "Historial Riesgo PLD" at bounding box center [138, 242] width 167 height 34
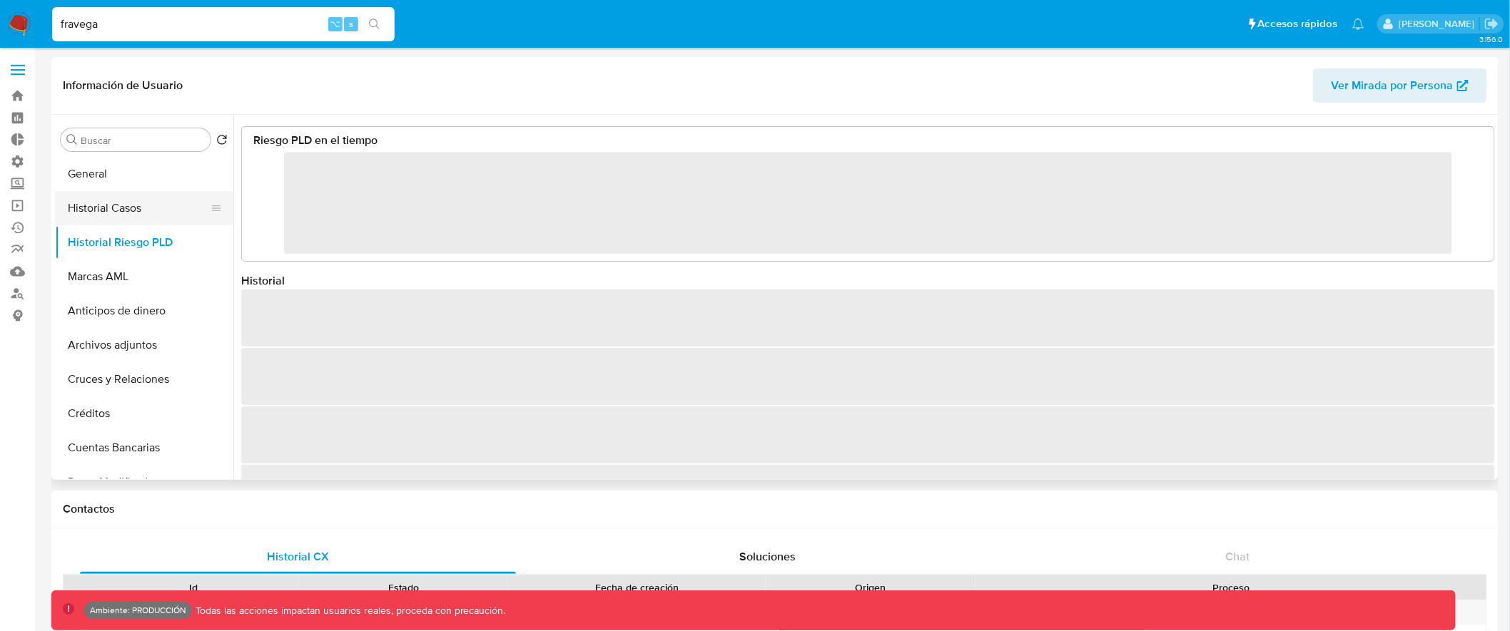
click at [131, 205] on button "Historial Casos" at bounding box center [138, 208] width 167 height 34
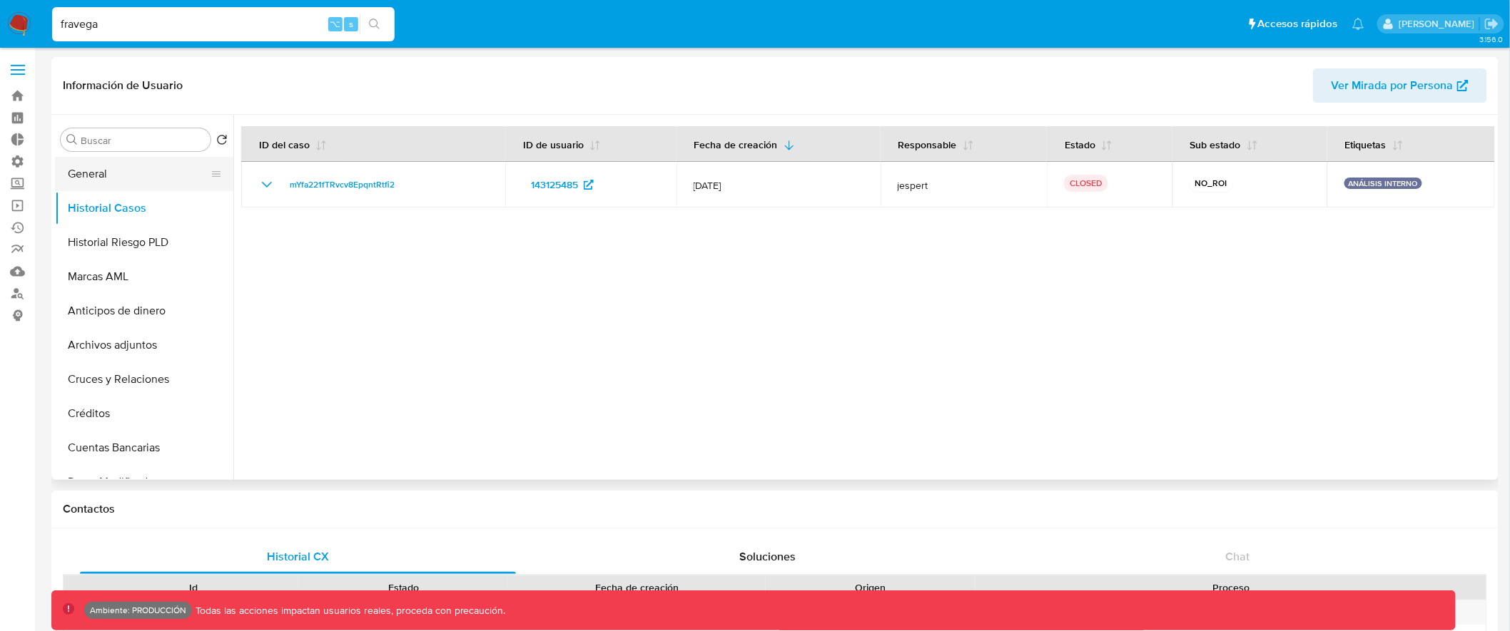
click at [140, 169] on button "General" at bounding box center [138, 174] width 167 height 34
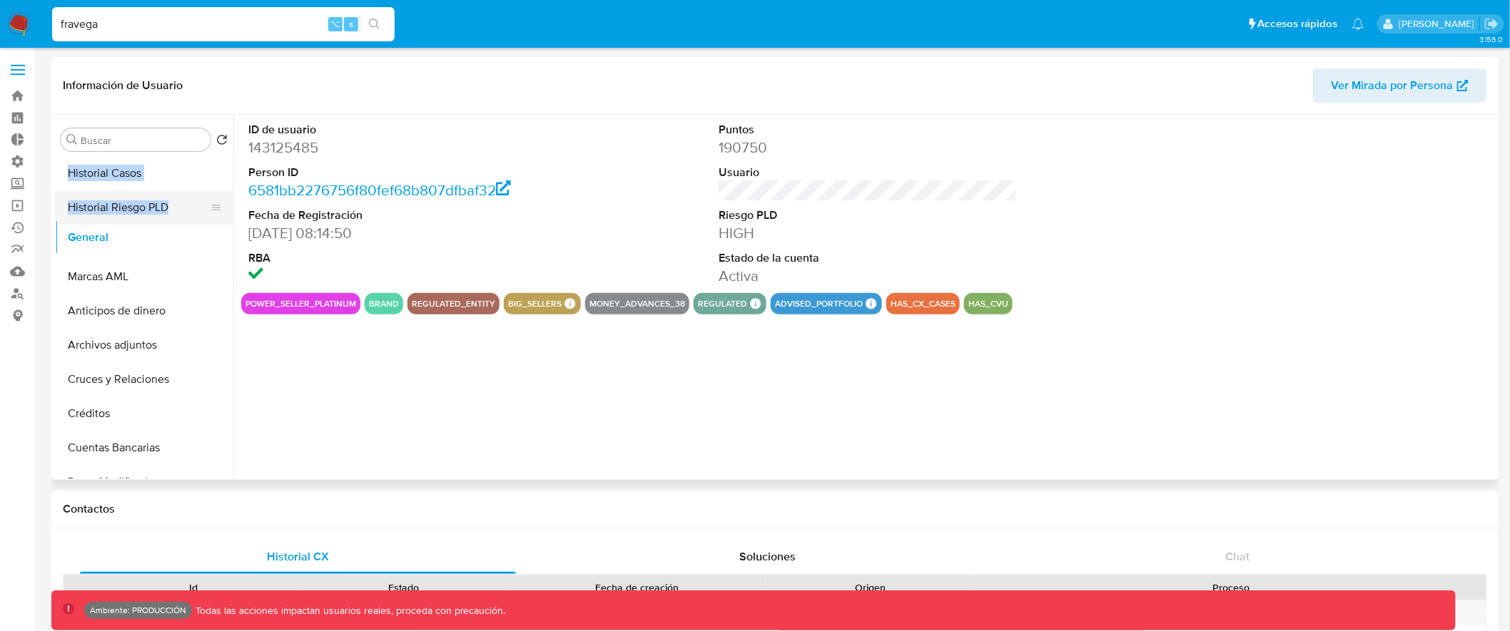
drag, startPoint x: 210, startPoint y: 185, endPoint x: 207, endPoint y: 239, distance: 54.3
click at [162, 178] on button "Historial Casos" at bounding box center [138, 174] width 167 height 34
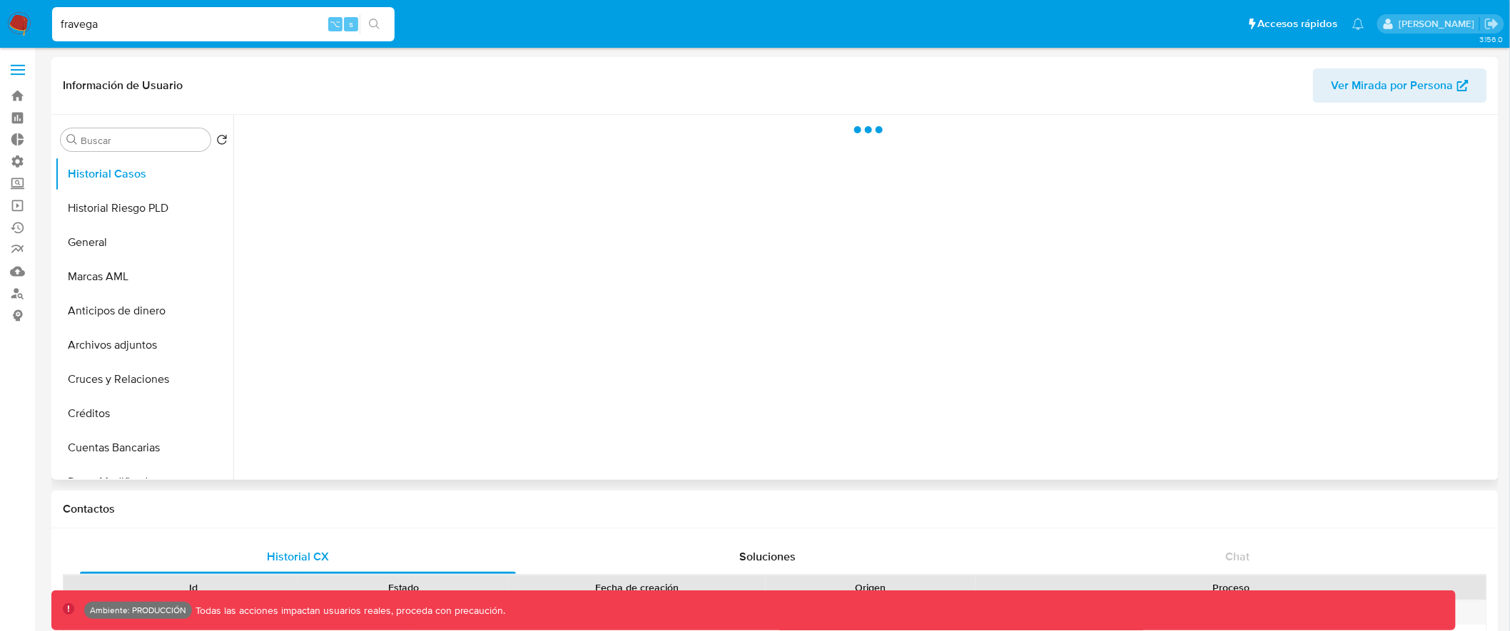
click at [237, 63] on div "Información de Usuario Ver Mirada por Persona" at bounding box center [774, 86] width 1447 height 58
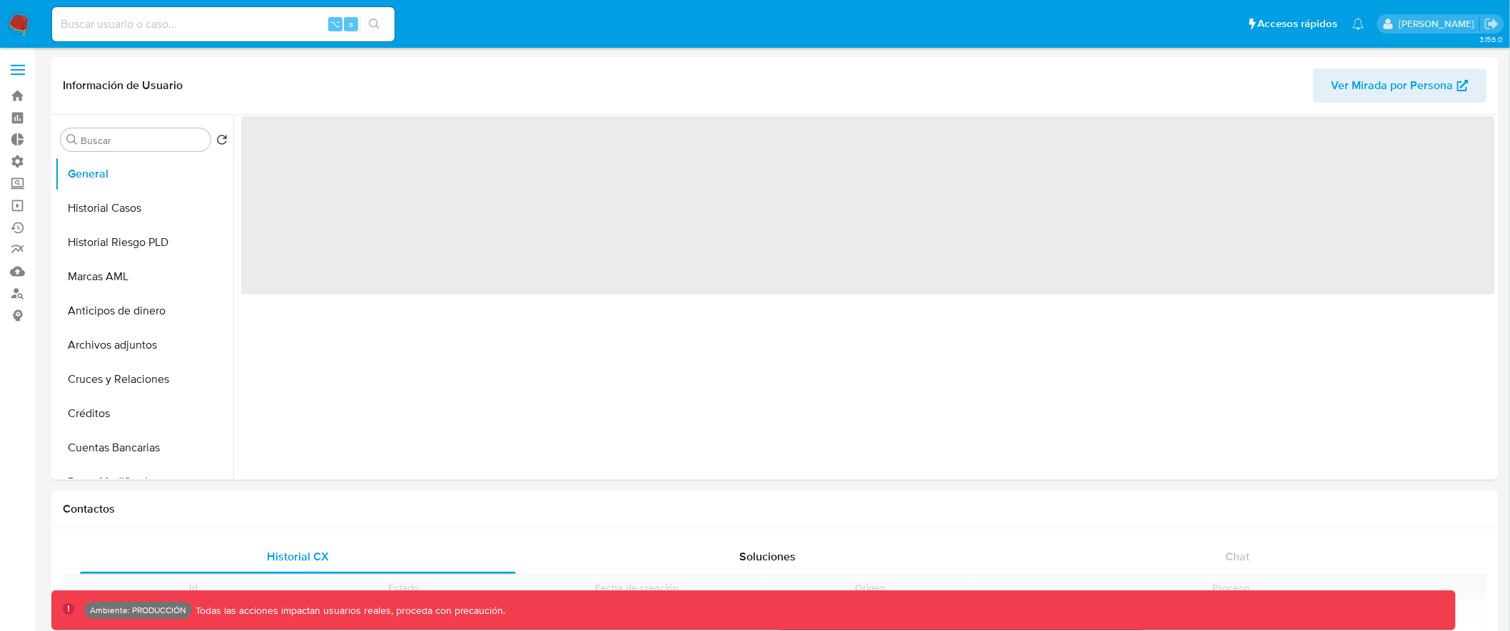
click at [173, 30] on input at bounding box center [223, 24] width 342 height 19
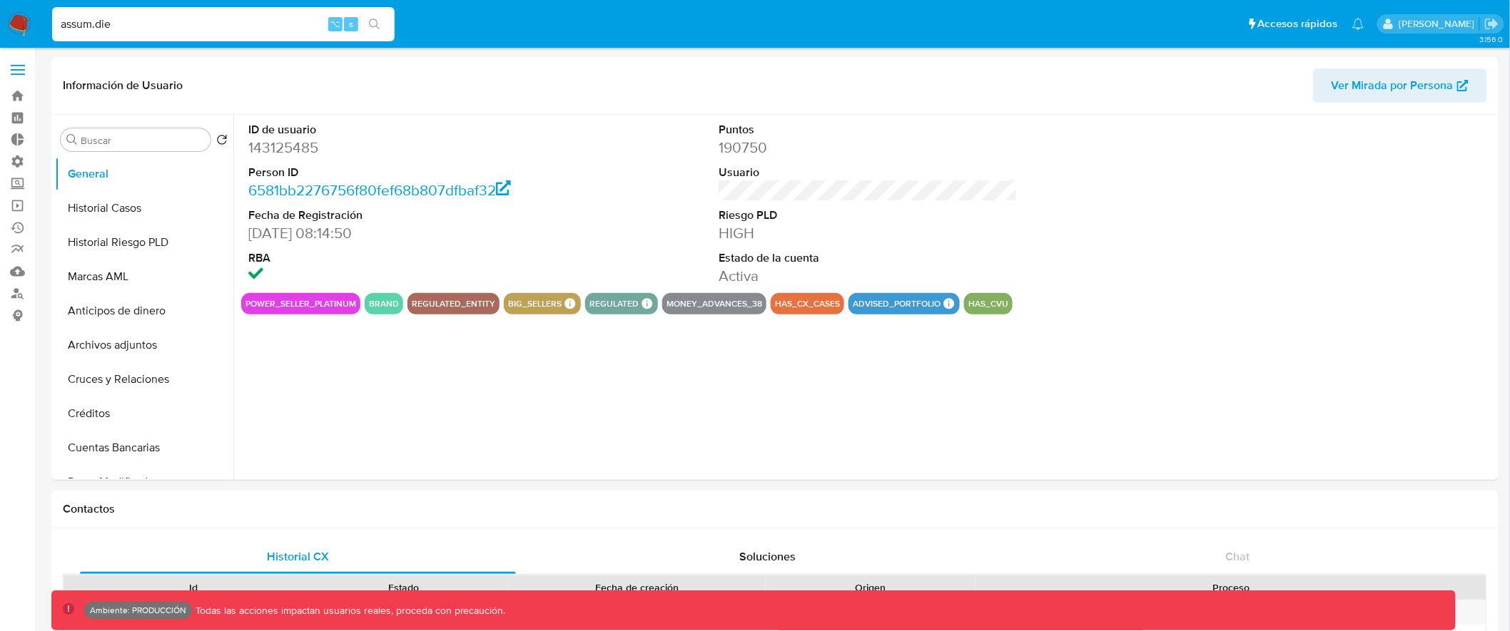
type input "assum.dieg"
select select "10"
type input "assum.diego"
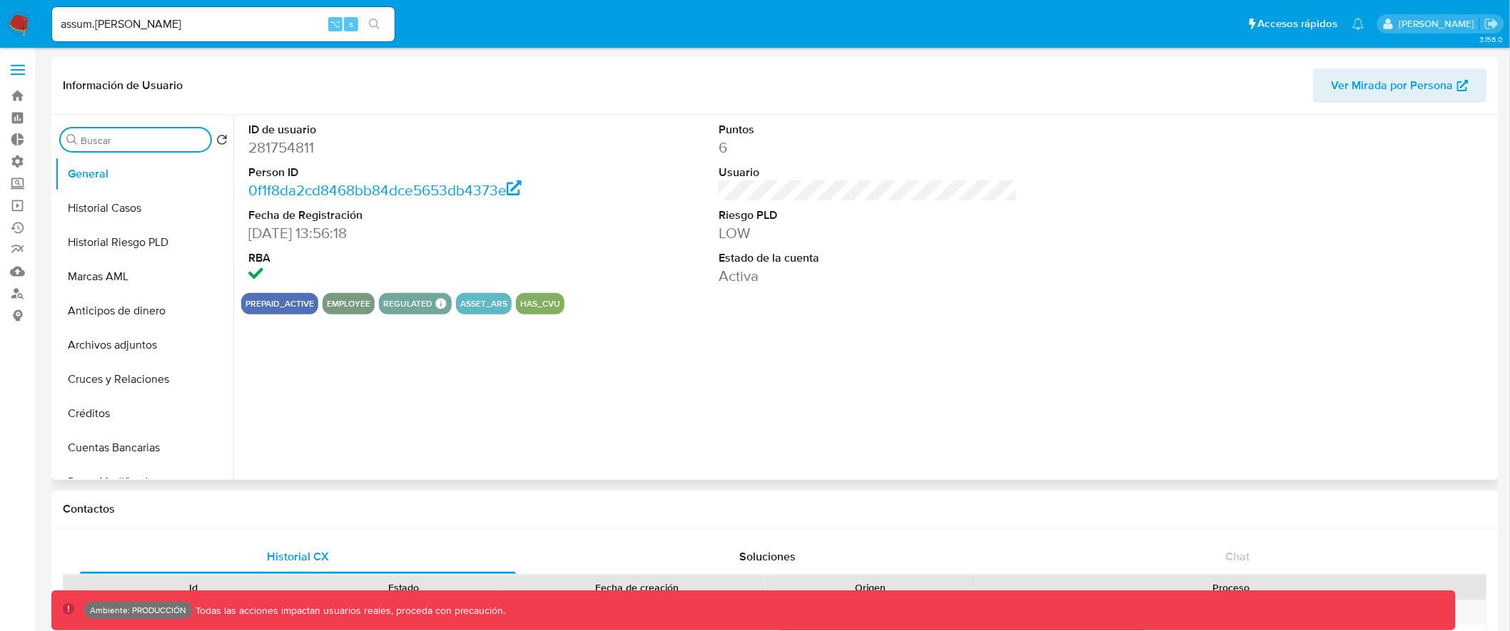
select select "10"
click at [154, 138] on input "kyc" at bounding box center [136, 140] width 110 height 13
type input "kyc"
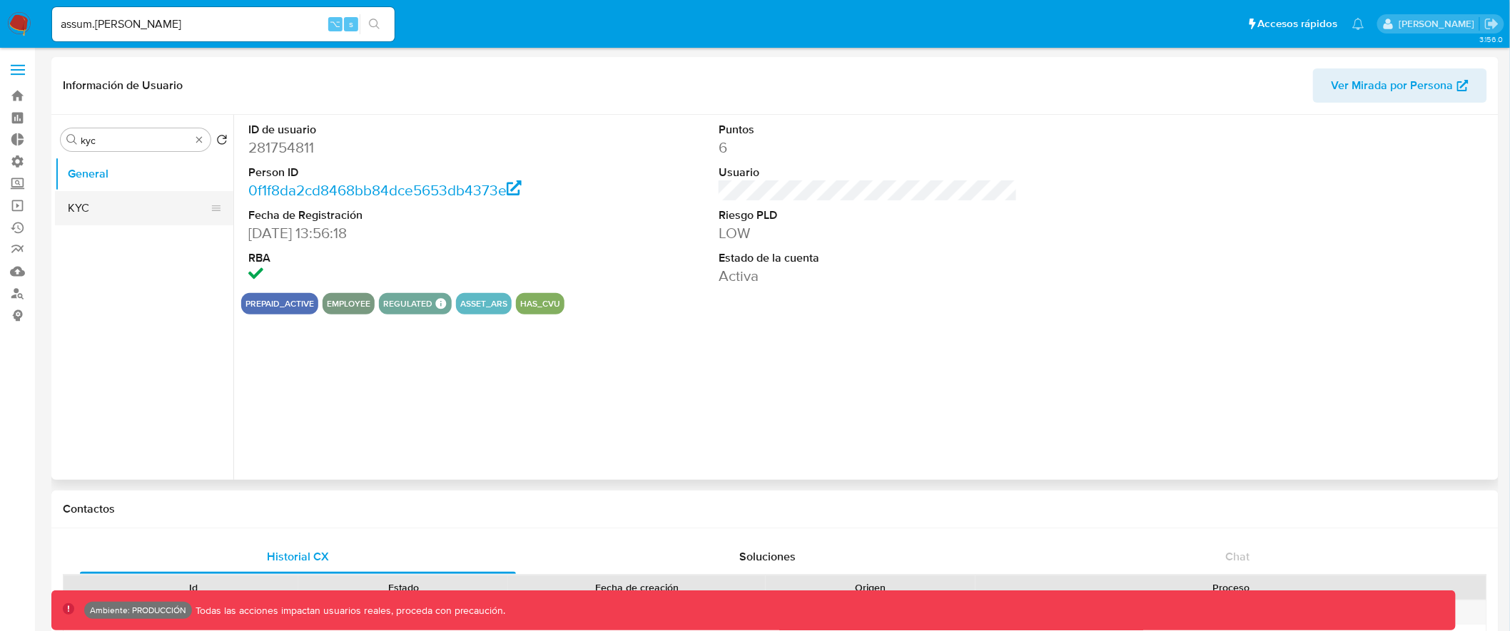
click at [118, 200] on button "KYC" at bounding box center [138, 208] width 167 height 34
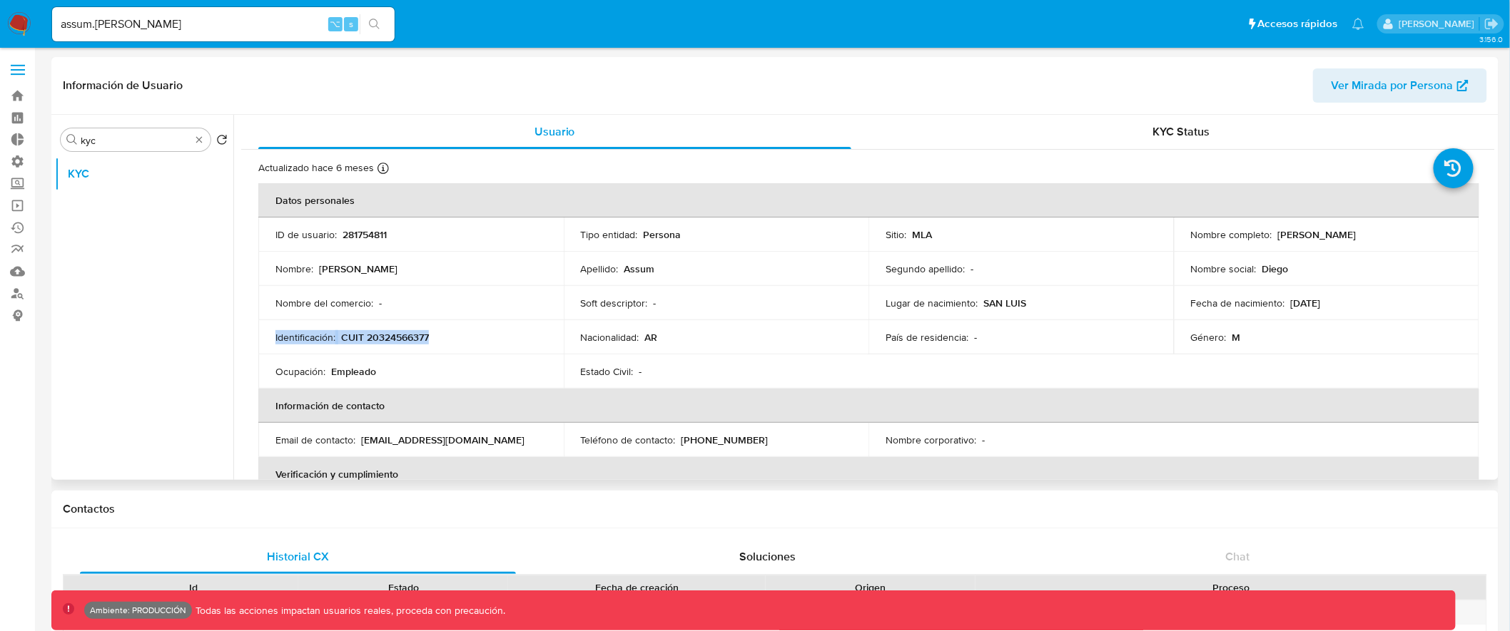
drag, startPoint x: 286, startPoint y: 333, endPoint x: 434, endPoint y: 333, distance: 147.7
click at [434, 333] on td "Identificación : CUIT 20324566377" at bounding box center [410, 337] width 305 height 34
click at [14, 73] on span at bounding box center [18, 74] width 14 height 2
click at [0, 0] on input "checkbox" at bounding box center [0, 0] width 0 height 0
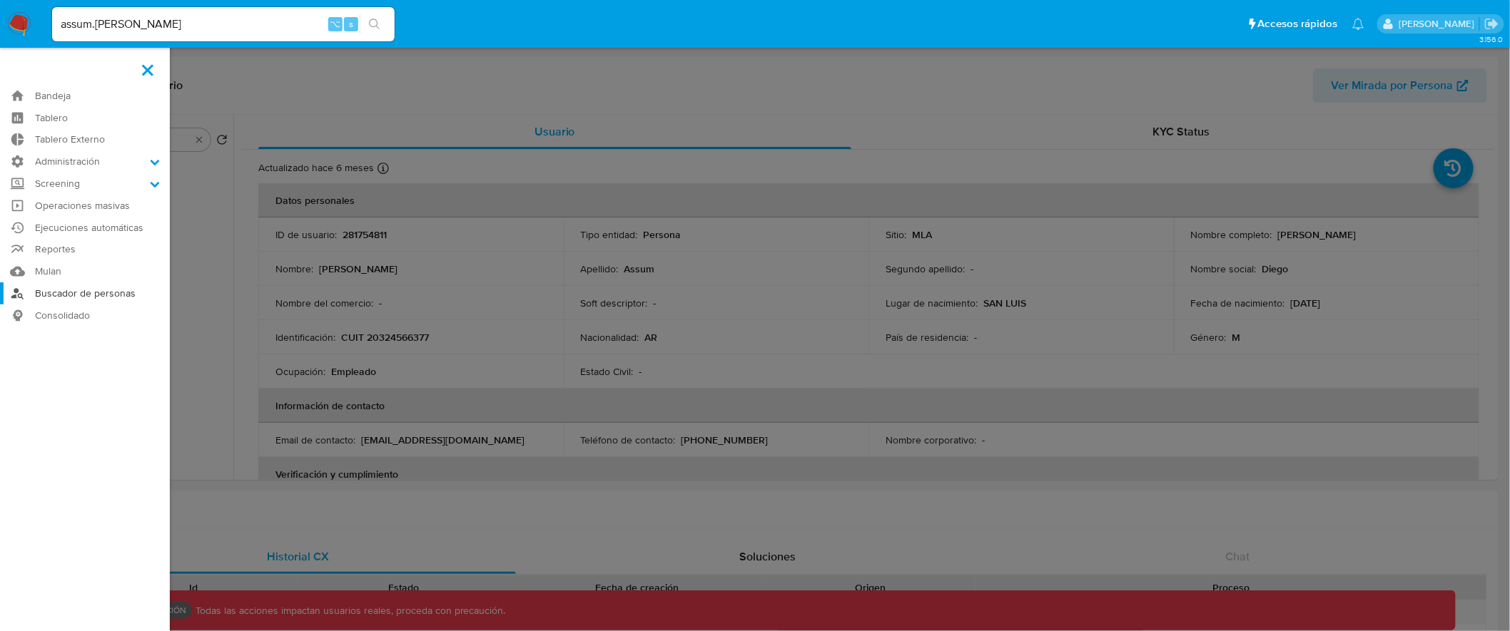
click at [96, 295] on link "Buscador de personas" at bounding box center [85, 294] width 170 height 22
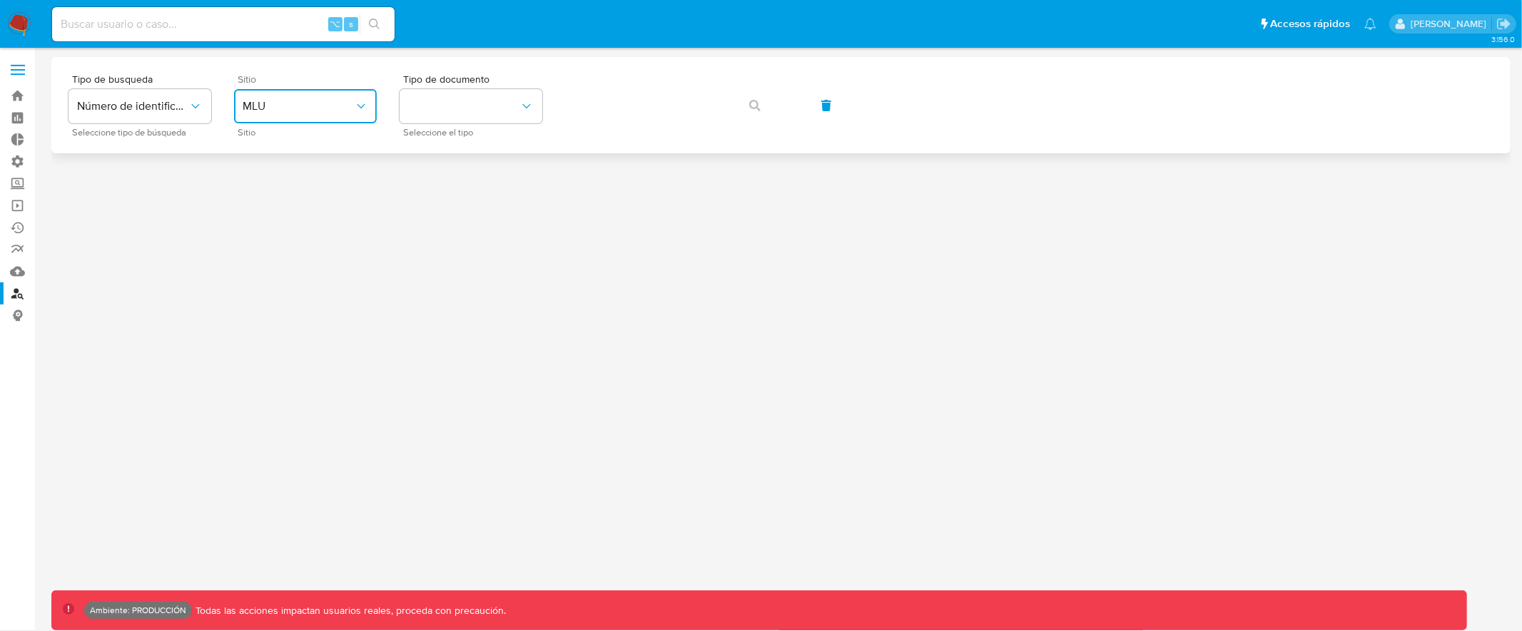
click at [283, 102] on span "MLU" at bounding box center [298, 106] width 111 height 14
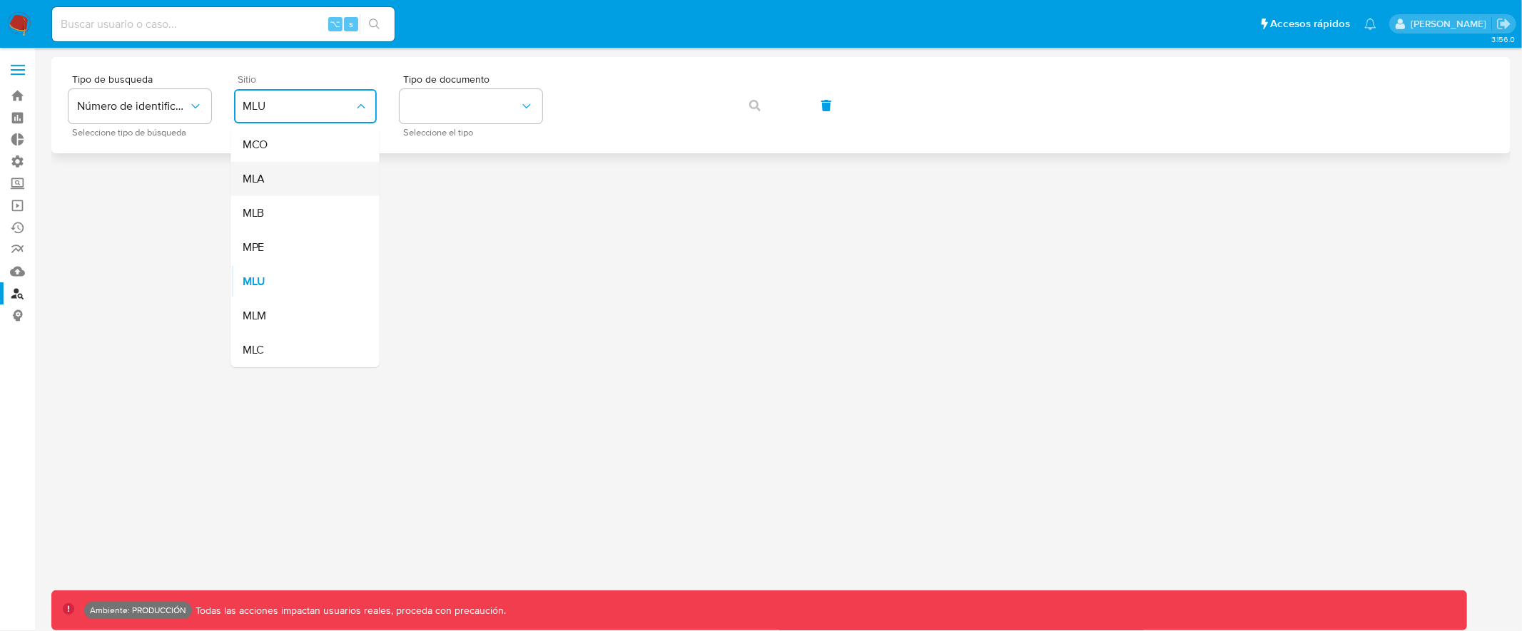
click at [282, 173] on div "MLA" at bounding box center [301, 179] width 117 height 34
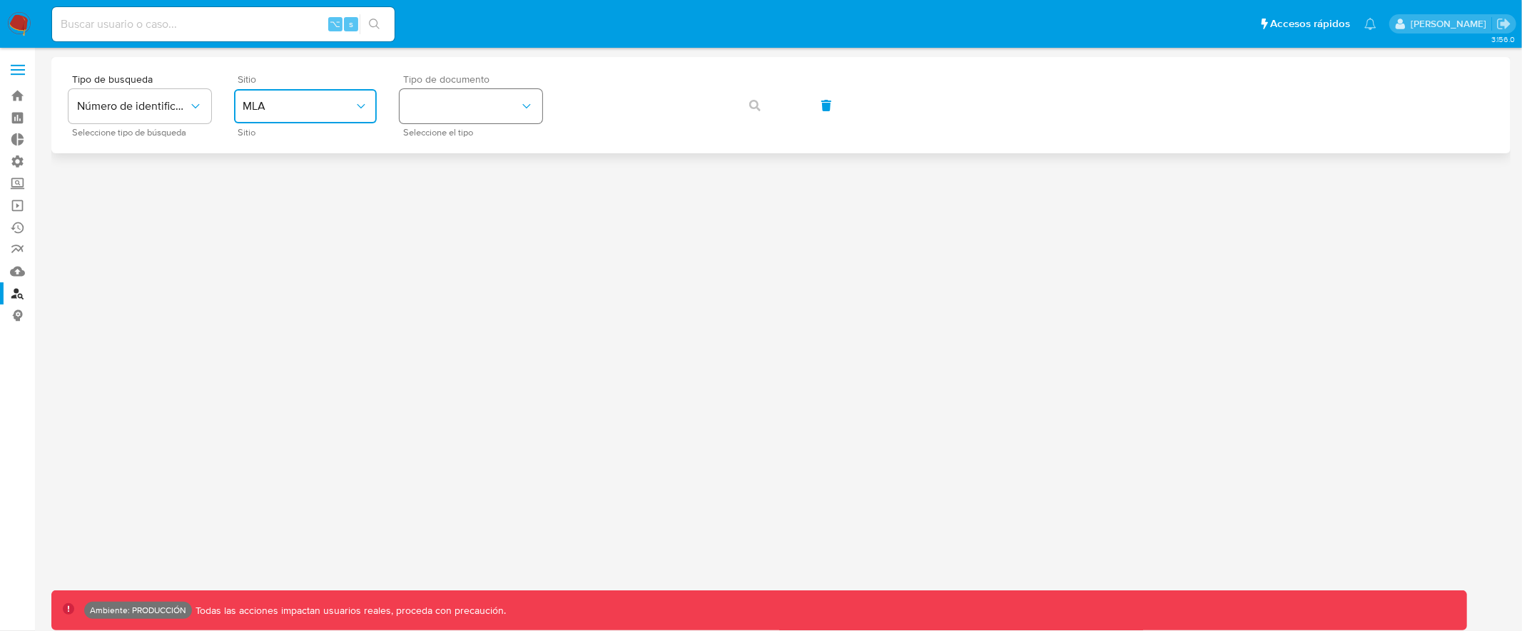
click at [451, 104] on button "identificationType" at bounding box center [471, 106] width 143 height 34
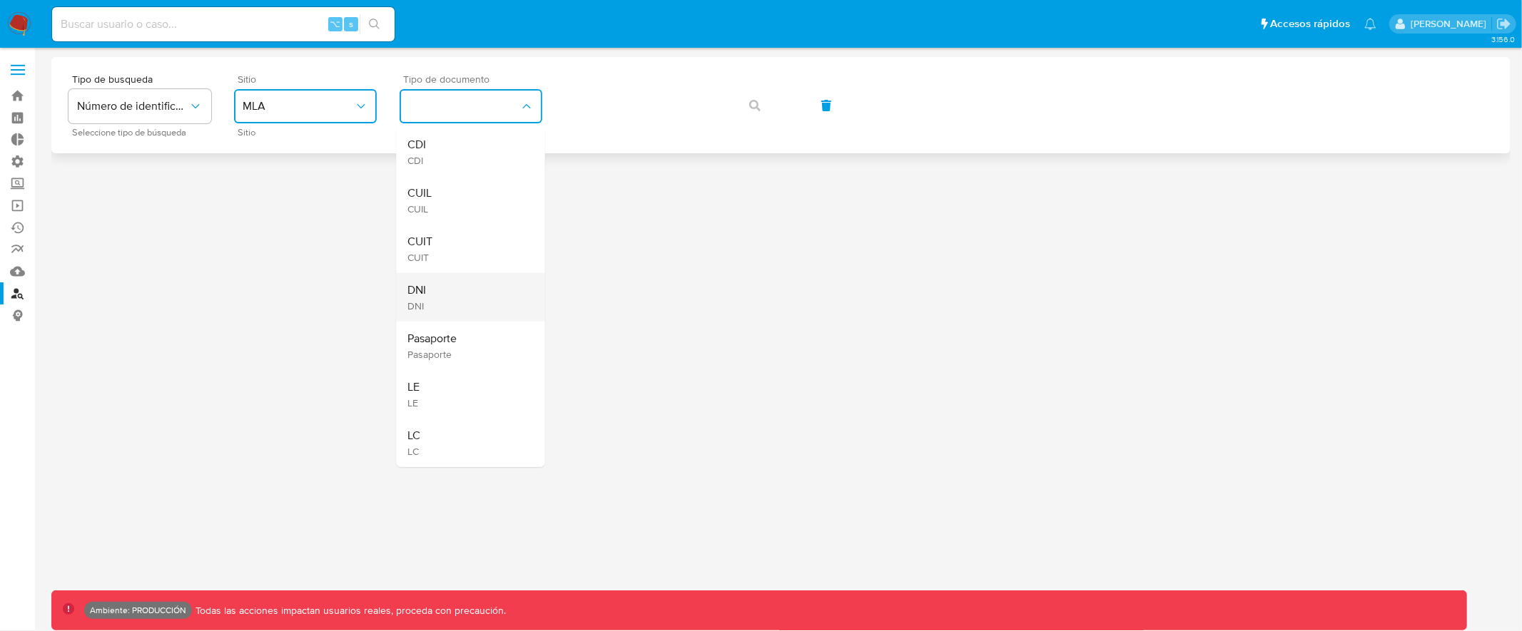
click at [464, 293] on div "DNI DNI" at bounding box center [466, 297] width 117 height 49
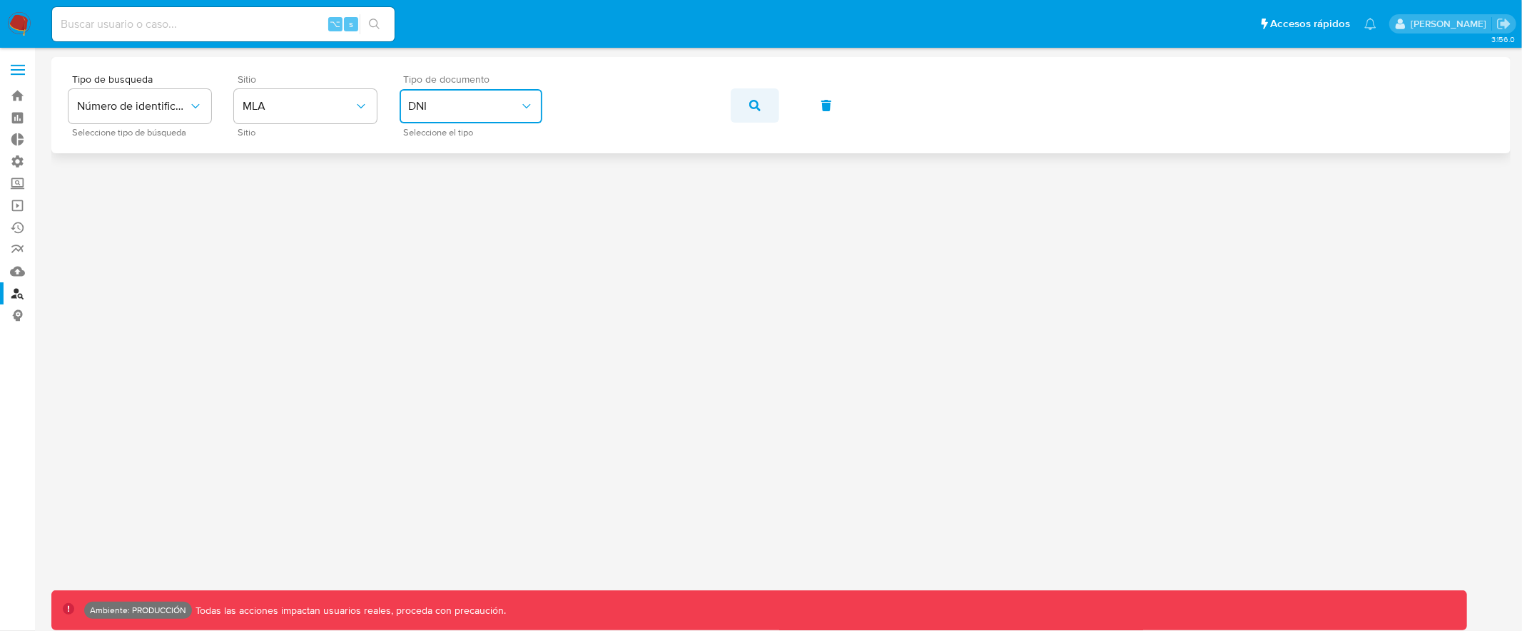
click at [752, 103] on icon "button" at bounding box center [754, 105] width 11 height 11
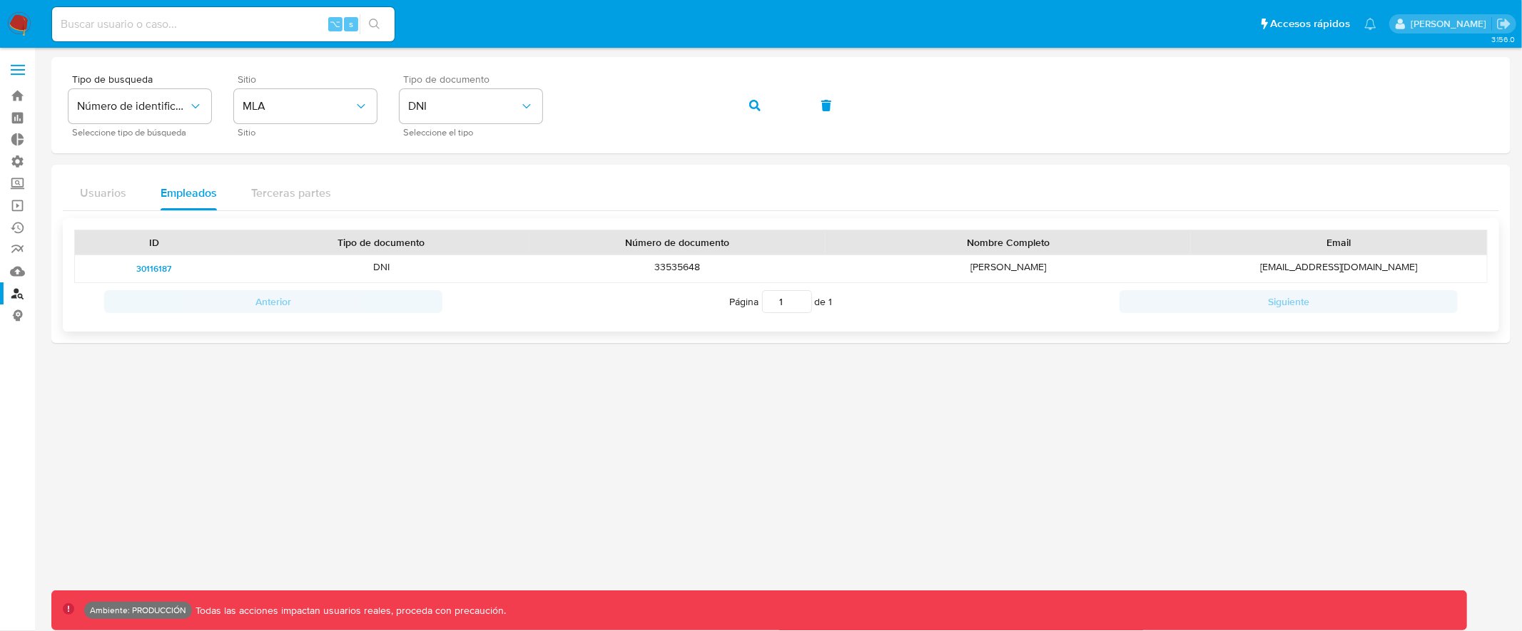
click at [162, 270] on span "30116187" at bounding box center [153, 268] width 35 height 17
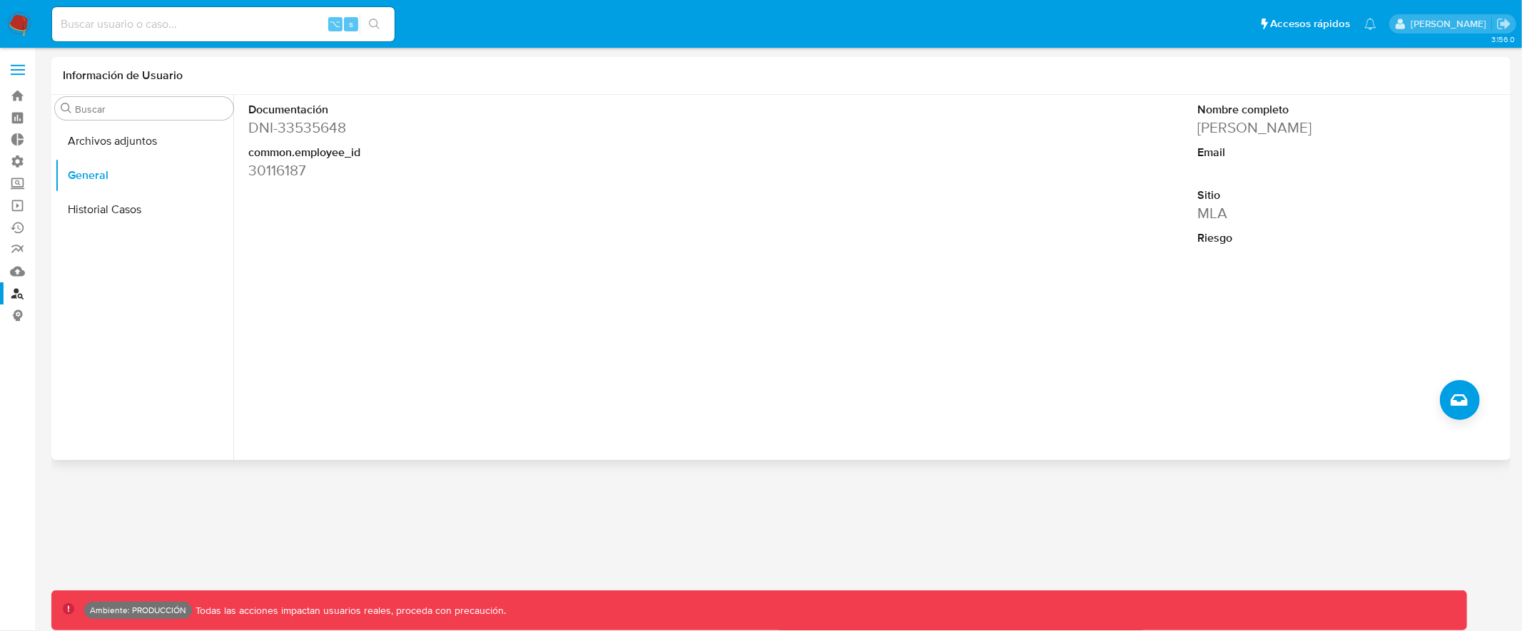
click at [315, 130] on dd "DNI - 33535648" at bounding box center [399, 128] width 302 height 20
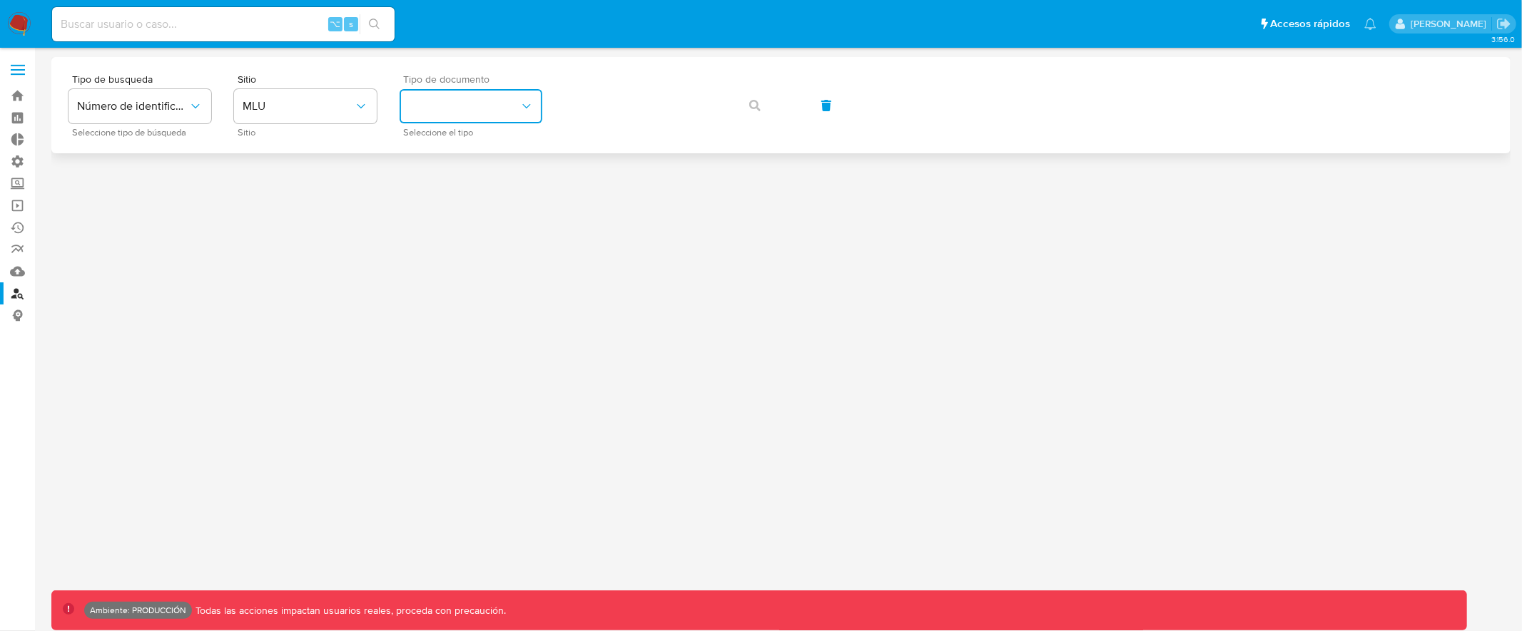
click at [457, 100] on button "identificationType" at bounding box center [471, 106] width 143 height 34
click at [265, 96] on button "MLU" at bounding box center [305, 106] width 143 height 34
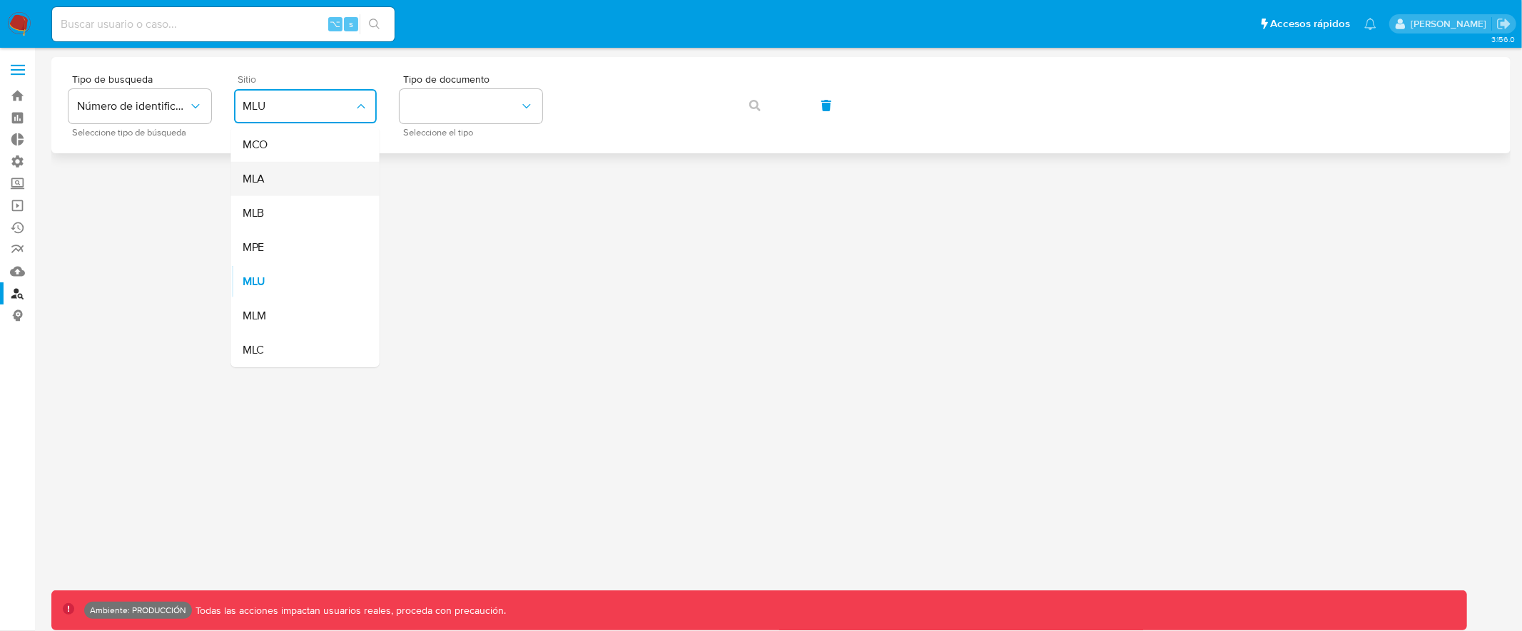
click at [295, 165] on div "MLA" at bounding box center [301, 179] width 117 height 34
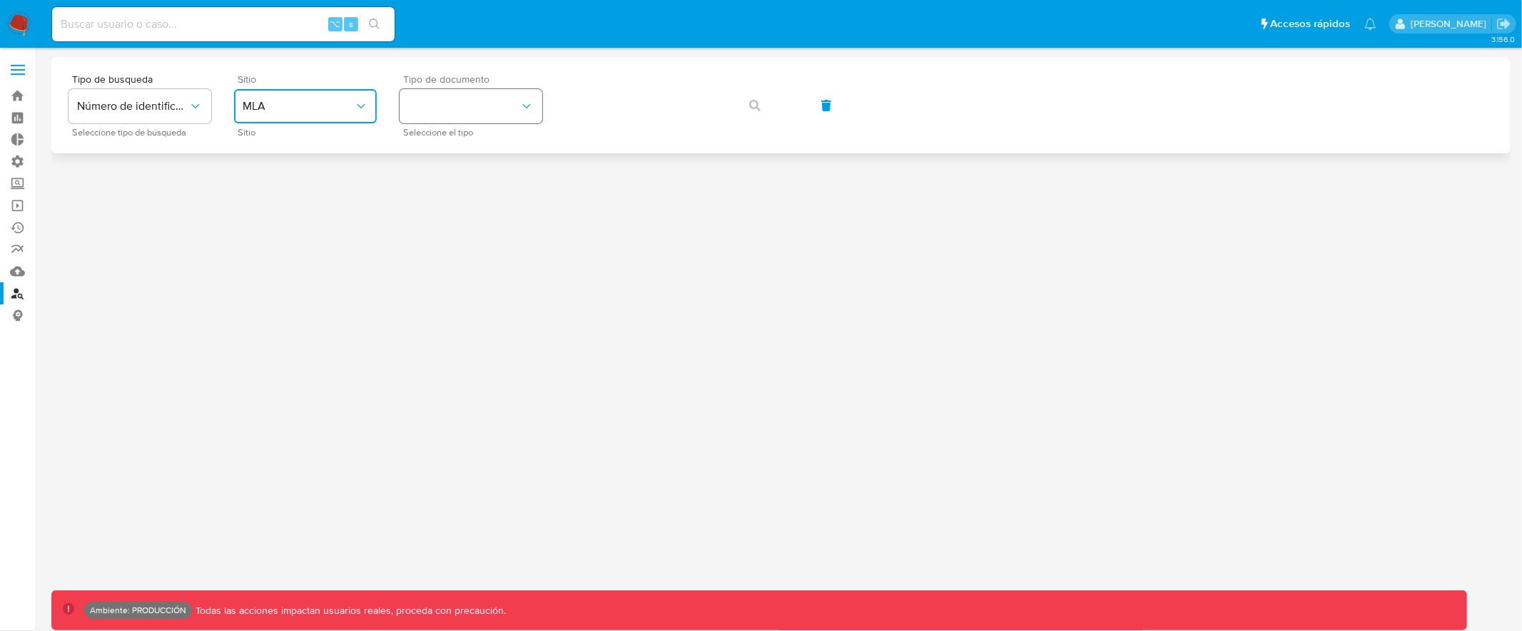
click at [457, 111] on button "identificationType" at bounding box center [471, 106] width 143 height 34
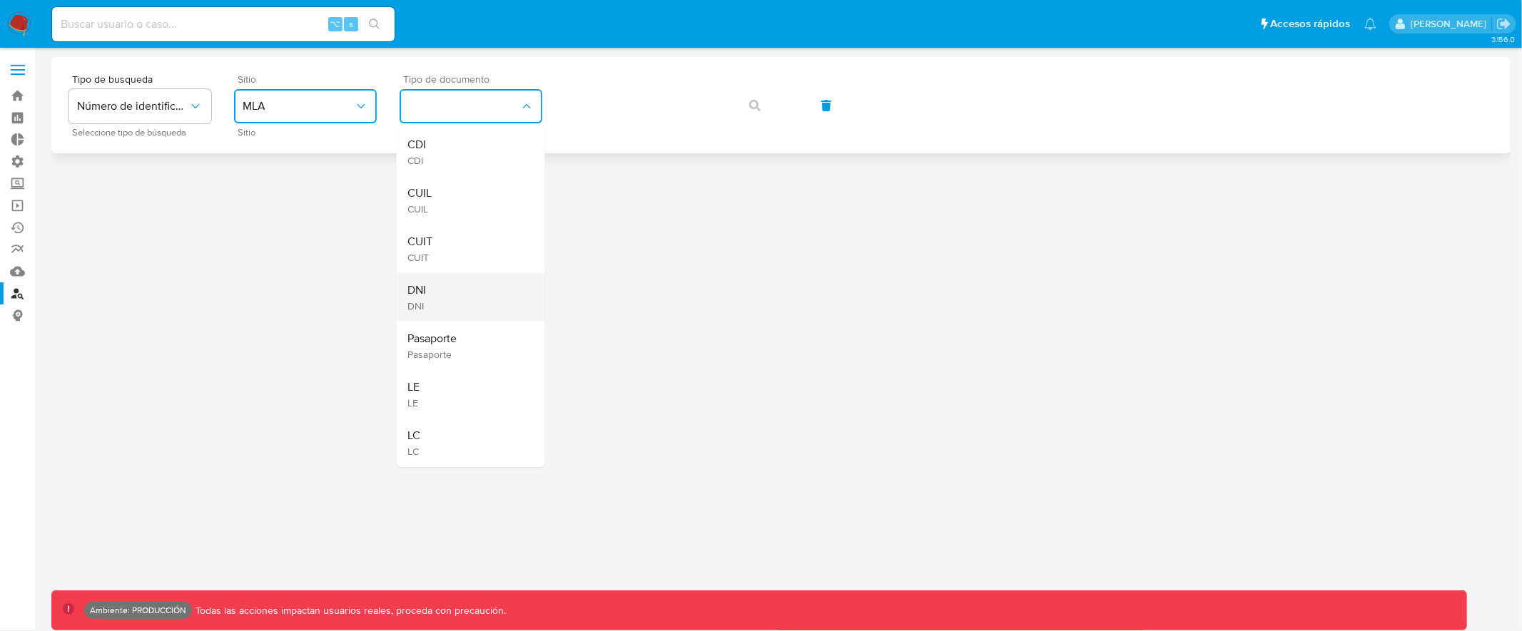
click at [442, 303] on div "DNI DNI" at bounding box center [466, 297] width 117 height 49
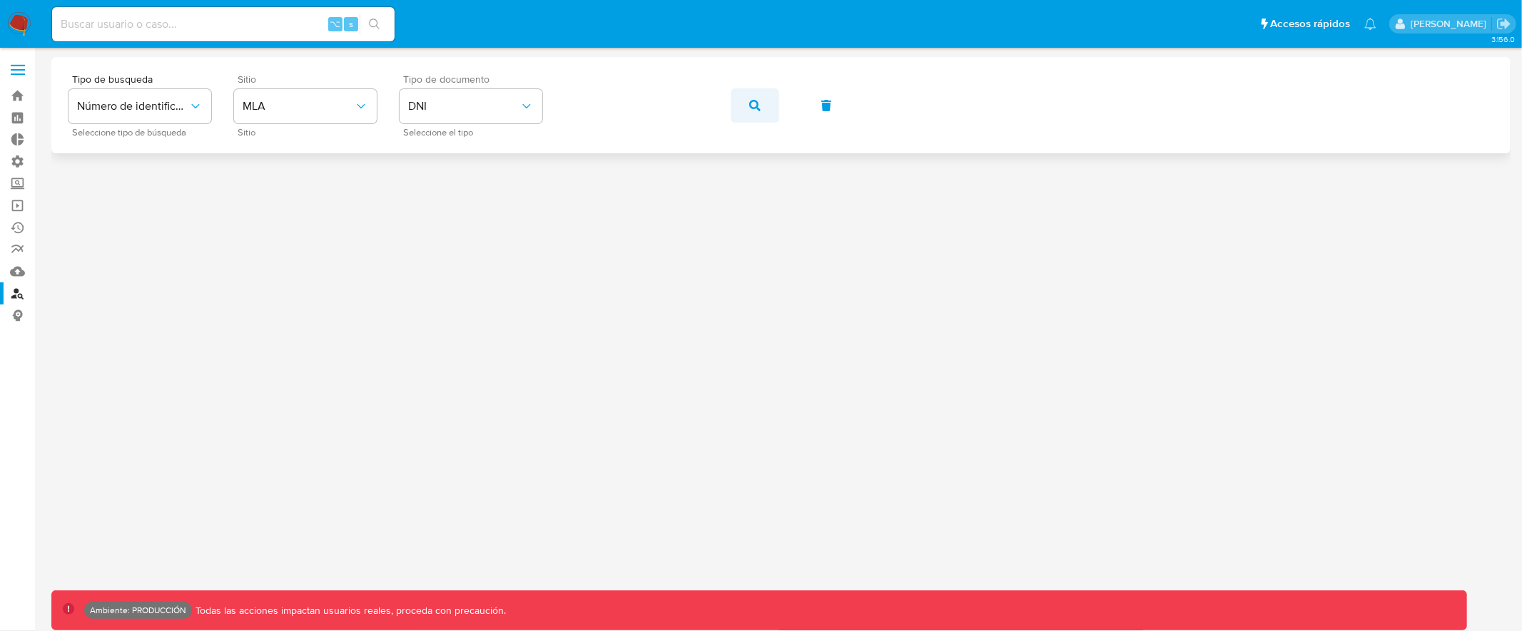
click at [763, 104] on button "button" at bounding box center [755, 105] width 49 height 34
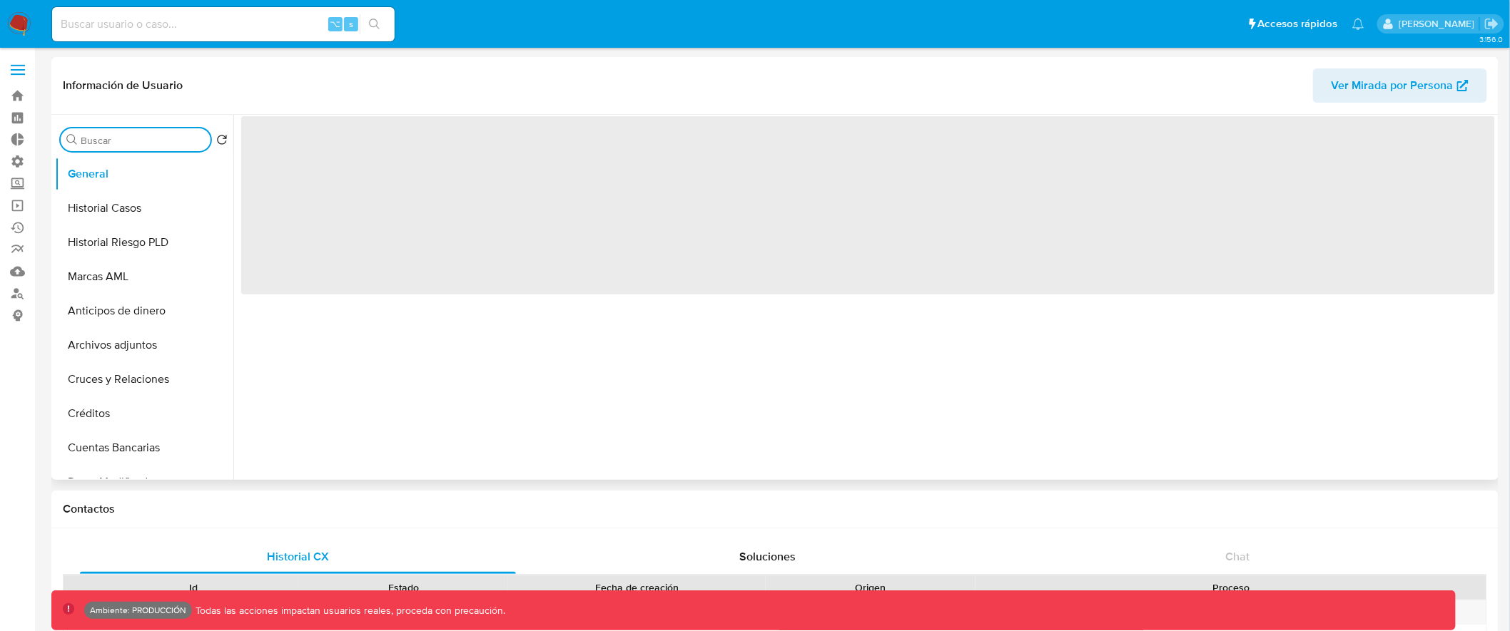
click at [143, 141] on input "Buscar" at bounding box center [143, 140] width 124 height 13
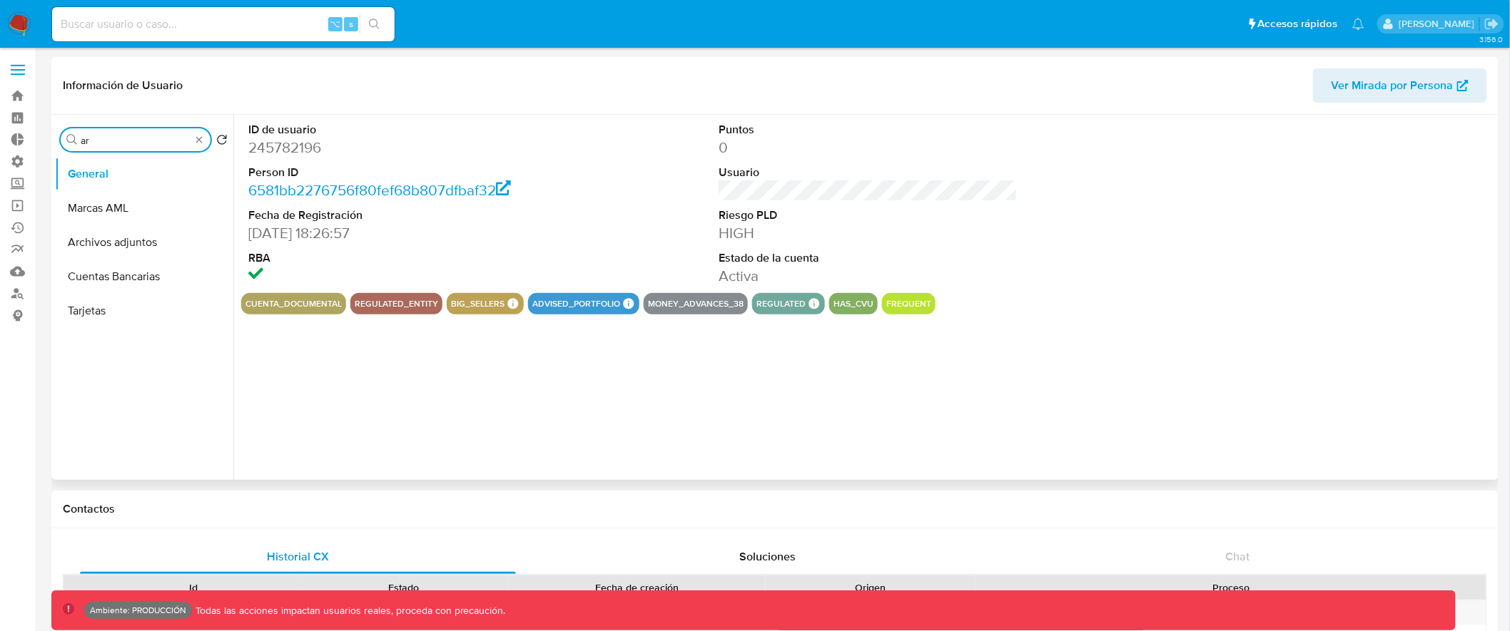
type input "arc"
select select "10"
type input "arc"
click at [133, 243] on button "Archivos adjuntos" at bounding box center [138, 242] width 167 height 34
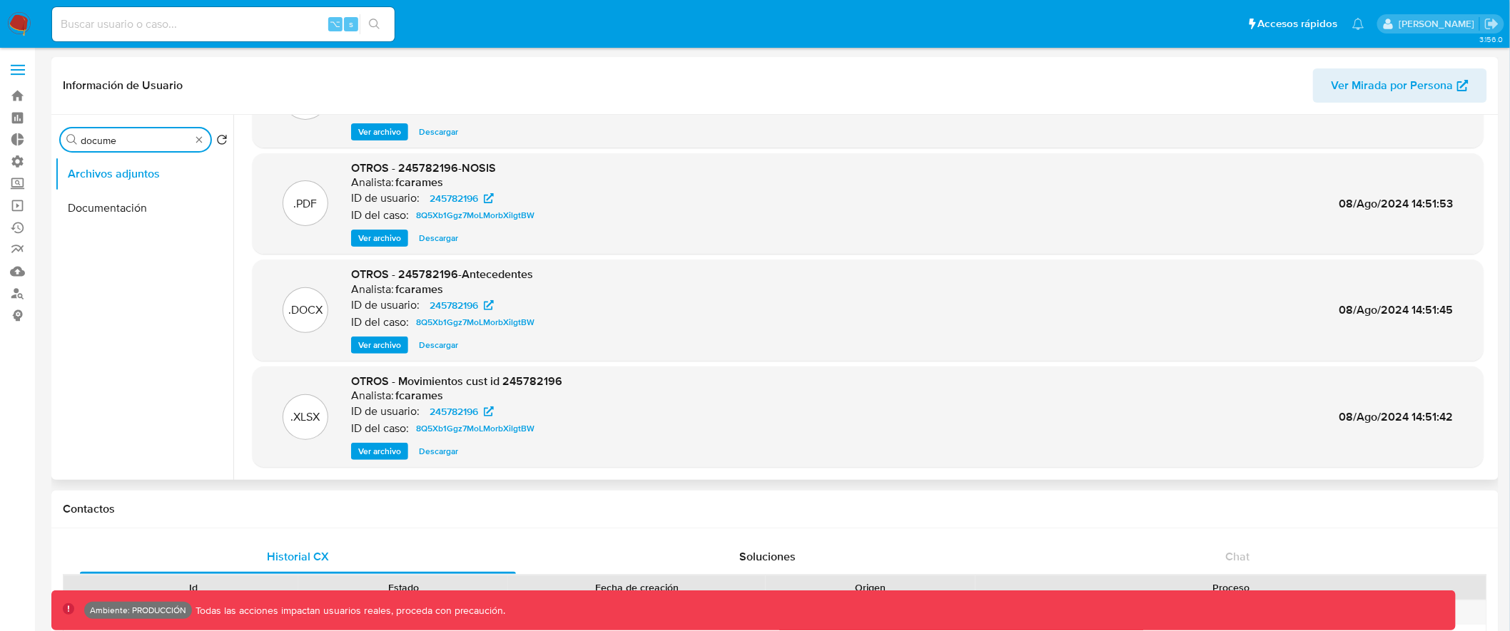
click at [118, 141] on input "docume" at bounding box center [136, 140] width 110 height 13
type input "docume"
click at [153, 208] on button "Documentación" at bounding box center [138, 208] width 167 height 34
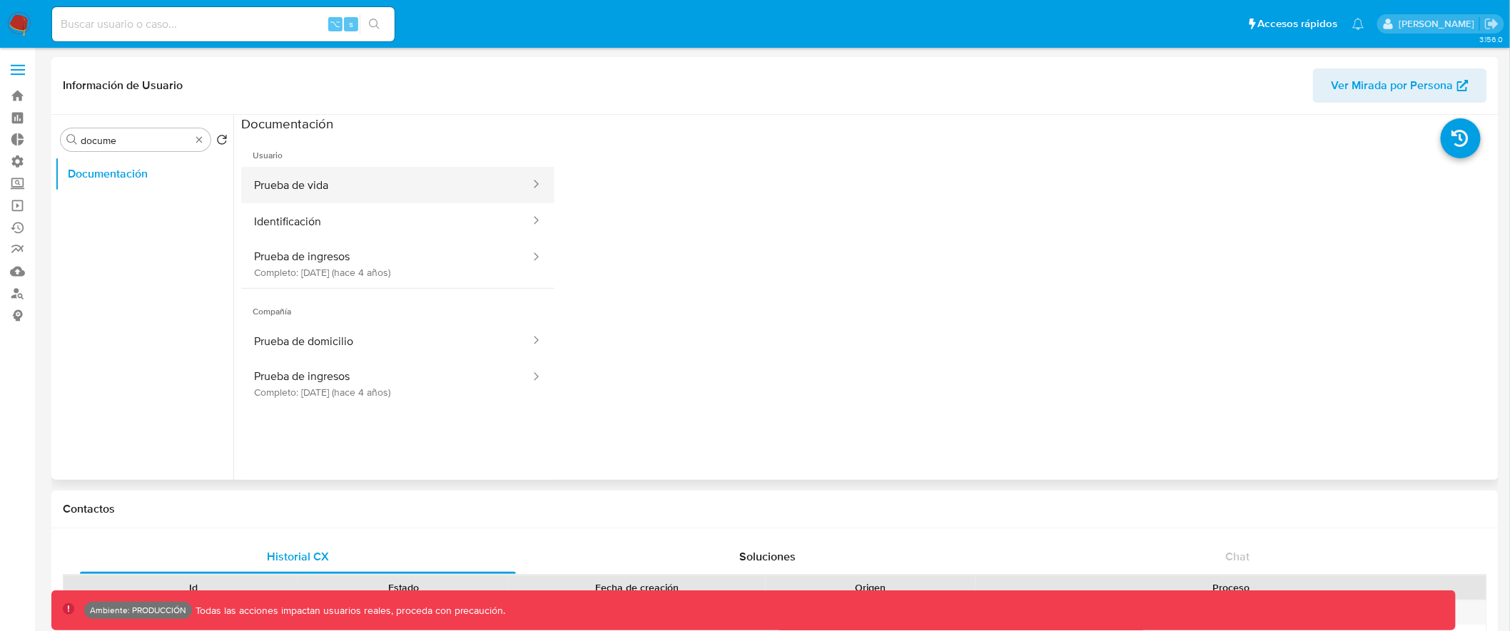
click at [375, 183] on button "Prueba de vida" at bounding box center [386, 185] width 290 height 36
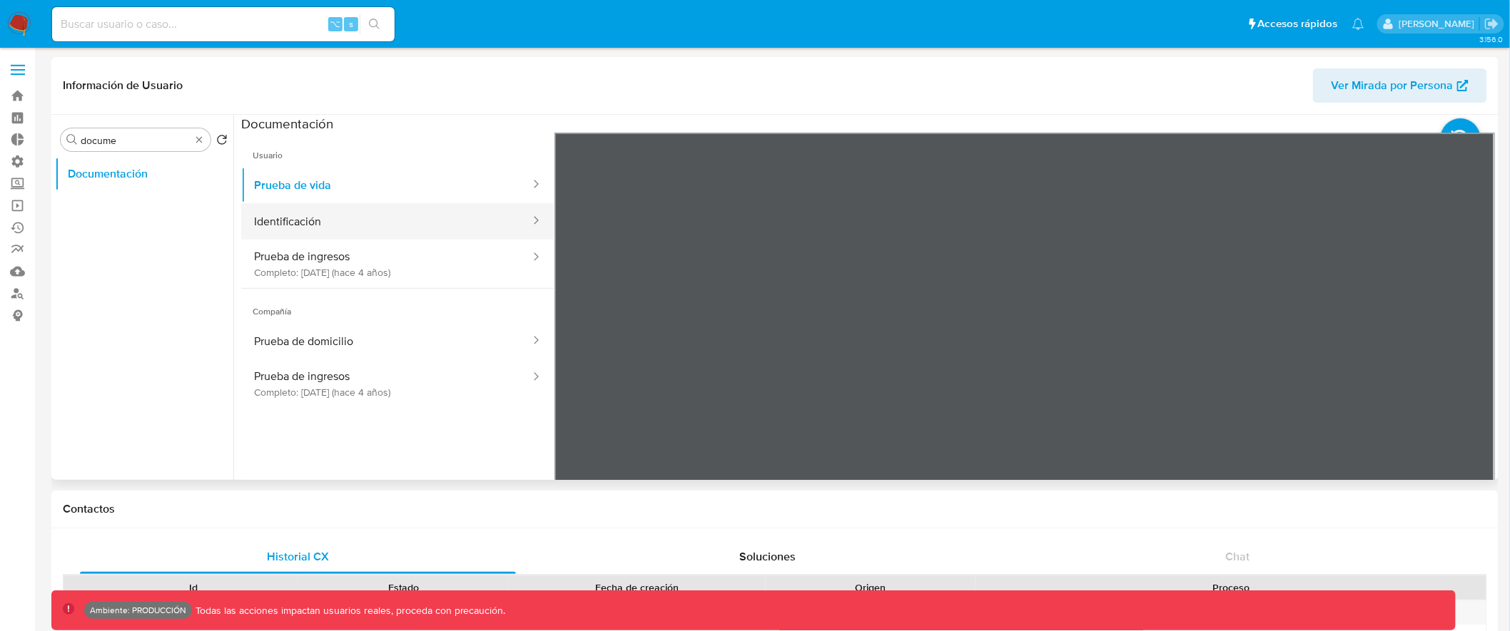
click at [445, 217] on button "Identificación" at bounding box center [386, 221] width 290 height 36
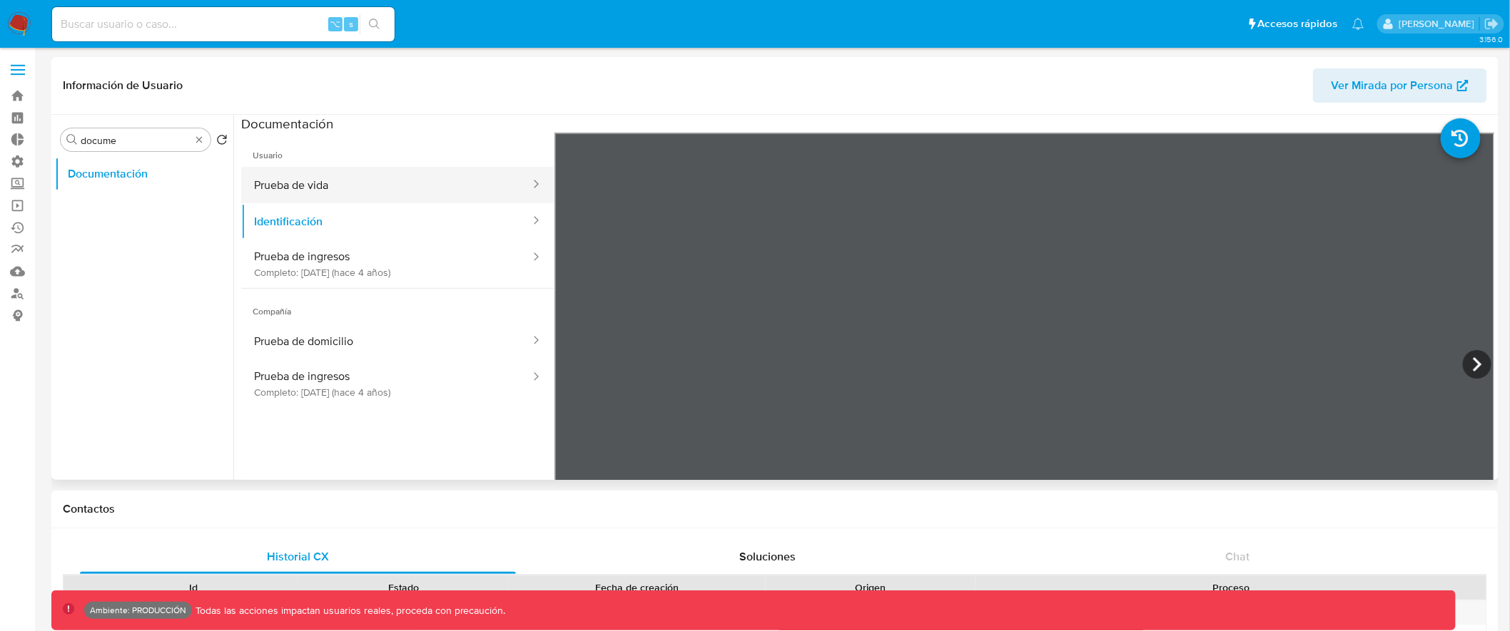
click at [469, 182] on button "Prueba de vida" at bounding box center [386, 185] width 290 height 36
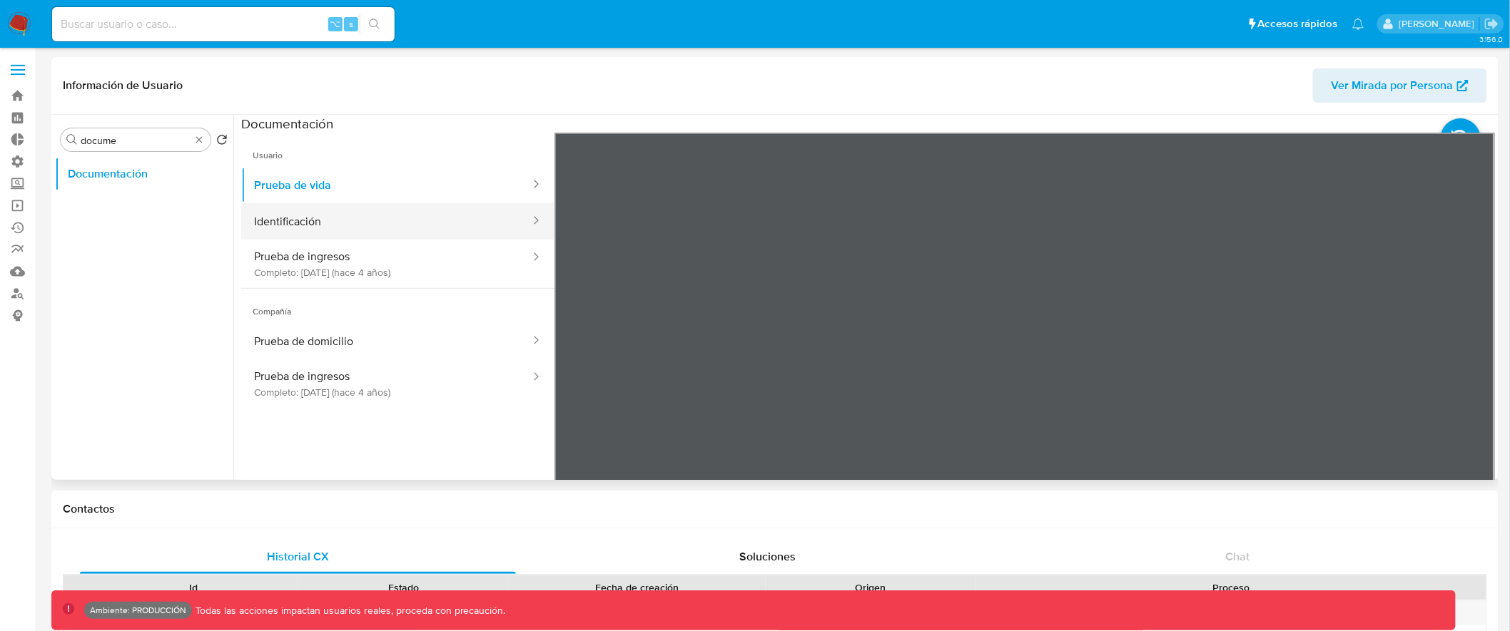
click at [444, 217] on button "Identificación" at bounding box center [386, 221] width 290 height 36
click at [1473, 357] on icon at bounding box center [1477, 364] width 29 height 29
drag, startPoint x: 585, startPoint y: 188, endPoint x: 641, endPoint y: 199, distance: 56.7
click at [646, 203] on div at bounding box center [1024, 367] width 940 height 468
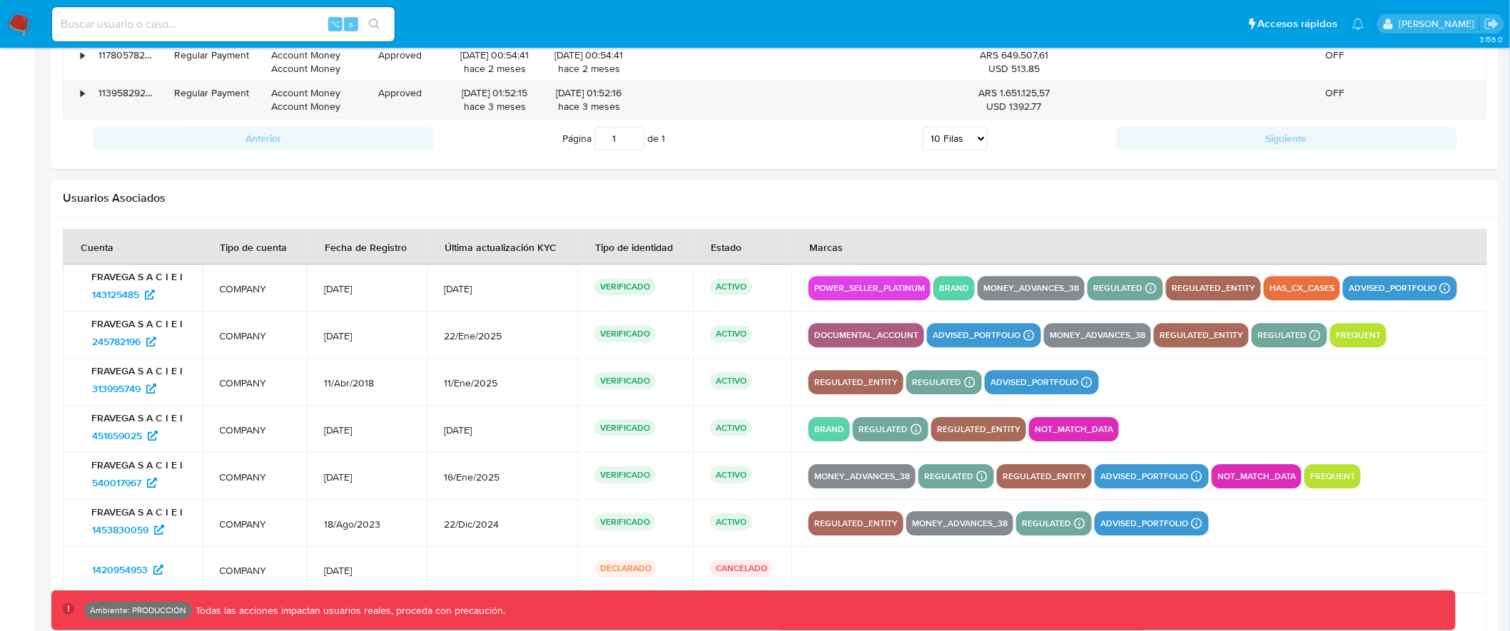
scroll to position [1782, 0]
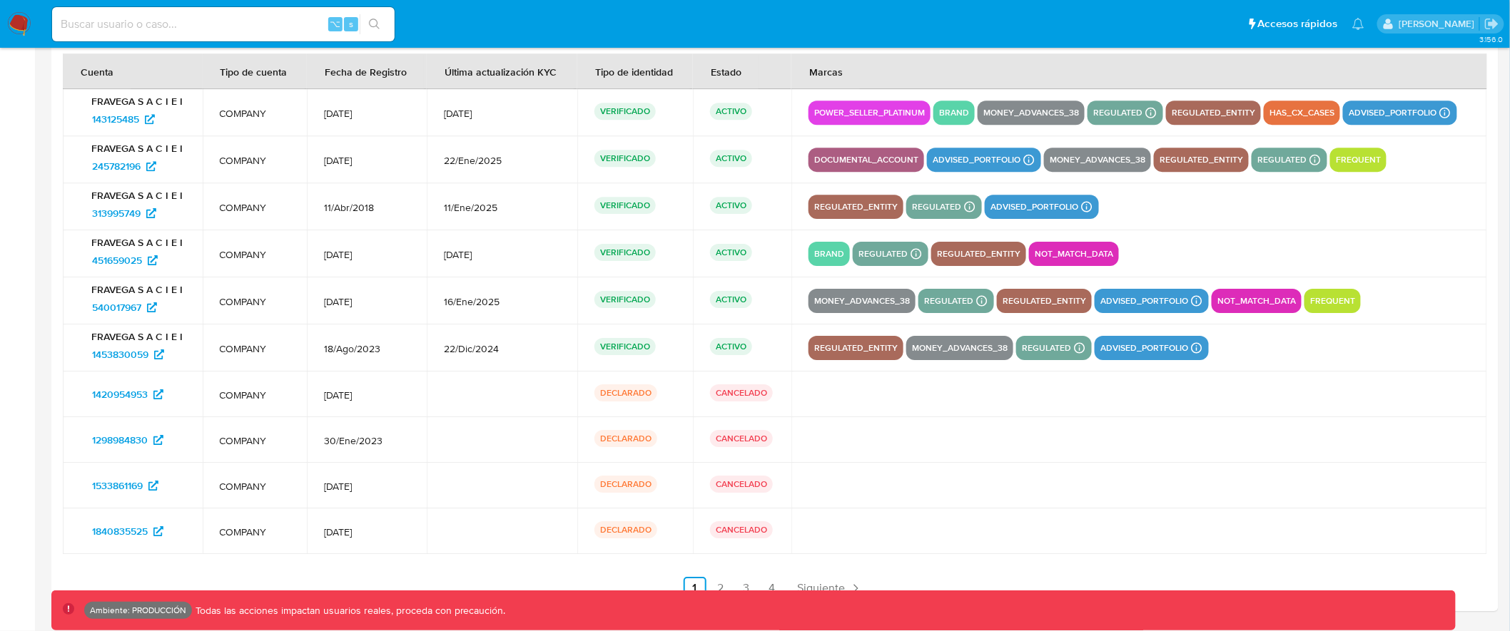
click at [228, 21] on input at bounding box center [223, 24] width 342 height 19
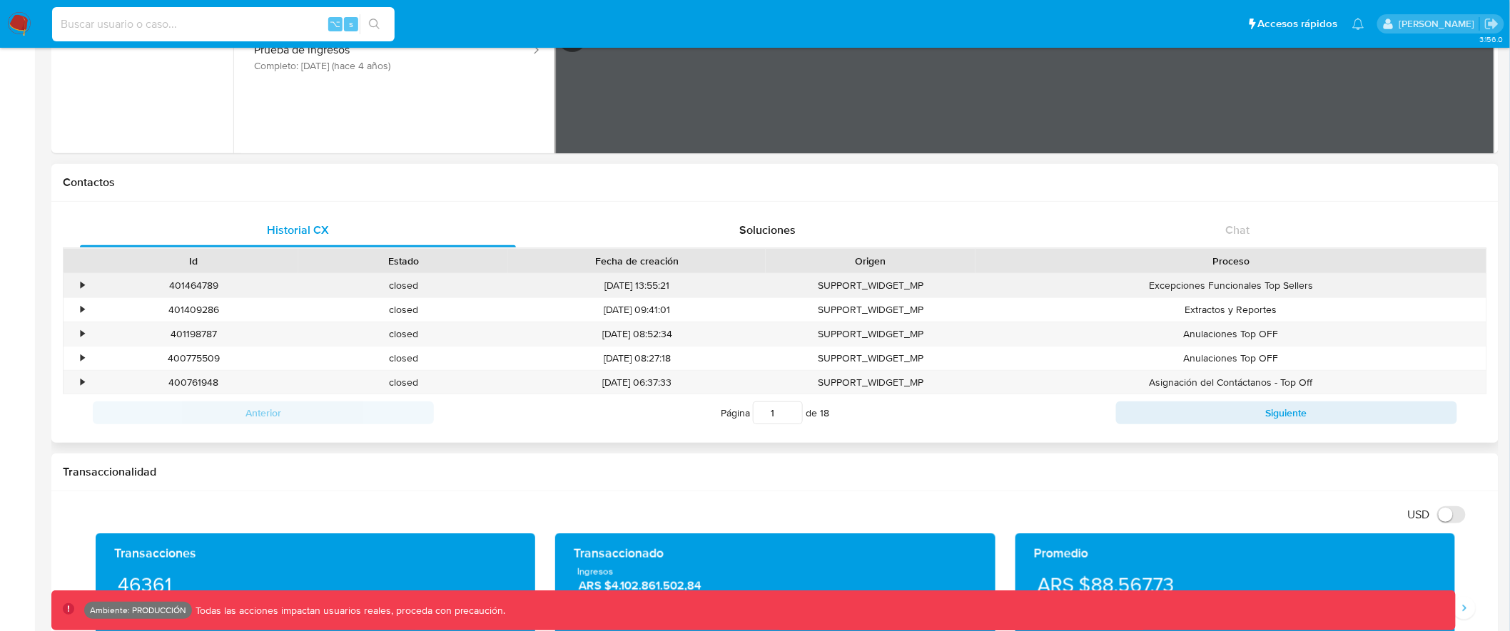
scroll to position [0, 0]
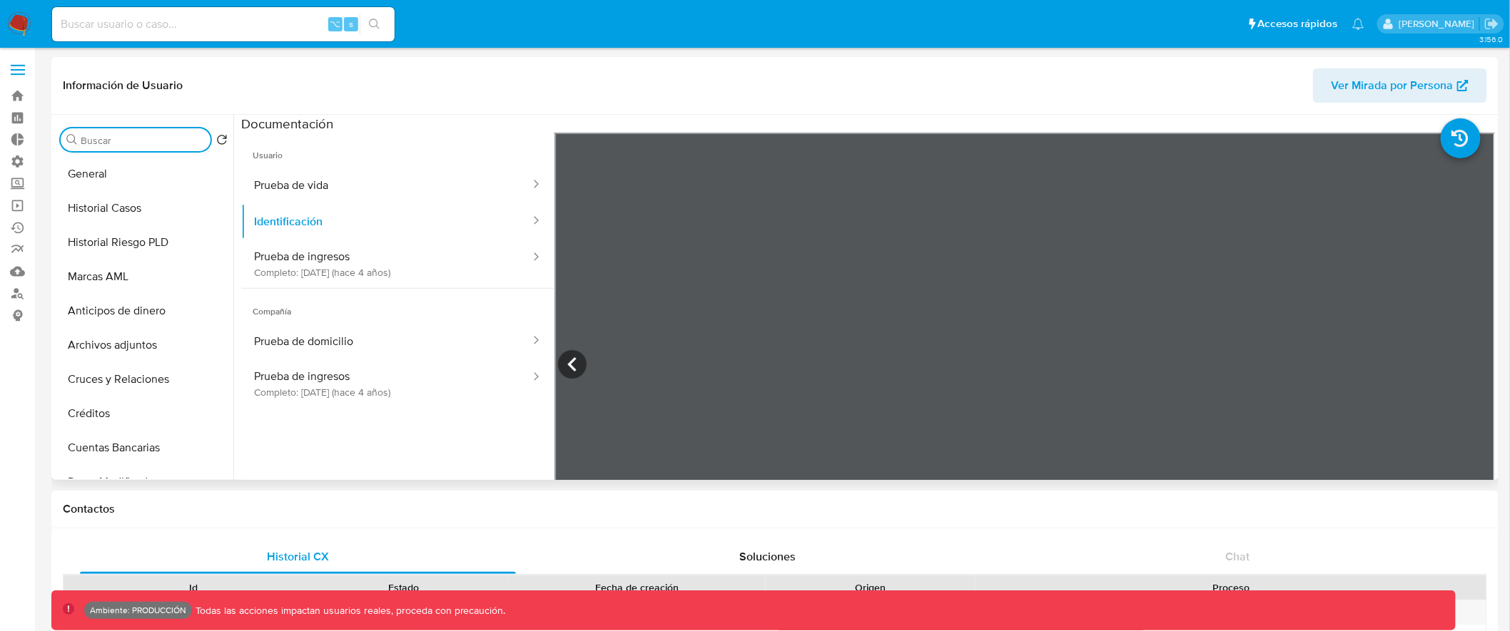
click at [130, 134] on input "Buscar" at bounding box center [143, 140] width 124 height 13
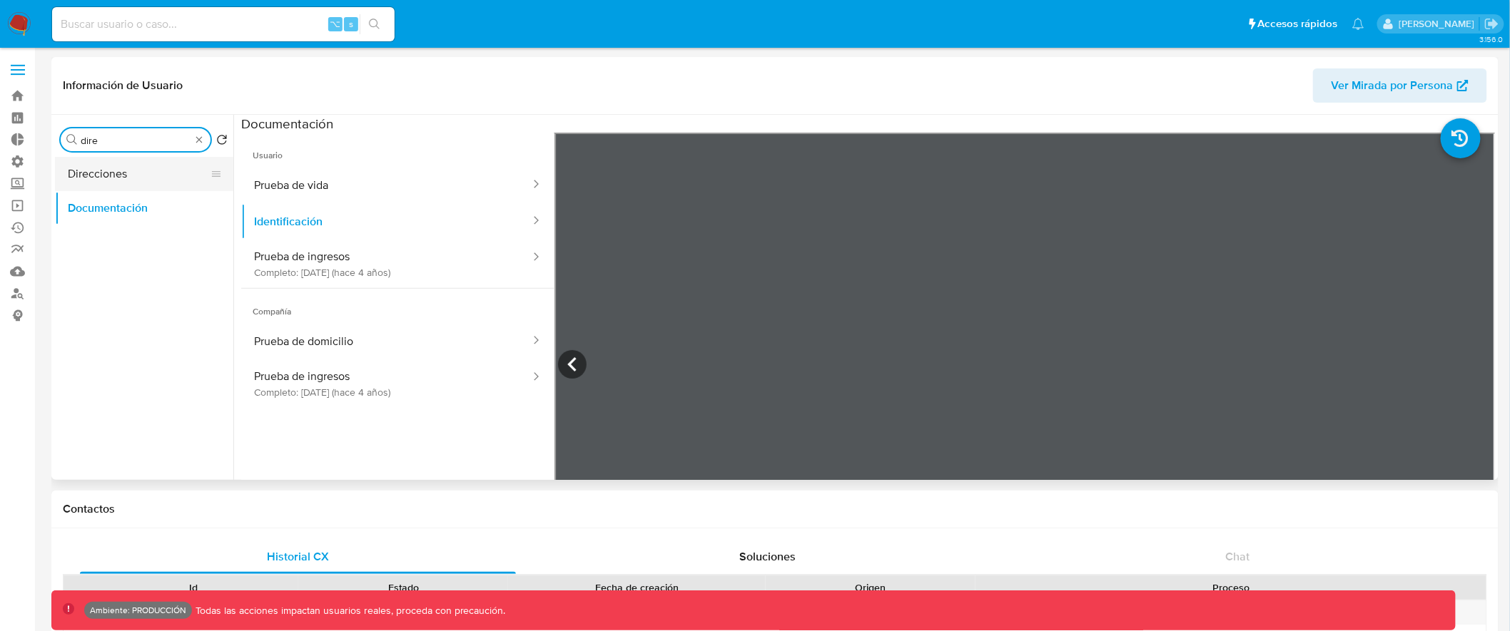
type input "dire"
click at [145, 186] on button "Direcciones" at bounding box center [138, 174] width 167 height 34
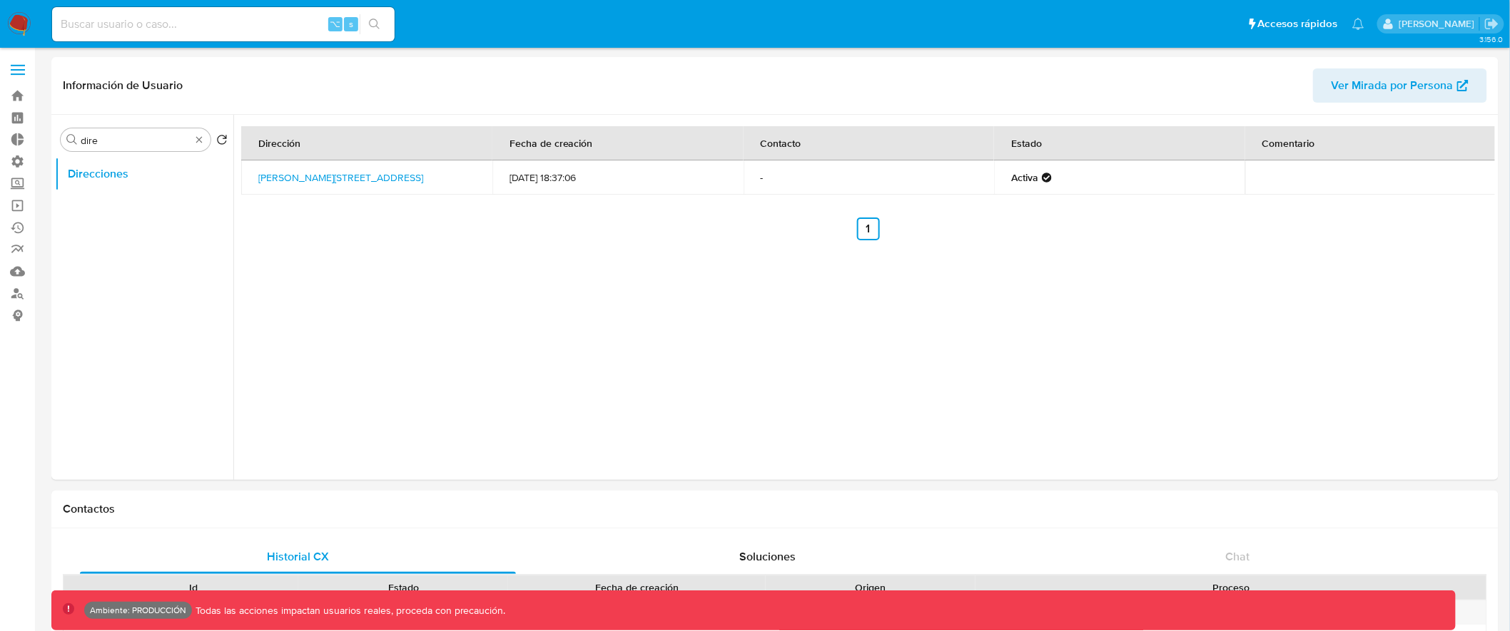
click at [18, 67] on label at bounding box center [18, 70] width 36 height 30
click at [0, 0] on input "checkbox" at bounding box center [0, 0] width 0 height 0
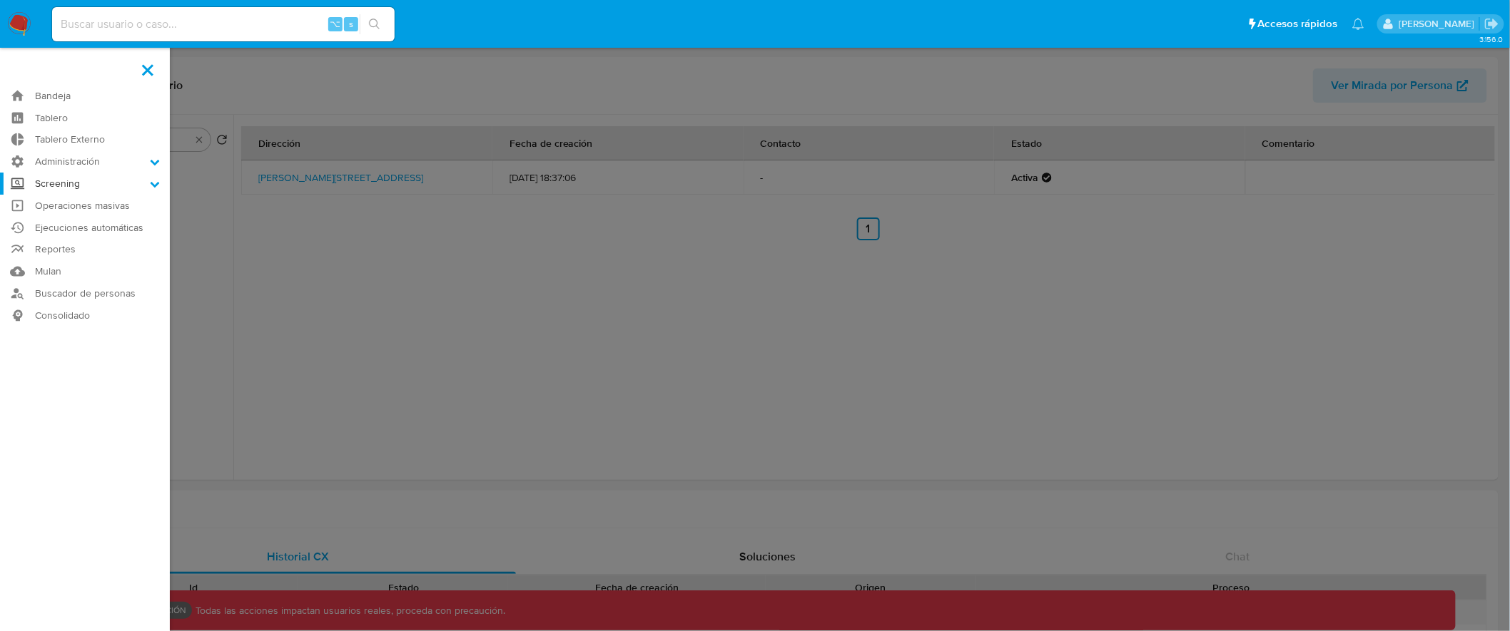
click at [113, 185] on label "Screening" at bounding box center [85, 184] width 170 height 22
click at [0, 0] on input "Screening" at bounding box center [0, 0] width 0 height 0
click at [67, 274] on link "Herramientas" at bounding box center [85, 276] width 170 height 18
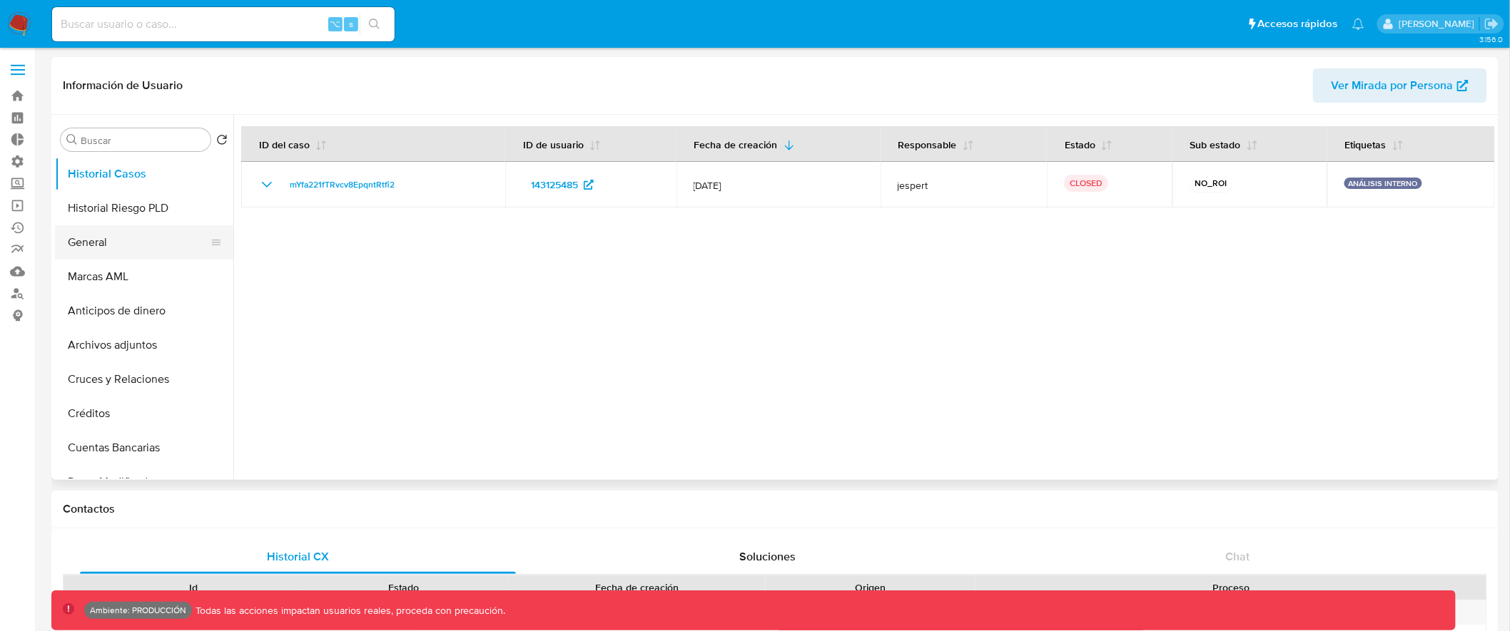
select select "10"
drag, startPoint x: 210, startPoint y: 243, endPoint x: 205, endPoint y: 177, distance: 65.8
click at [205, 178] on ul "Historial Casos Historial Riesgo PLD General Marcas AML Anticipos de dinero Arc…" at bounding box center [144, 318] width 178 height 322
click at [132, 169] on button "General" at bounding box center [138, 174] width 167 height 34
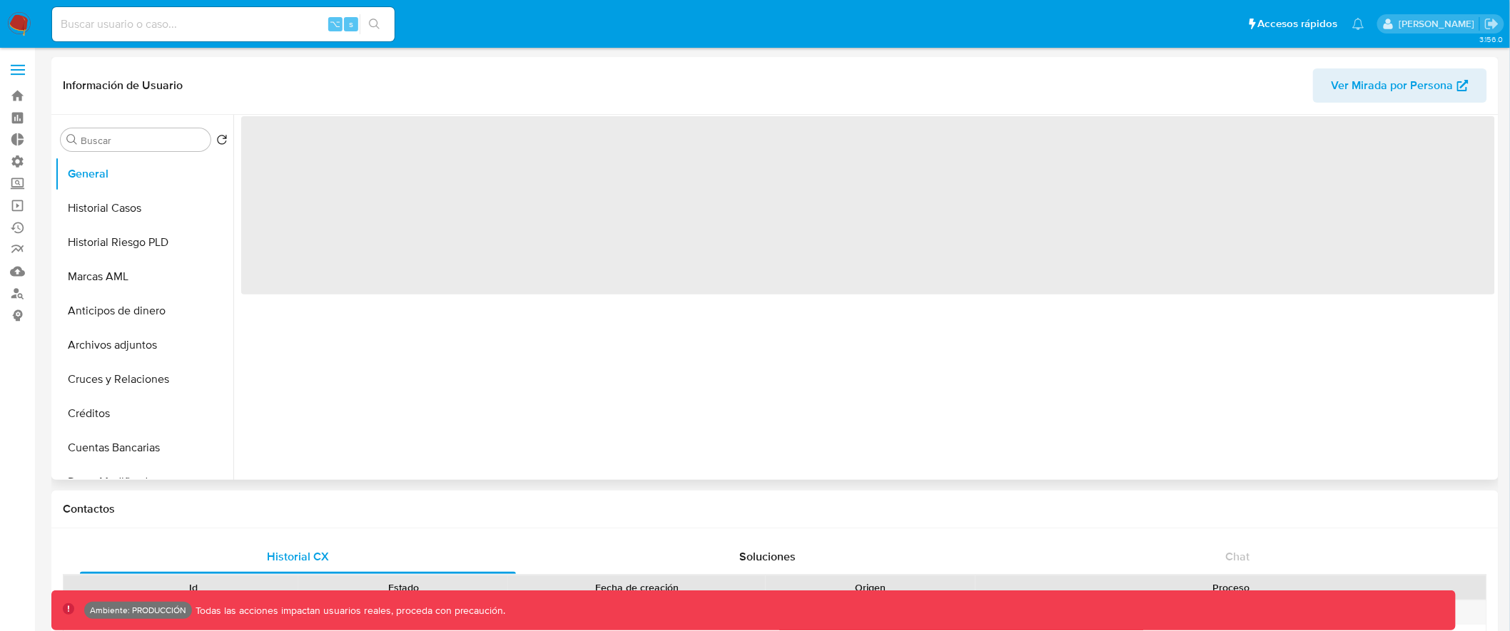
click at [798, 362] on div "‌" at bounding box center [863, 297] width 1261 height 365
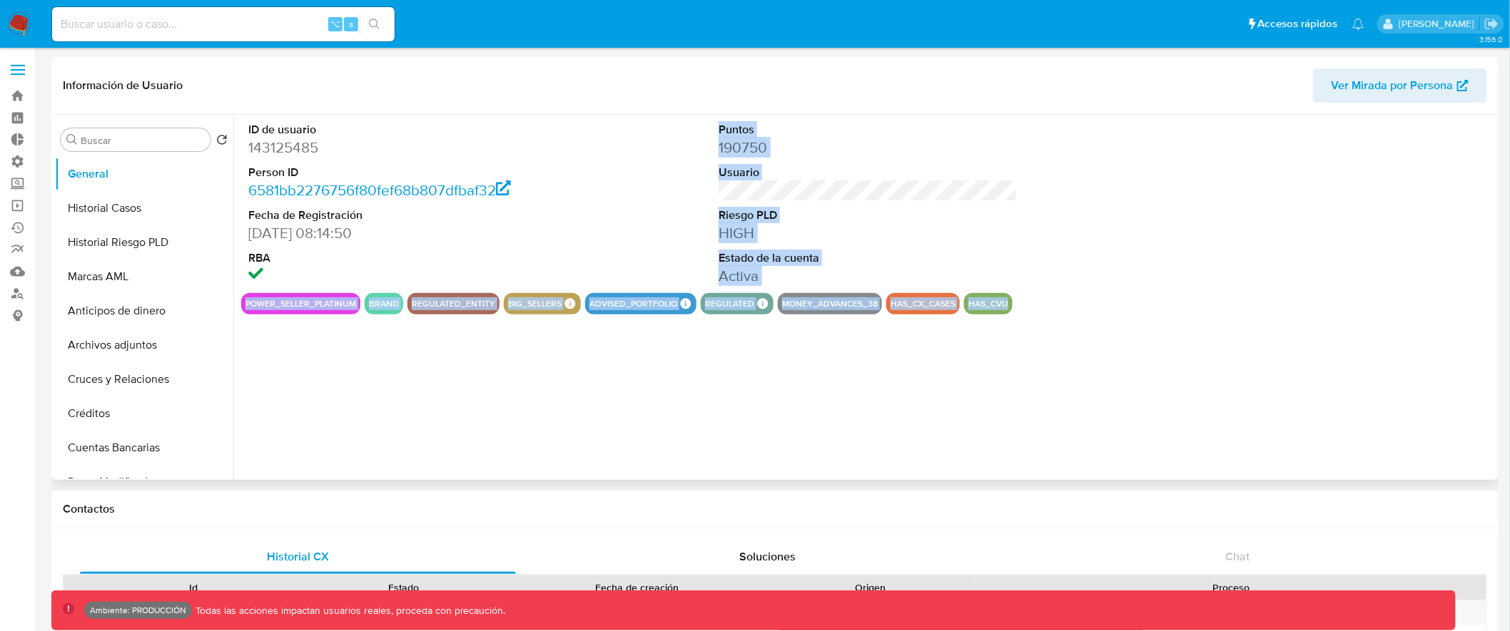
drag, startPoint x: 1059, startPoint y: 305, endPoint x: 262, endPoint y: 289, distance: 797.1
click at [260, 288] on section "ID de usuario 143125485 Person ID 6581bb2276756f80fef68b807dfbaf32 Fecha de Reg…" at bounding box center [867, 215] width 1253 height 200
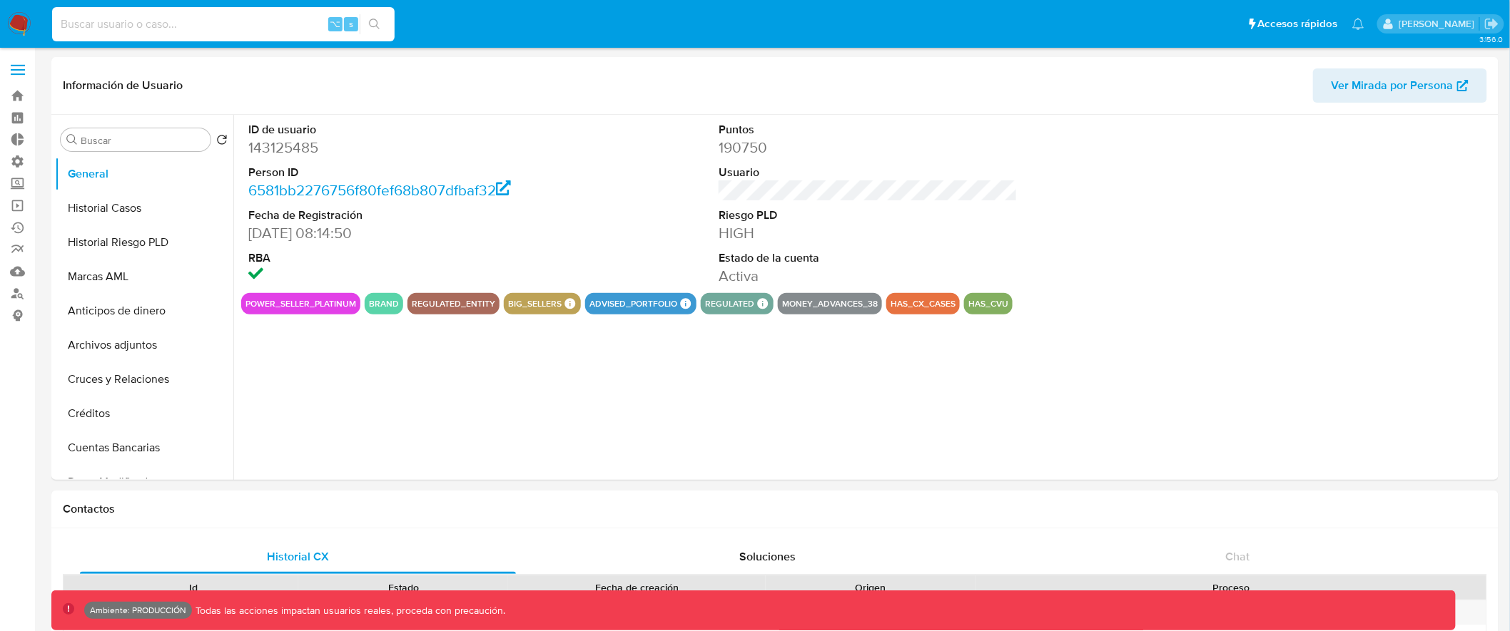
click at [148, 21] on input at bounding box center [223, 24] width 342 height 19
type input "assum.[PERSON_NAME]"
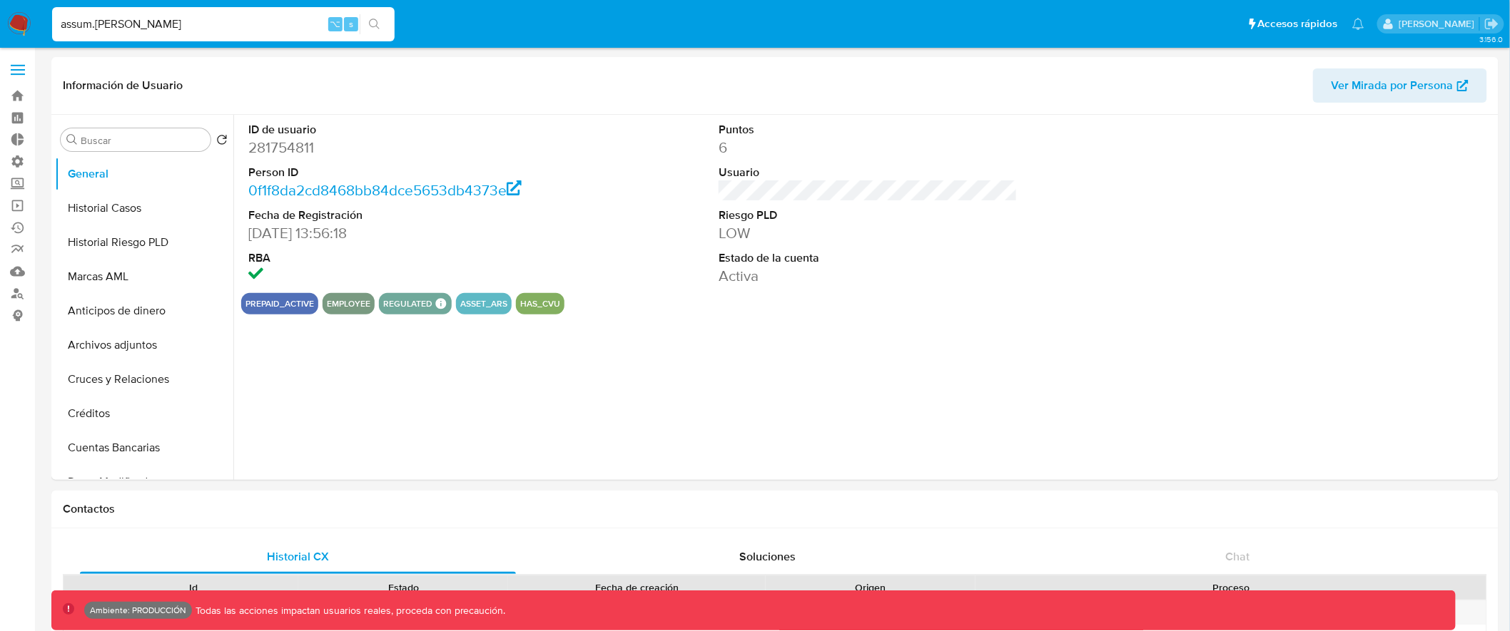
select select "10"
click at [123, 139] on input "Buscar" at bounding box center [143, 140] width 124 height 13
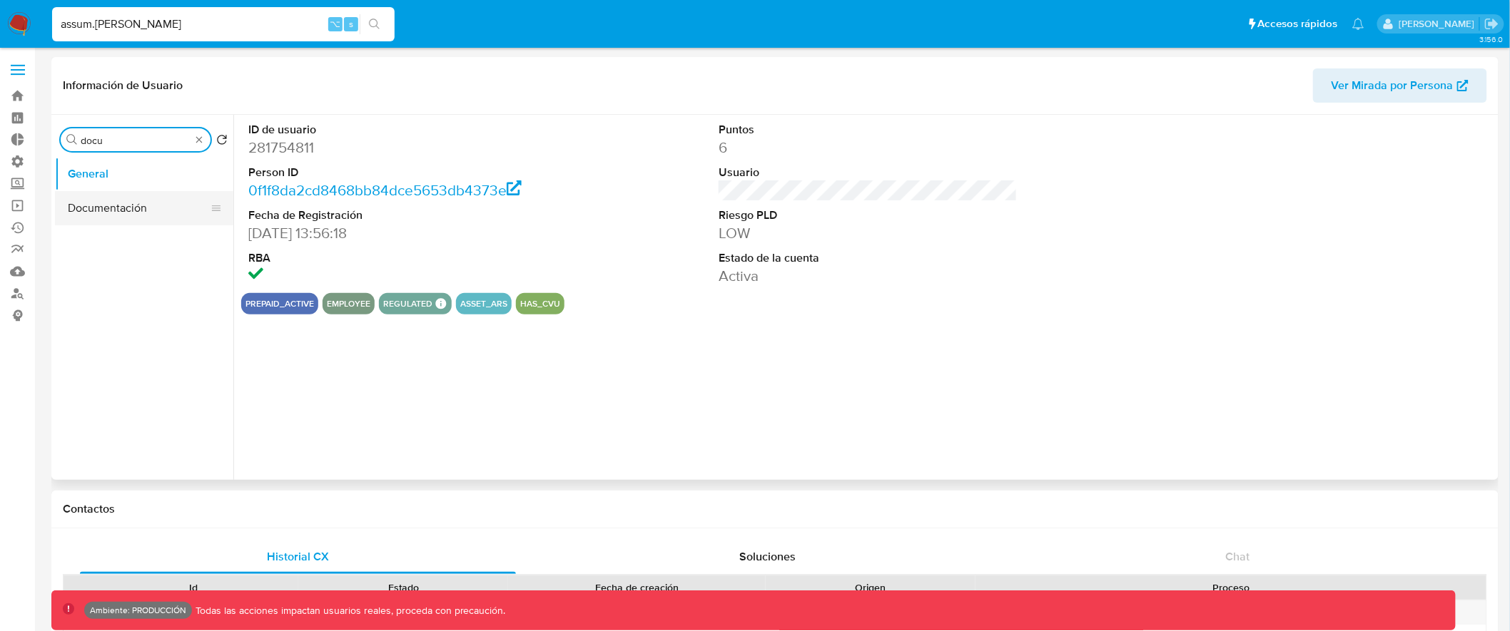
type input "docu"
click at [130, 195] on button "Documentación" at bounding box center [138, 208] width 167 height 34
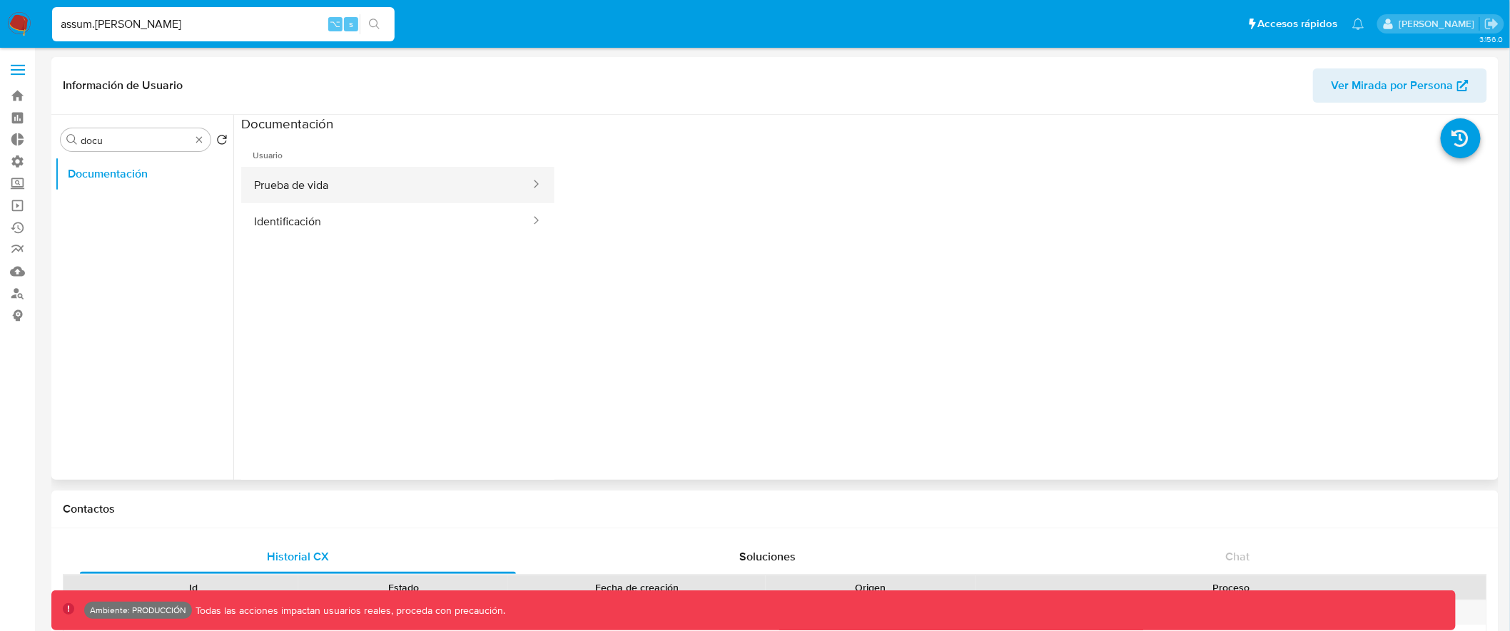
click at [357, 176] on button "Prueba de vida" at bounding box center [386, 185] width 290 height 36
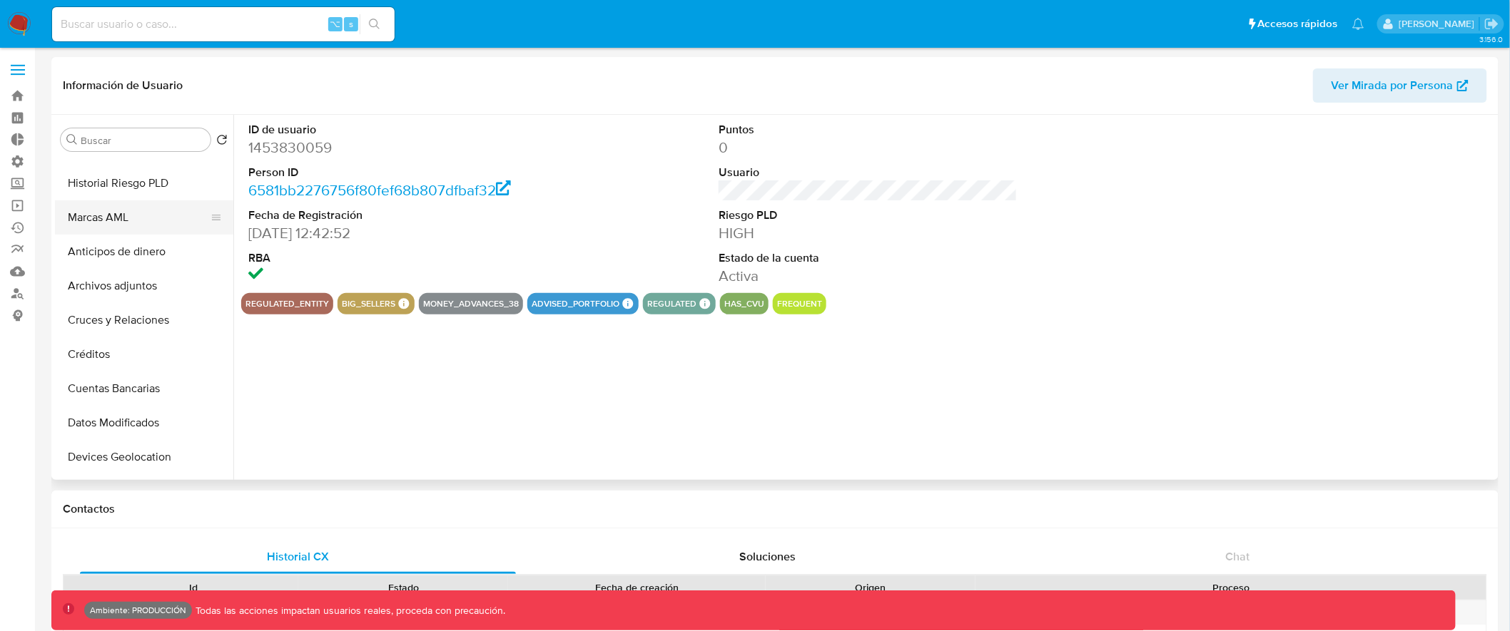
scroll to position [137, 0]
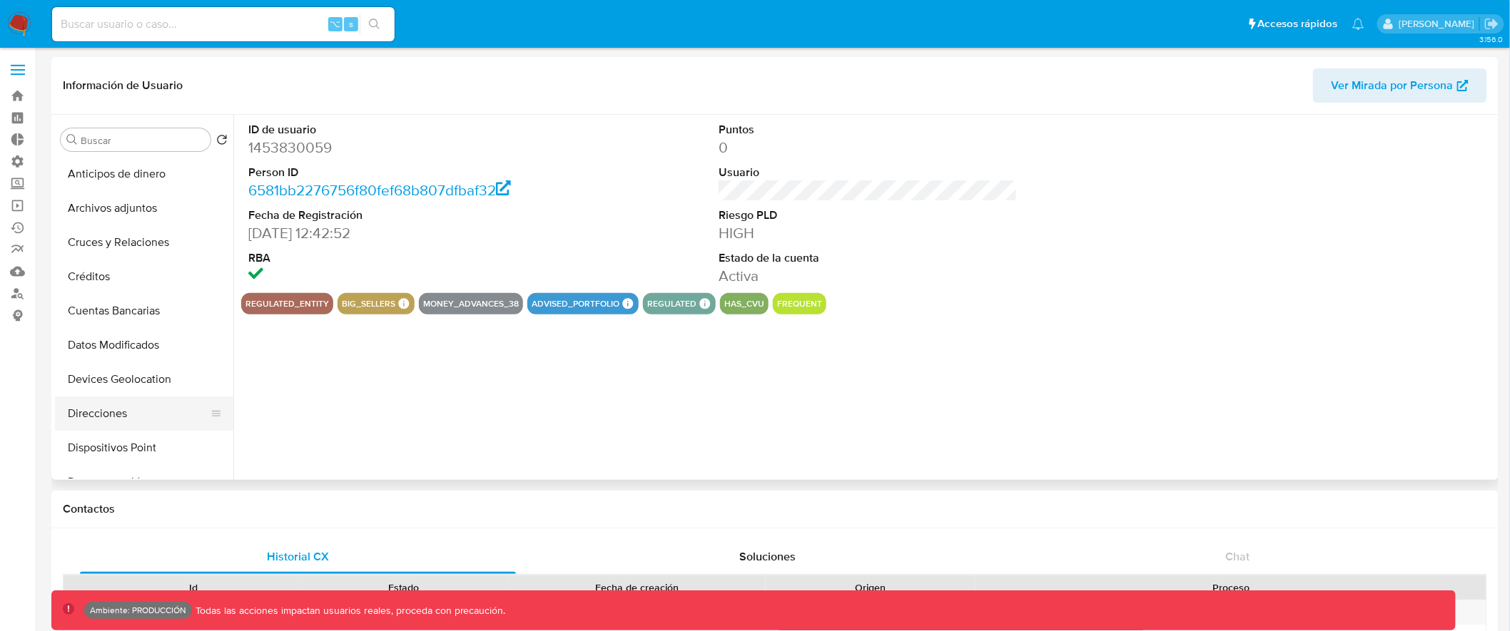
select select "10"
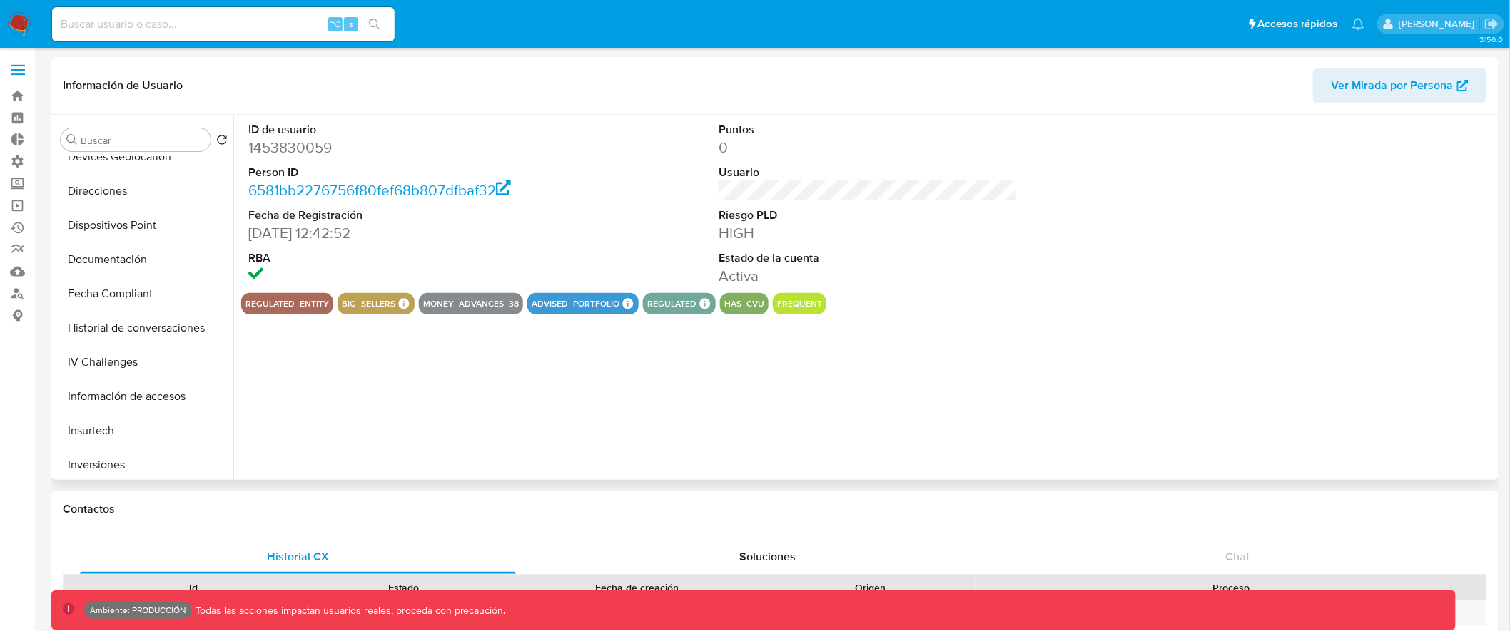
scroll to position [360, 0]
click at [139, 269] on button "Documentación" at bounding box center [138, 259] width 167 height 34
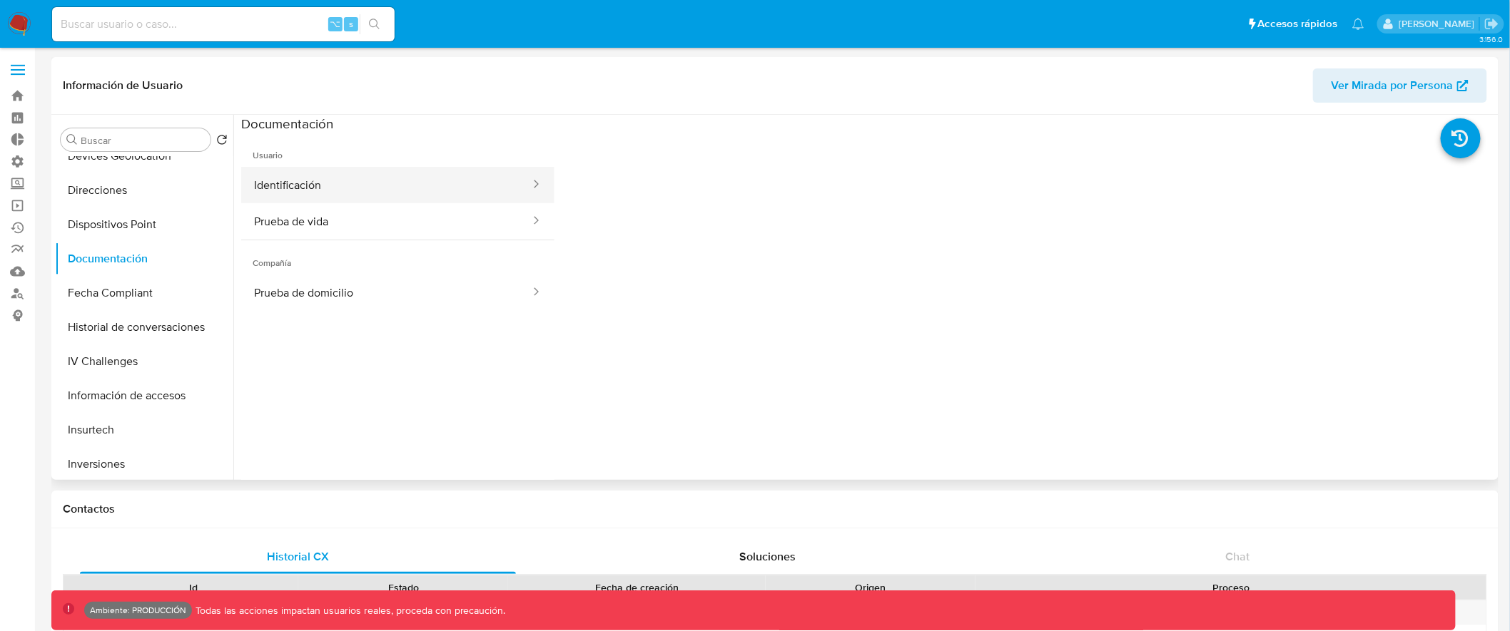
click at [277, 191] on button "Identificación" at bounding box center [386, 185] width 290 height 36
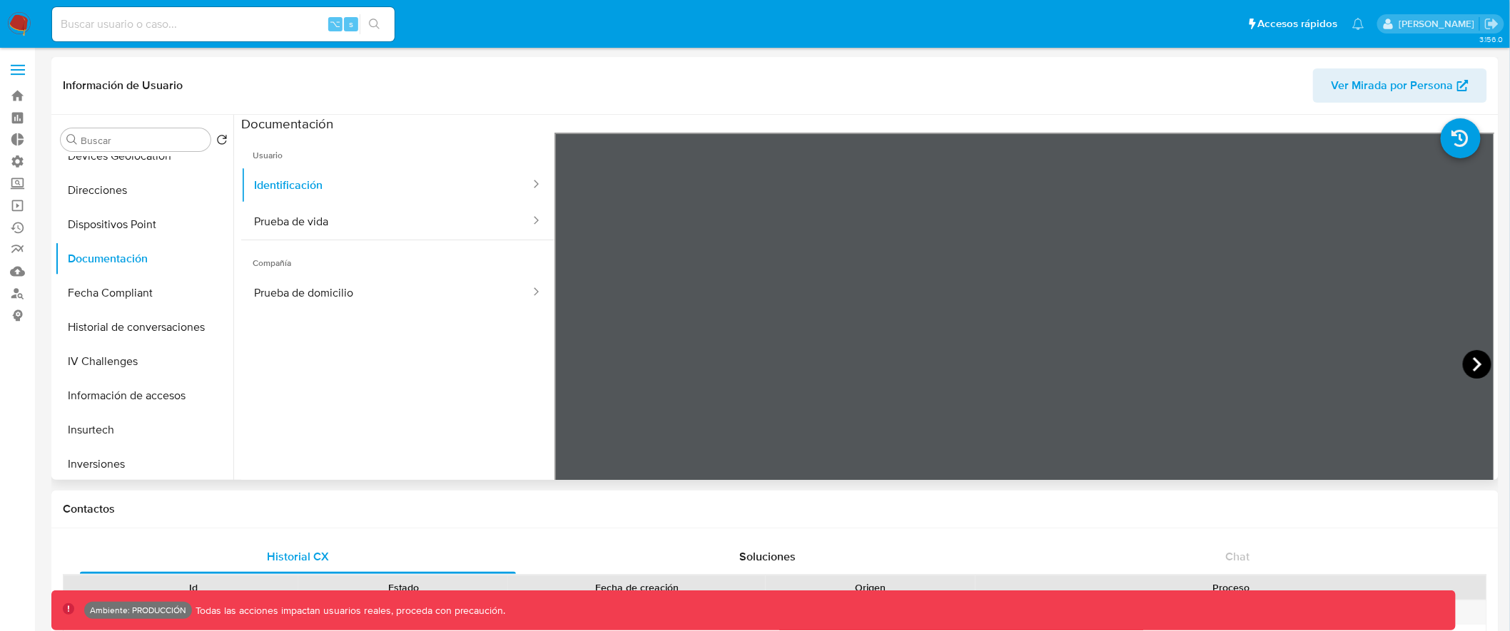
click at [1476, 368] on icon at bounding box center [1477, 364] width 29 height 29
click at [574, 365] on icon at bounding box center [572, 364] width 29 height 29
click at [355, 223] on button "Prueba de vida" at bounding box center [386, 221] width 290 height 36
click at [1388, 339] on div at bounding box center [1024, 367] width 940 height 468
click at [331, 291] on button "Prueba de domicilio" at bounding box center [386, 293] width 290 height 36
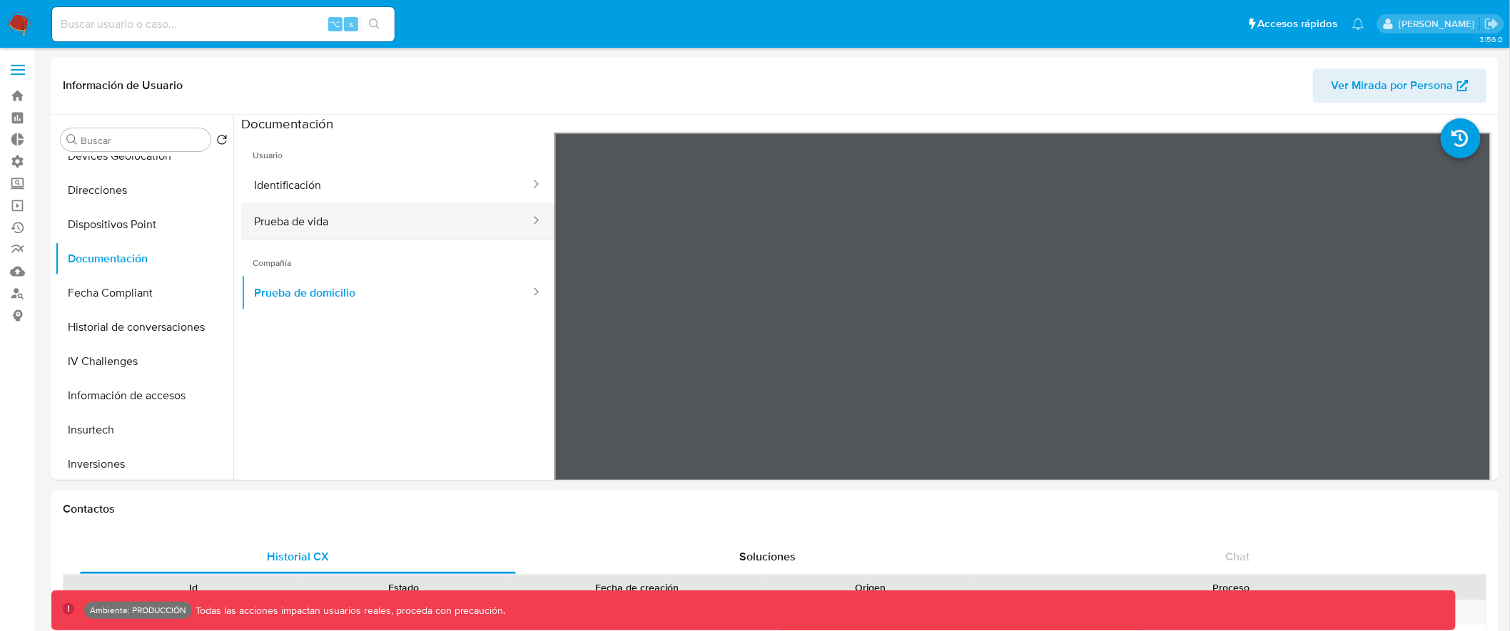
click at [439, 228] on button "Prueba de vida" at bounding box center [386, 221] width 290 height 36
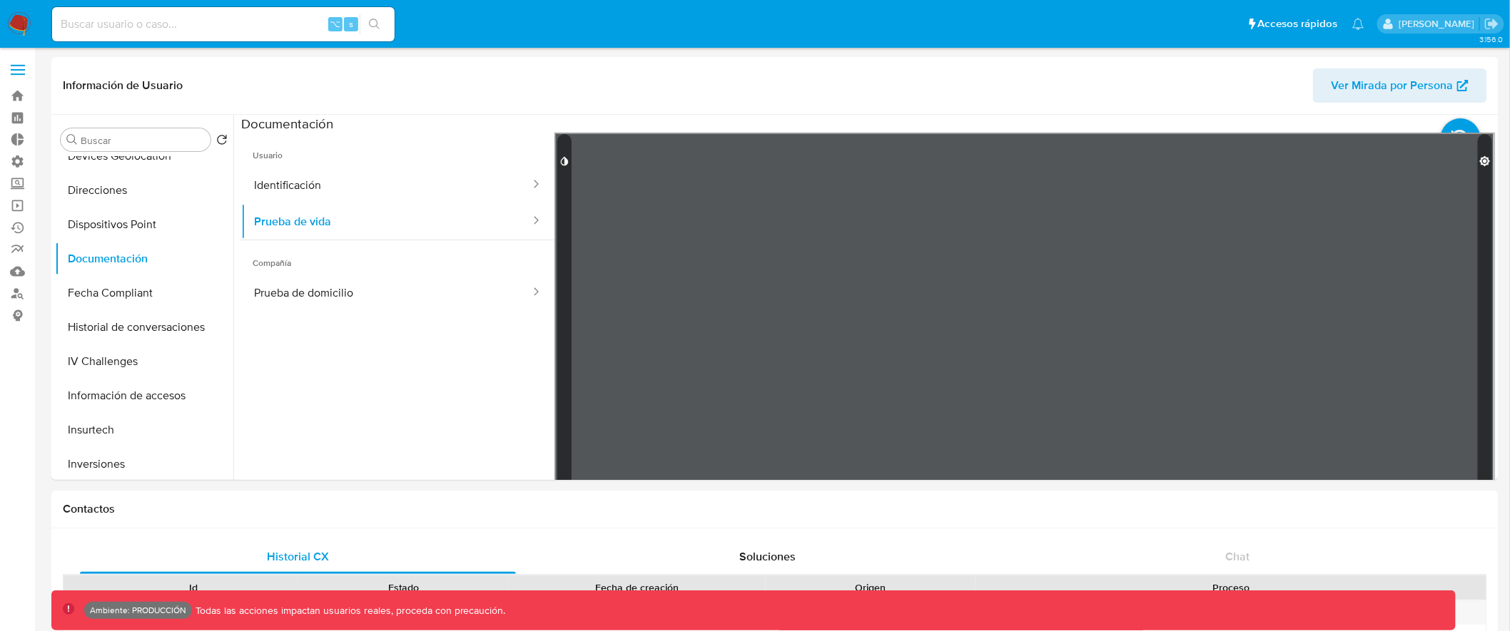
click at [563, 161] on icon at bounding box center [565, 161] width 8 height 9
click at [564, 148] on div at bounding box center [564, 366] width 14 height 465
click at [562, 175] on div at bounding box center [564, 366] width 14 height 465
click at [562, 180] on div at bounding box center [564, 366] width 14 height 465
click at [567, 154] on div at bounding box center [564, 366] width 14 height 465
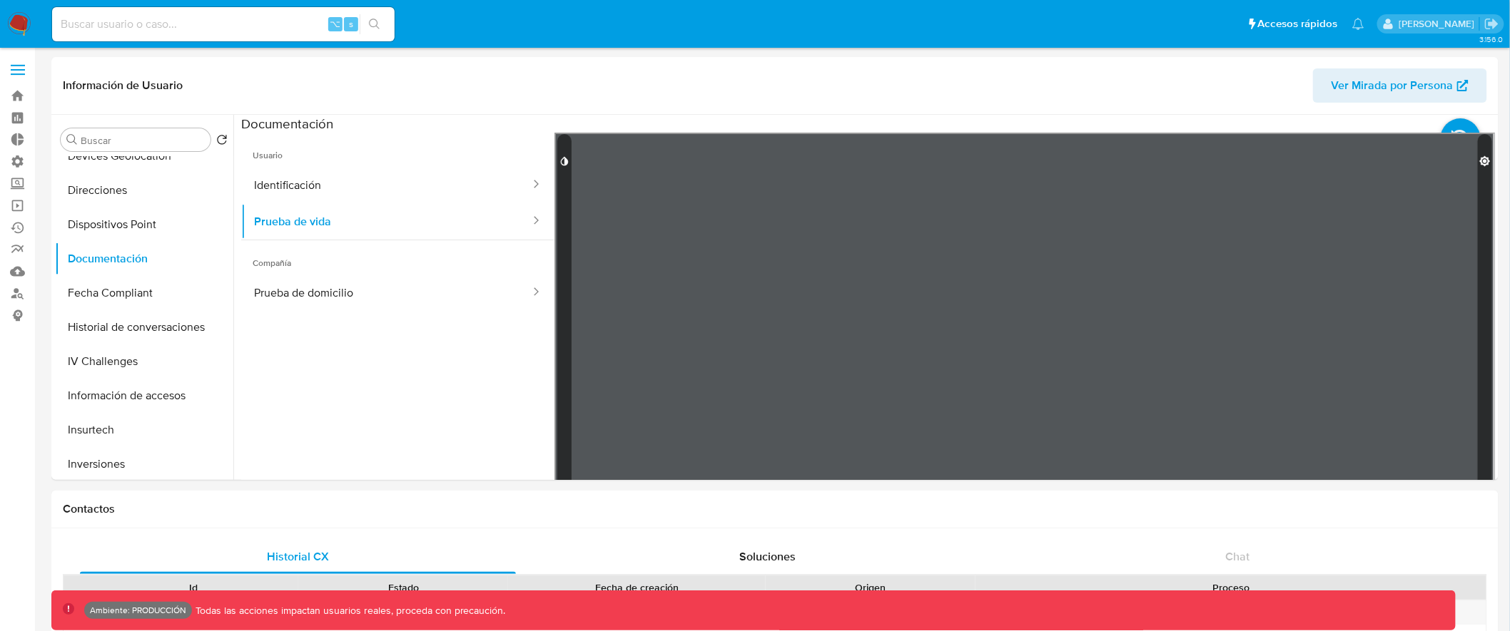
click at [562, 165] on icon at bounding box center [565, 161] width 8 height 9
click at [566, 162] on icon at bounding box center [564, 161] width 11 height 11
click at [752, 200] on div at bounding box center [1024, 367] width 940 height 468
click at [1480, 163] on icon at bounding box center [1484, 161] width 11 height 11
click at [1484, 156] on icon at bounding box center [1484, 161] width 11 height 11
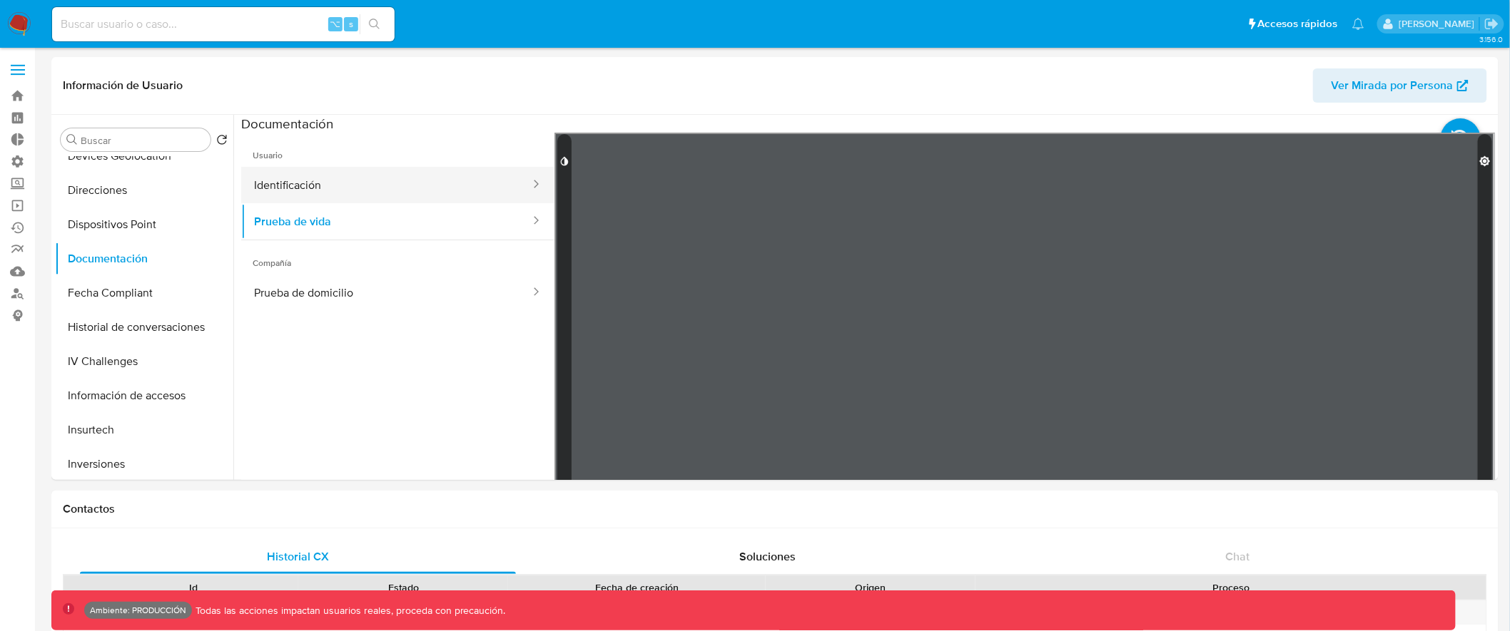
click at [340, 172] on button "Identificación" at bounding box center [386, 185] width 290 height 36
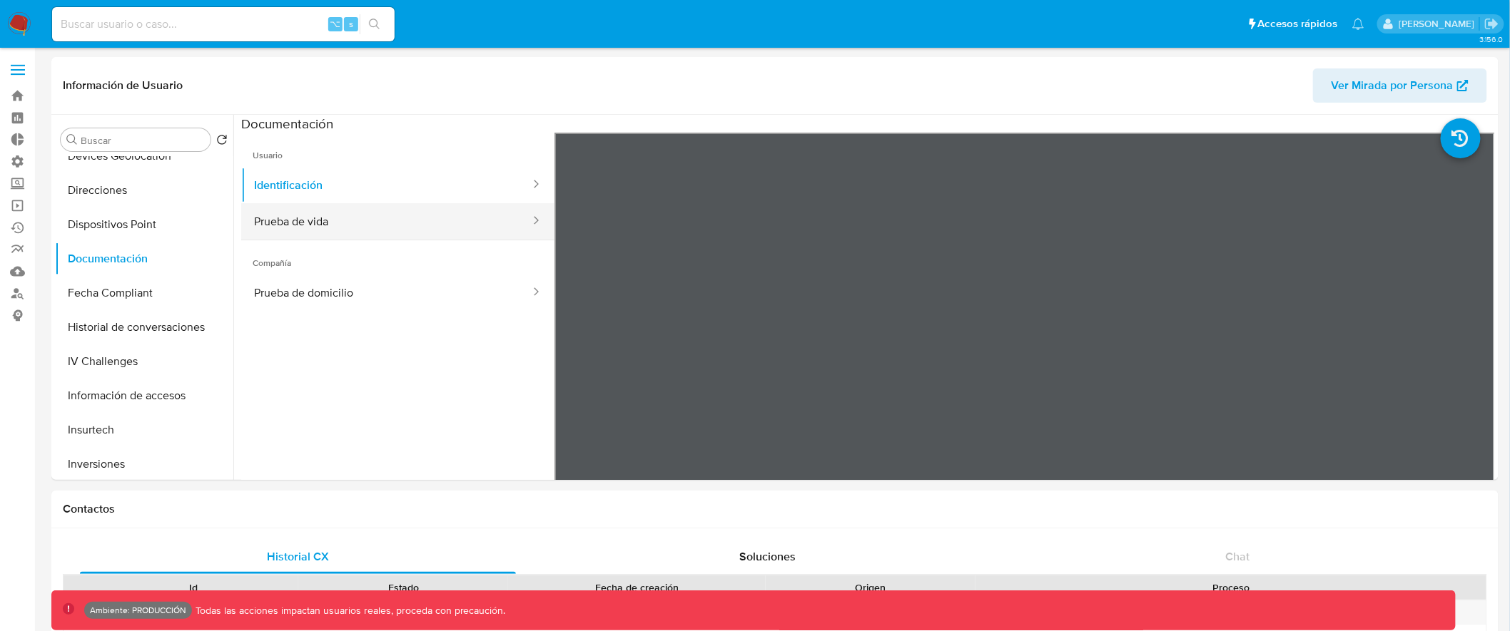
click at [339, 223] on button "Prueba de vida" at bounding box center [386, 221] width 290 height 36
click at [344, 192] on button "Identificación" at bounding box center [386, 185] width 290 height 36
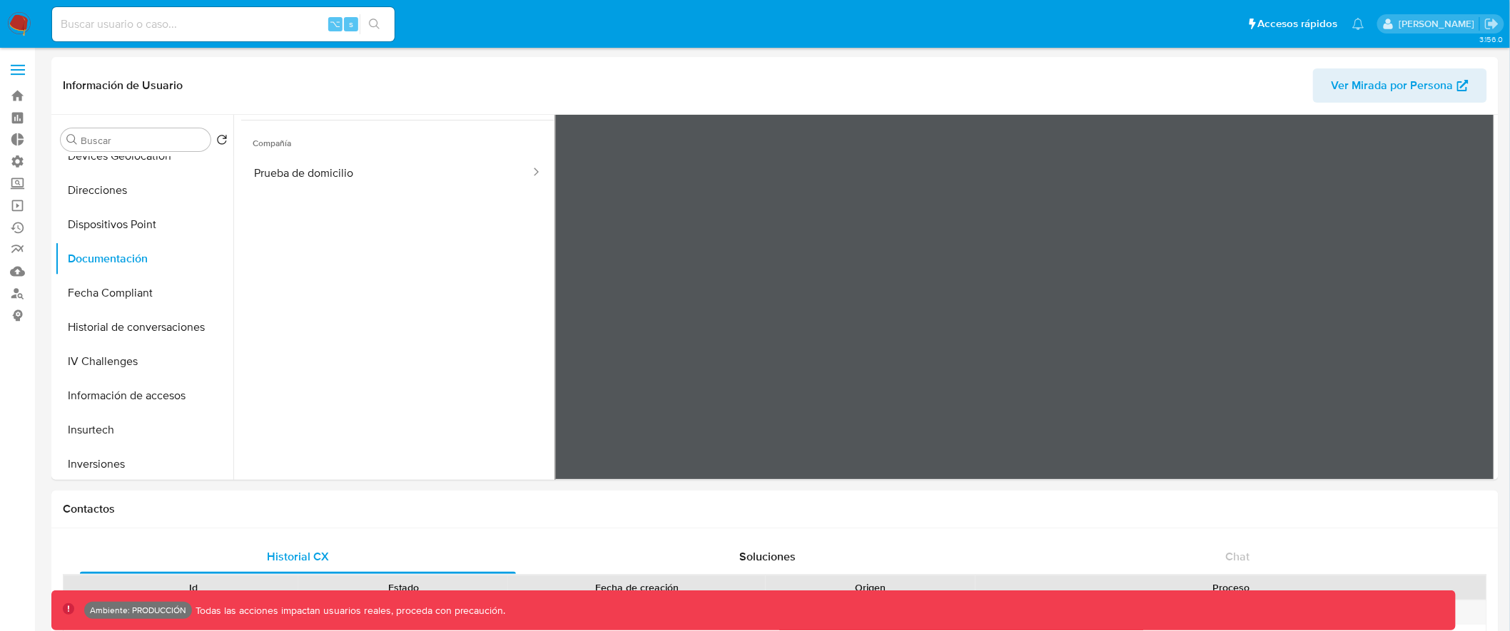
scroll to position [0, 0]
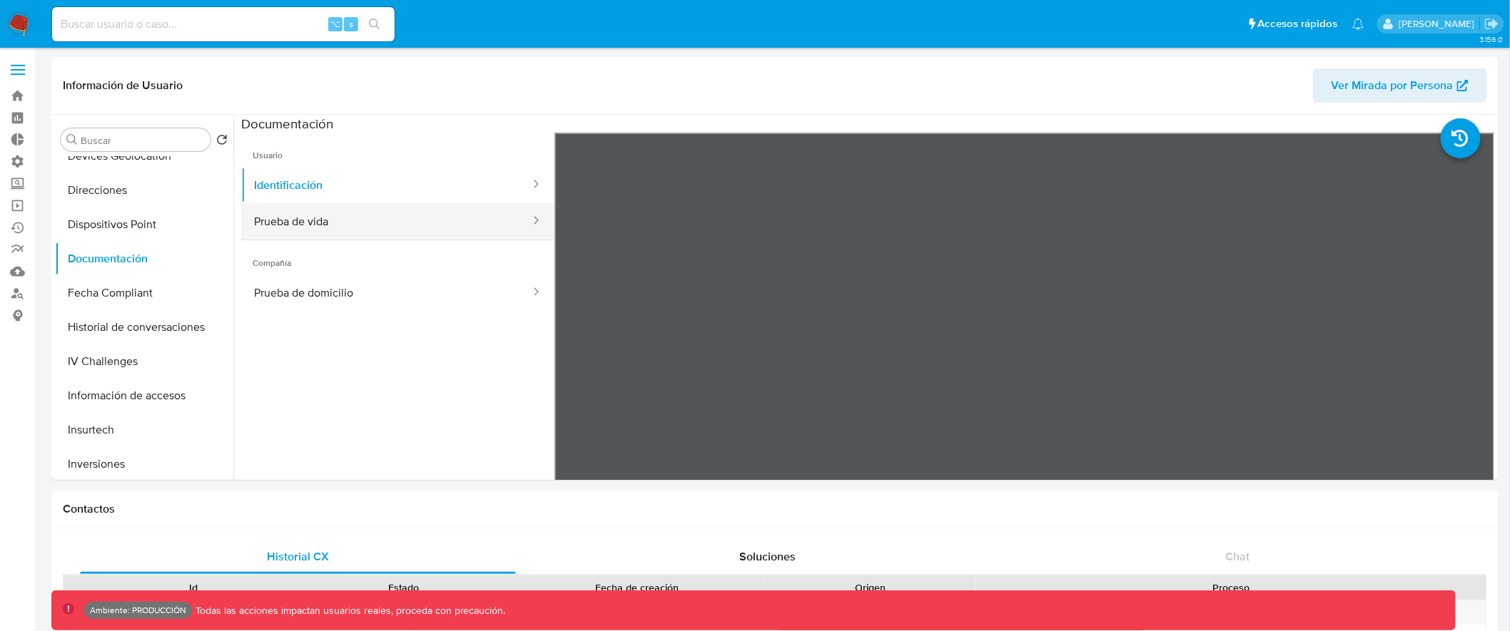
click at [310, 205] on button "Prueba de vida" at bounding box center [386, 221] width 290 height 36
click at [417, 187] on button "Identificación" at bounding box center [386, 185] width 290 height 36
click at [148, 24] on input at bounding box center [223, 24] width 342 height 19
click at [198, 22] on input at bounding box center [223, 24] width 342 height 19
click at [199, 24] on input at bounding box center [223, 24] width 342 height 19
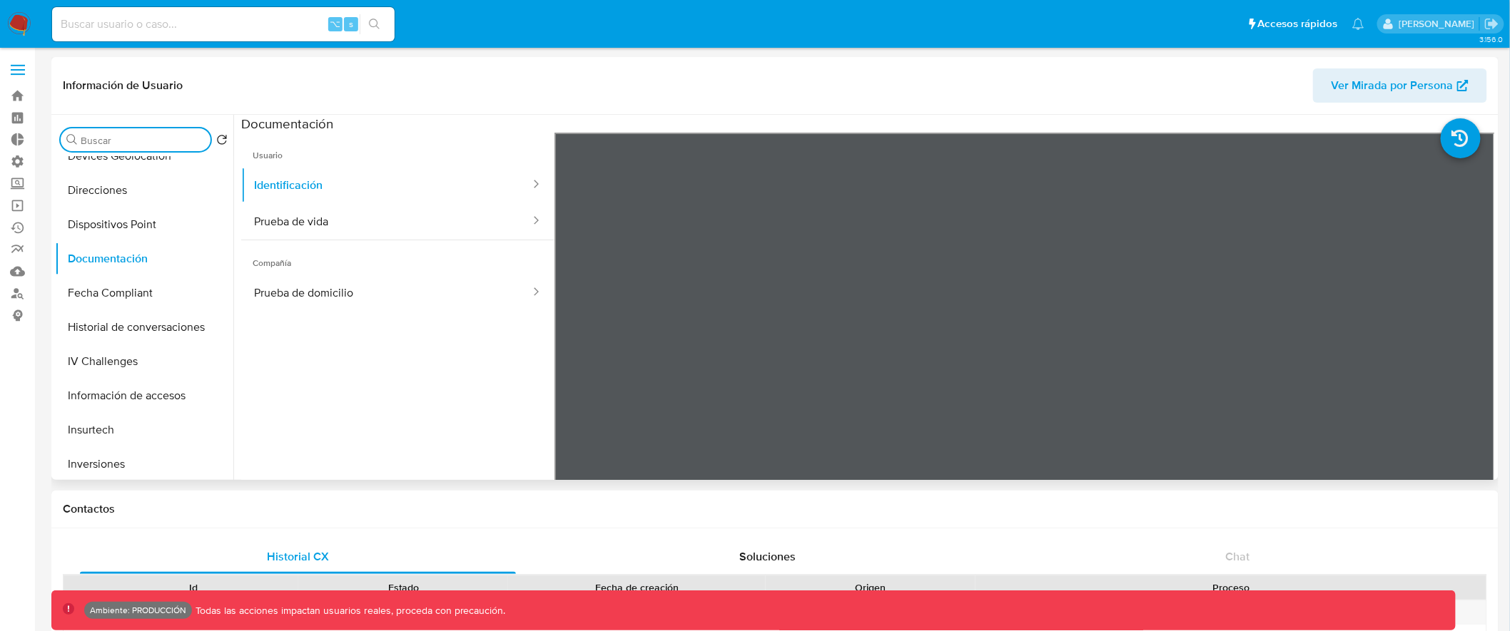
click at [115, 140] on input "Buscar" at bounding box center [143, 140] width 124 height 13
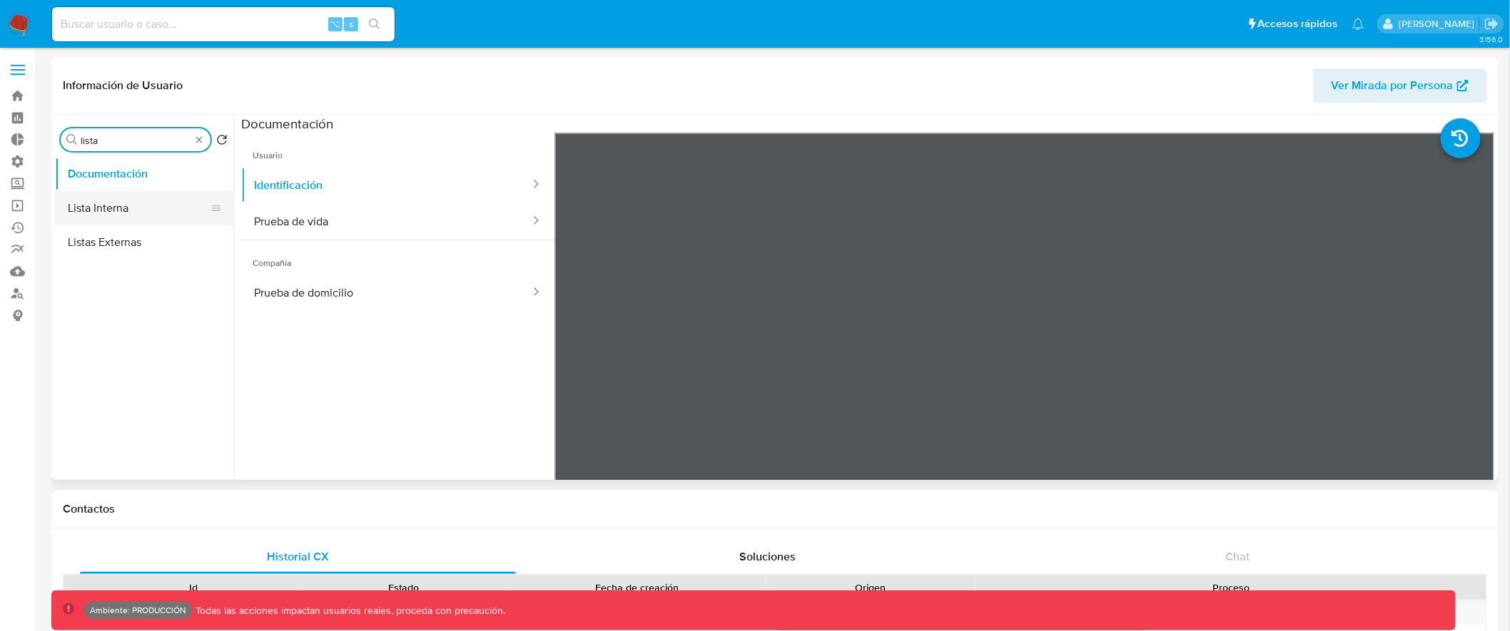
type input "lista"
click at [138, 203] on button "Lista Interna" at bounding box center [138, 208] width 167 height 34
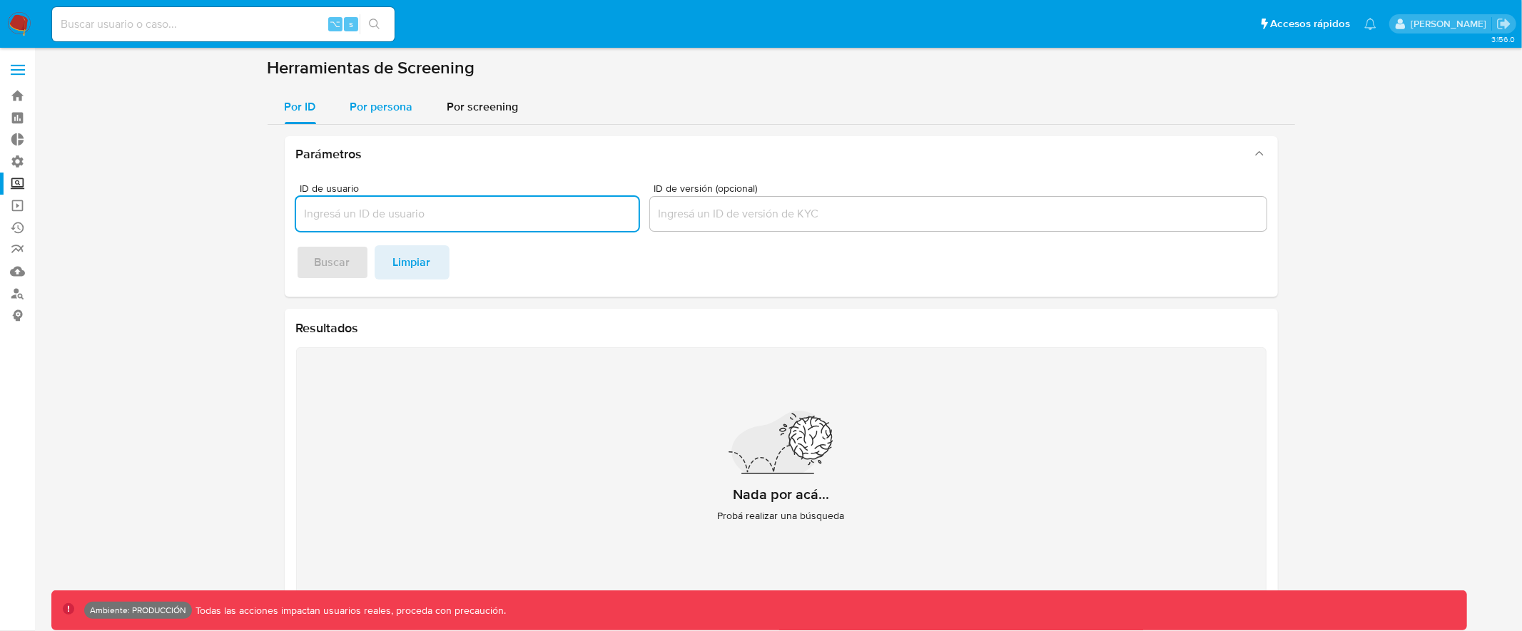
click at [397, 108] on span "Por persona" at bounding box center [381, 106] width 63 height 16
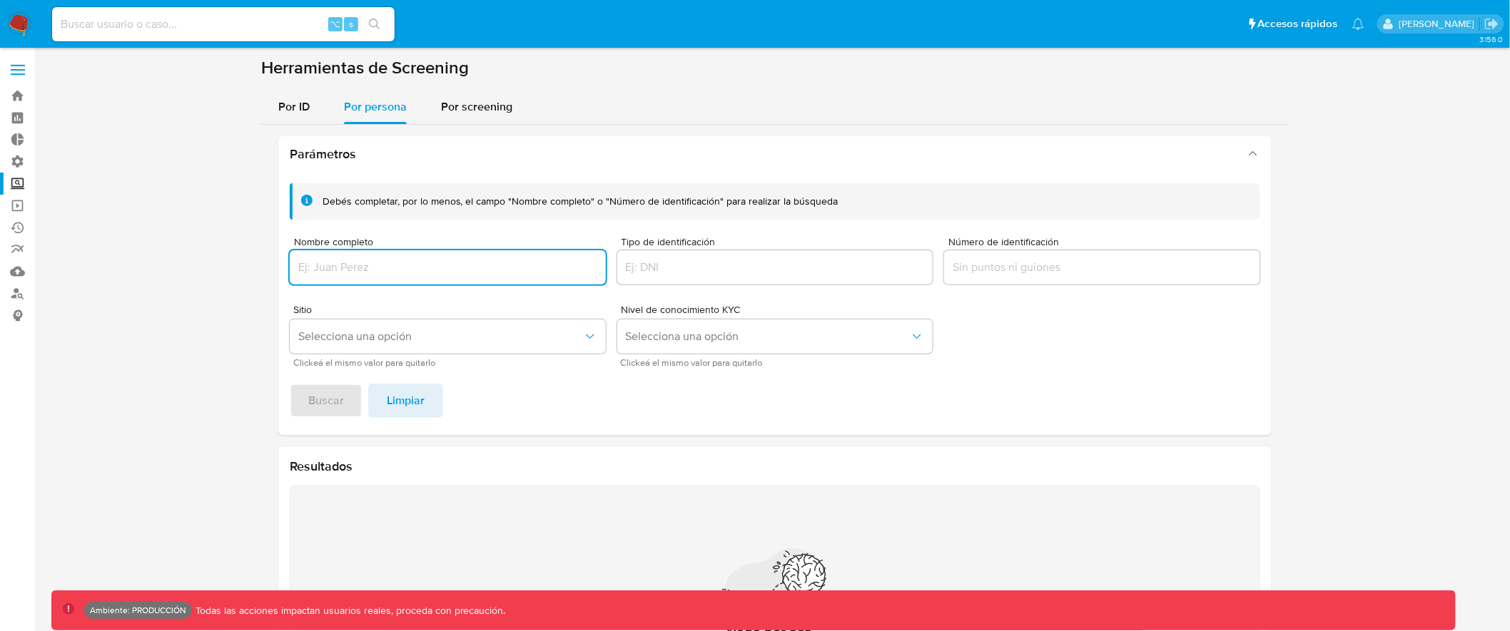
click at [509, 273] on input "Nombre completo" at bounding box center [448, 267] width 316 height 19
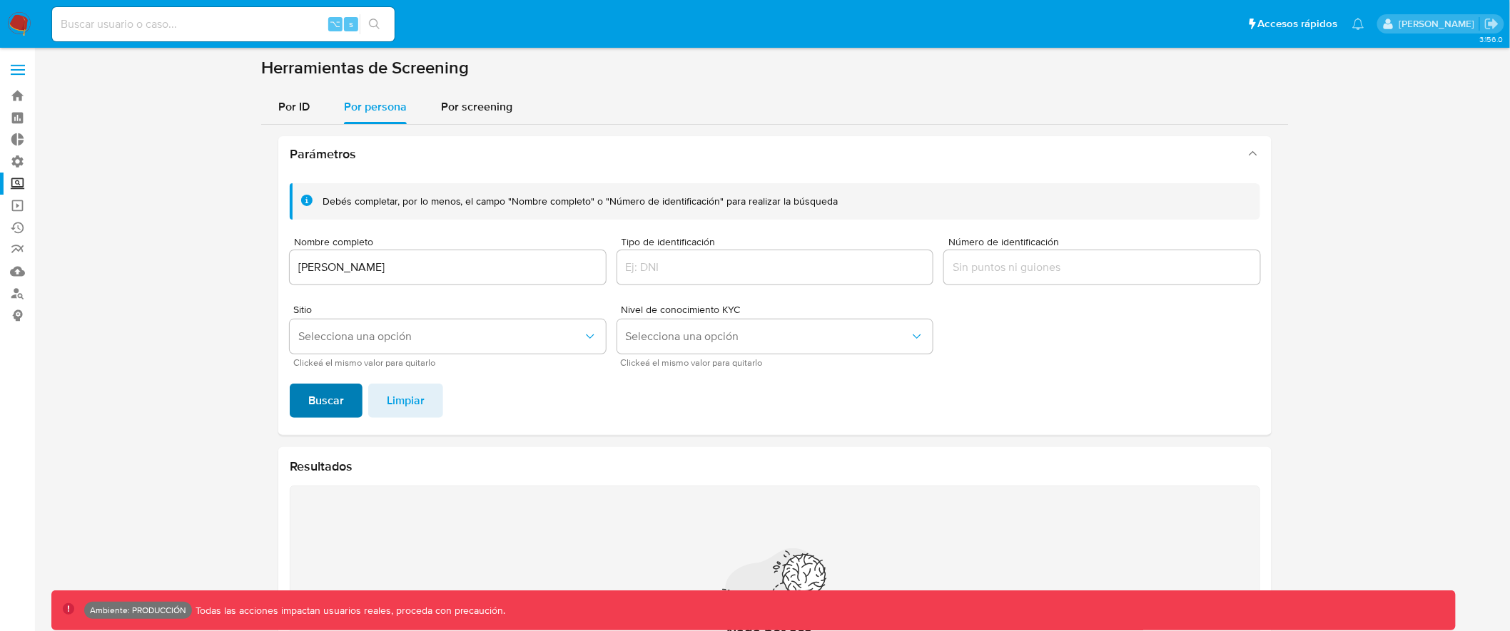
click at [321, 401] on span "Buscar" at bounding box center [326, 400] width 36 height 31
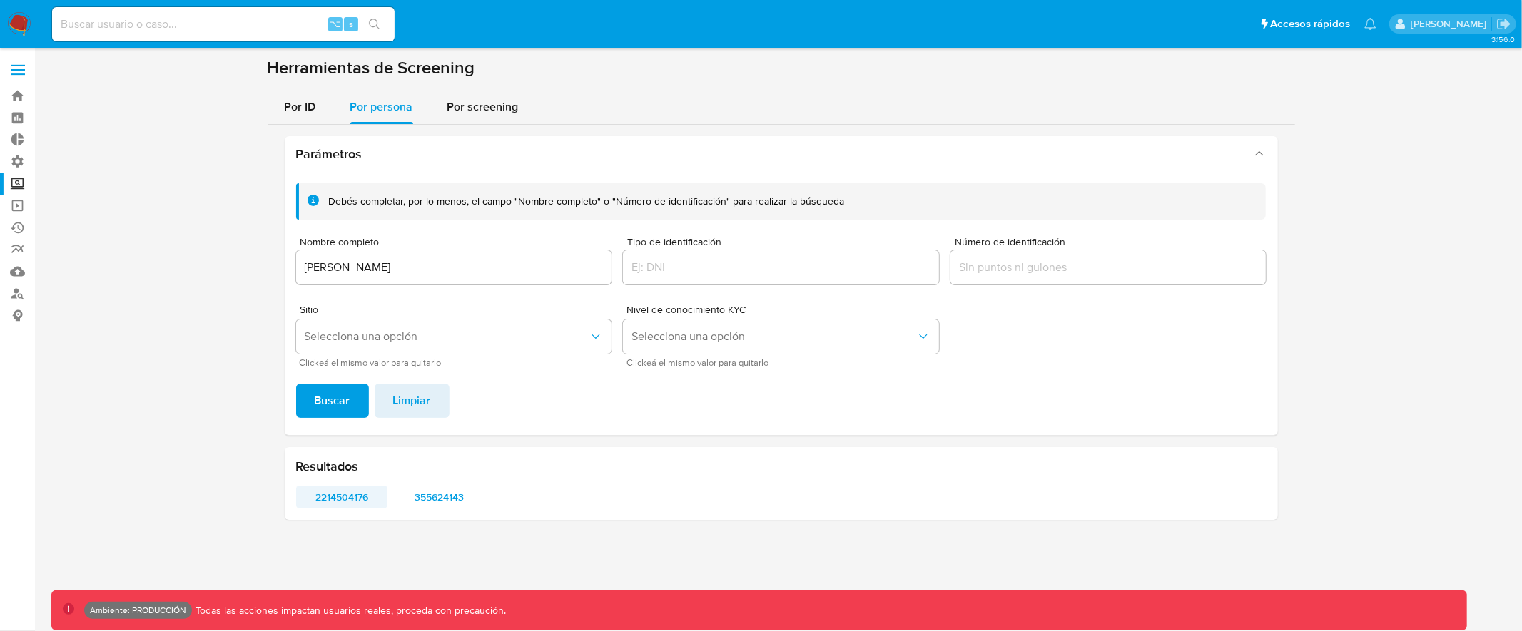
click at [346, 497] on span "2214504176" at bounding box center [342, 497] width 72 height 20
click at [439, 498] on span "355624143" at bounding box center [439, 497] width 72 height 20
click at [371, 113] on span "Por persona" at bounding box center [381, 106] width 63 height 16
click at [328, 267] on input "[PERSON_NAME]" at bounding box center [454, 267] width 316 height 19
click at [336, 266] on input "[PERSON_NAME]" at bounding box center [454, 267] width 316 height 19
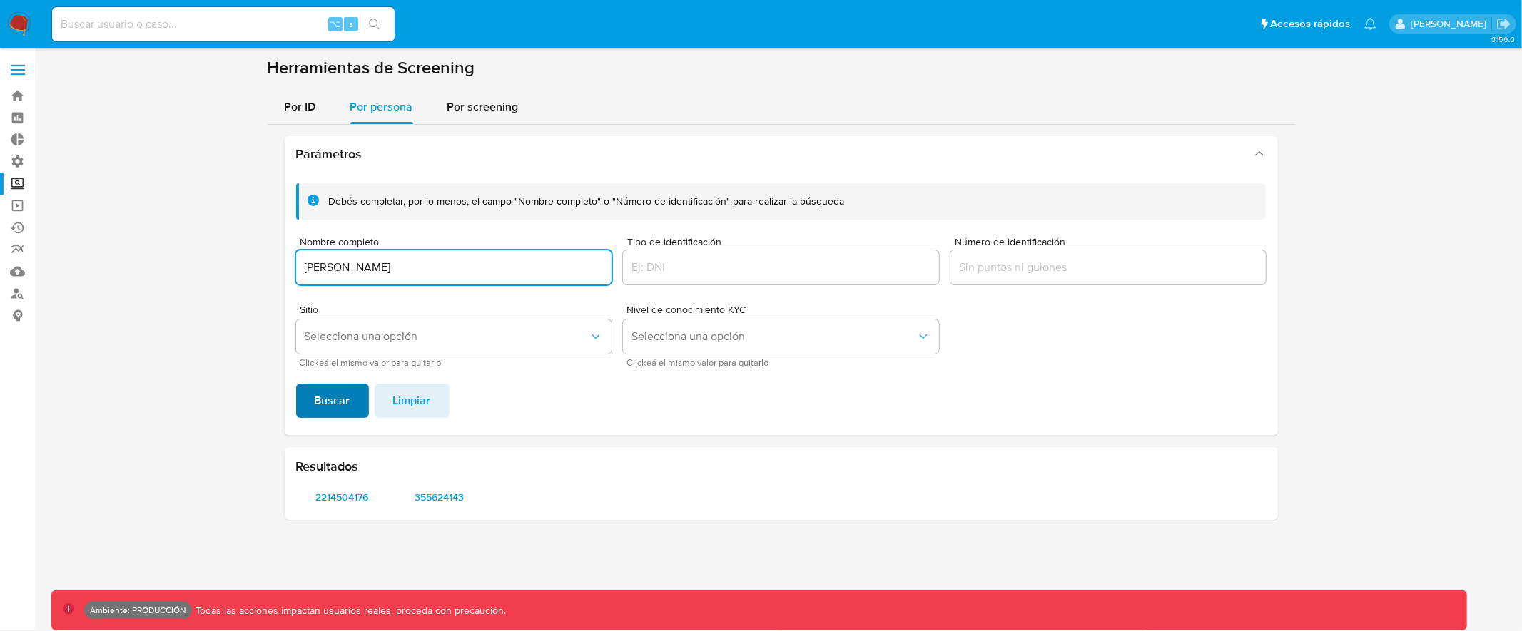
type input "Diego Alejandro Assum"
click at [322, 392] on span "Buscar" at bounding box center [333, 400] width 36 height 31
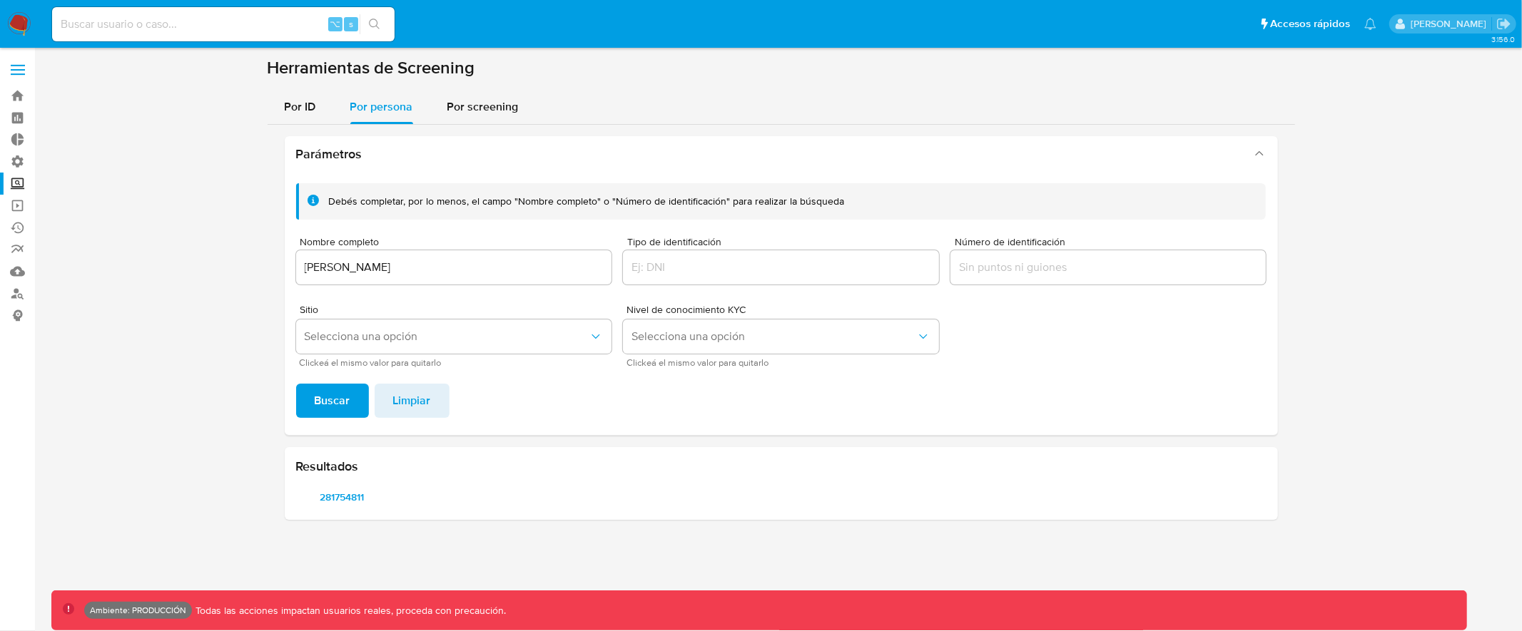
click at [19, 69] on span at bounding box center [18, 70] width 14 height 2
click at [0, 0] on input "checkbox" at bounding box center [0, 0] width 0 height 0
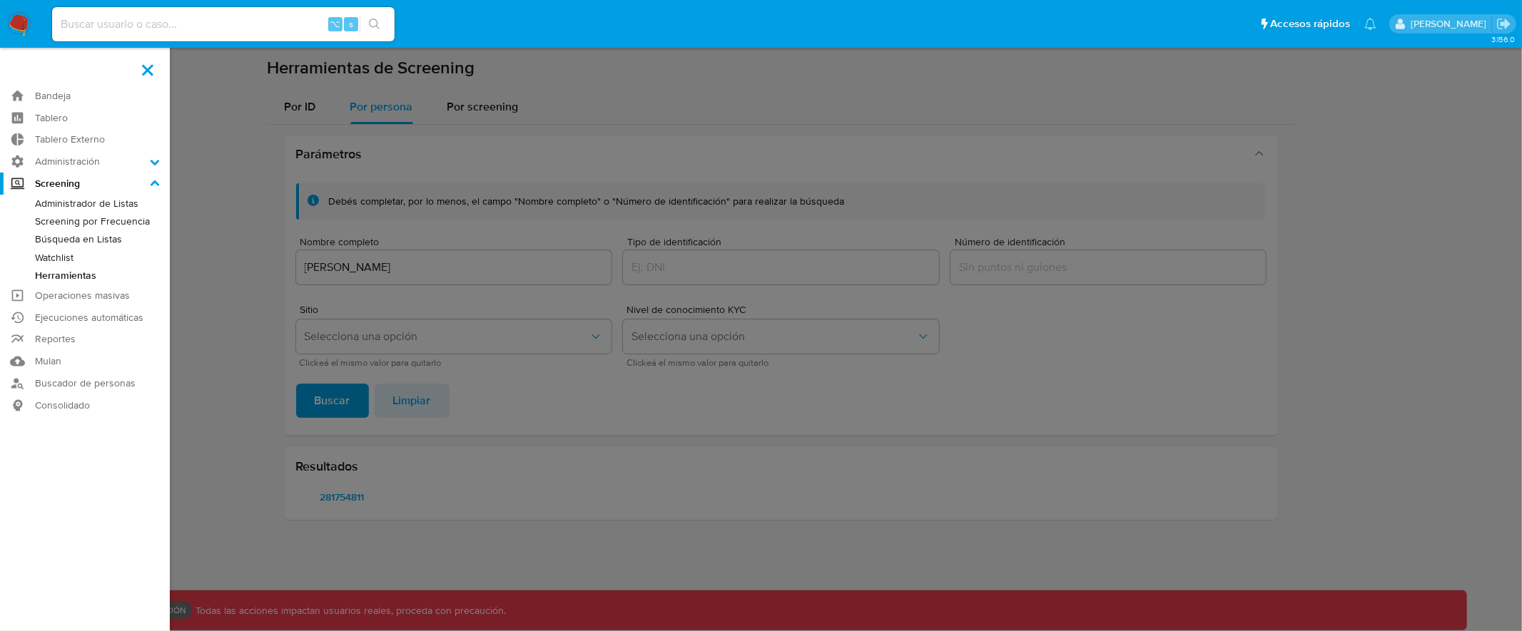
click at [232, 300] on label at bounding box center [761, 315] width 1522 height 631
click at [0, 0] on input "checkbox" at bounding box center [0, 0] width 0 height 0
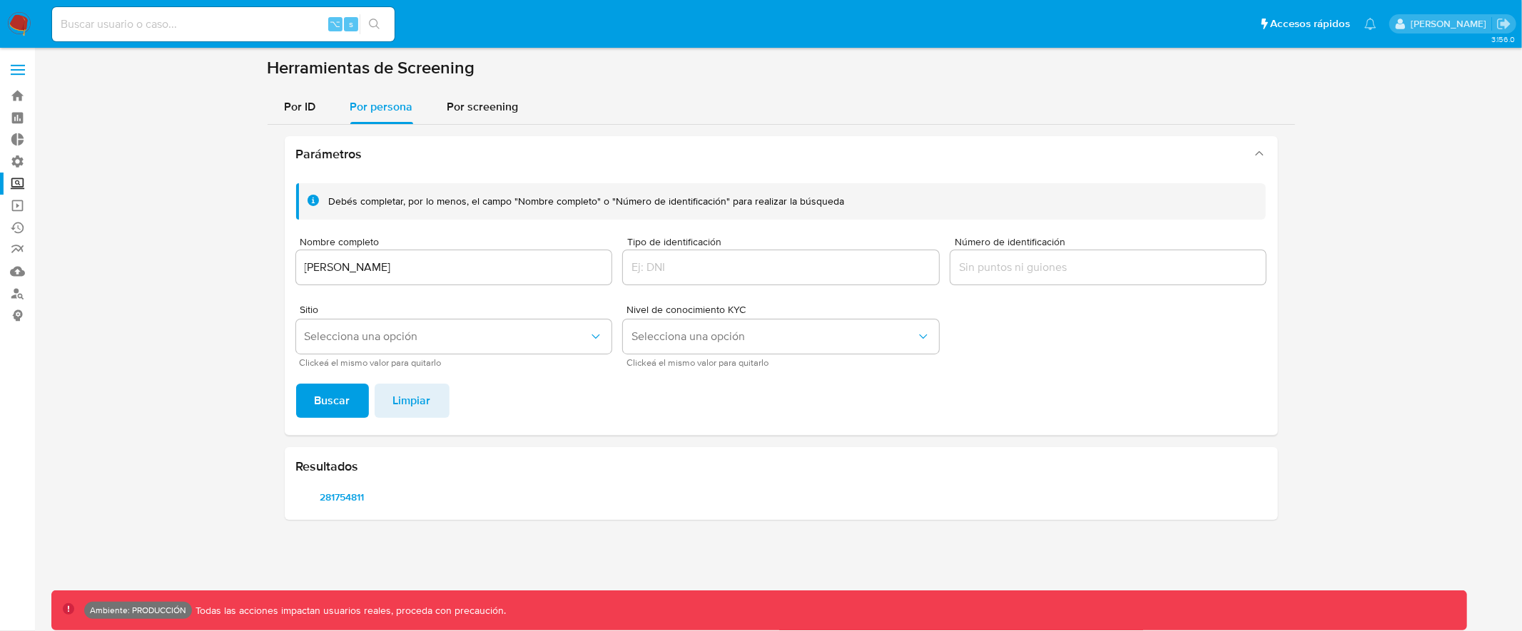
click at [21, 61] on label at bounding box center [18, 70] width 36 height 30
click at [0, 0] on input "checkbox" at bounding box center [0, 0] width 0 height 0
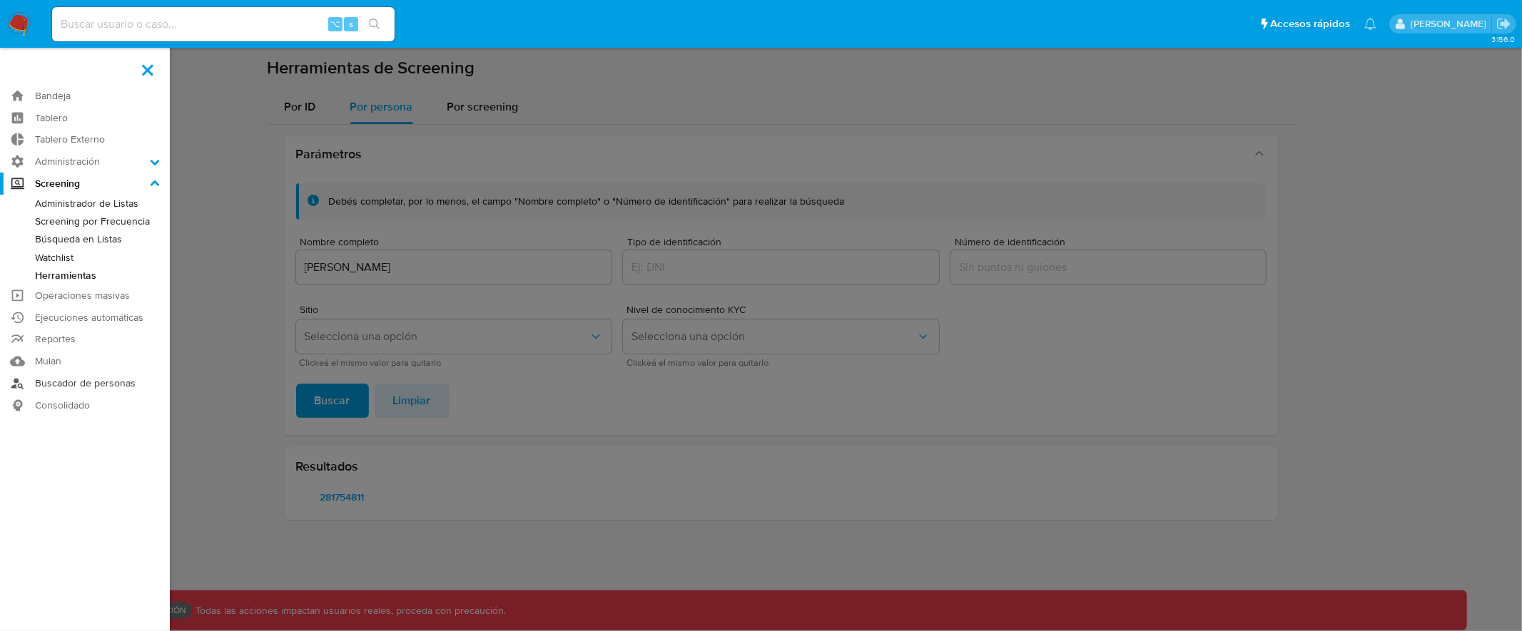
click at [86, 382] on link "Buscador de personas" at bounding box center [85, 383] width 170 height 22
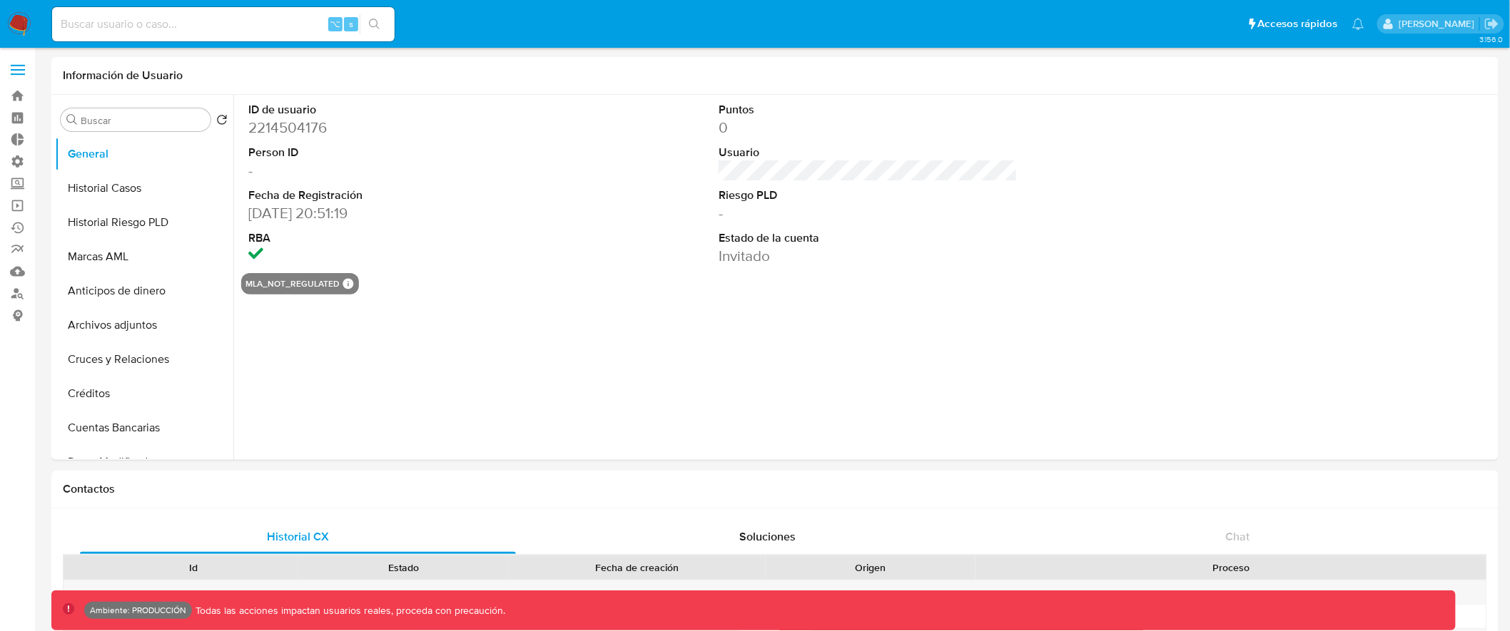
select select "10"
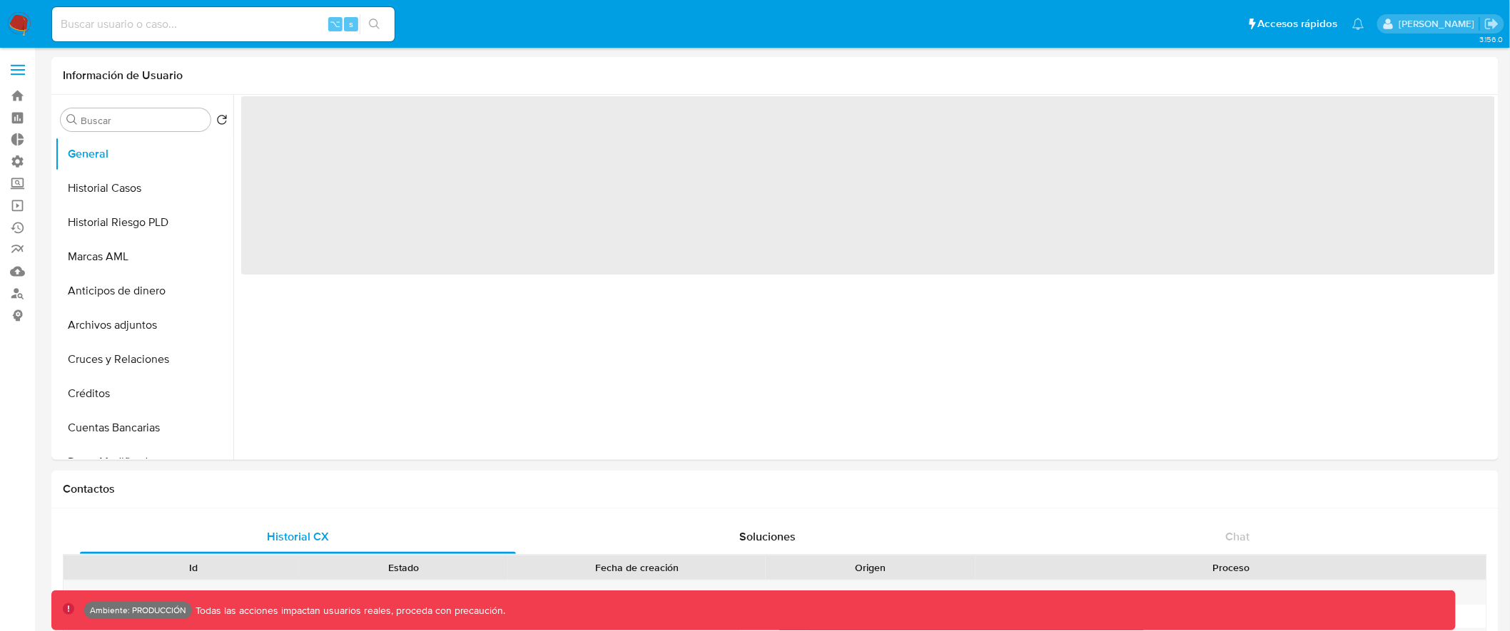
select select "10"
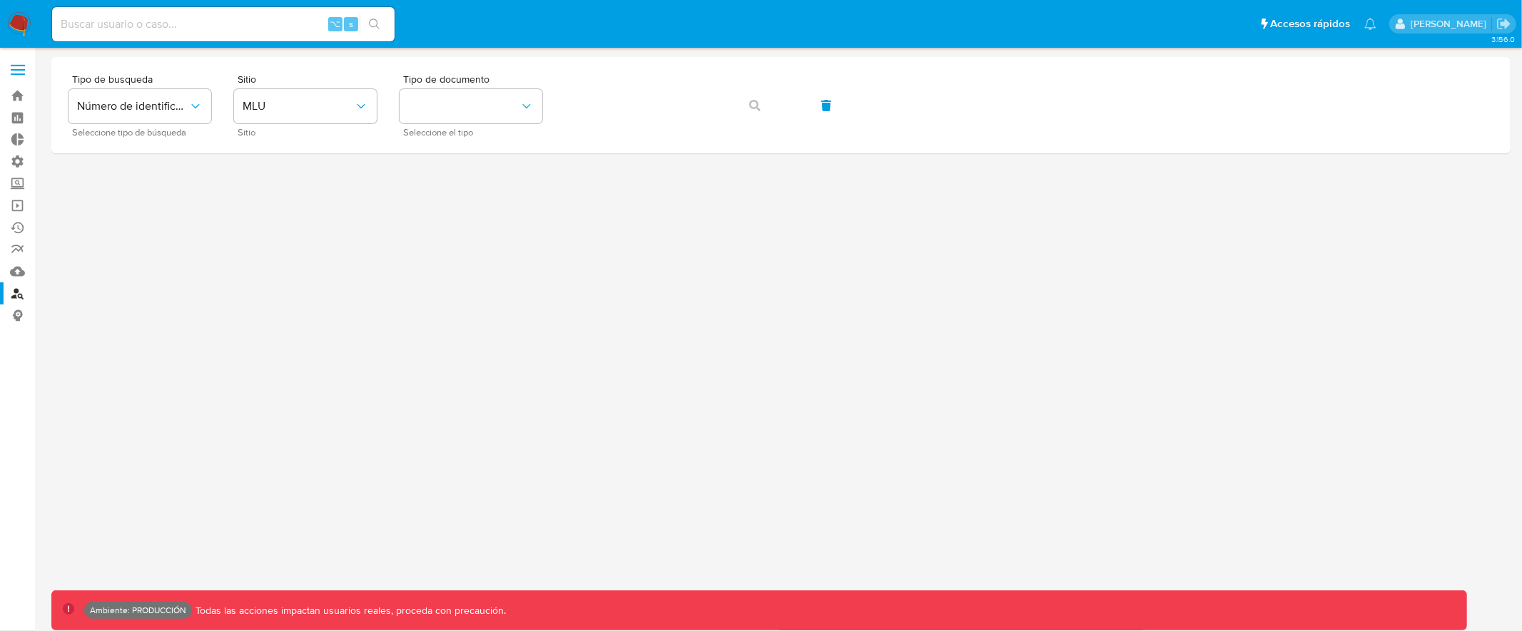
click at [16, 70] on span at bounding box center [18, 70] width 14 height 2
click at [0, 0] on input "checkbox" at bounding box center [0, 0] width 0 height 0
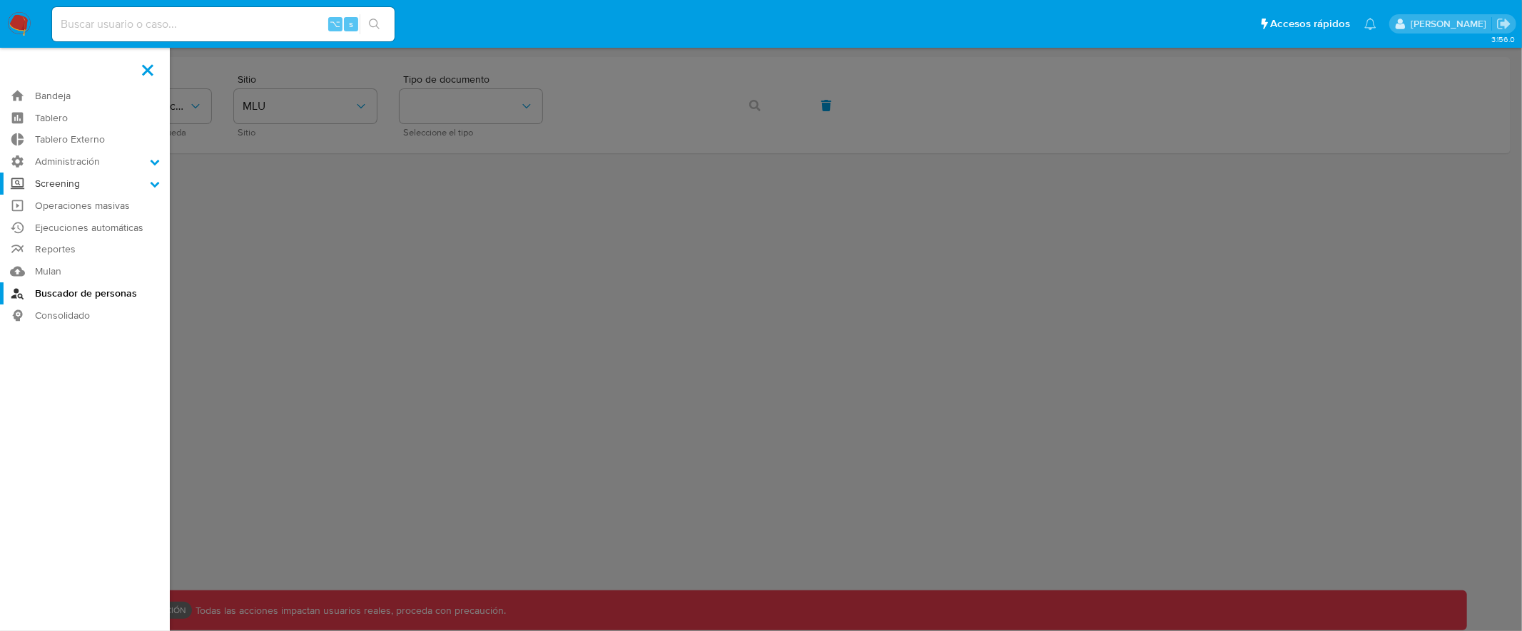
click at [113, 190] on label "Screening" at bounding box center [85, 184] width 170 height 22
click at [0, 0] on input "Screening" at bounding box center [0, 0] width 0 height 0
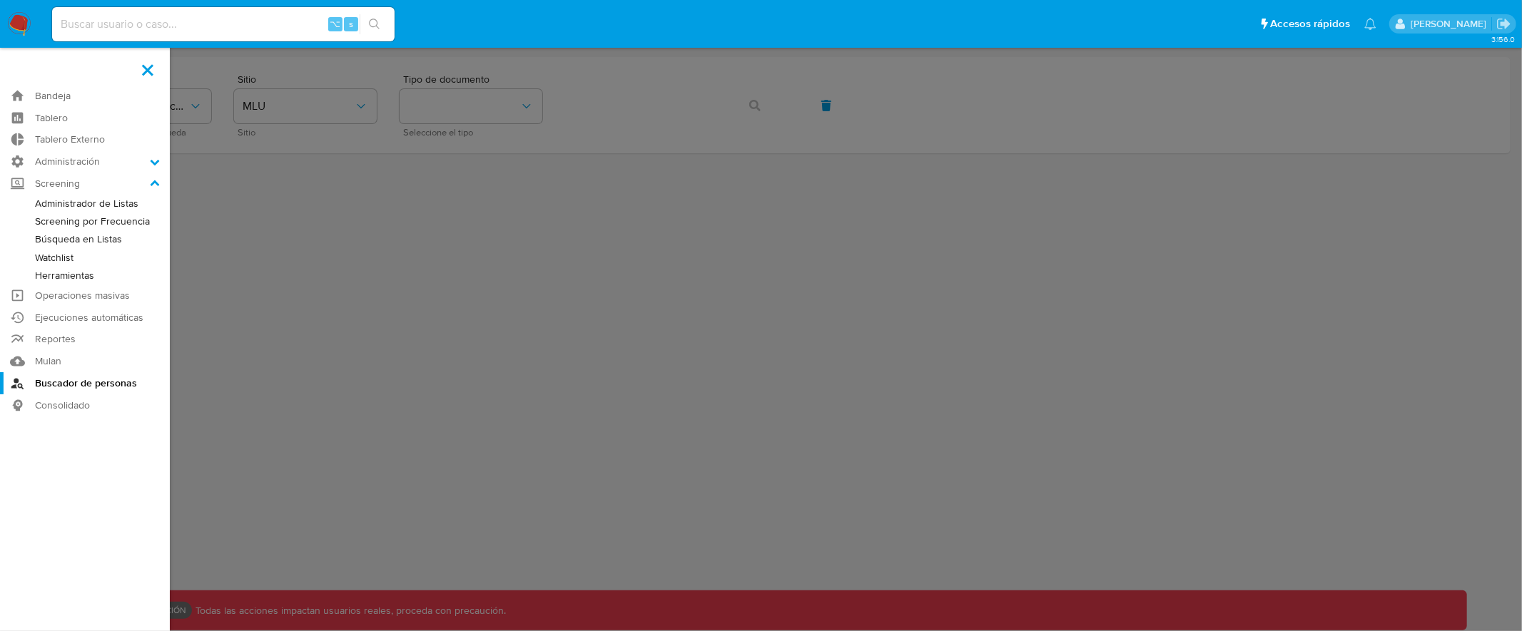
click at [76, 277] on link "Herramientas" at bounding box center [85, 276] width 170 height 18
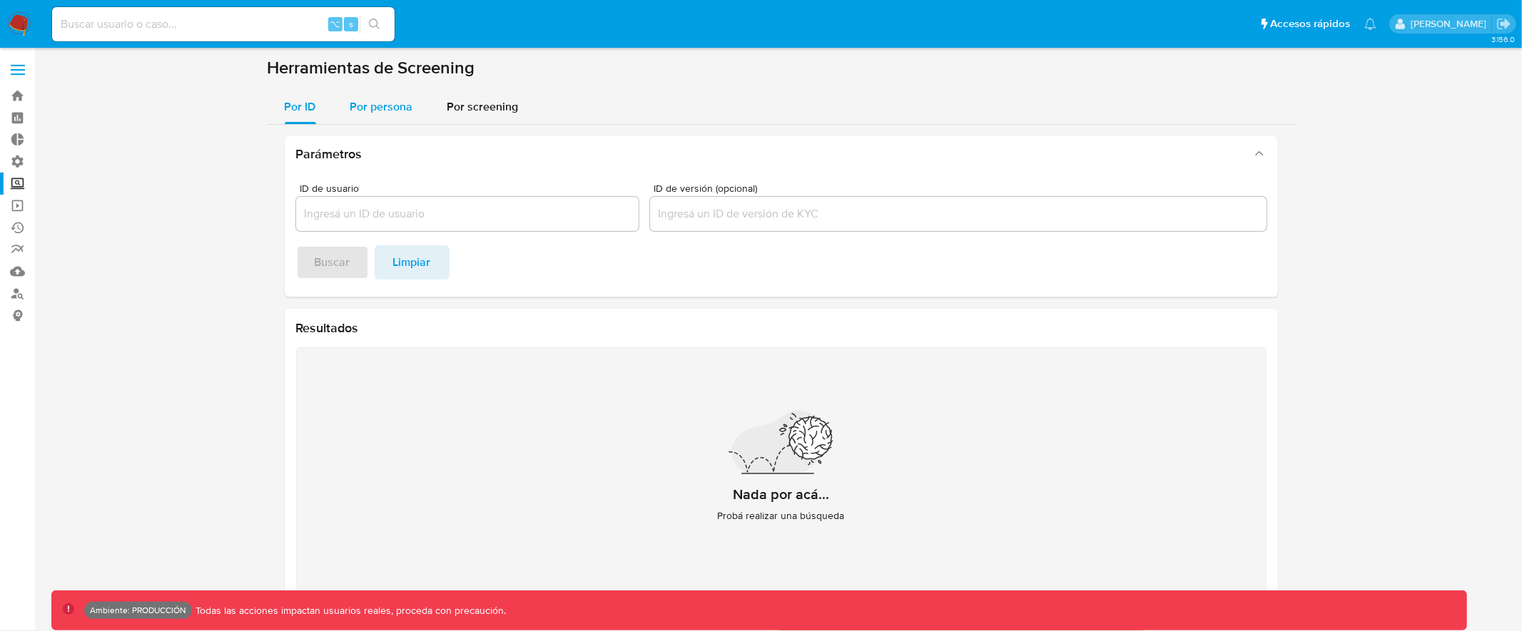
click at [394, 101] on span "Por persona" at bounding box center [381, 106] width 63 height 16
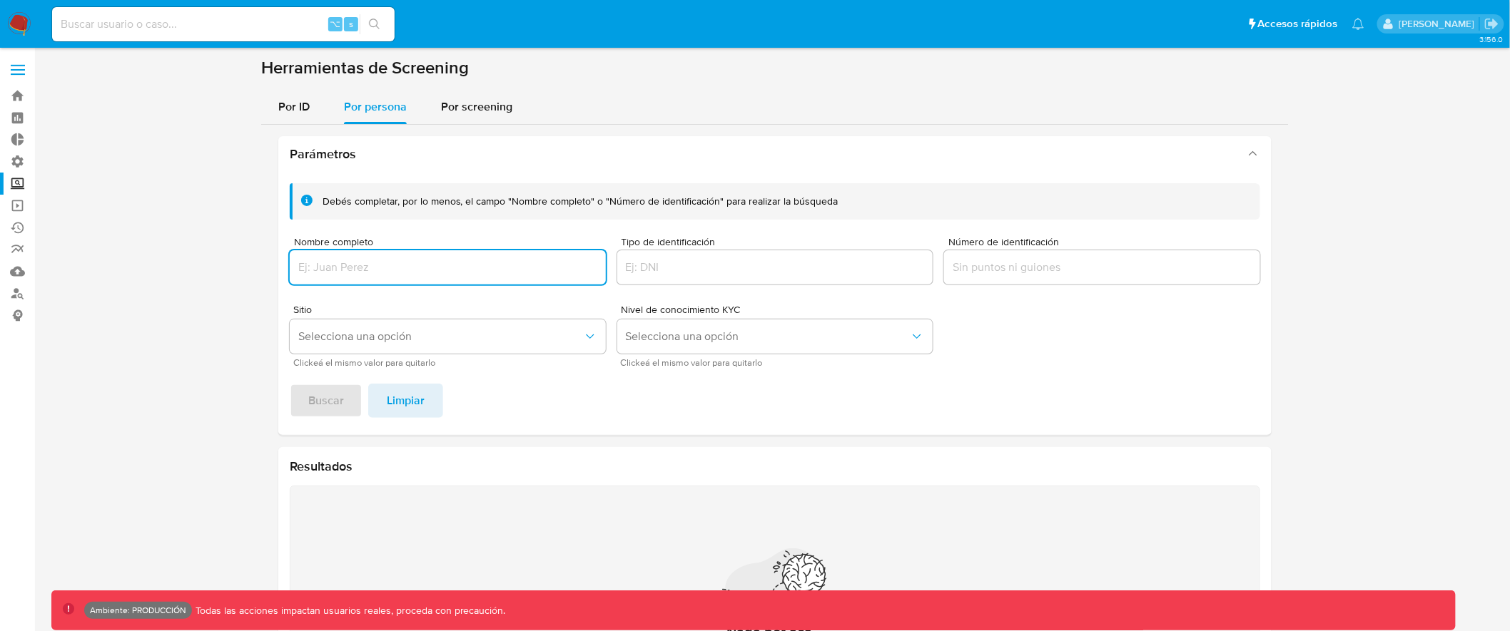
click at [402, 270] on input "Nombre completo" at bounding box center [448, 267] width 316 height 19
type input "Diego Alejandro Assum"
click at [290, 384] on button "Buscar" at bounding box center [326, 401] width 73 height 34
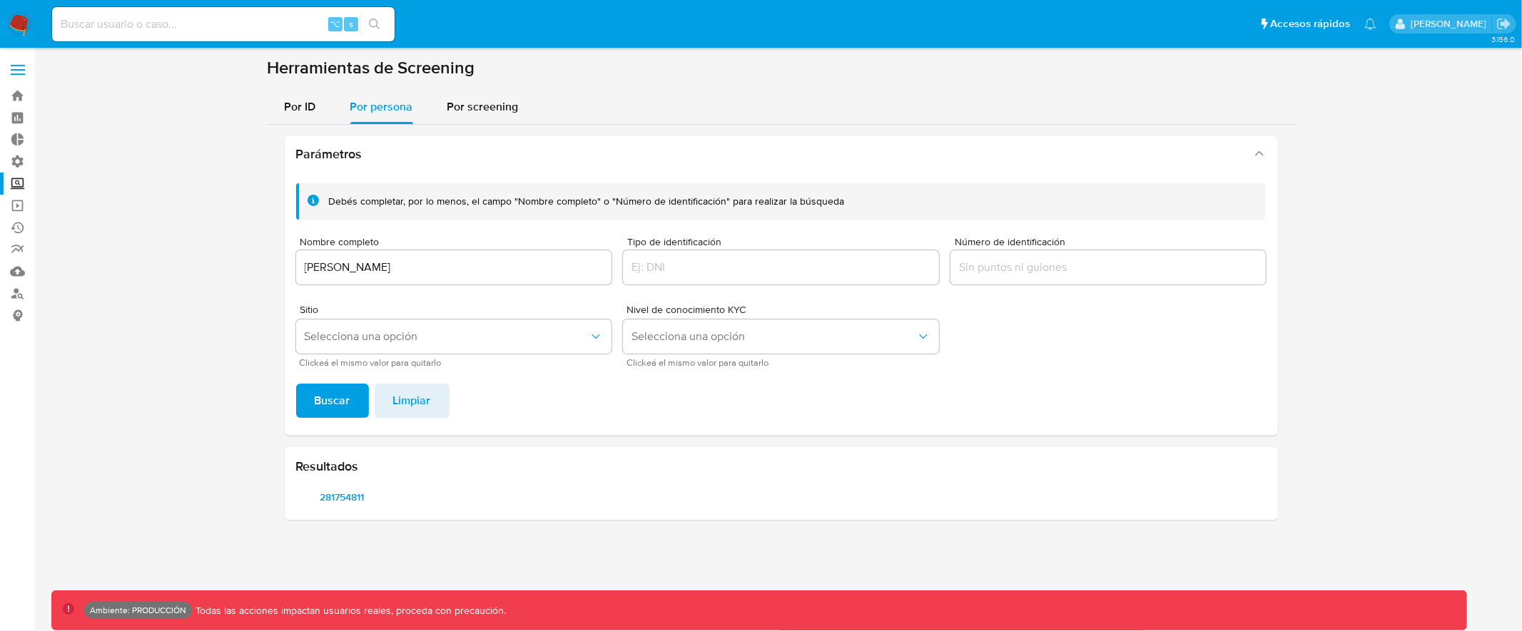
drag, startPoint x: 299, startPoint y: 245, endPoint x: 413, endPoint y: 245, distance: 114.1
click at [413, 245] on label "Nombre completo" at bounding box center [454, 242] width 316 height 11
drag, startPoint x: 607, startPoint y: 200, endPoint x: 778, endPoint y: 200, distance: 170.5
click at [778, 200] on div "Debés completar, por lo menos, el campo "Nombre completo" o "Número de identifi…" at bounding box center [586, 202] width 516 height 14
click at [14, 77] on label at bounding box center [18, 70] width 36 height 30
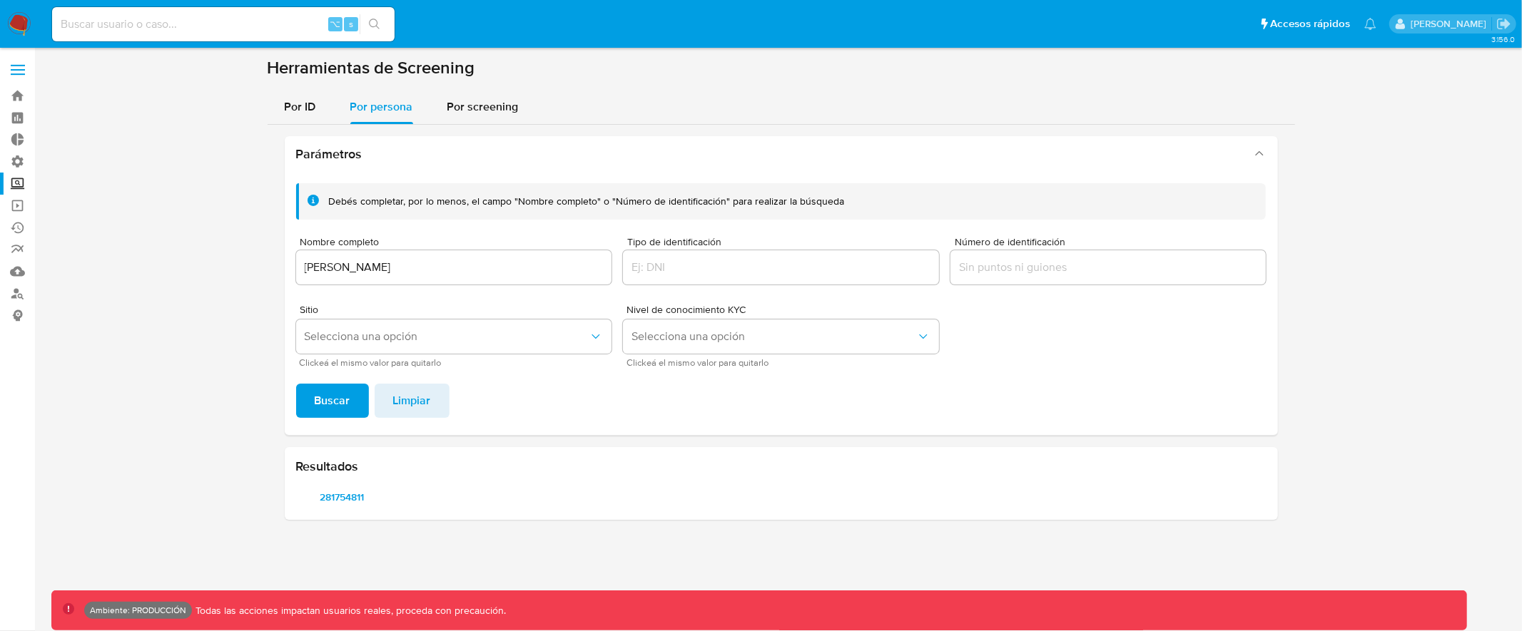
click at [0, 0] on input "checkbox" at bounding box center [0, 0] width 0 height 0
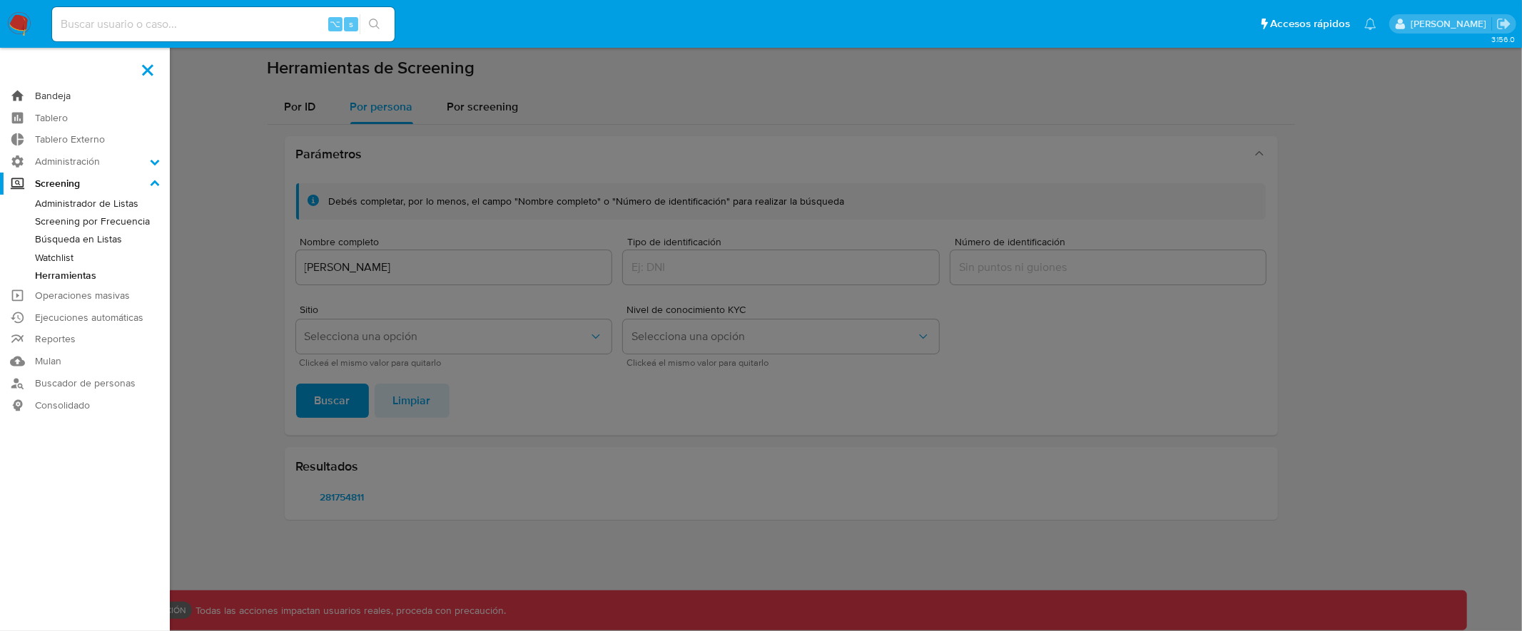
click at [59, 96] on link "Bandeja" at bounding box center [85, 96] width 170 height 22
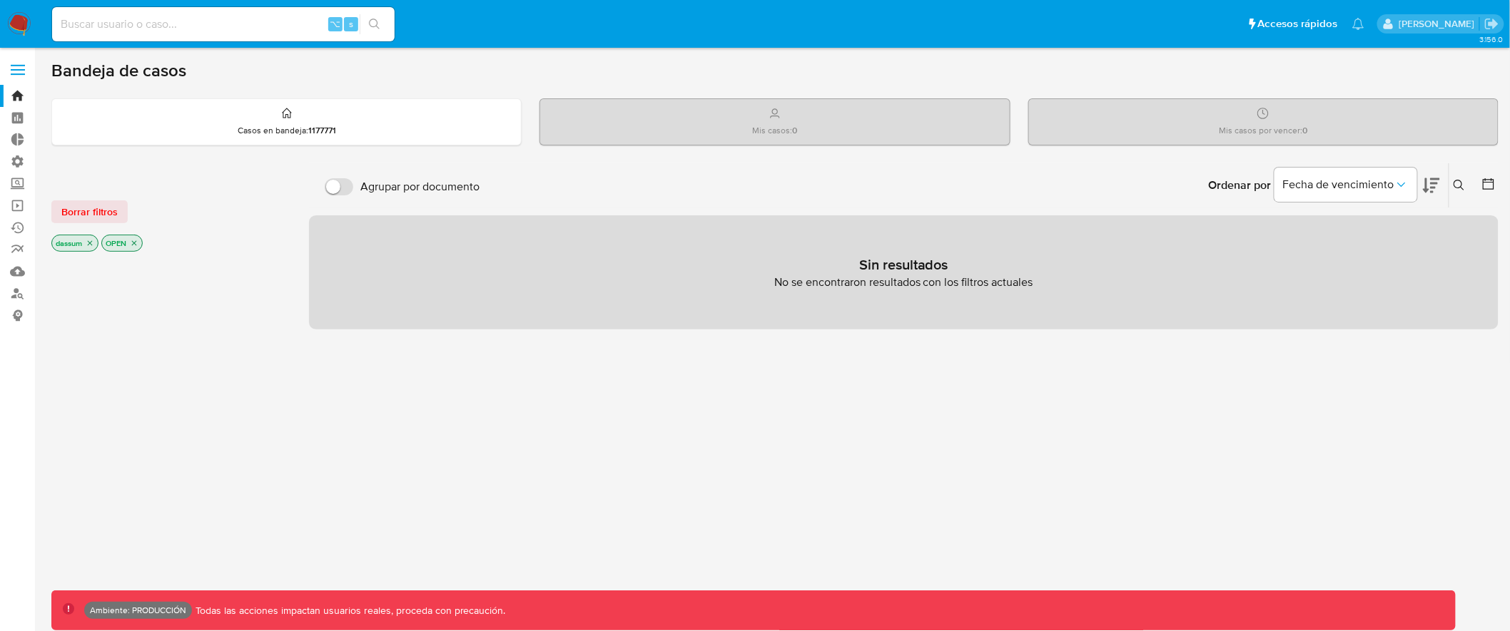
click at [272, 24] on input at bounding box center [223, 24] width 342 height 19
click at [93, 244] on icon "close-filter" at bounding box center [90, 243] width 9 height 9
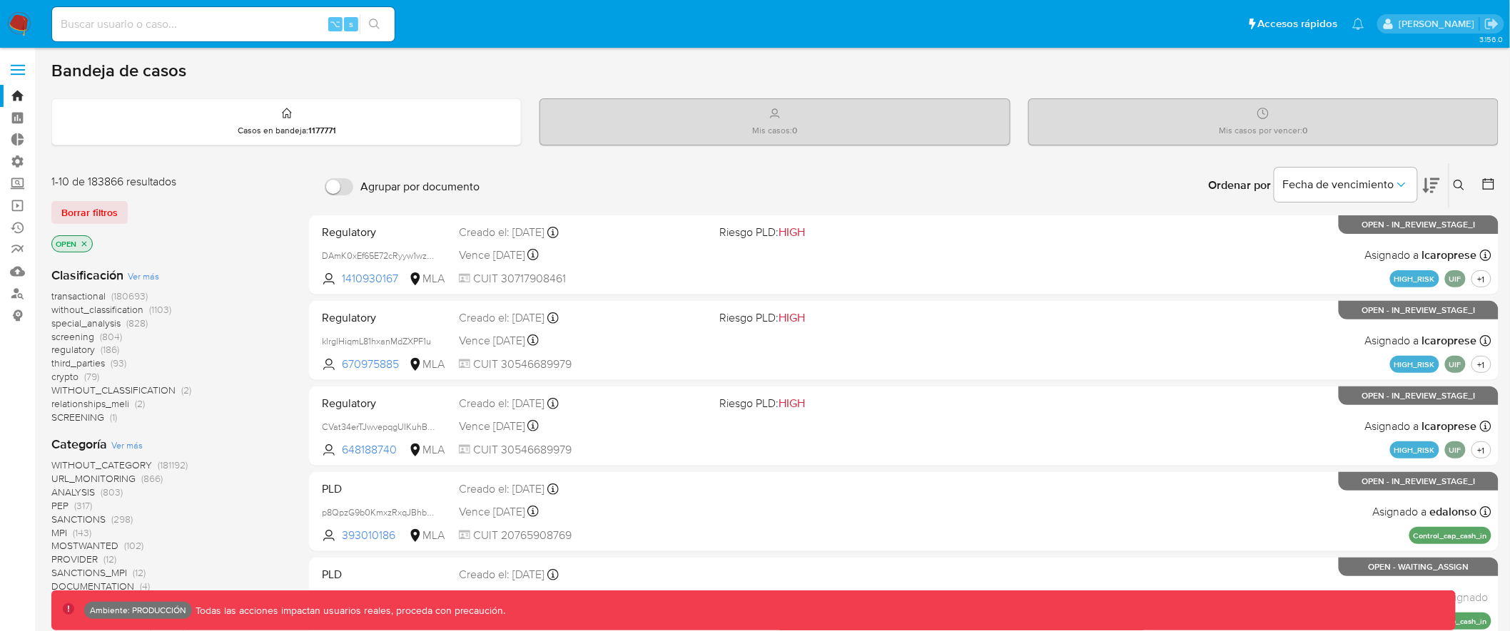
click at [87, 243] on icon "close-filter" at bounding box center [84, 244] width 9 height 9
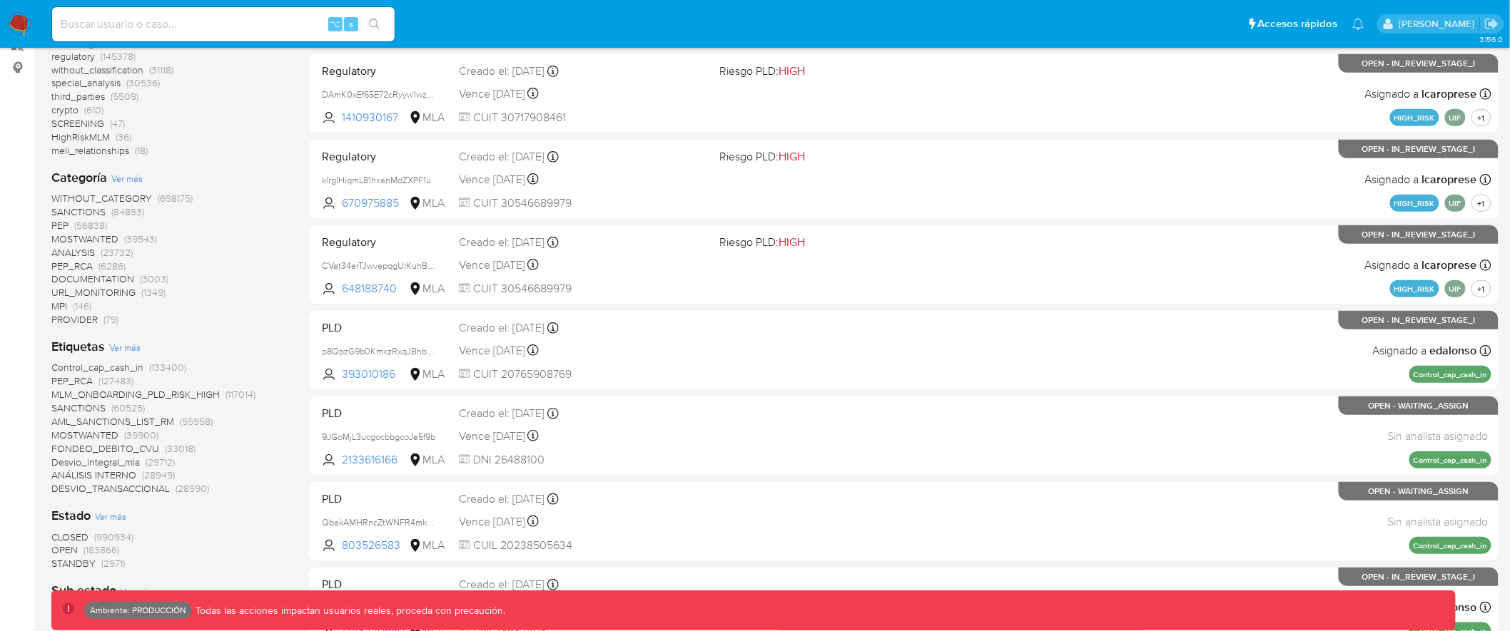
scroll to position [266, 0]
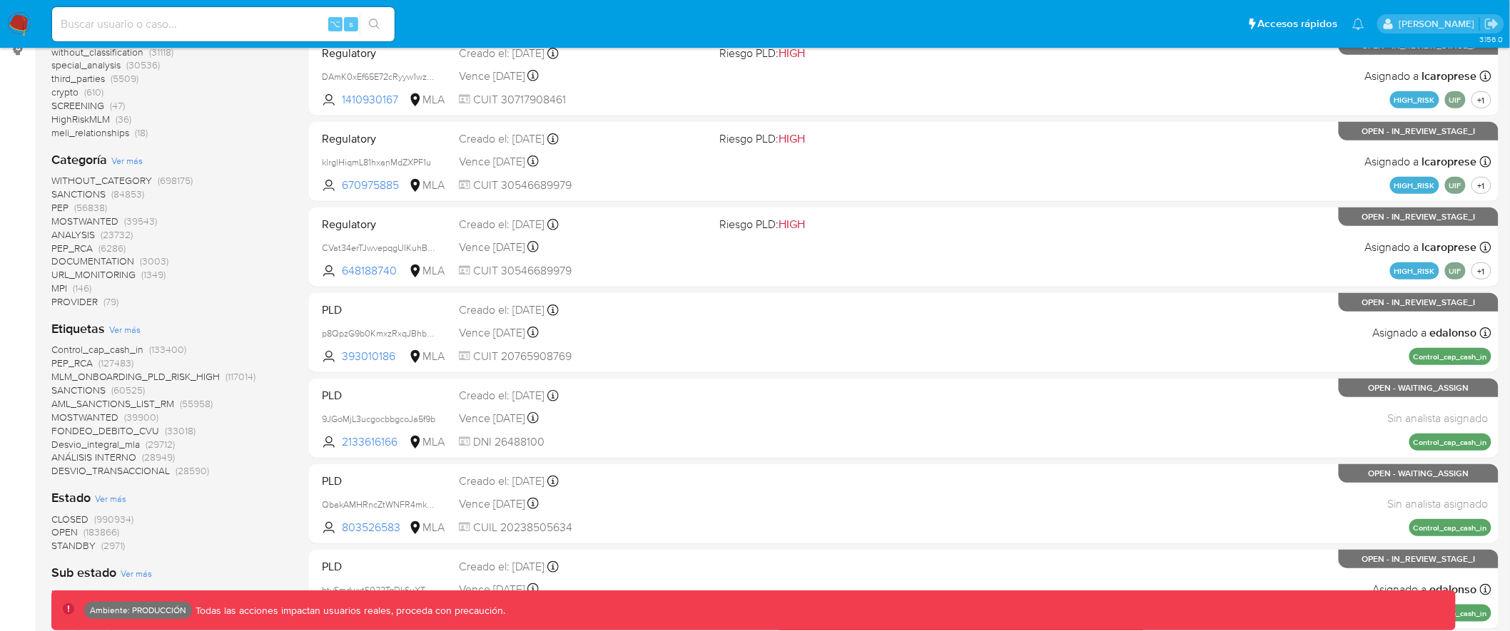
click at [60, 205] on span "PEP" at bounding box center [59, 207] width 17 height 14
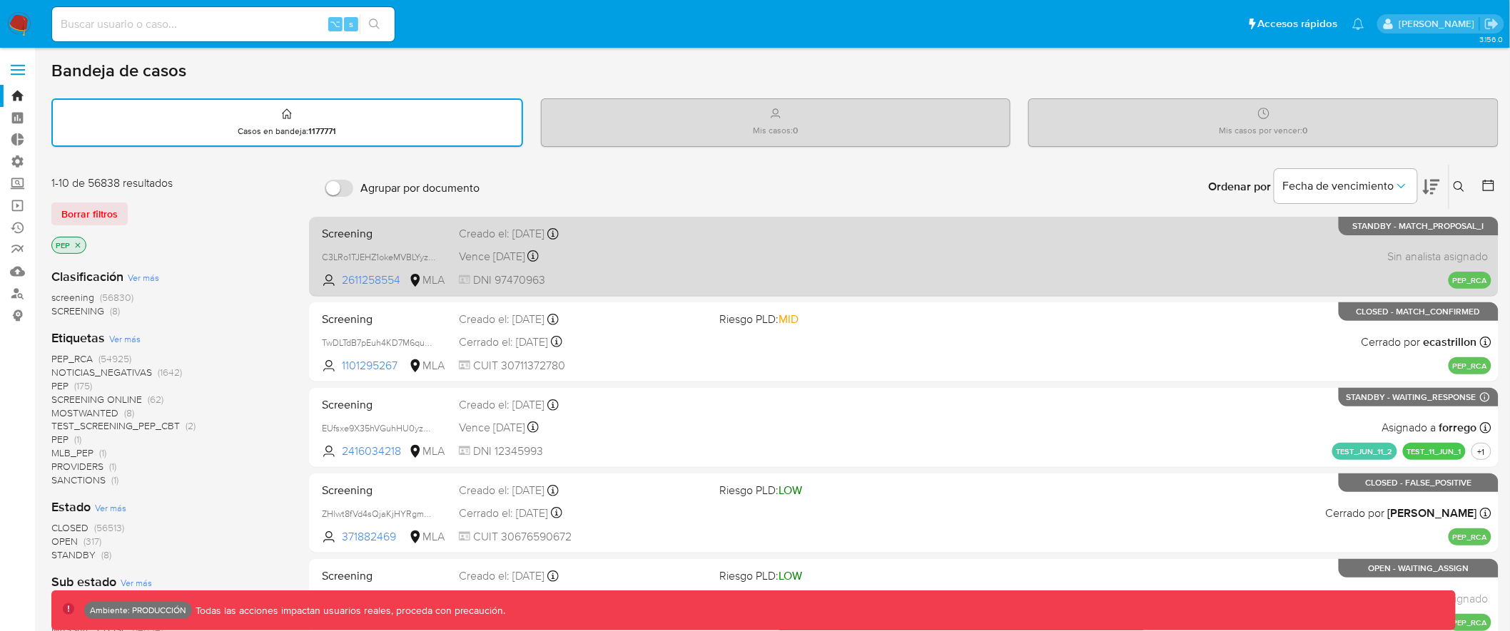
click at [718, 268] on div "Screening C3LRo1TJEHZ1okeMVBLYyzJL 2611258554 MLA Creado el: 13/08/2025 Creado …" at bounding box center [903, 256] width 1175 height 72
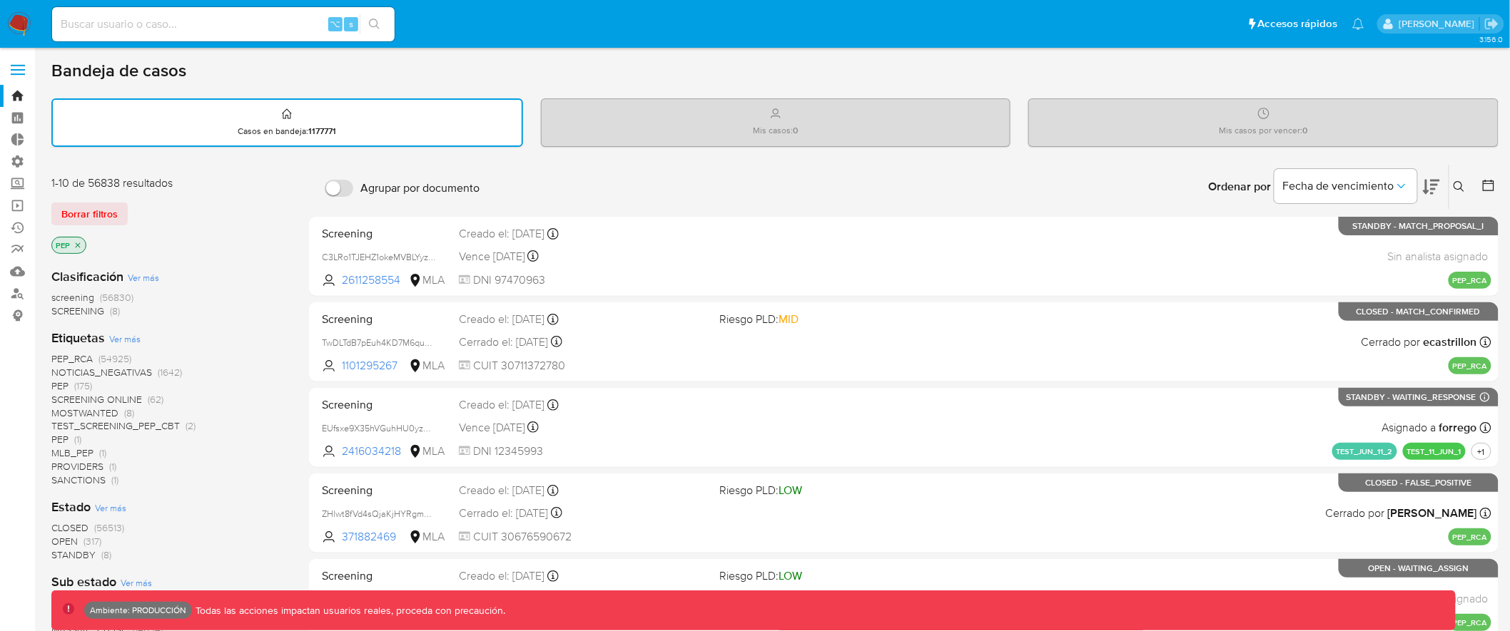
click at [1358, 166] on div "Fecha de vencimiento" at bounding box center [1345, 187] width 143 height 44
click at [1457, 181] on icon at bounding box center [1458, 186] width 11 height 11
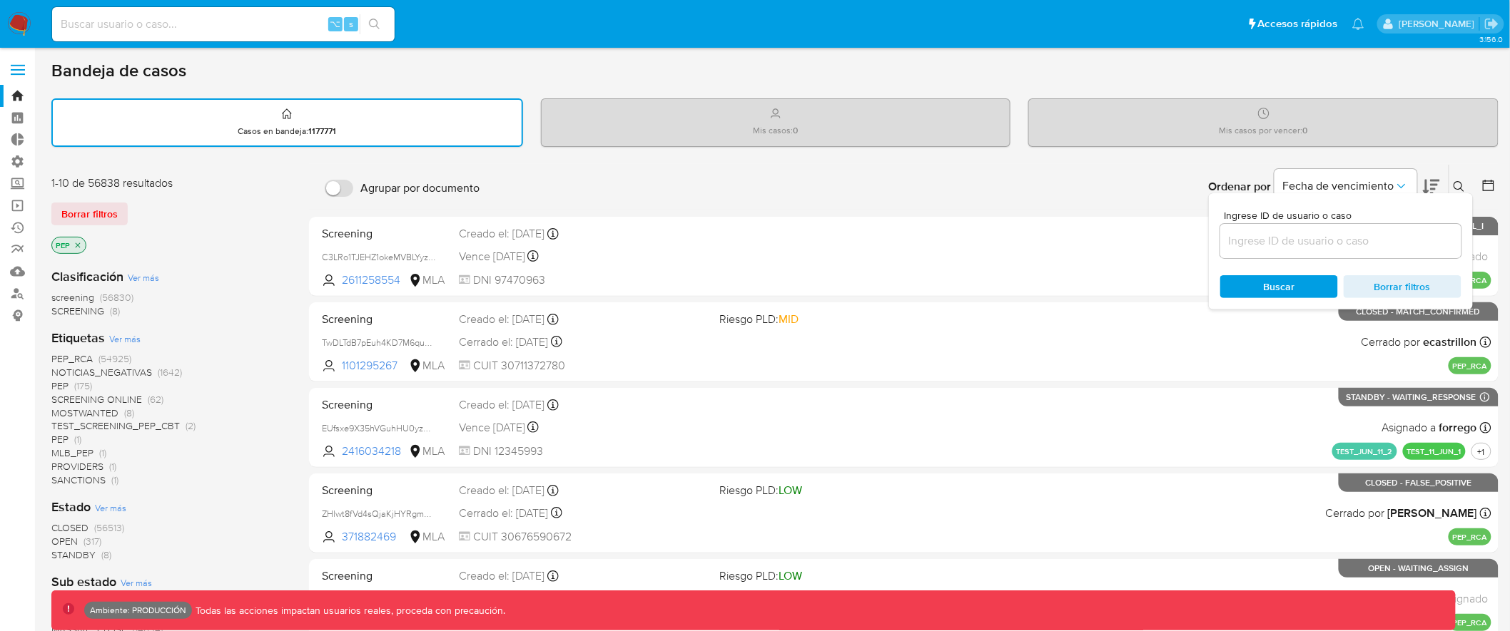
click at [1035, 49] on main "3.156.0 Ambiente: PRODUCCIÓN Todas las acciones impactan usuarios reales, proce…" at bounding box center [755, 618] width 1510 height 1236
click at [237, 185] on div "1-10 de 56838 resultados" at bounding box center [165, 184] width 228 height 16
click at [1457, 181] on icon at bounding box center [1458, 186] width 11 height 11
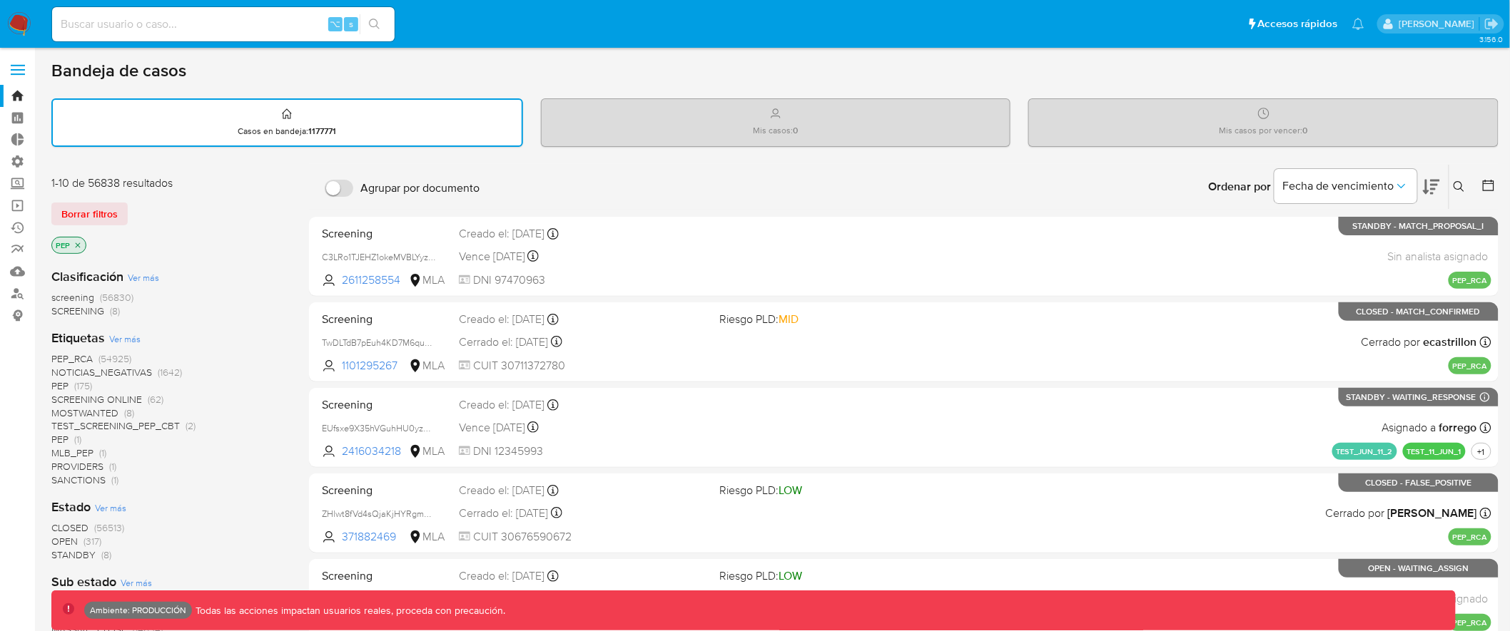
click at [1457, 181] on icon at bounding box center [1458, 186] width 11 height 11
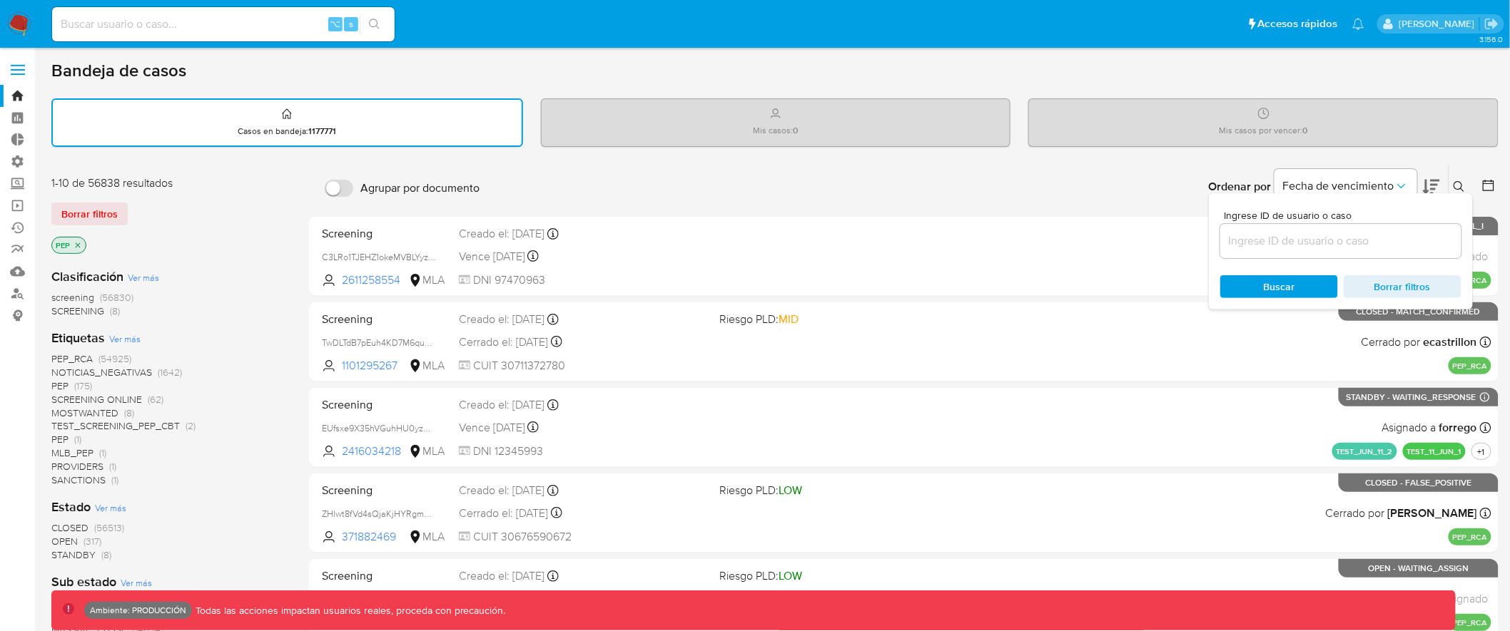
click at [1089, 180] on div "Ordenar por Fecha de vencimiento No es posible ordenar los resultados mientras …" at bounding box center [993, 187] width 1012 height 44
click at [74, 385] on span "(175)" at bounding box center [83, 386] width 18 height 14
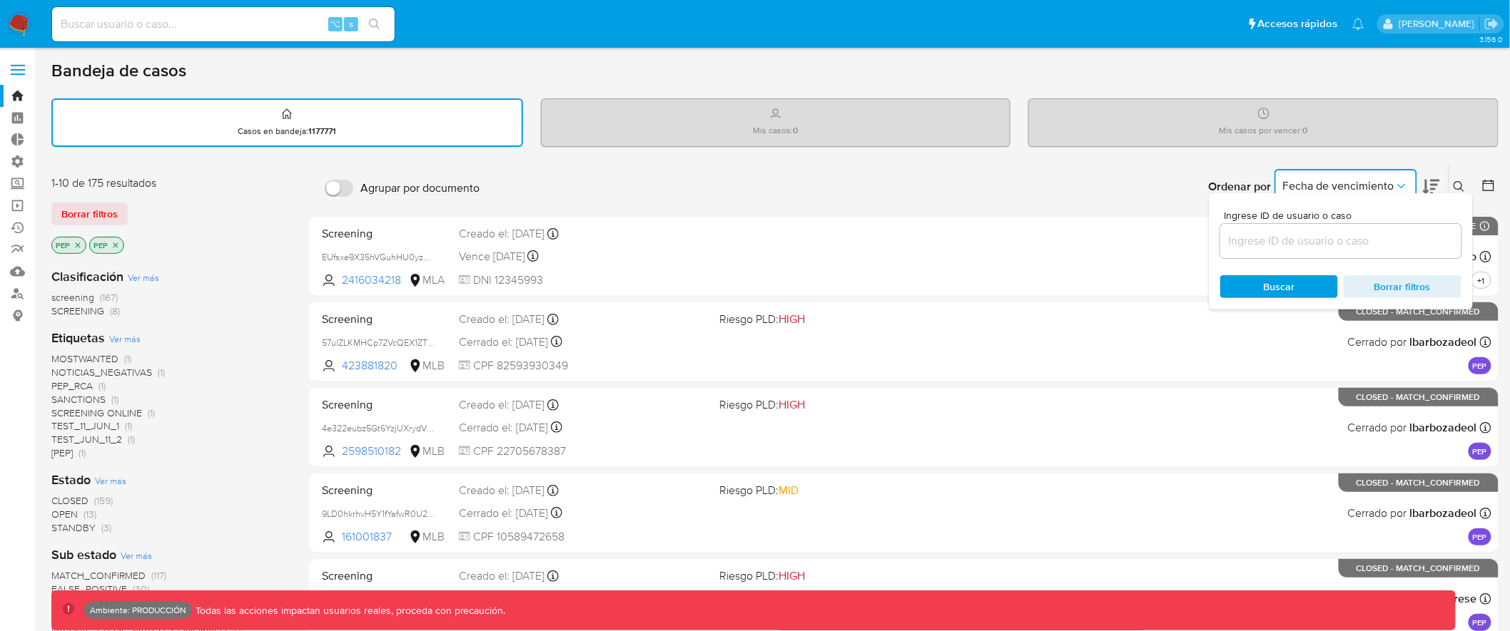
click at [1375, 181] on span "Fecha de vencimiento" at bounding box center [1338, 186] width 111 height 14
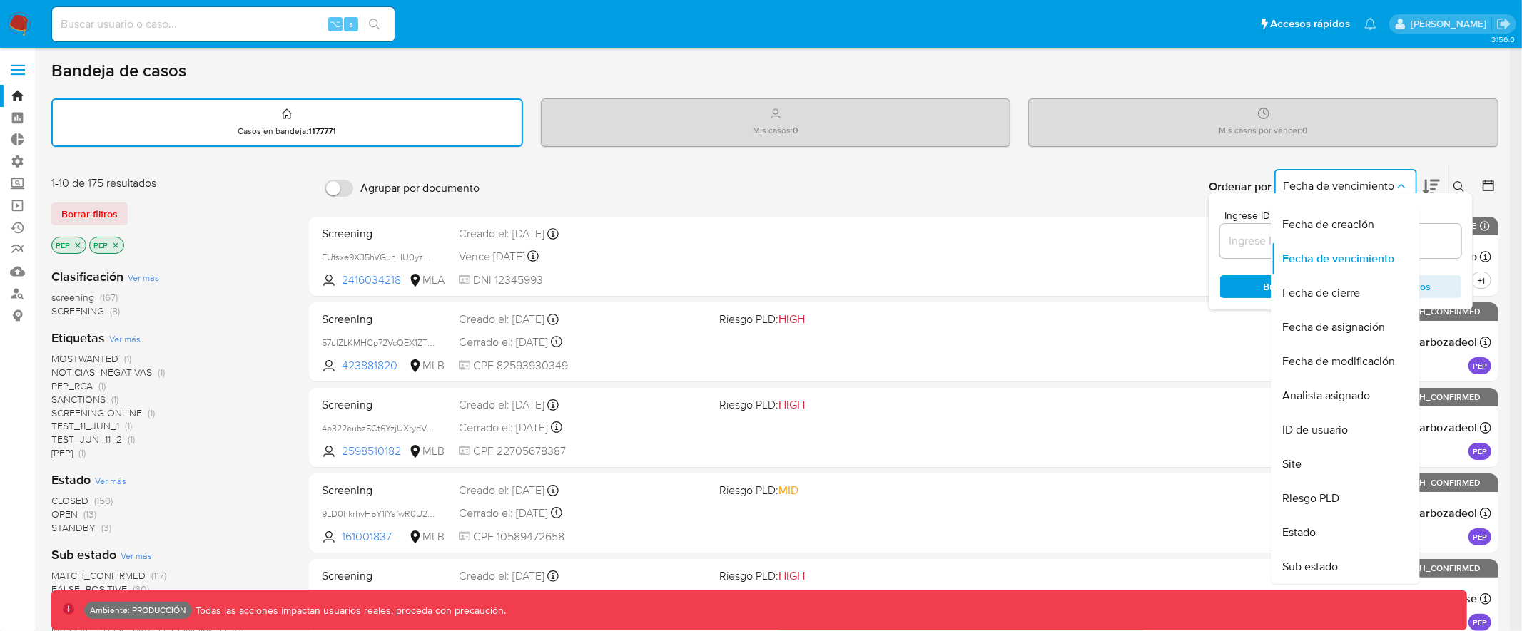
click at [1395, 179] on icon "Ordenar por" at bounding box center [1401, 186] width 14 height 14
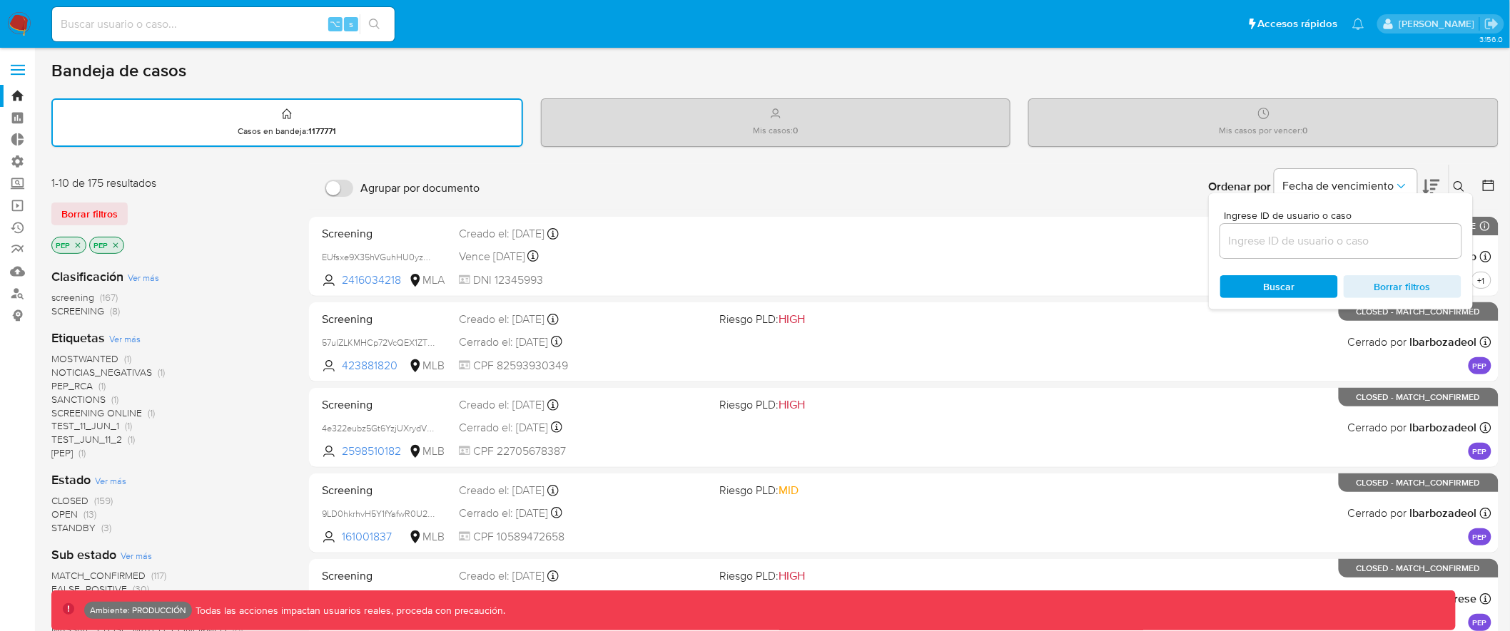
click at [1480, 161] on div "Bandeja de casos Casos en bandeja : 1177771 Mis casos : 0 Mis casos por vencer …" at bounding box center [774, 589] width 1447 height 1059
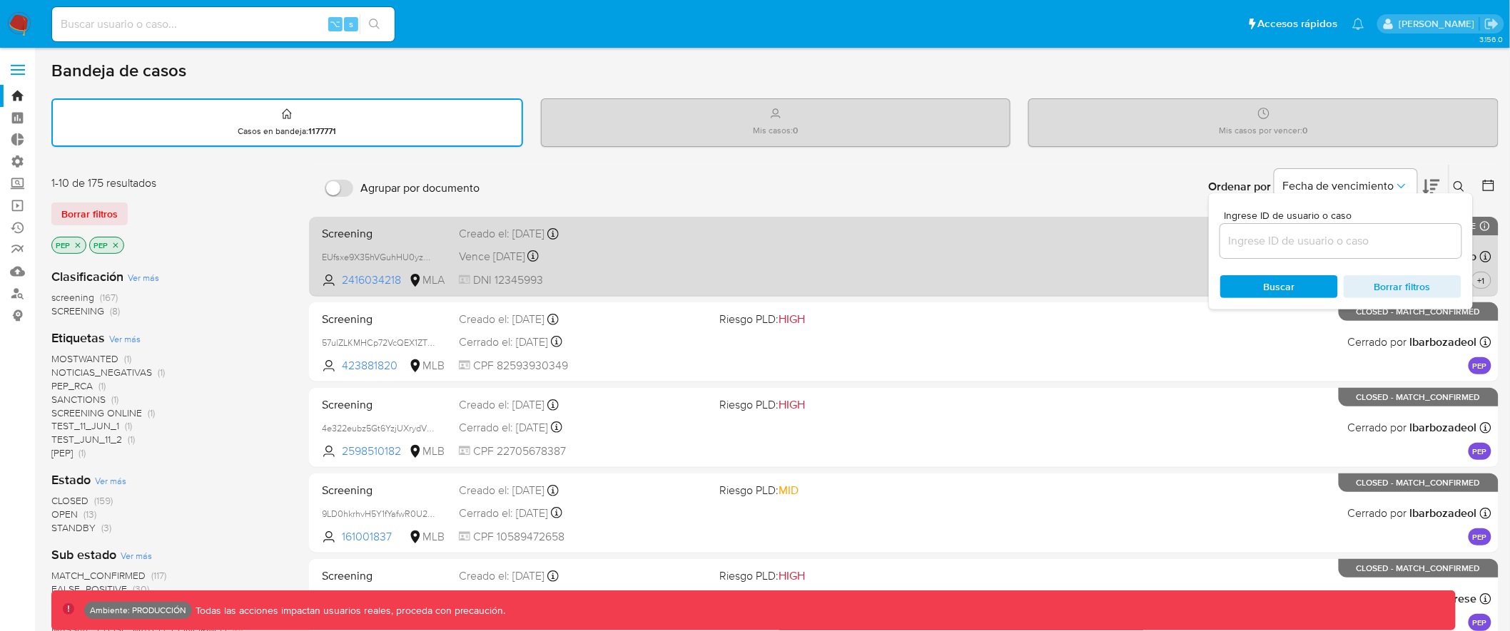
click at [1017, 252] on div "Screening EUfsxe9X35hVGuhHU0yzNicn 2416034218 MLA Creado el: 20/08/2025 Creado …" at bounding box center [903, 256] width 1175 height 72
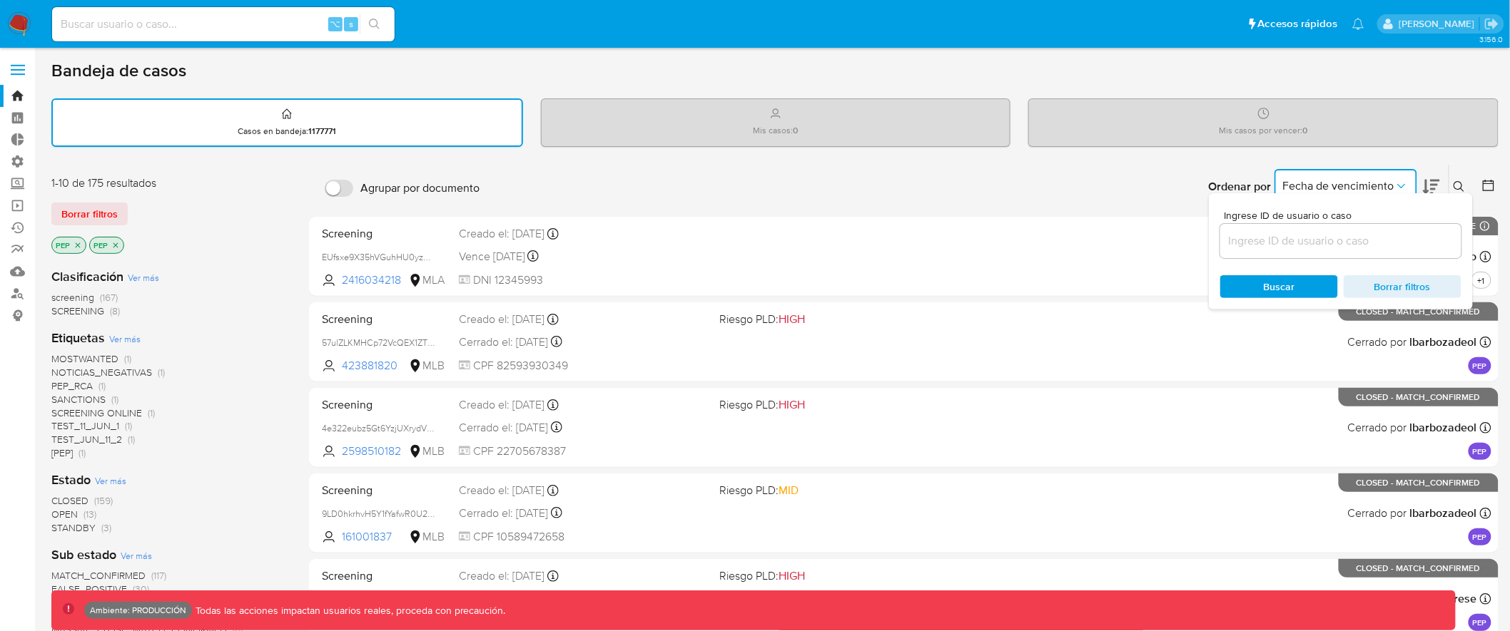
click at [1380, 170] on button "Fecha de vencimiento" at bounding box center [1345, 186] width 143 height 34
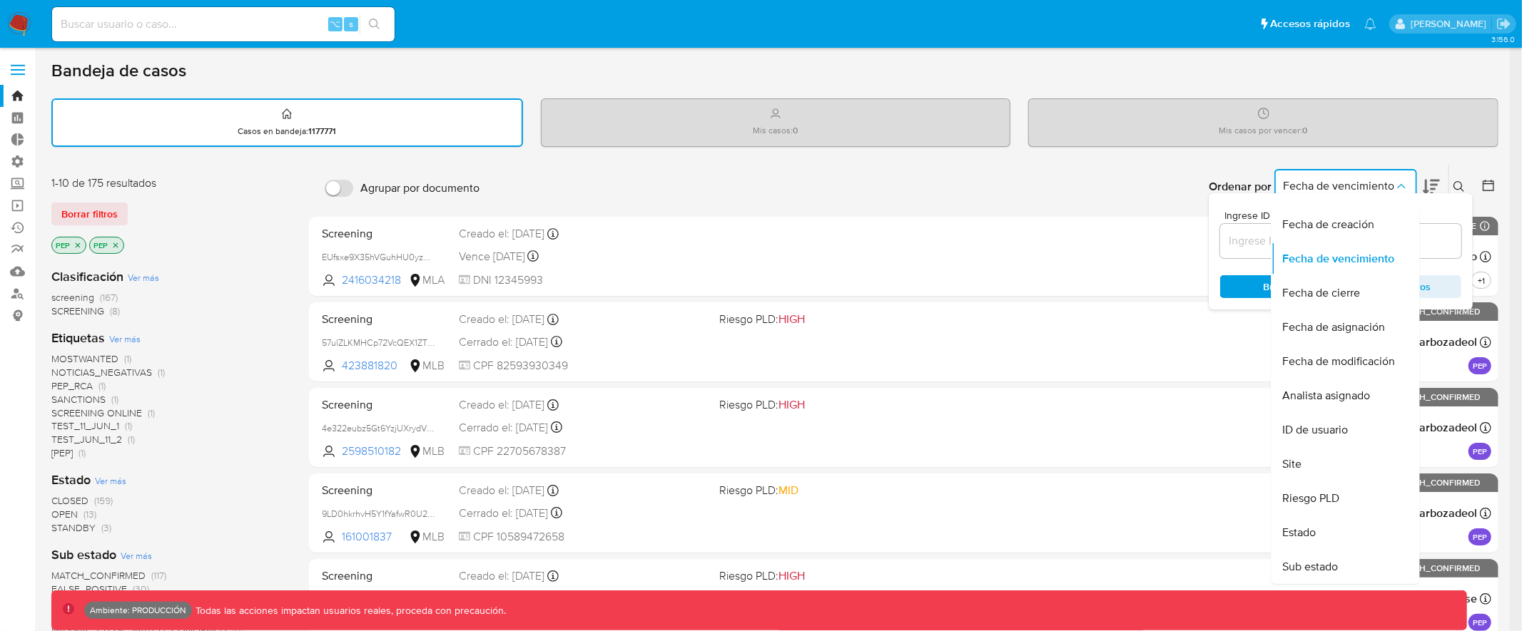
click at [1390, 179] on span "Fecha de vencimiento" at bounding box center [1338, 186] width 111 height 14
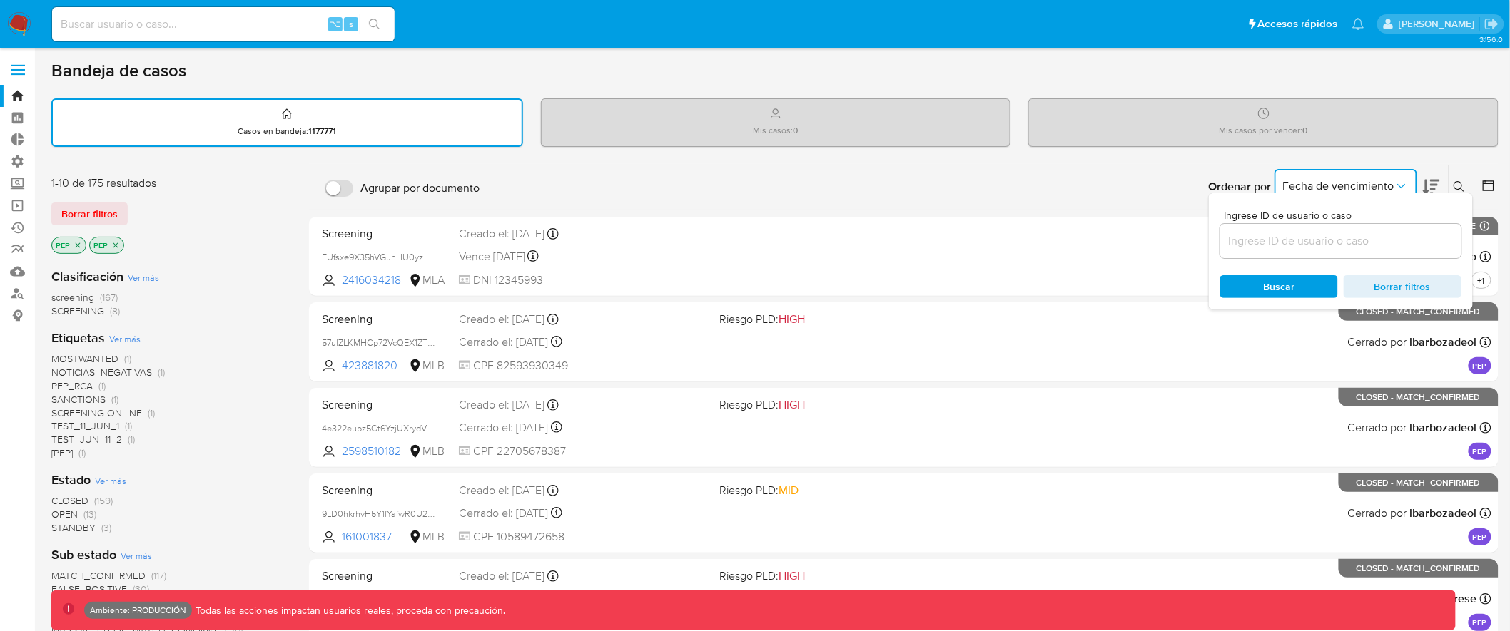
click at [1459, 182] on icon at bounding box center [1458, 186] width 11 height 11
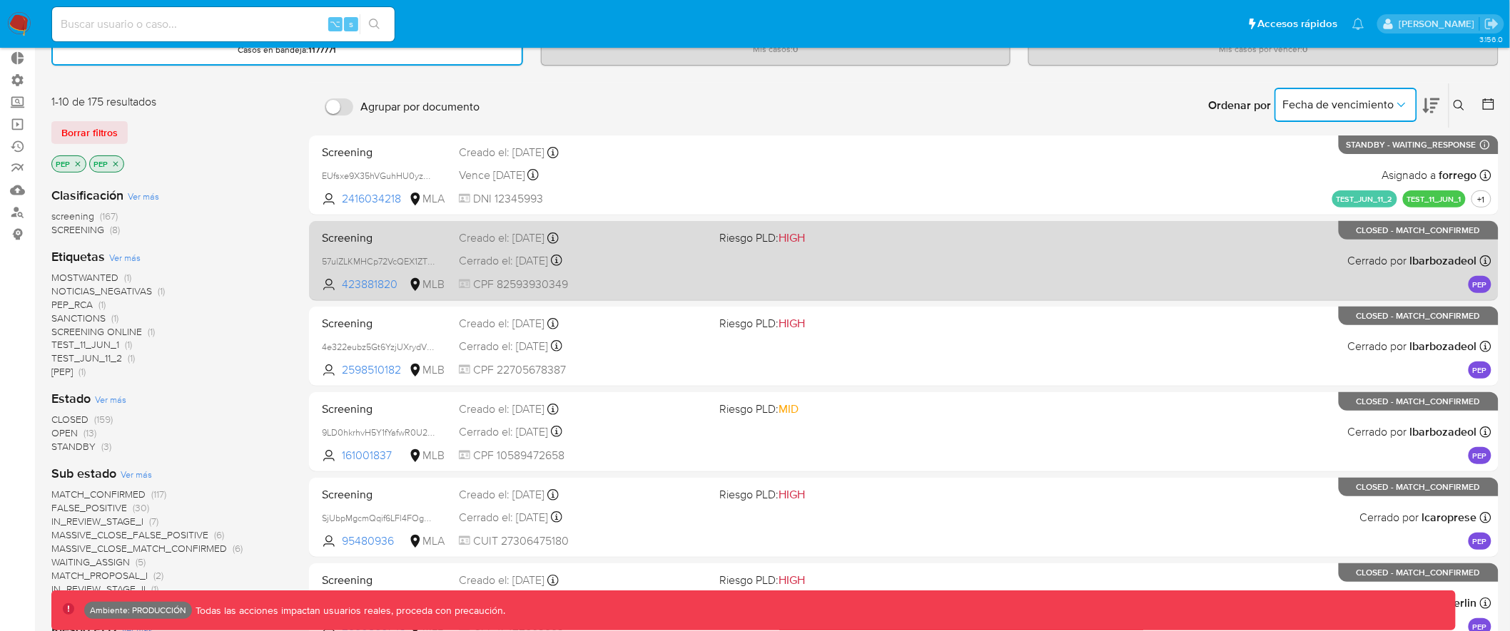
scroll to position [91, 0]
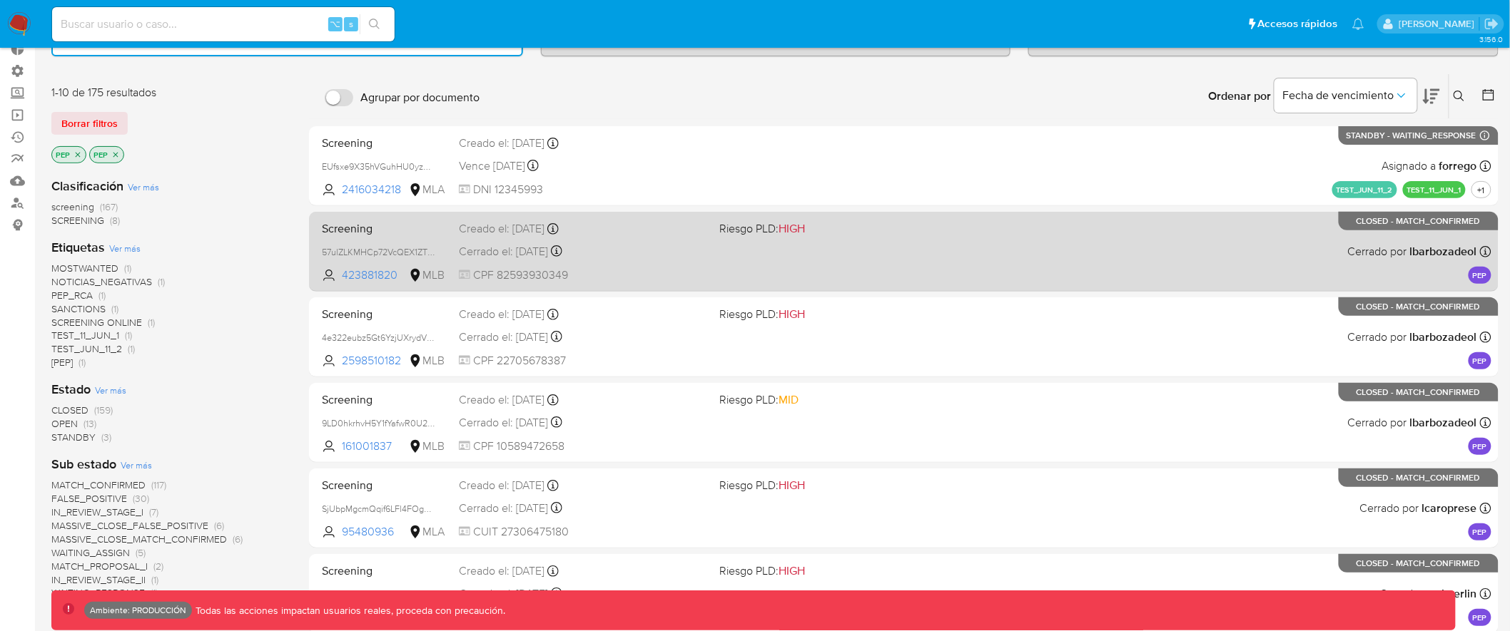
click at [1099, 238] on div "Screening 57ulZLKMHCp72VcQEX1ZTZSj 423881820 MLB Riesgo PLD: HIGH Creado el: 20…" at bounding box center [903, 251] width 1175 height 72
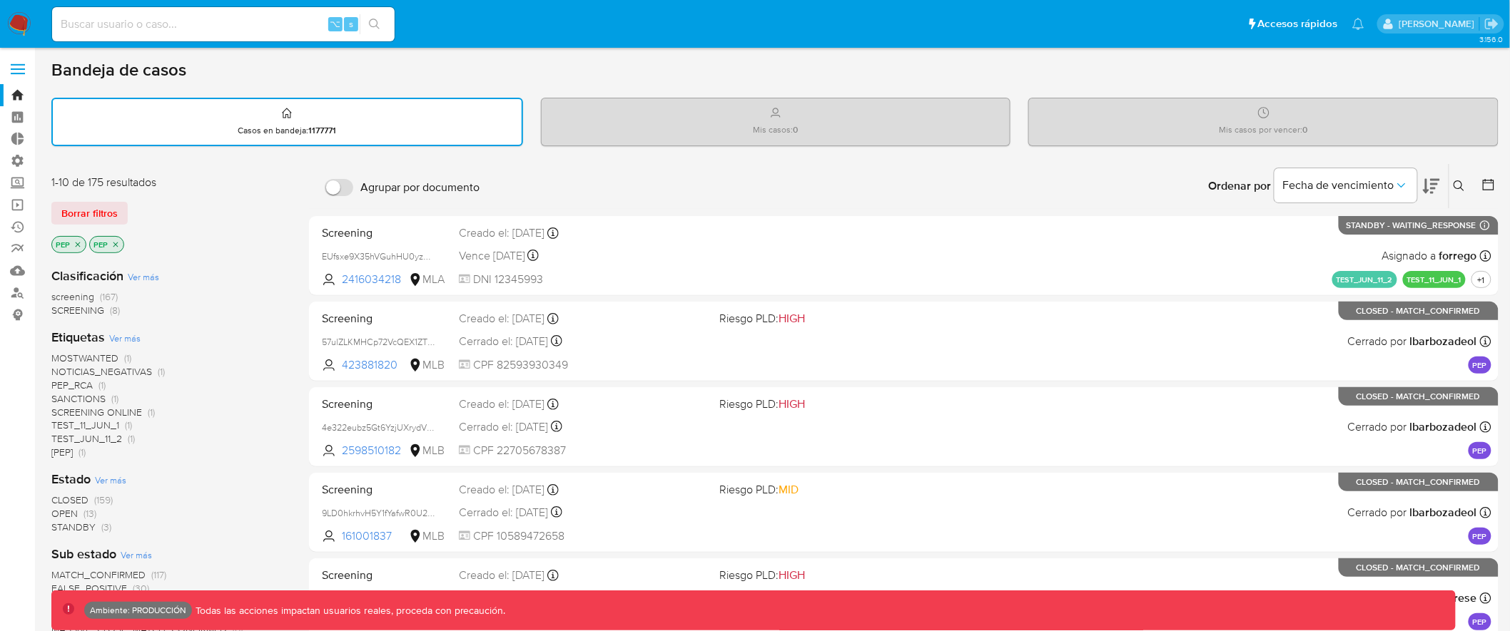
scroll to position [0, 0]
click at [20, 65] on span at bounding box center [18, 65] width 14 height 2
click at [0, 0] on input "checkbox" at bounding box center [0, 0] width 0 height 0
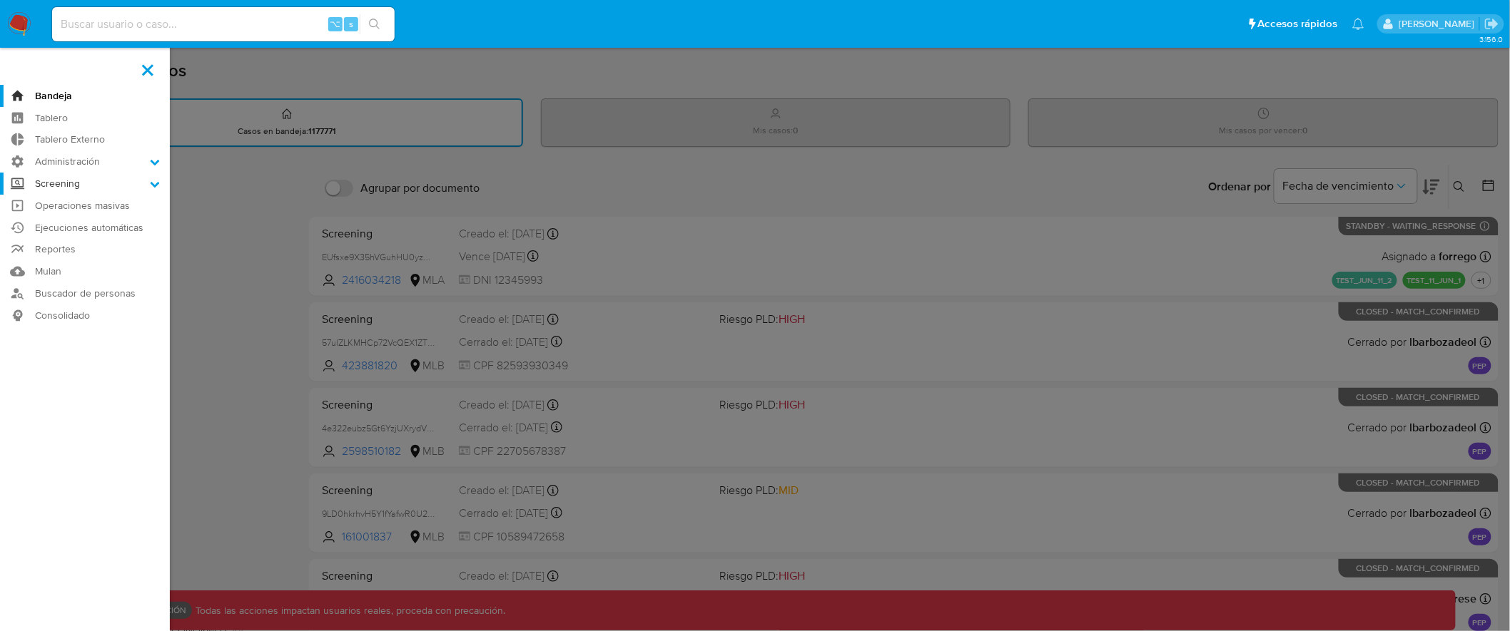
click at [118, 189] on label "Screening" at bounding box center [85, 184] width 170 height 22
click at [0, 0] on input "Screening" at bounding box center [0, 0] width 0 height 0
click at [66, 278] on link "Herramientas" at bounding box center [85, 276] width 170 height 18
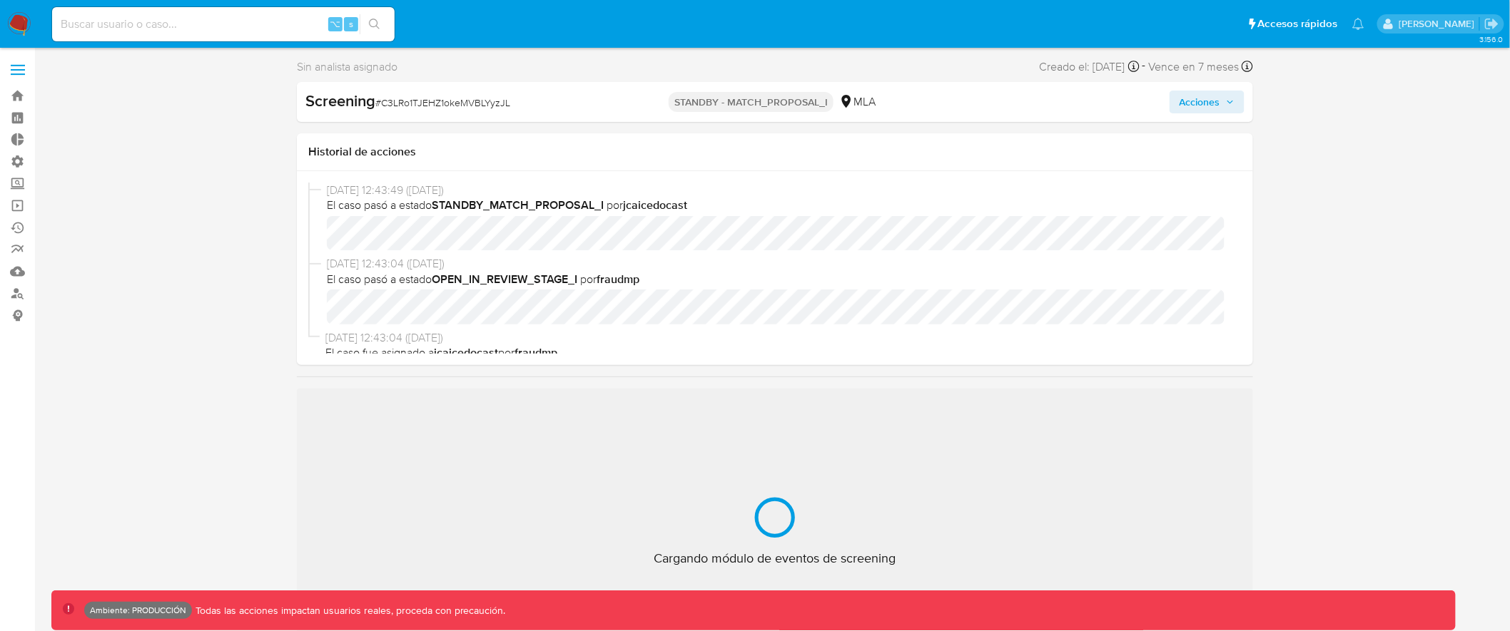
scroll to position [12, 0]
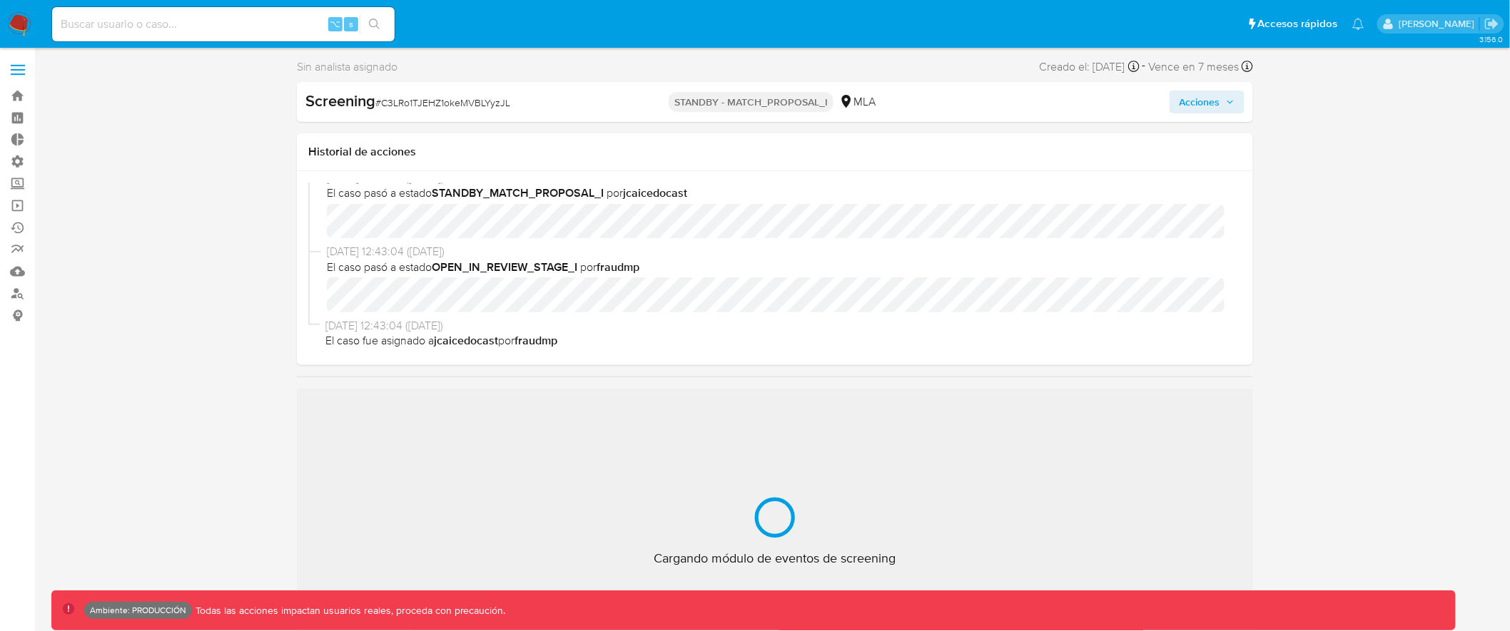
select select "10"
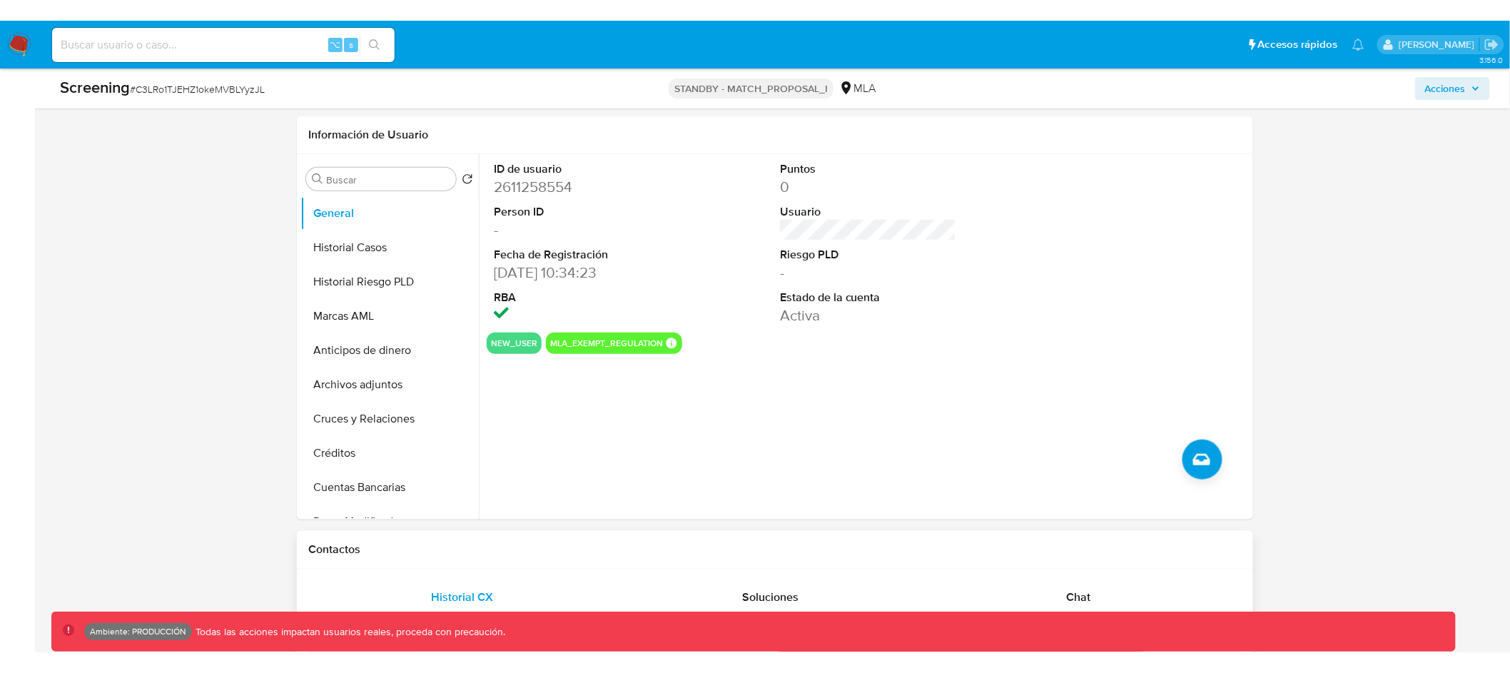
scroll to position [372, 0]
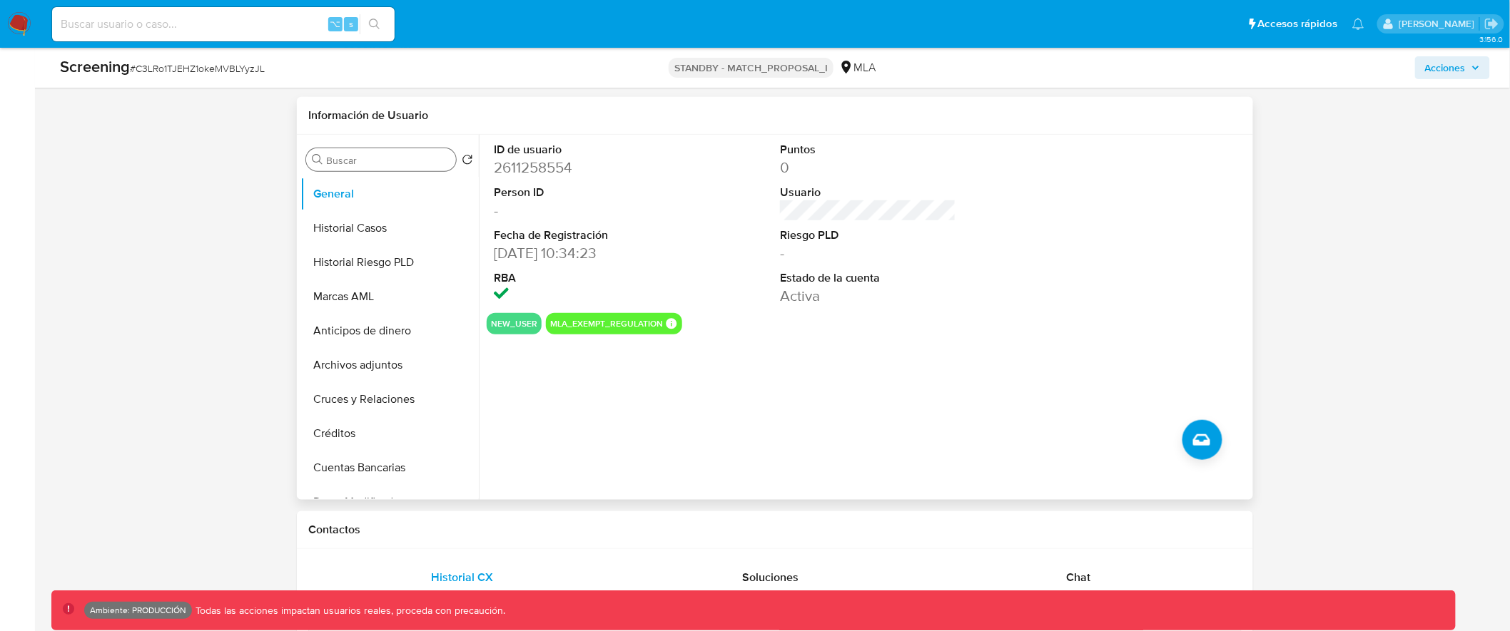
click at [380, 158] on input "Buscar" at bounding box center [388, 160] width 124 height 13
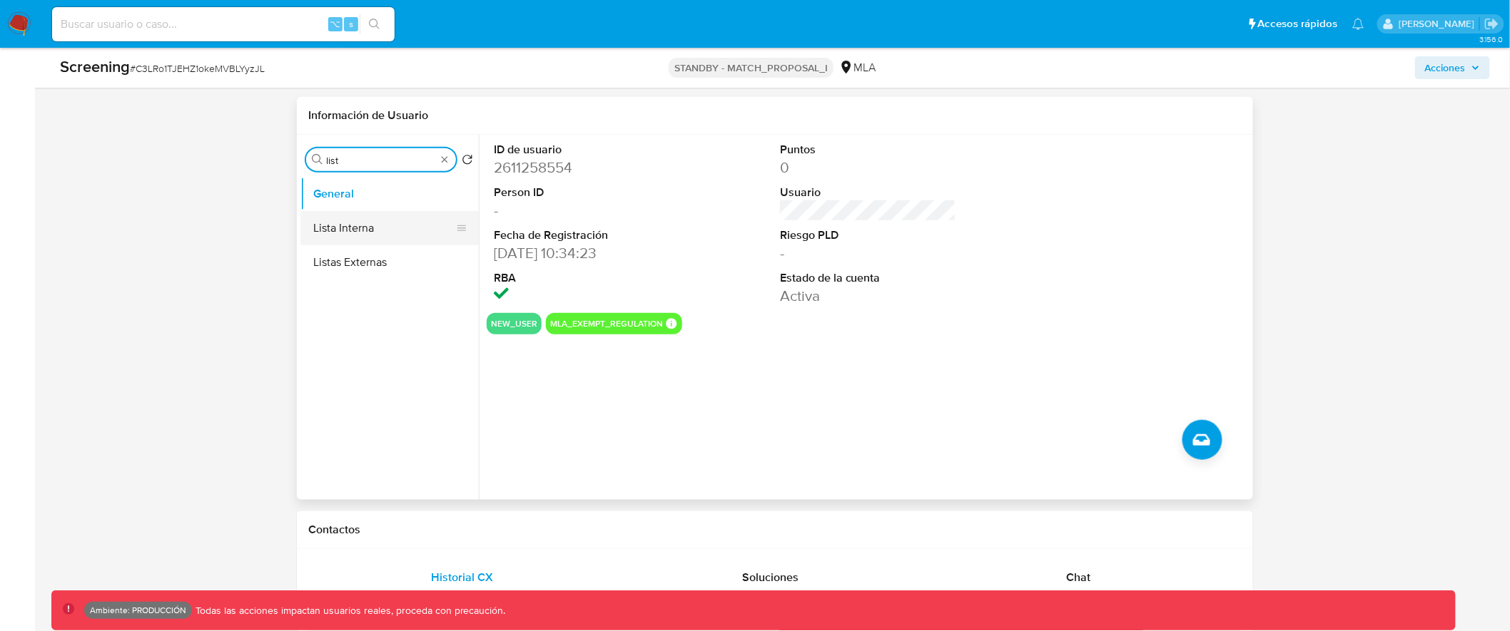
type input "list"
click at [357, 231] on button "Lista Interna" at bounding box center [389, 228] width 178 height 34
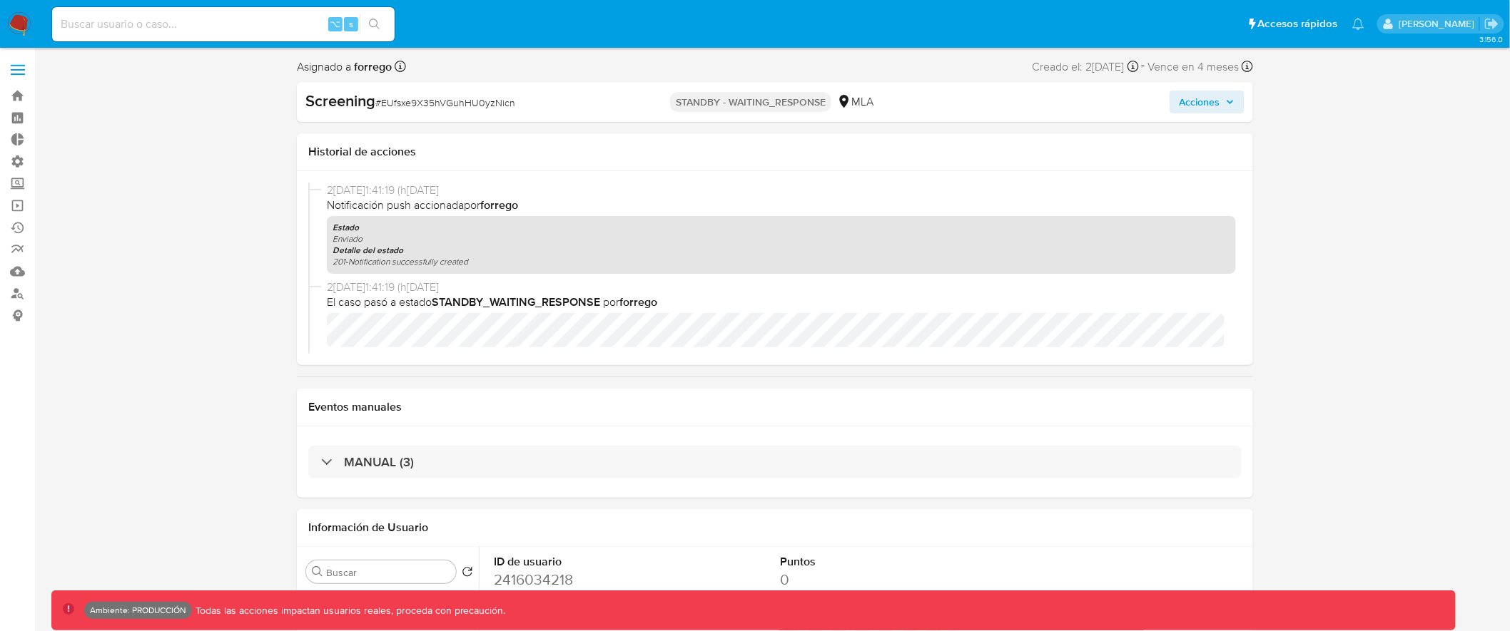
select select "10"
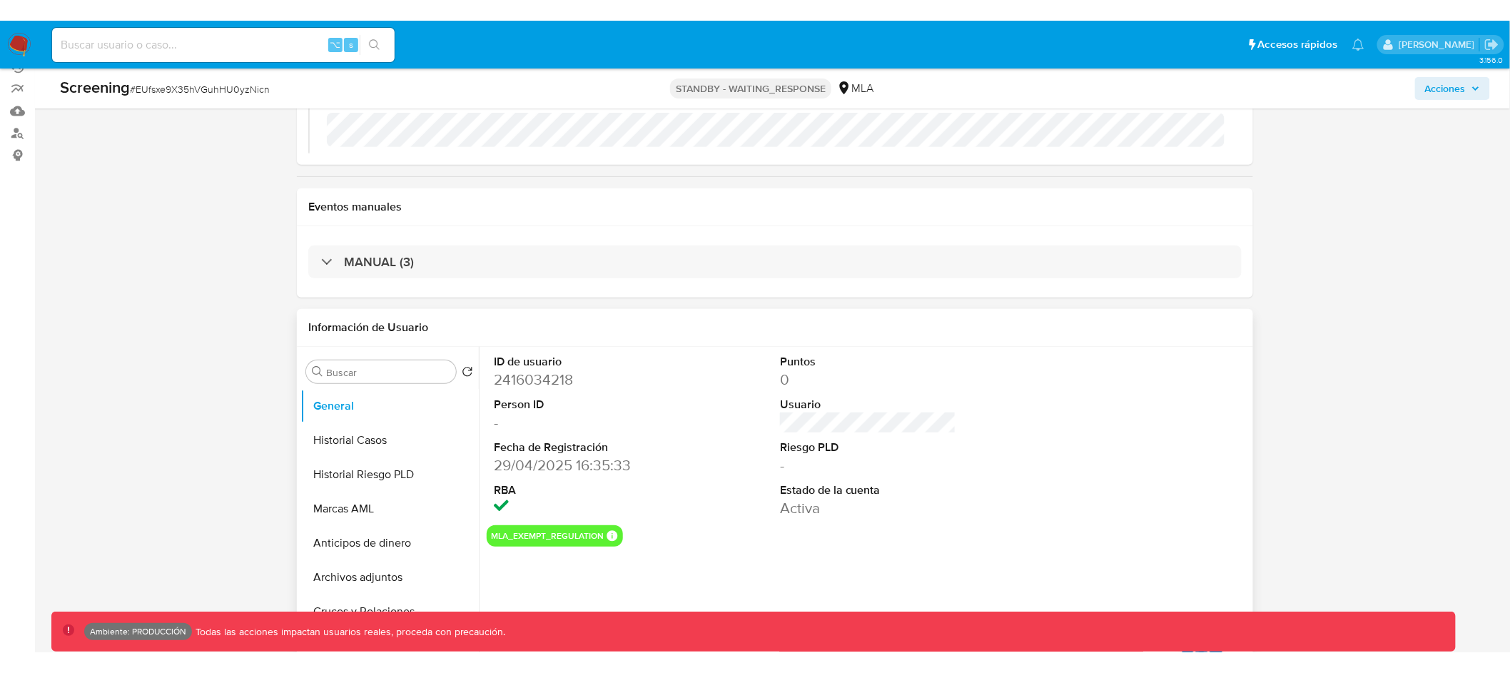
scroll to position [188, 0]
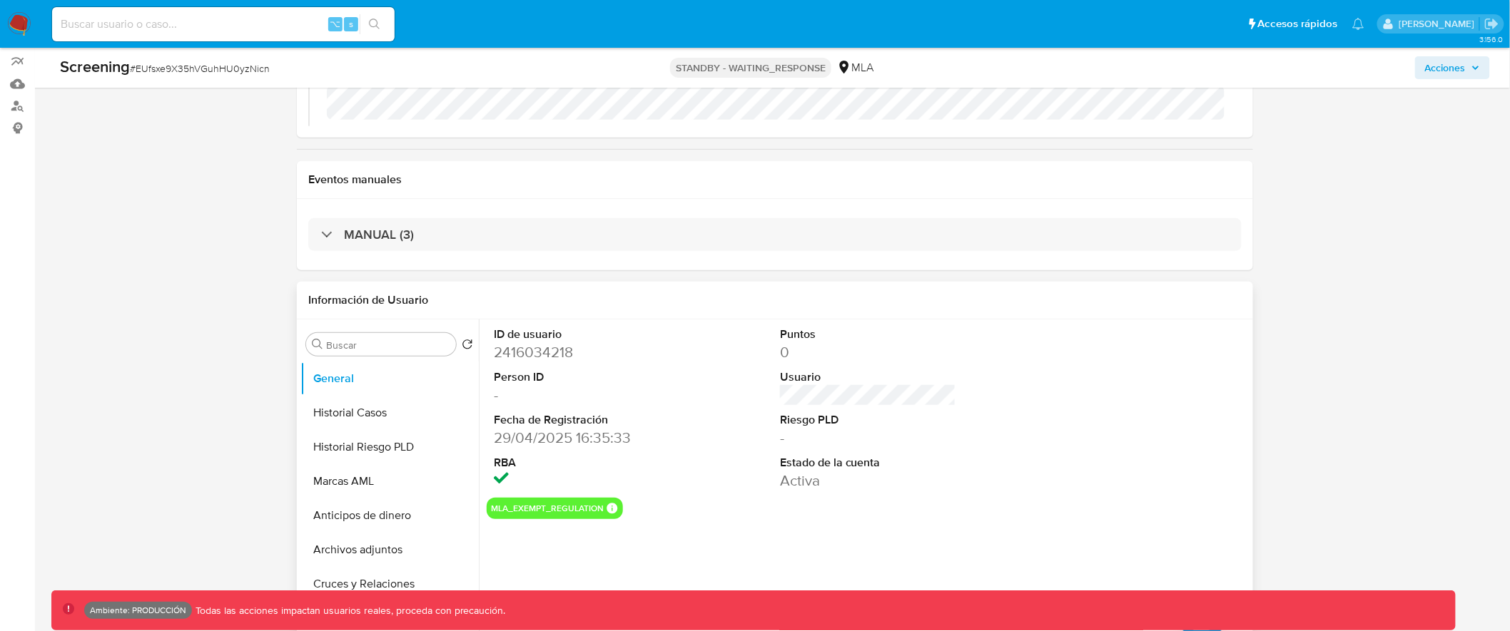
click at [362, 328] on div "Buscar Volver al orden por defecto General Historial Casos Historial Riesgo PLD…" at bounding box center [389, 503] width 178 height 363
click at [356, 349] on input "Buscar" at bounding box center [388, 345] width 124 height 13
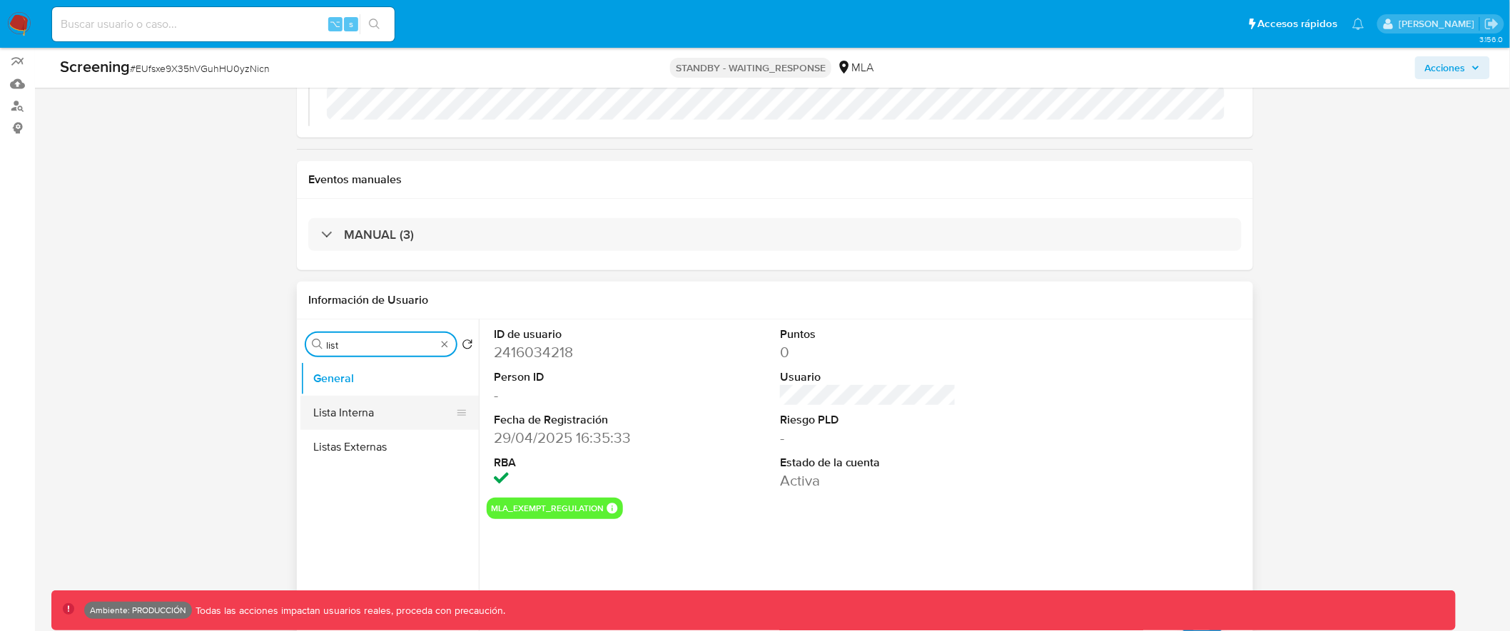
type input "list"
click at [379, 403] on button "Lista Interna" at bounding box center [383, 413] width 167 height 34
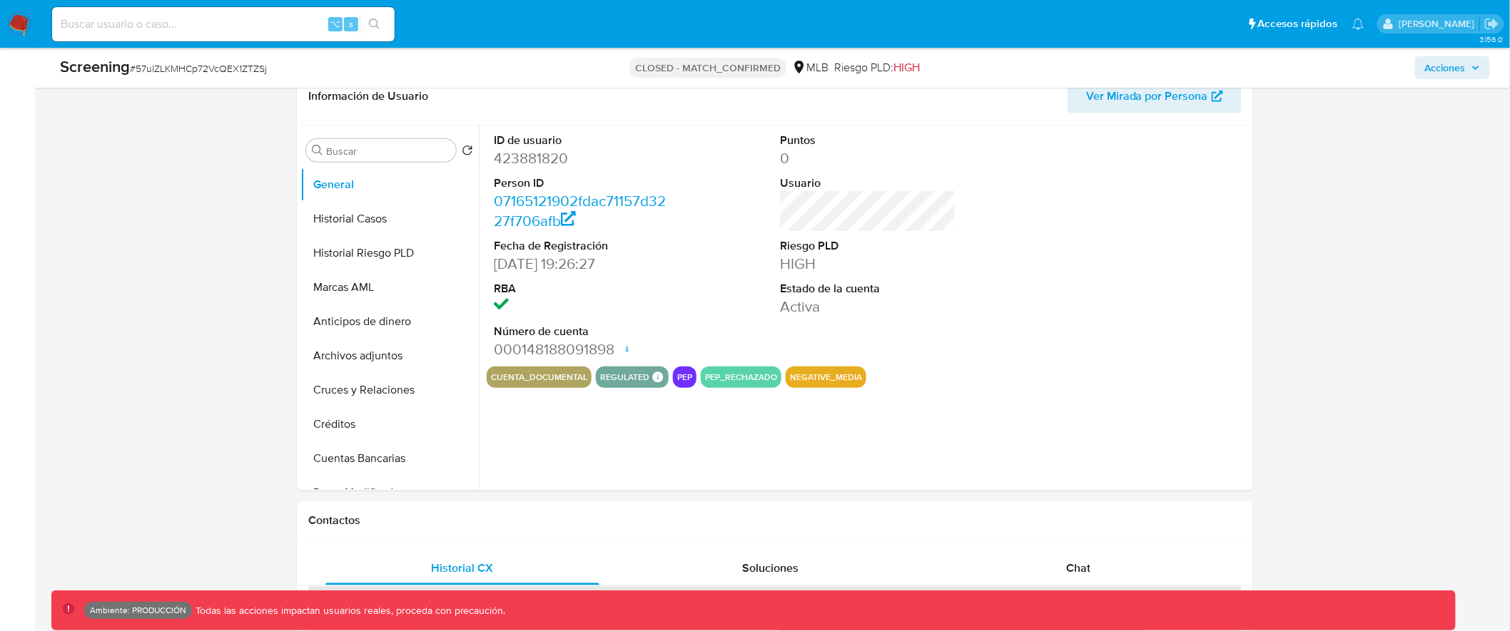
scroll to position [531, 0]
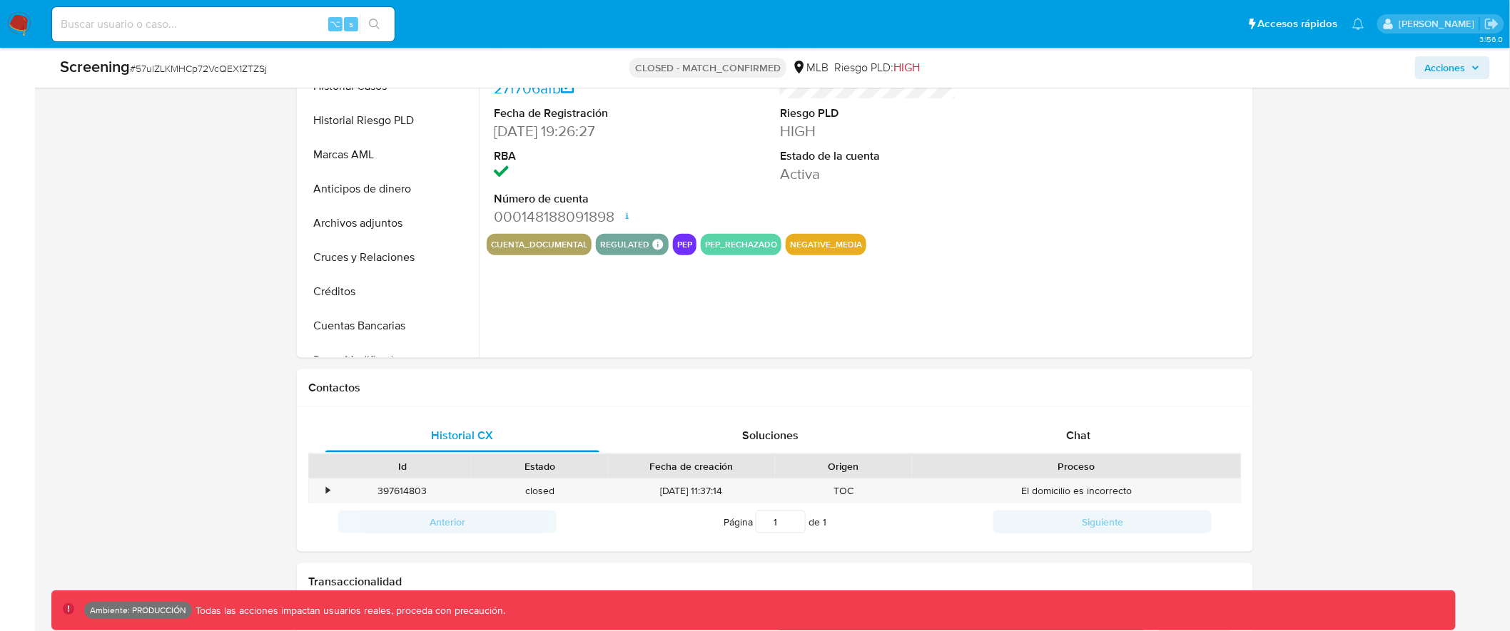
select select "10"
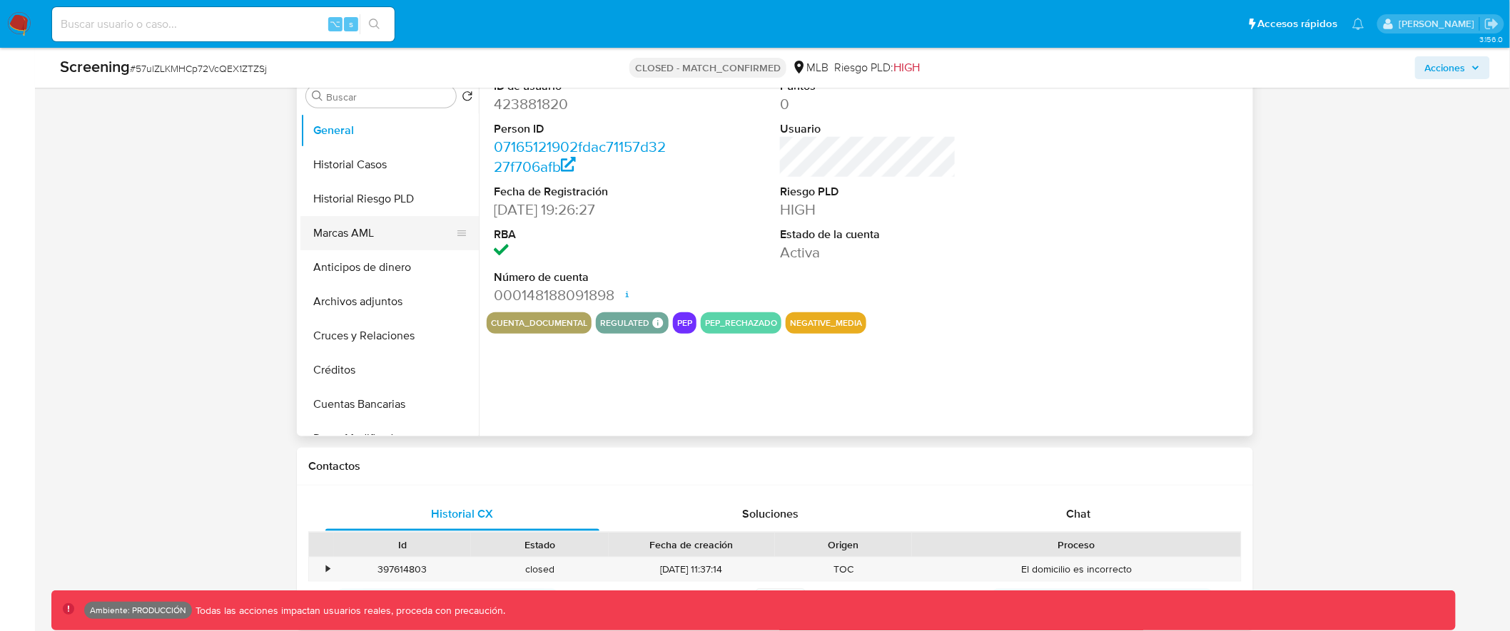
scroll to position [229, 0]
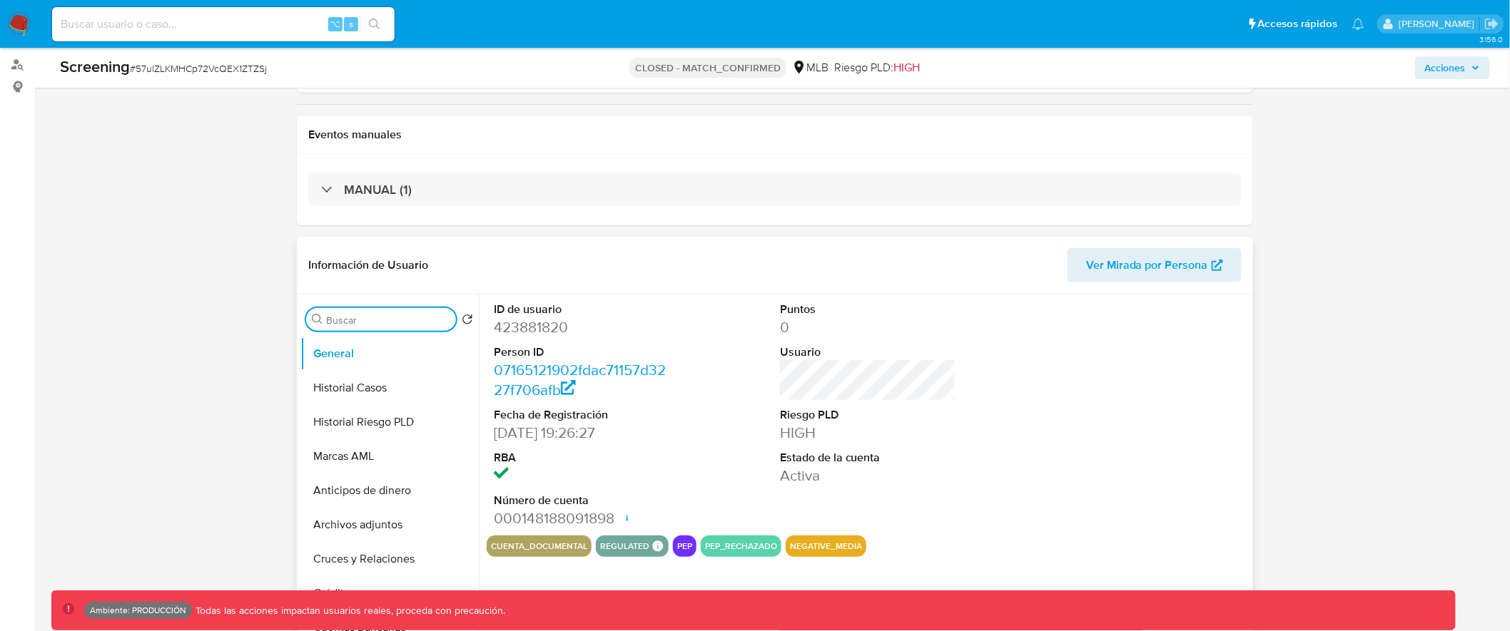
click at [346, 314] on input "Buscar" at bounding box center [388, 320] width 124 height 13
type input "list"
click at [370, 395] on button "Lista Interna" at bounding box center [383, 388] width 167 height 34
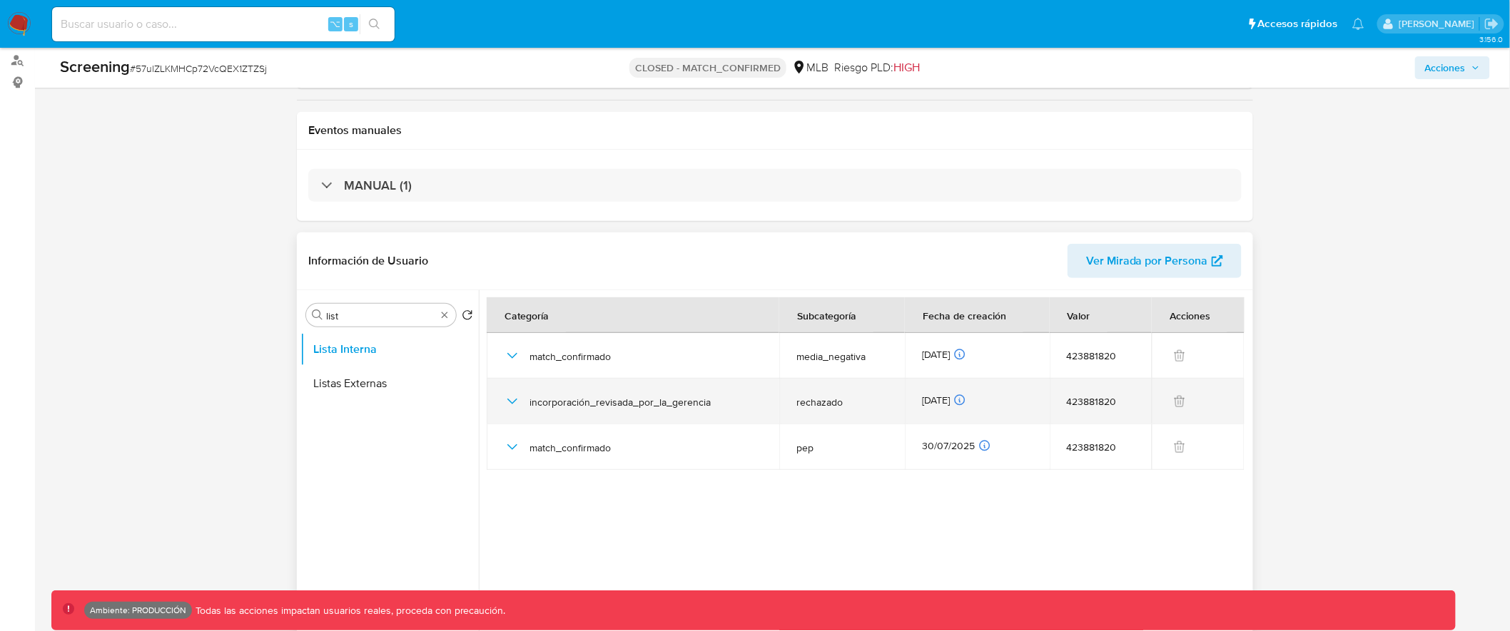
scroll to position [243, 0]
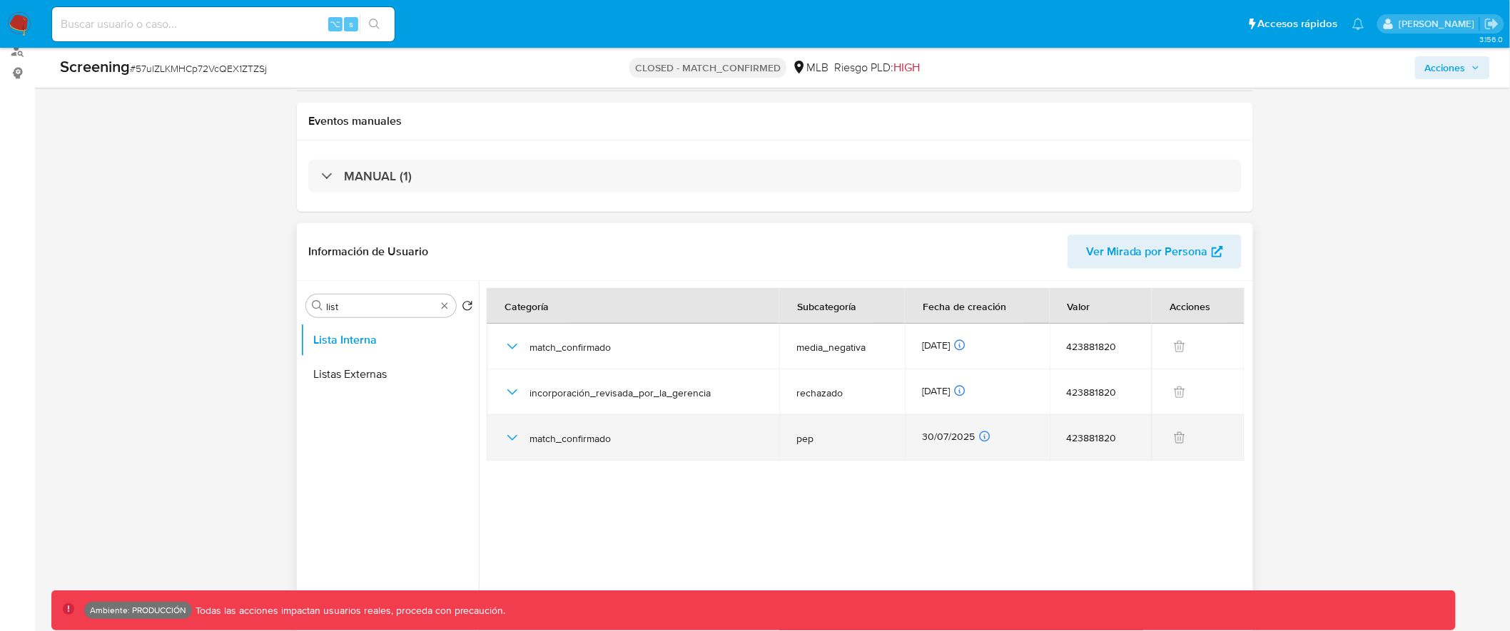
drag, startPoint x: 797, startPoint y: 439, endPoint x: 825, endPoint y: 439, distance: 28.5
click at [825, 439] on td "pep" at bounding box center [842, 438] width 126 height 46
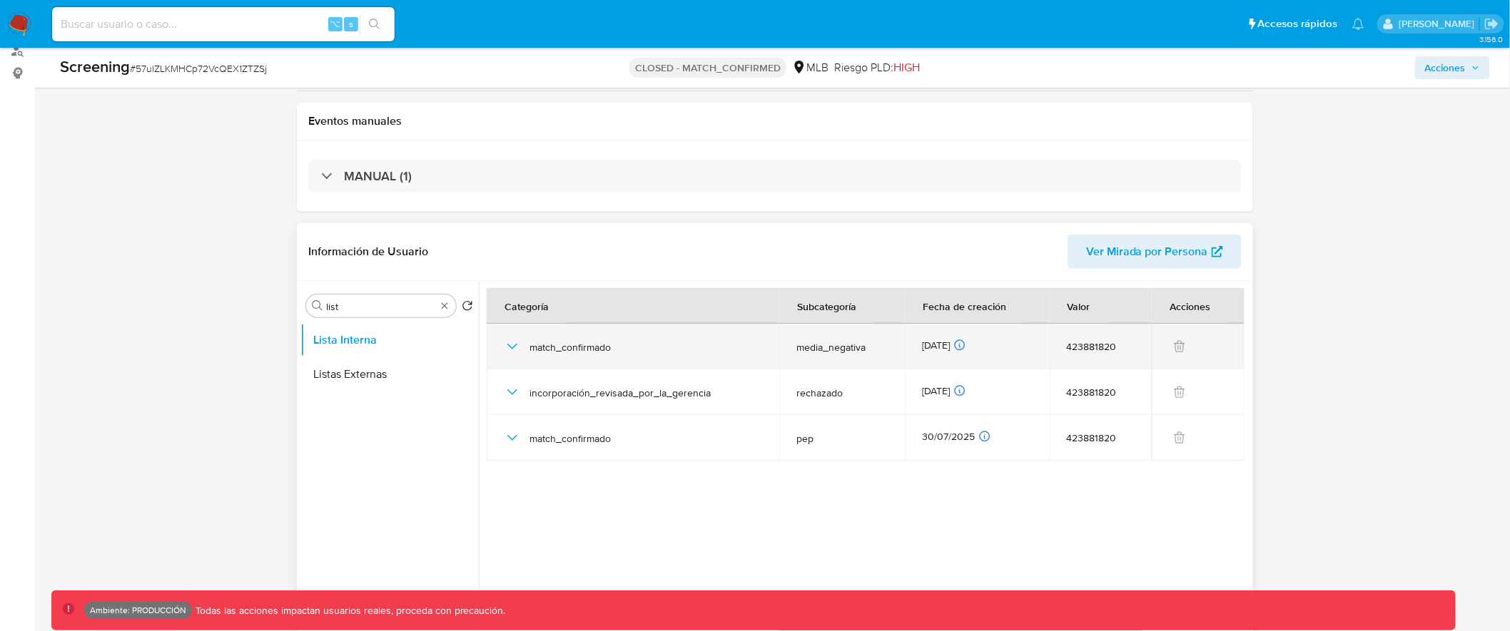
click at [507, 347] on icon "button" at bounding box center [512, 346] width 17 height 17
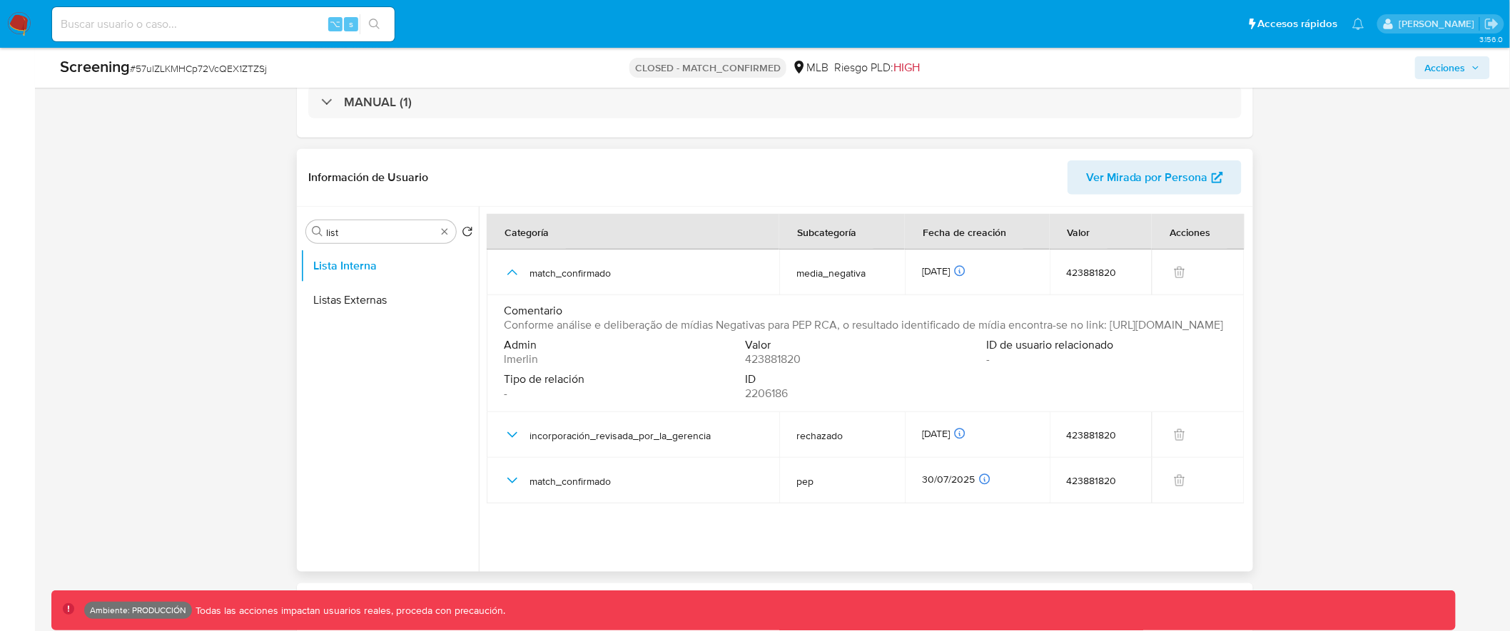
scroll to position [345, 0]
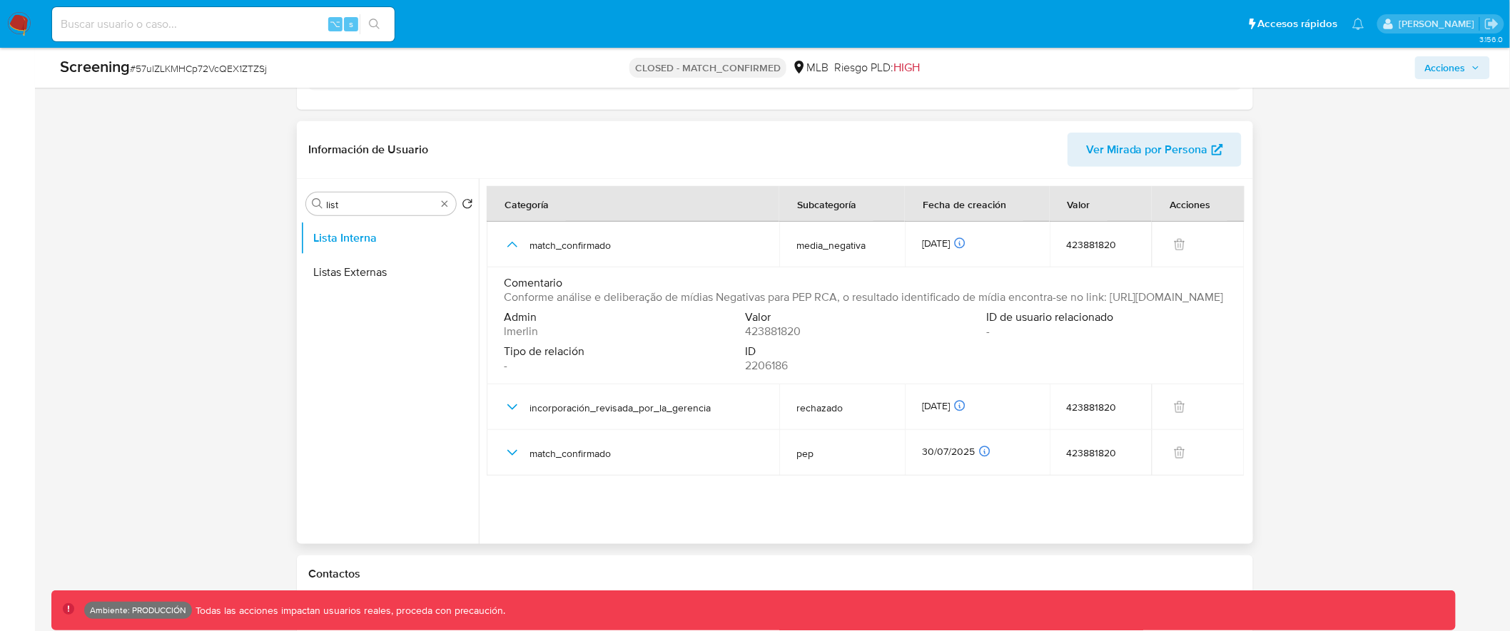
drag, startPoint x: 594, startPoint y: 300, endPoint x: 837, endPoint y: 312, distance: 243.5
click at [833, 316] on td "Comentario Conforme análise e deliberação de mídias Negativas para PEP RCA, o r…" at bounding box center [866, 326] width 758 height 117
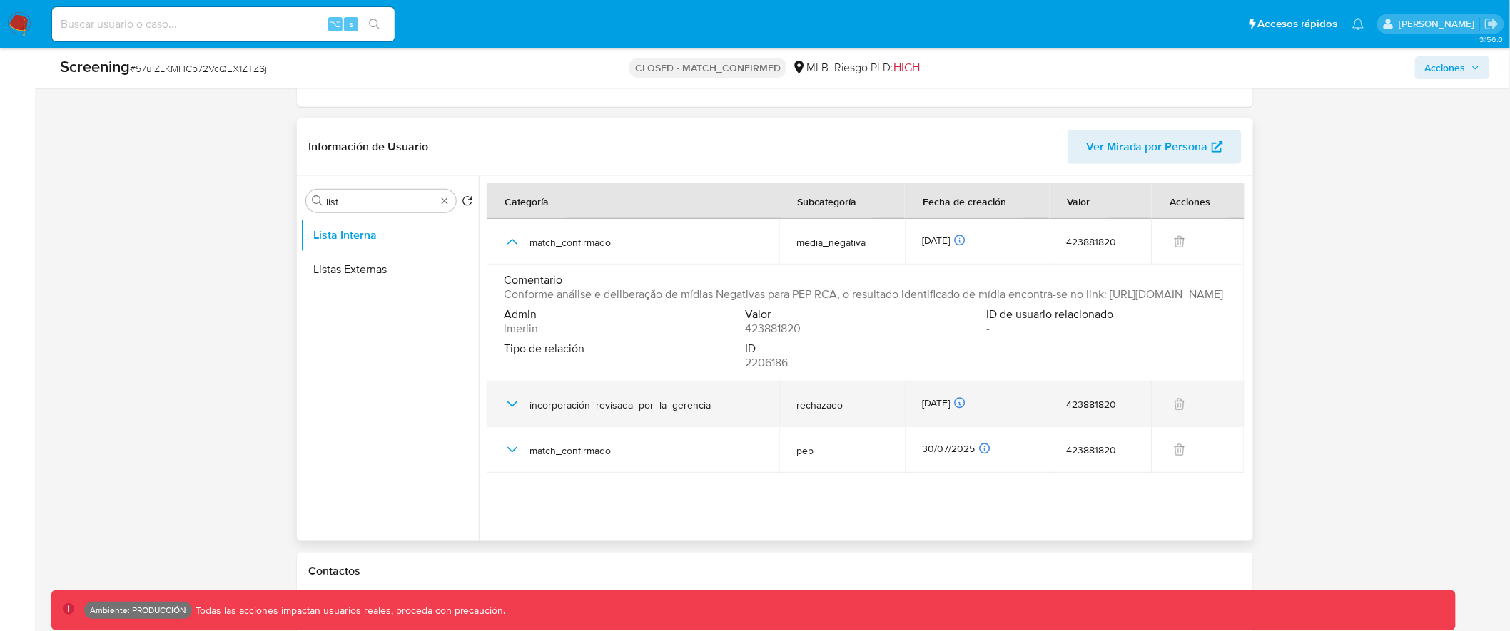
click at [509, 413] on icon "button" at bounding box center [512, 404] width 17 height 17
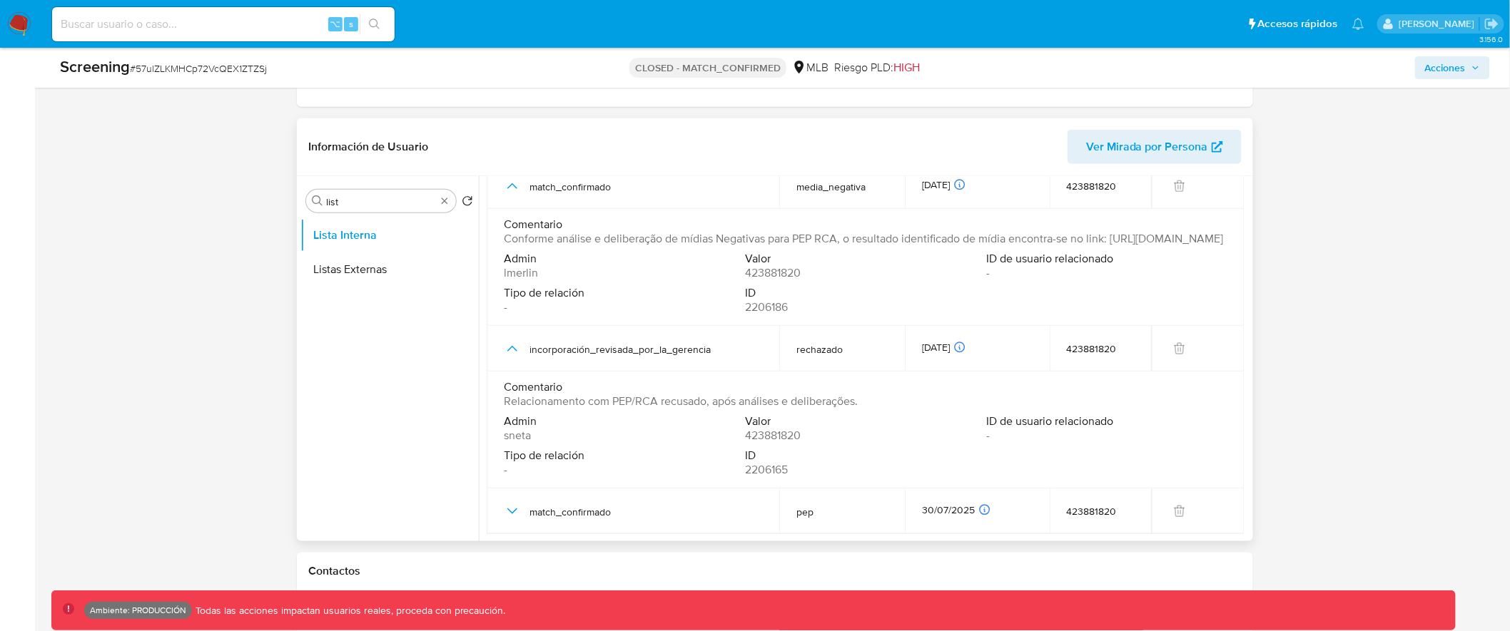
scroll to position [69, 0]
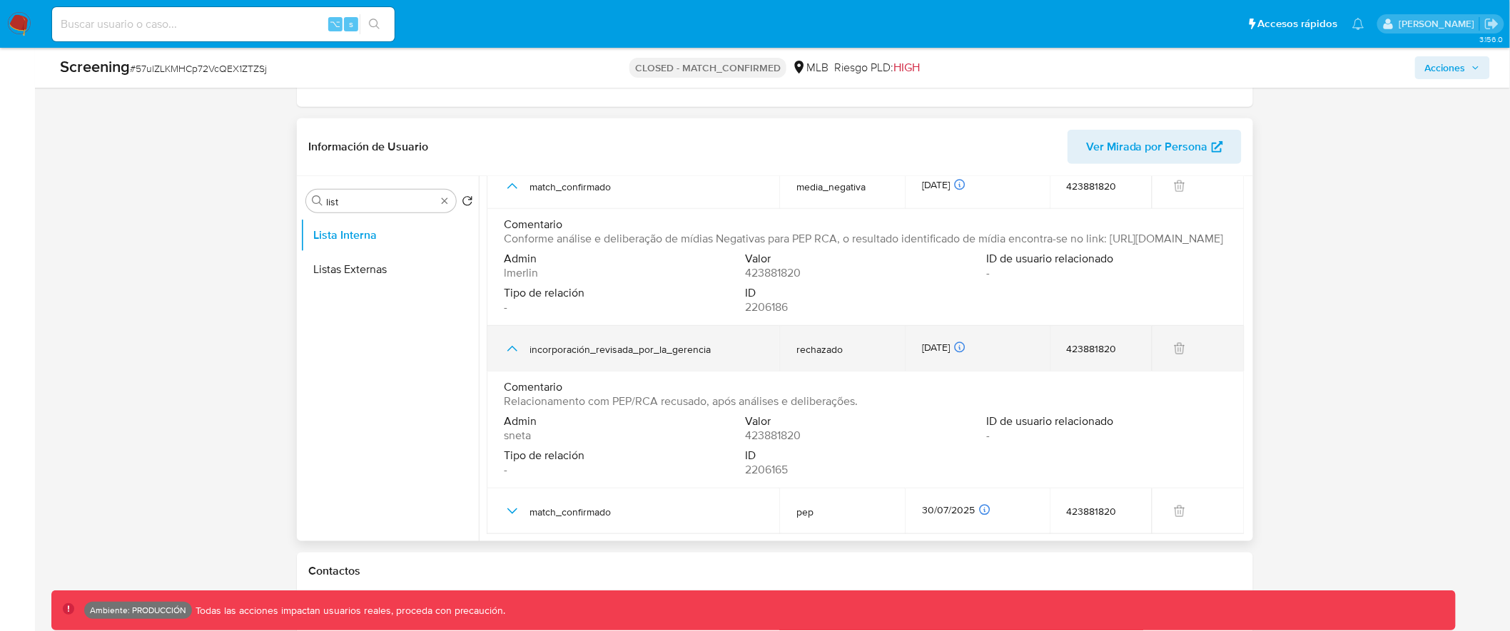
click at [514, 350] on icon "button" at bounding box center [512, 348] width 17 height 17
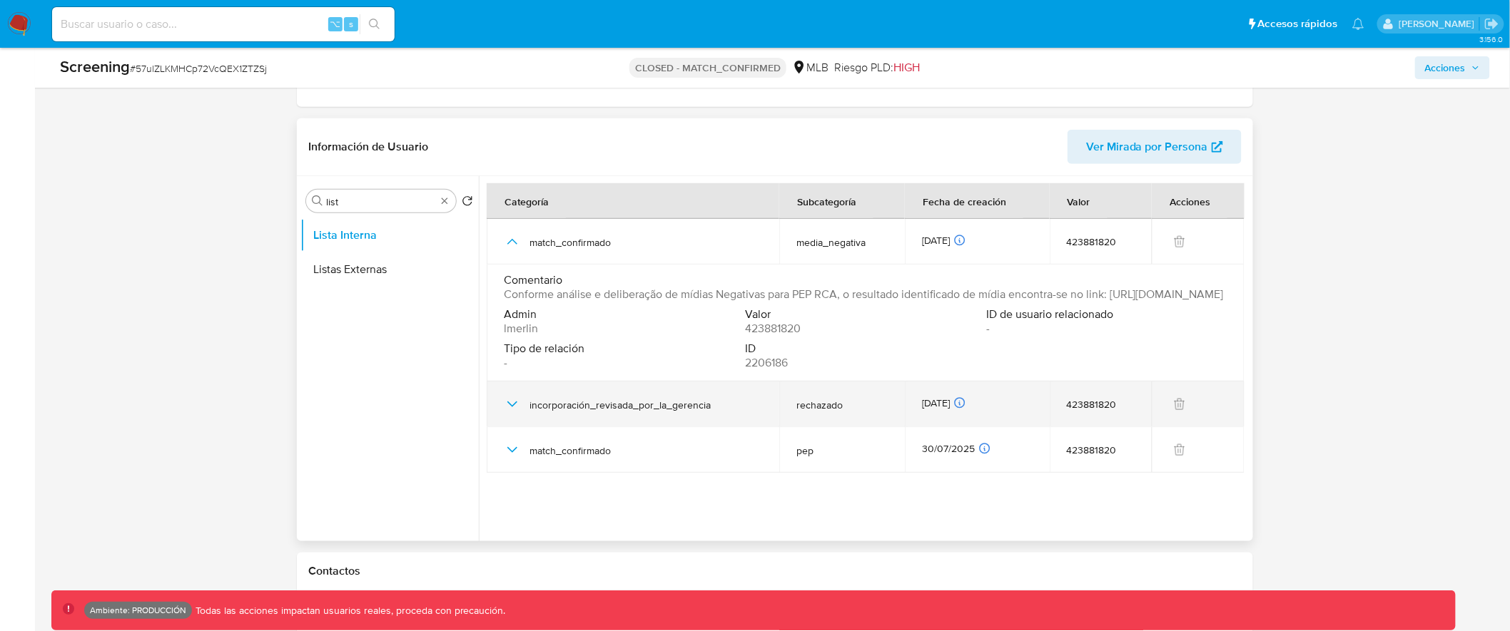
scroll to position [0, 0]
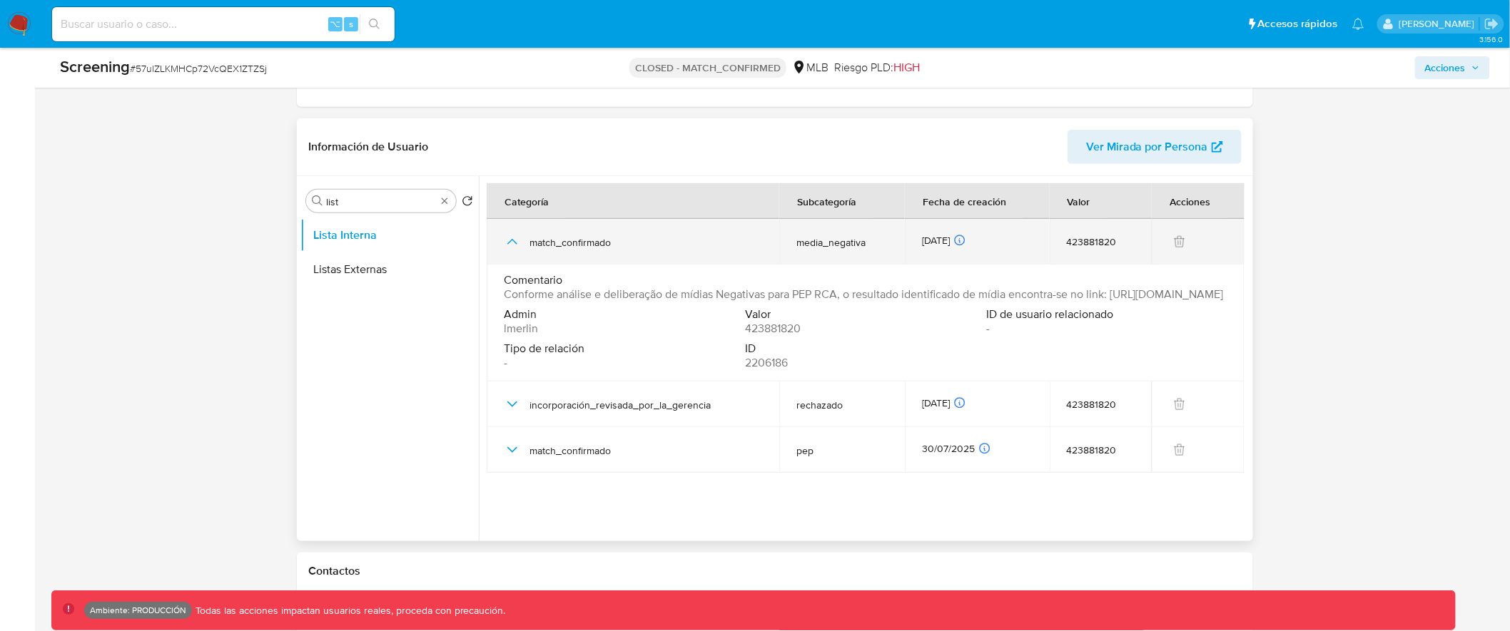
click at [512, 243] on icon "button" at bounding box center [512, 241] width 17 height 17
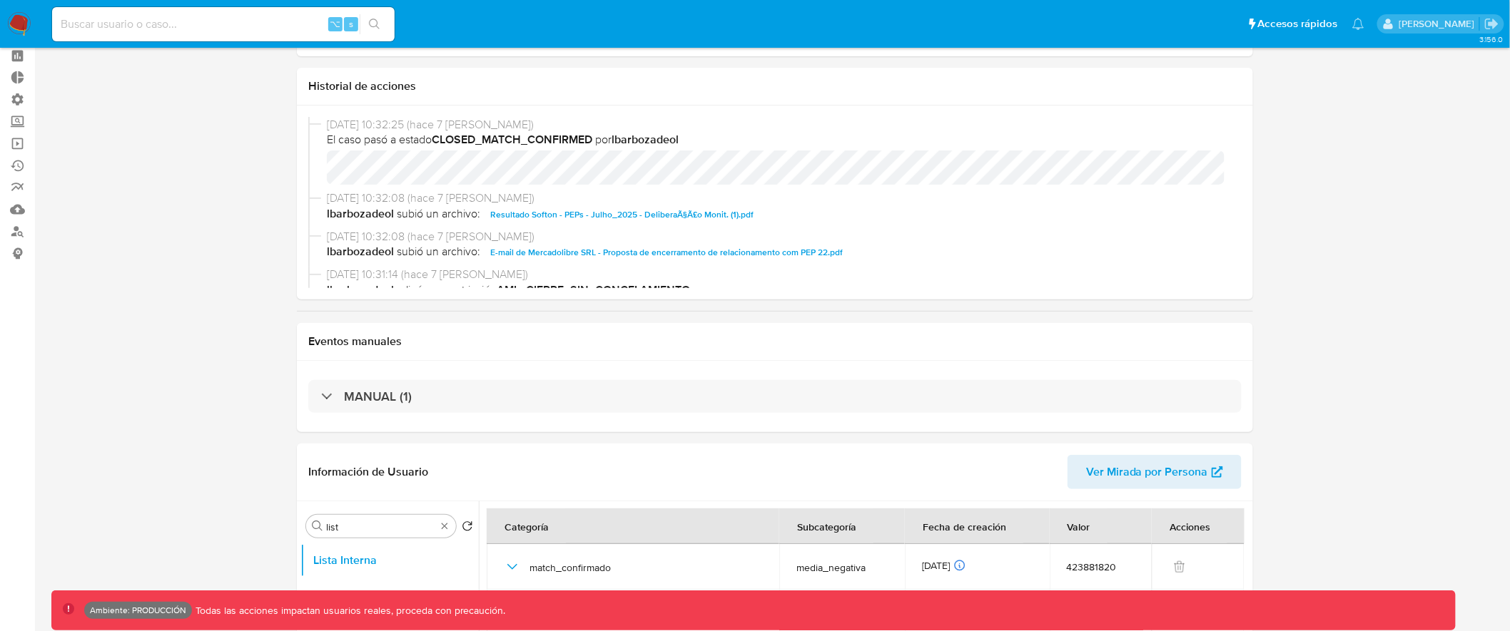
scroll to position [91, 0]
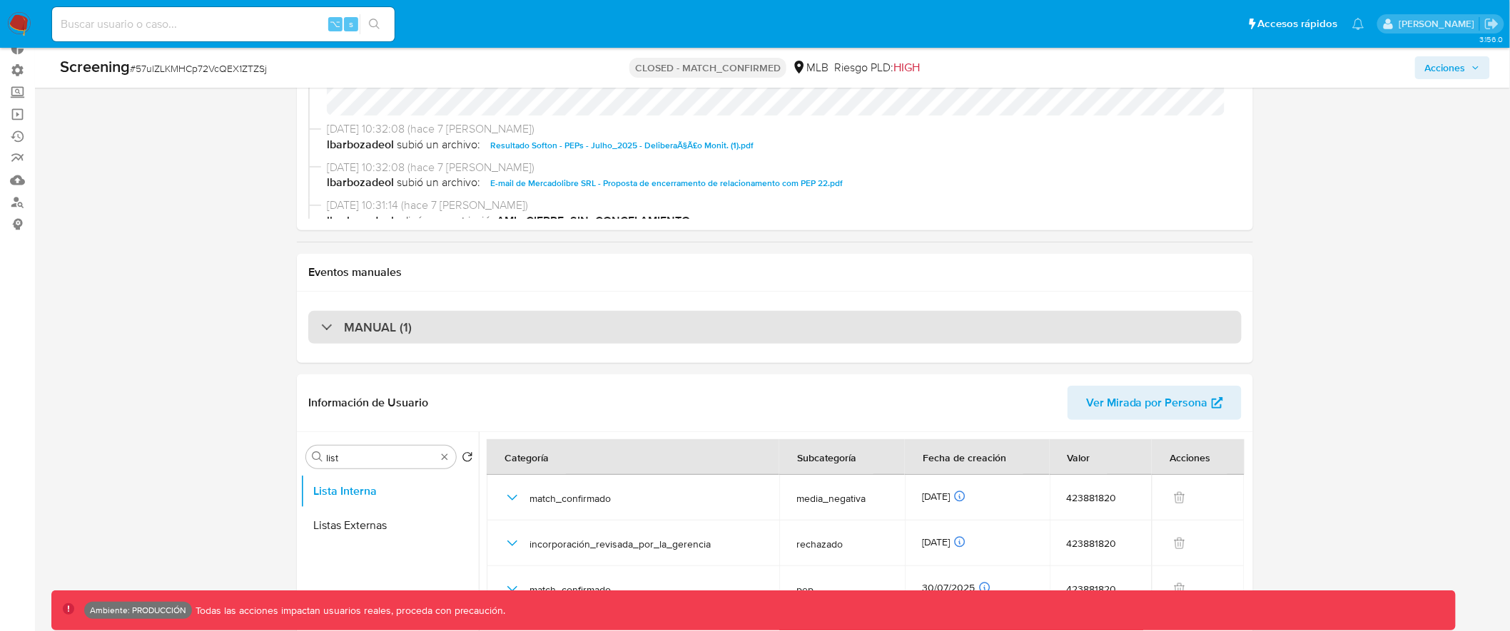
click at [648, 323] on div "MANUAL (1)" at bounding box center [774, 327] width 933 height 33
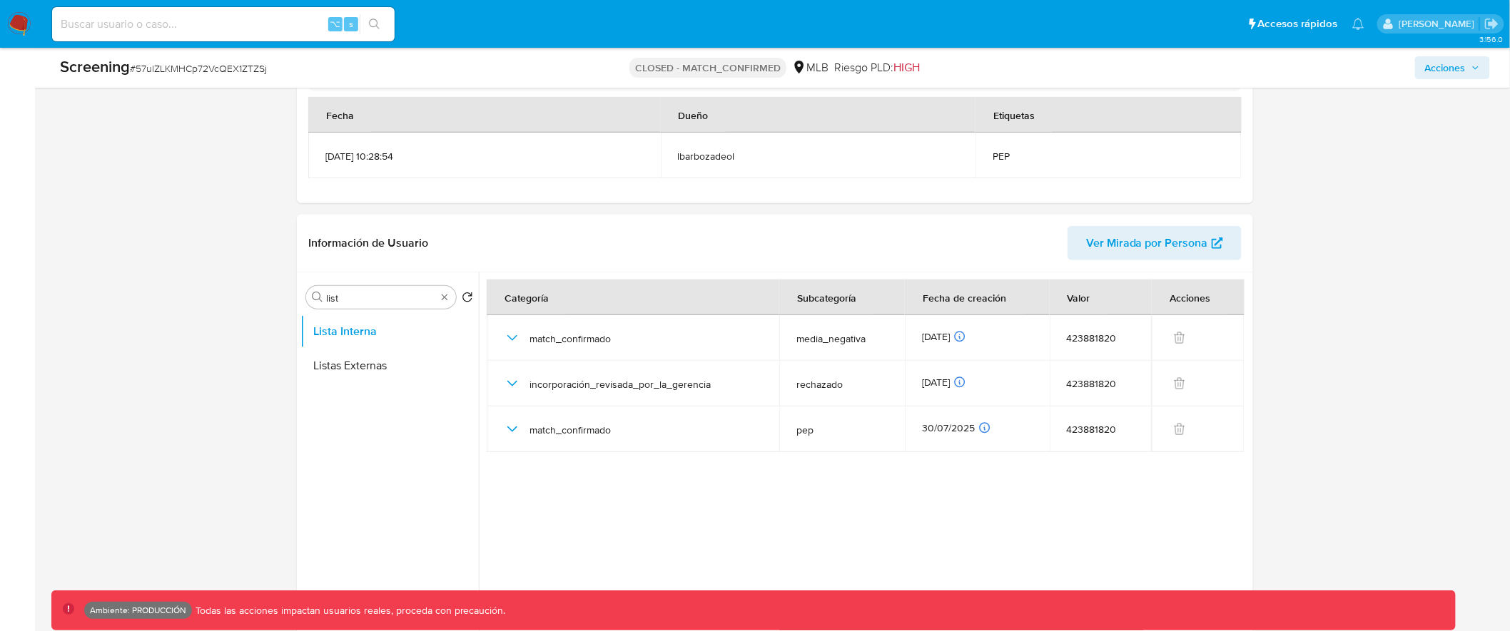
scroll to position [357, 0]
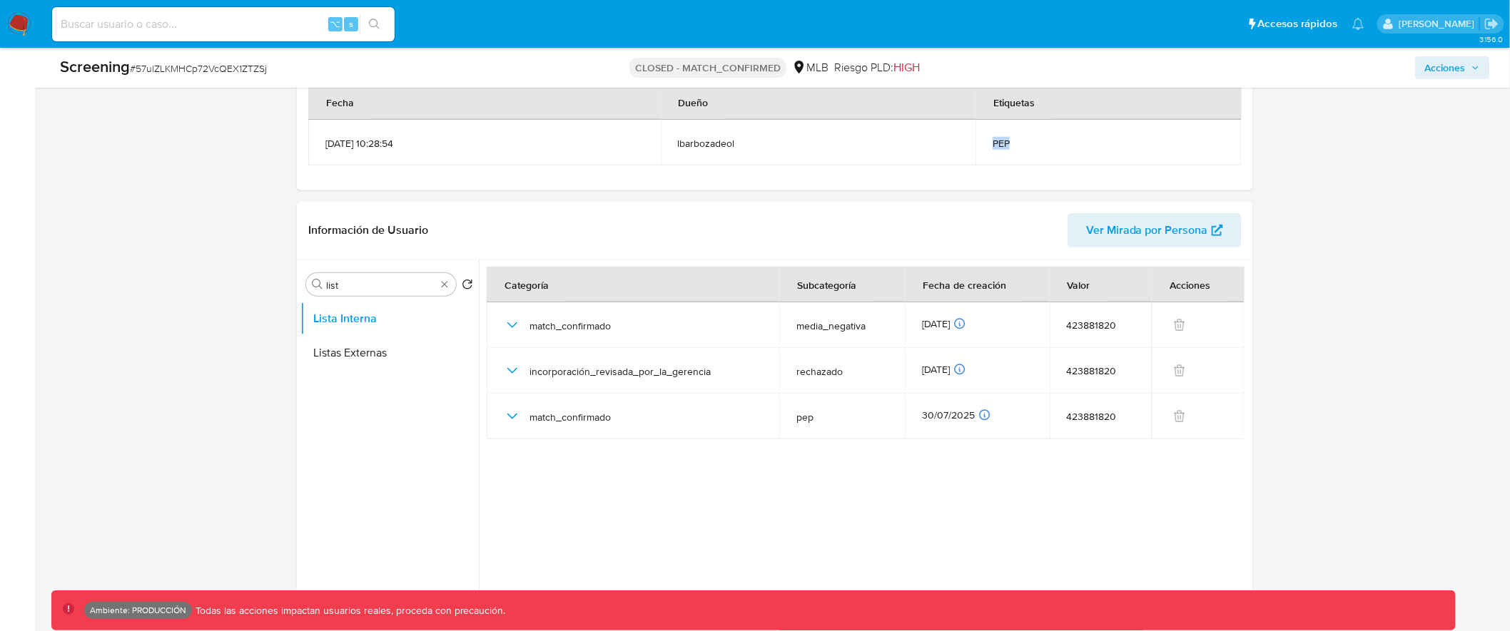
drag, startPoint x: 1017, startPoint y: 146, endPoint x: 1067, endPoint y: 146, distance: 49.9
click at [1067, 146] on span "PEP" at bounding box center [1108, 143] width 232 height 13
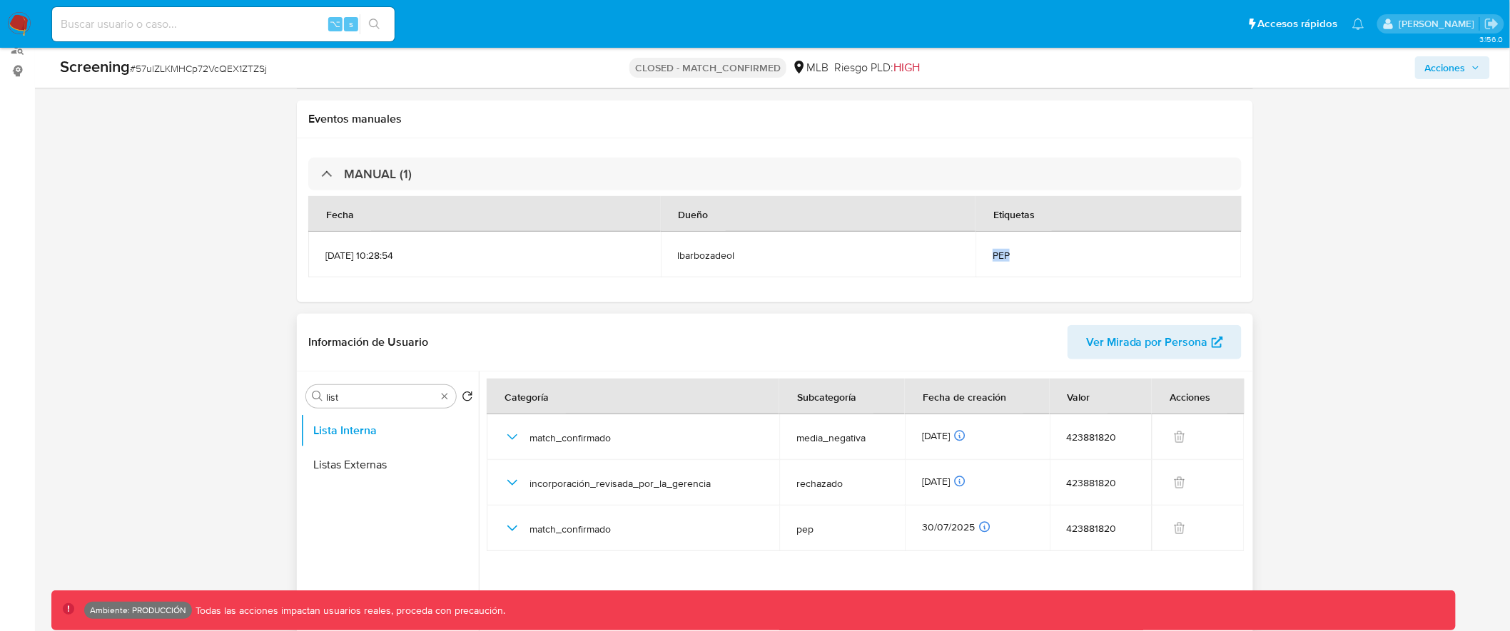
scroll to position [244, 0]
drag, startPoint x: 323, startPoint y: 258, endPoint x: 417, endPoint y: 258, distance: 93.5
click at [417, 258] on td "20/08/2025 10:28:54" at bounding box center [484, 256] width 352 height 46
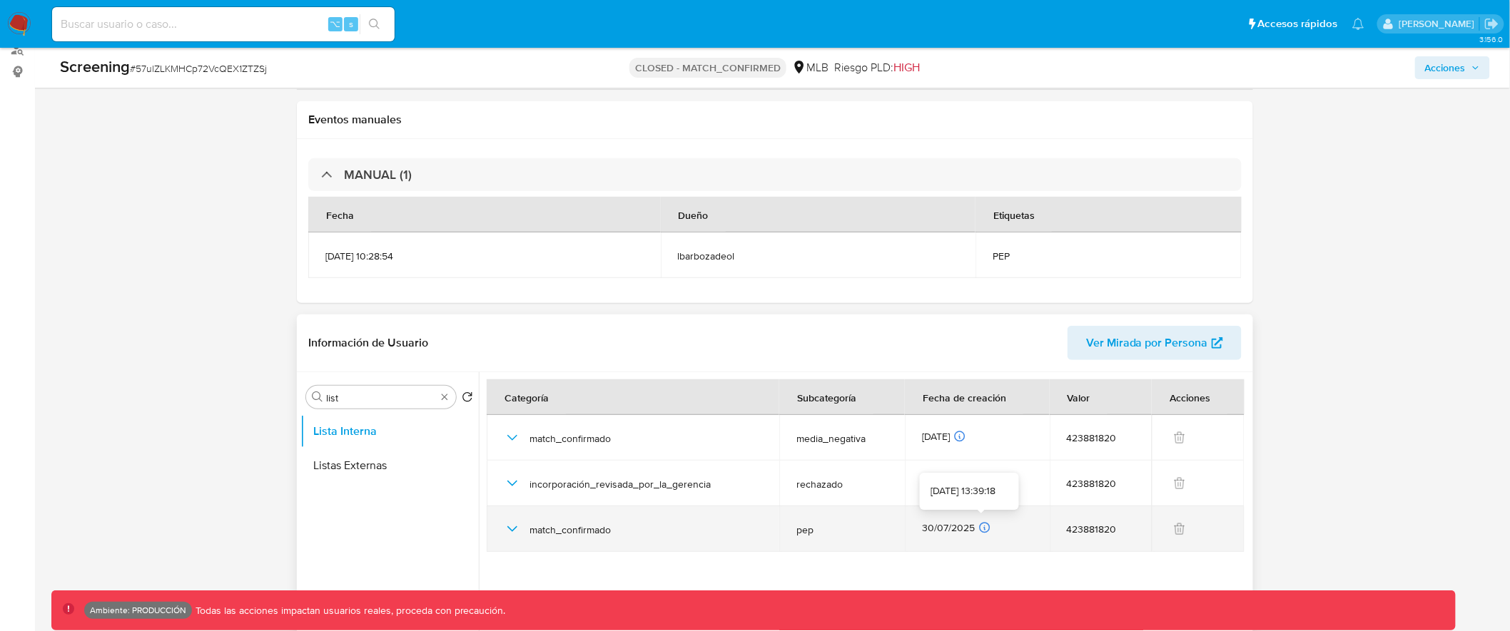
drag, startPoint x: 919, startPoint y: 529, endPoint x: 976, endPoint y: 529, distance: 57.1
click at [976, 529] on td "30/07/2025 30/07/2025 13:39:18" at bounding box center [977, 530] width 145 height 46
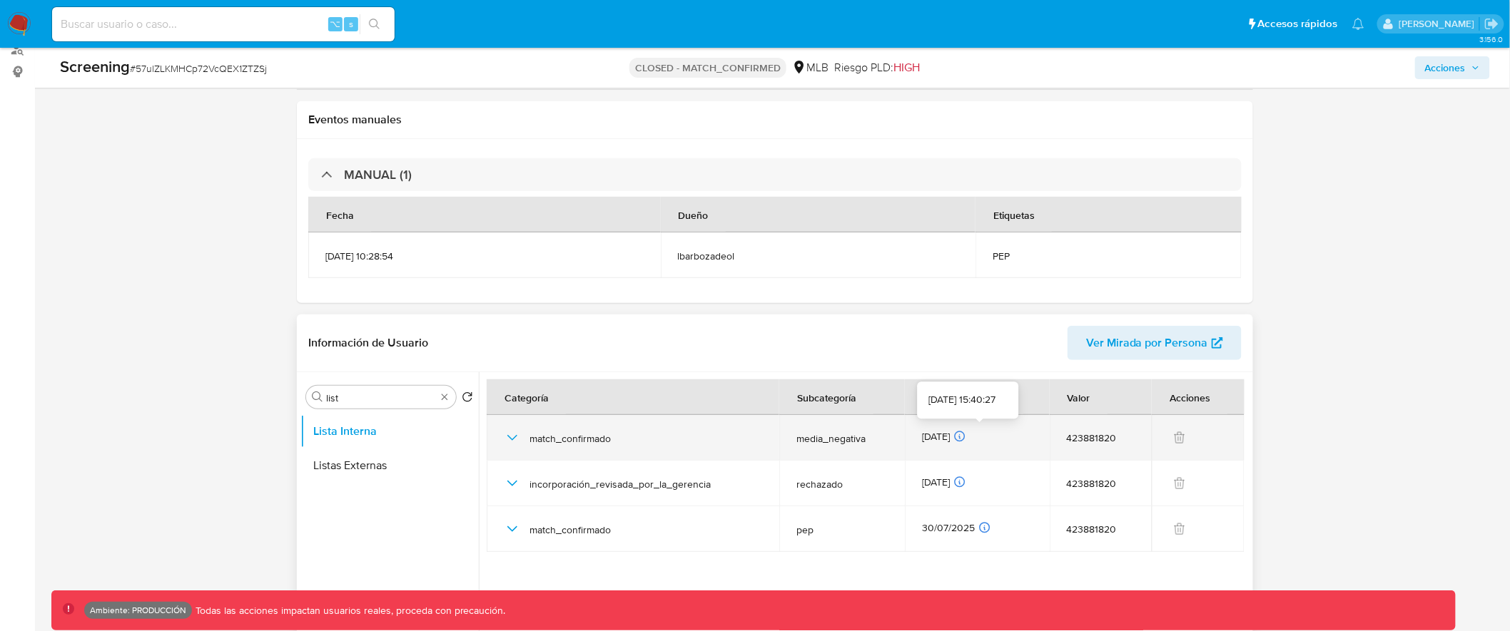
drag, startPoint x: 919, startPoint y: 438, endPoint x: 972, endPoint y: 435, distance: 53.6
click at [972, 435] on td "19/08/2025 19/08/2025 15:40:27" at bounding box center [977, 438] width 145 height 46
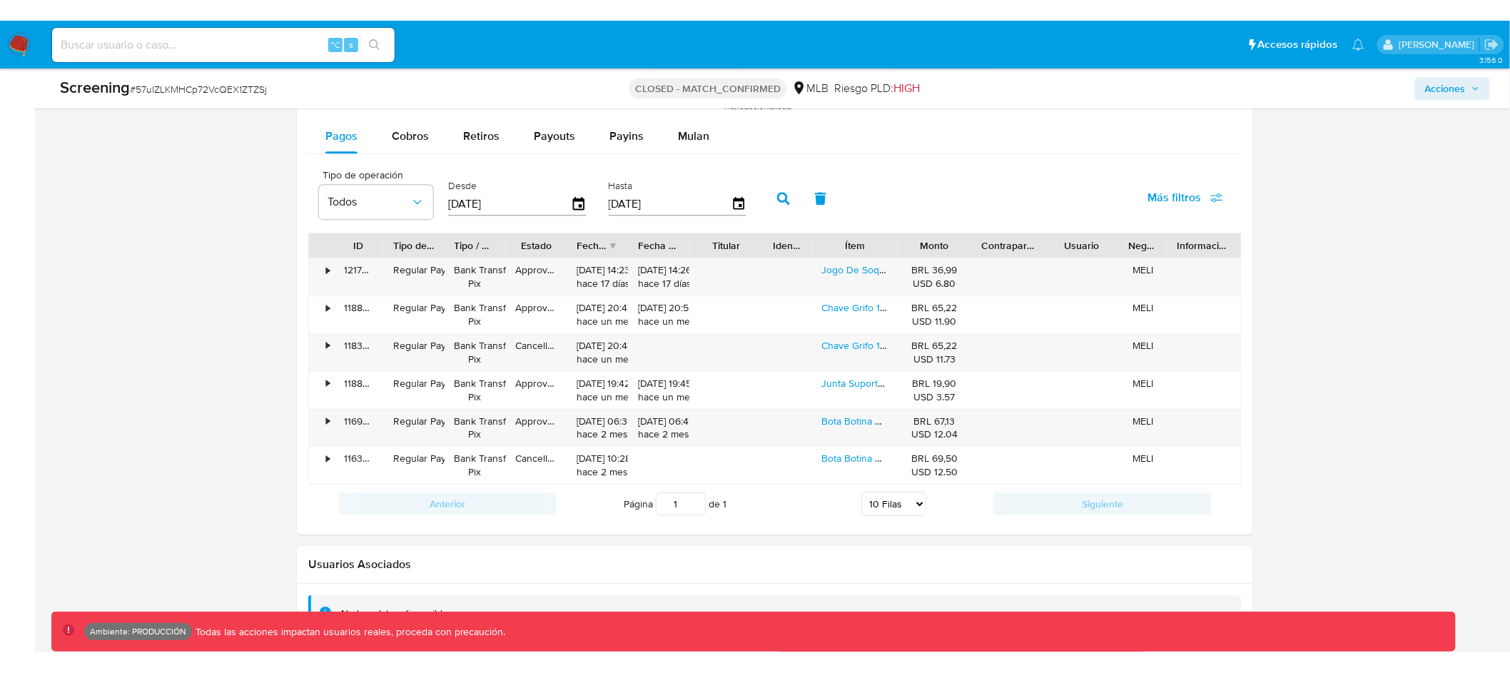
scroll to position [1664, 0]
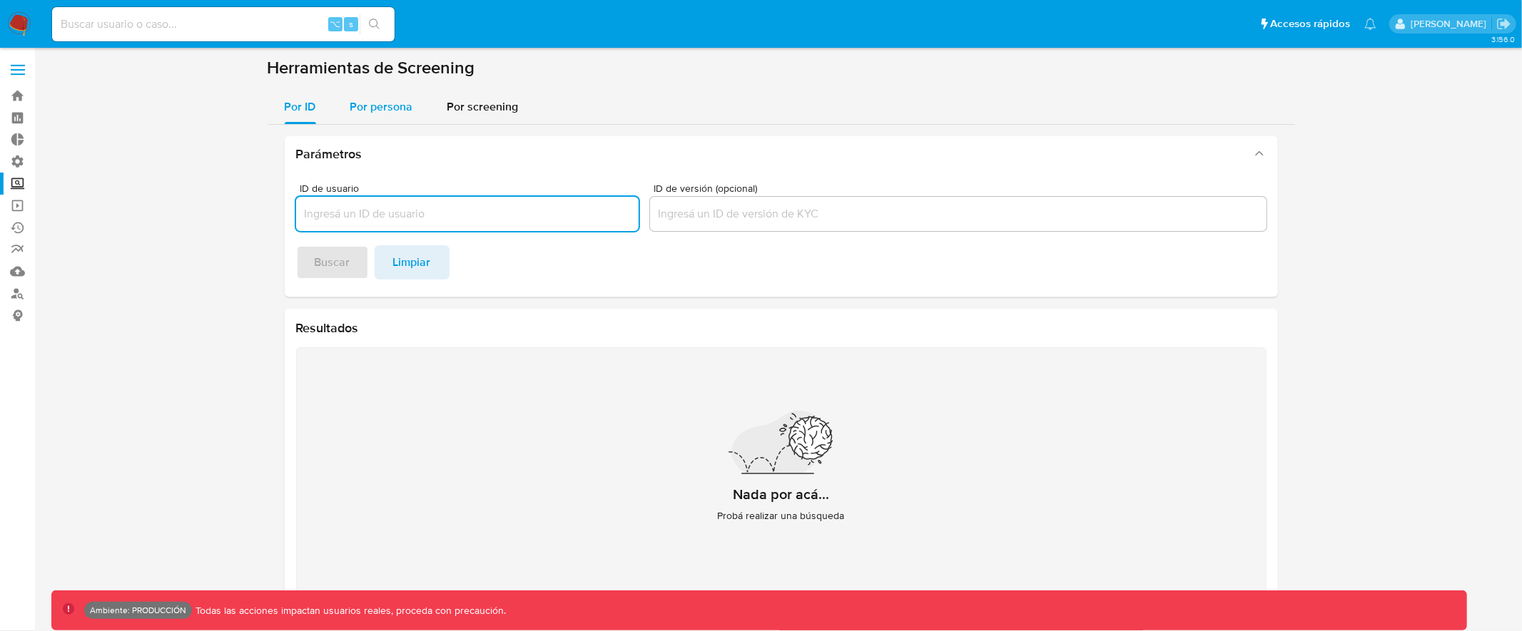
click at [413, 109] on button "Por persona" at bounding box center [381, 107] width 97 height 34
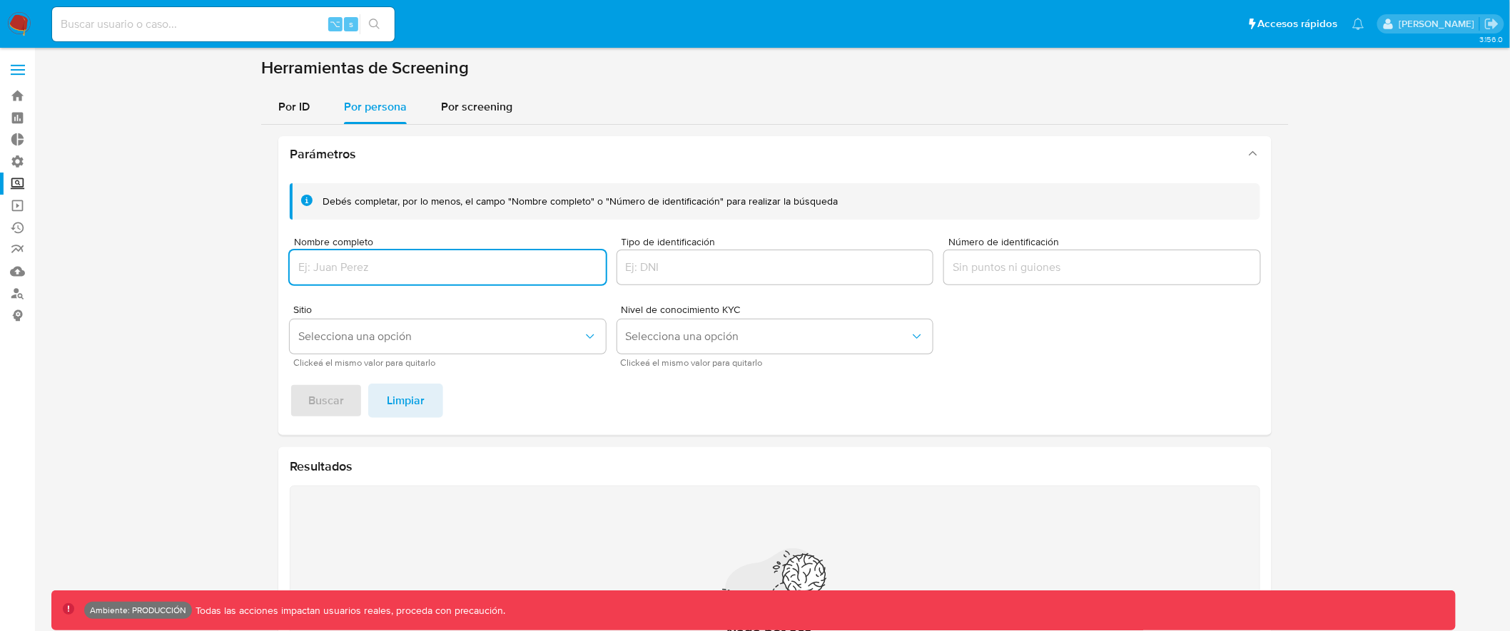
click at [449, 272] on input "Nombre completo" at bounding box center [448, 267] width 316 height 19
type input "[PERSON_NAME]"
click at [301, 402] on button "Buscar" at bounding box center [326, 401] width 73 height 34
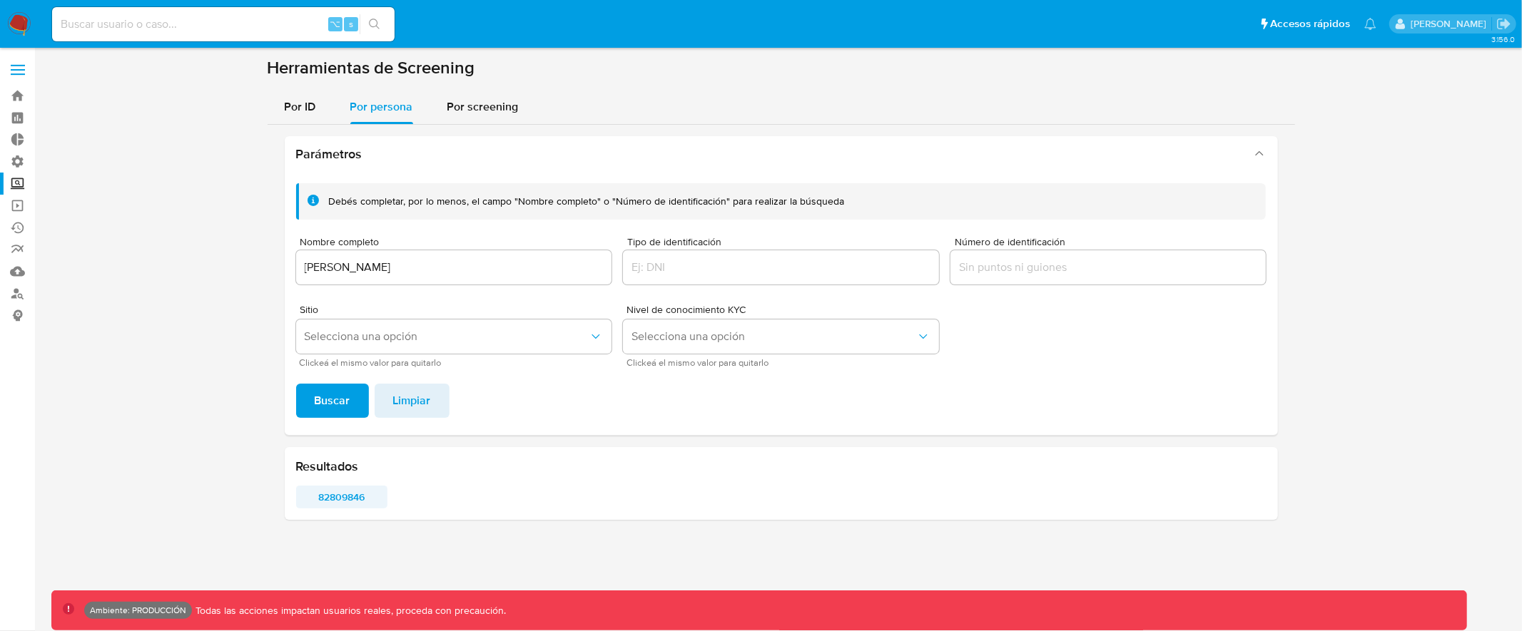
click at [339, 496] on span "82809846" at bounding box center [342, 497] width 72 height 20
click at [337, 267] on input "[PERSON_NAME]" at bounding box center [454, 267] width 316 height 19
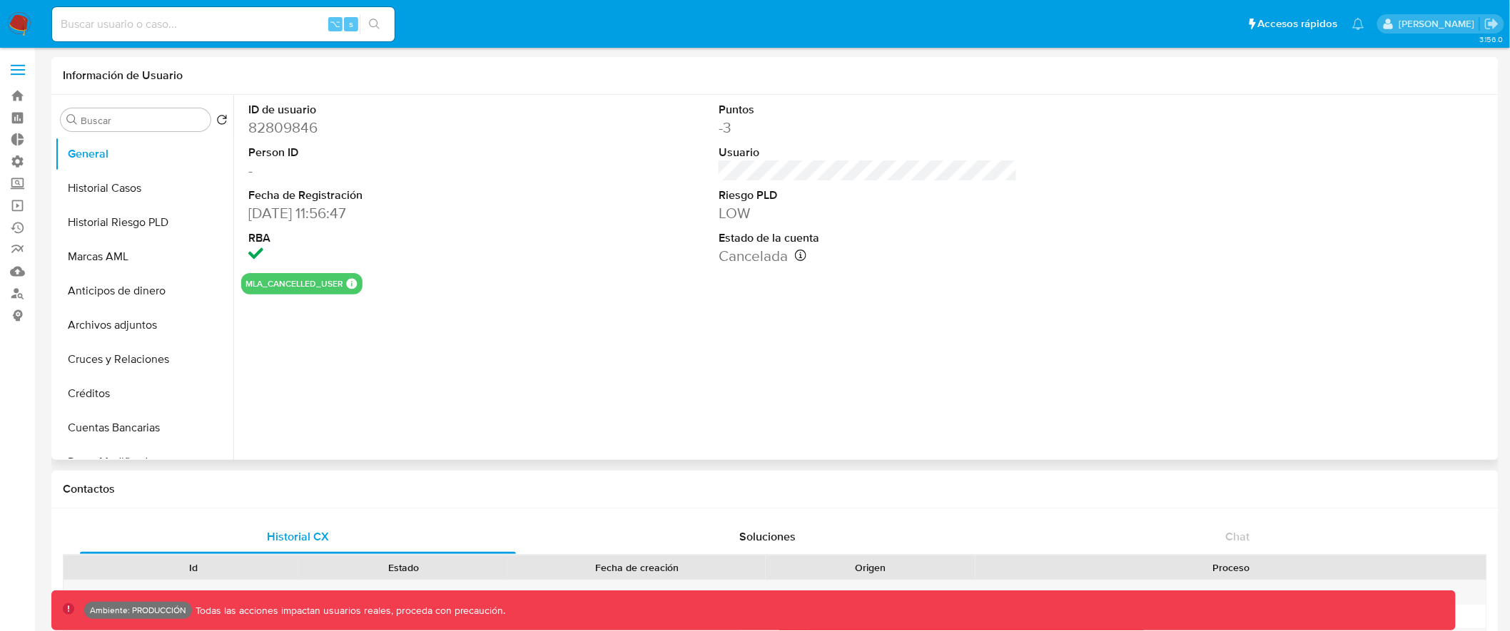
select select "10"
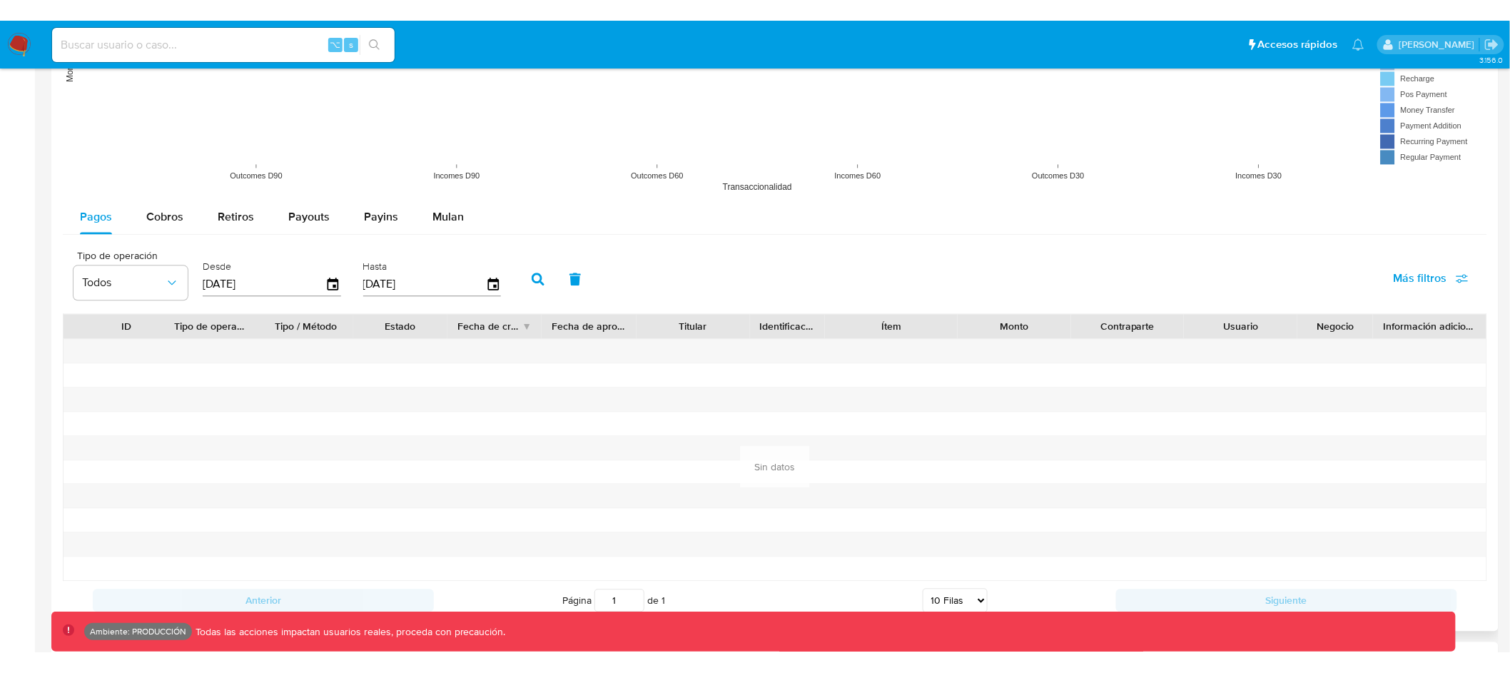
scroll to position [1160, 0]
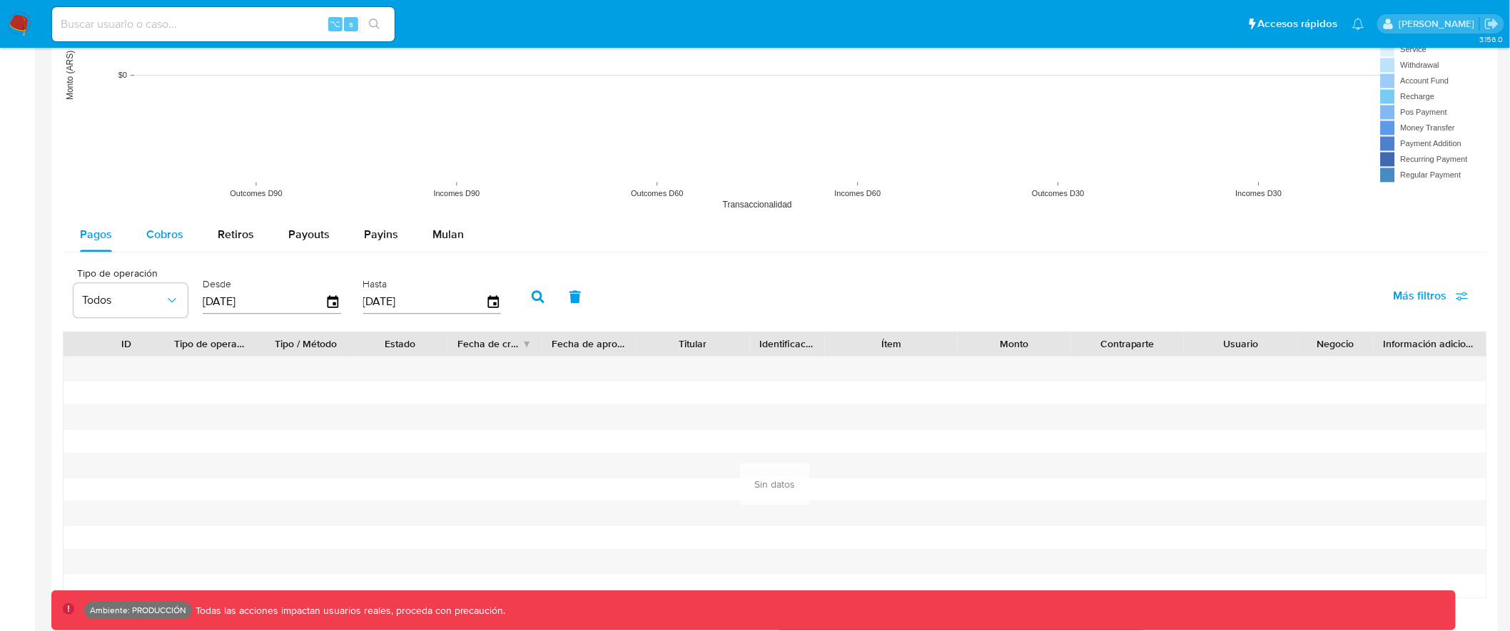
click at [167, 231] on span "Cobros" at bounding box center [164, 234] width 37 height 16
select select "10"
